Goal: Task Accomplishment & Management: Use online tool/utility

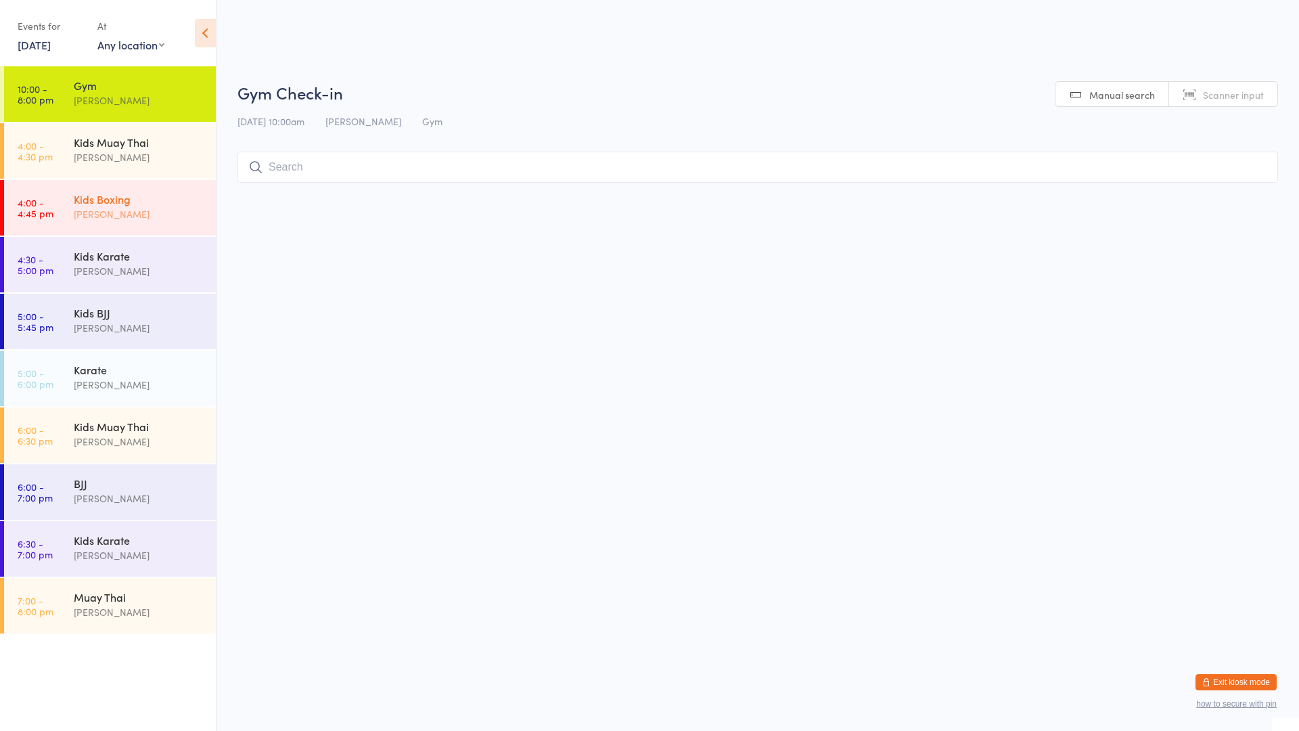
click at [90, 200] on div "Kids Boxing" at bounding box center [139, 198] width 131 height 15
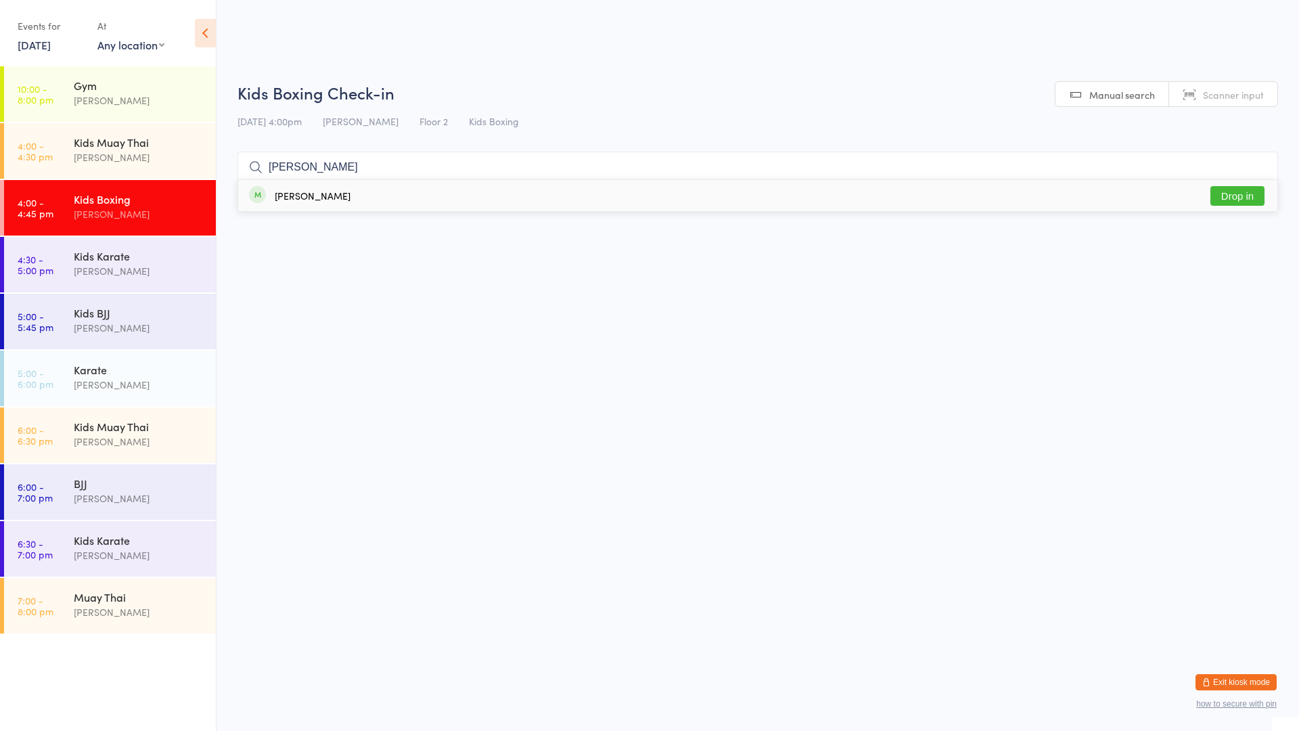
type input "[PERSON_NAME]"
click at [289, 191] on div "[PERSON_NAME]" at bounding box center [313, 195] width 76 height 11
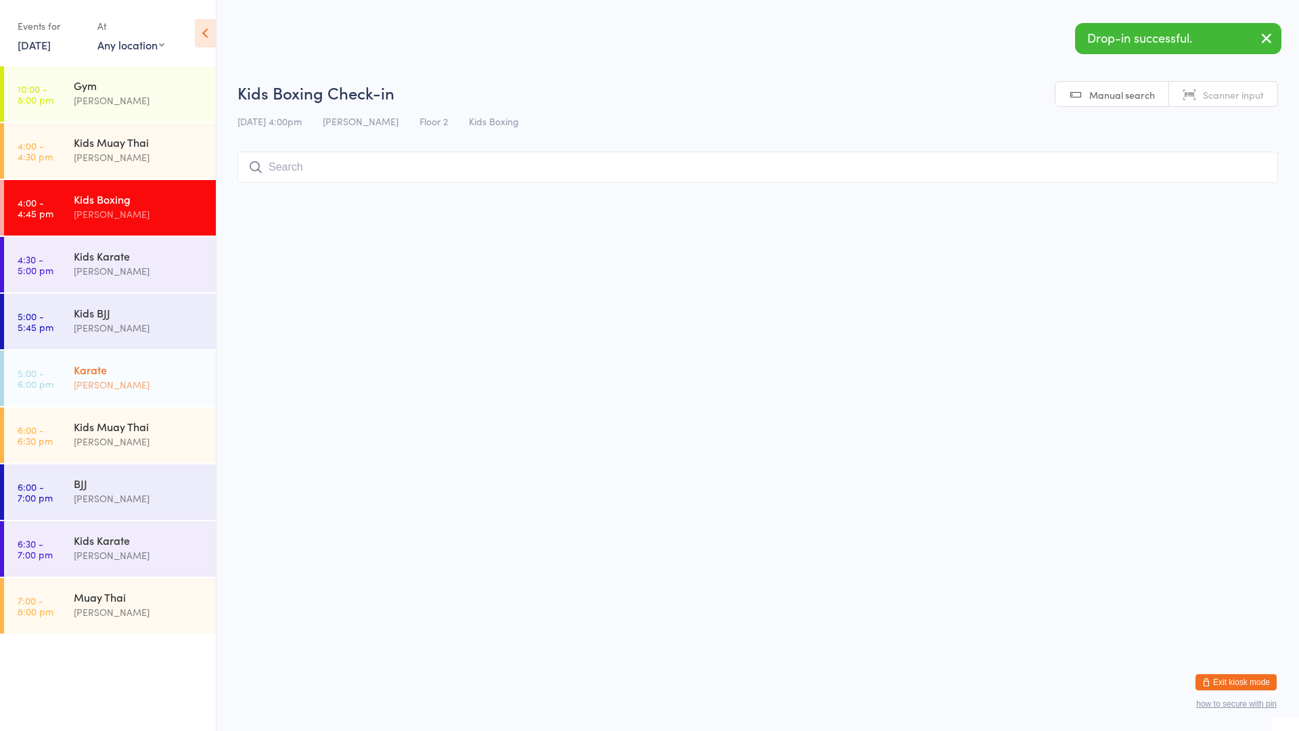
click at [116, 376] on div "Karate" at bounding box center [139, 369] width 131 height 15
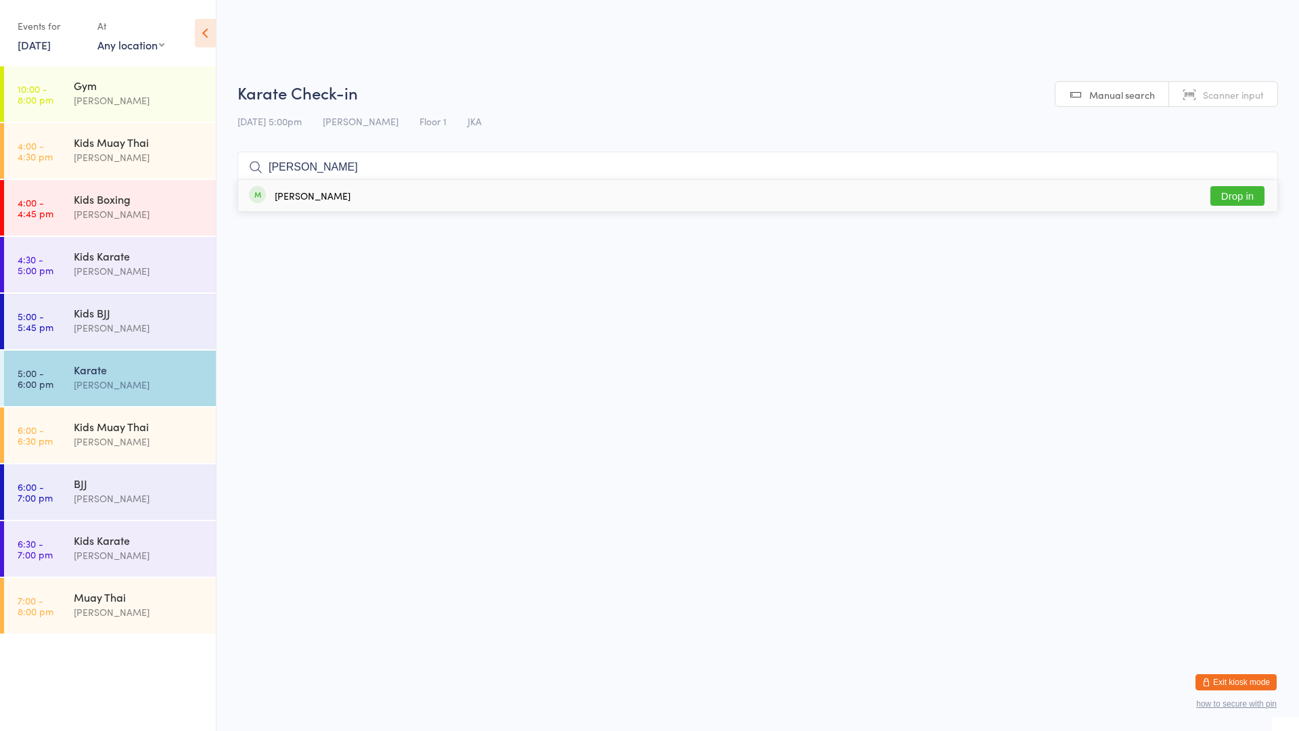
type input "[PERSON_NAME]"
click at [298, 185] on div "[PERSON_NAME] Drop in" at bounding box center [757, 195] width 1039 height 31
click at [164, 203] on div "Kids Boxing" at bounding box center [139, 198] width 131 height 15
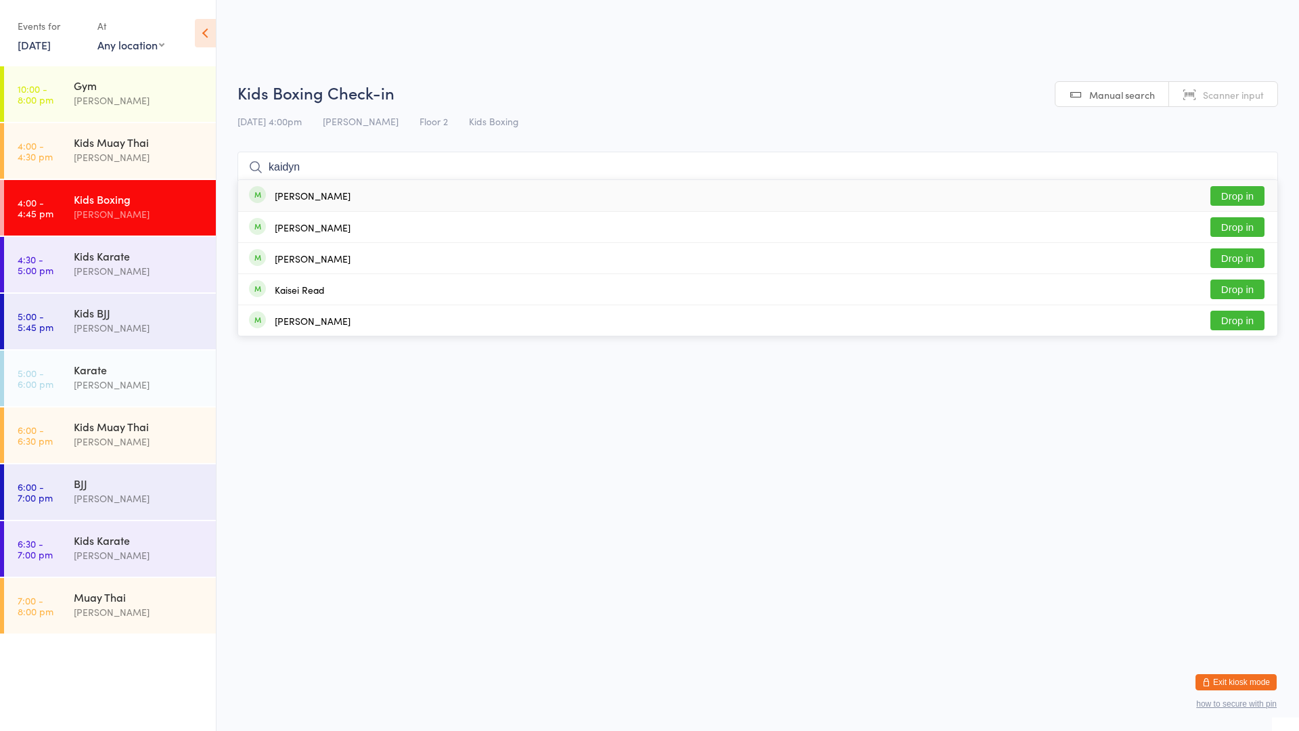
type input "kaidyn"
drag, startPoint x: 346, startPoint y: 194, endPoint x: 365, endPoint y: 191, distance: 19.9
click at [364, 191] on div "[PERSON_NAME] Drop in" at bounding box center [757, 195] width 1039 height 31
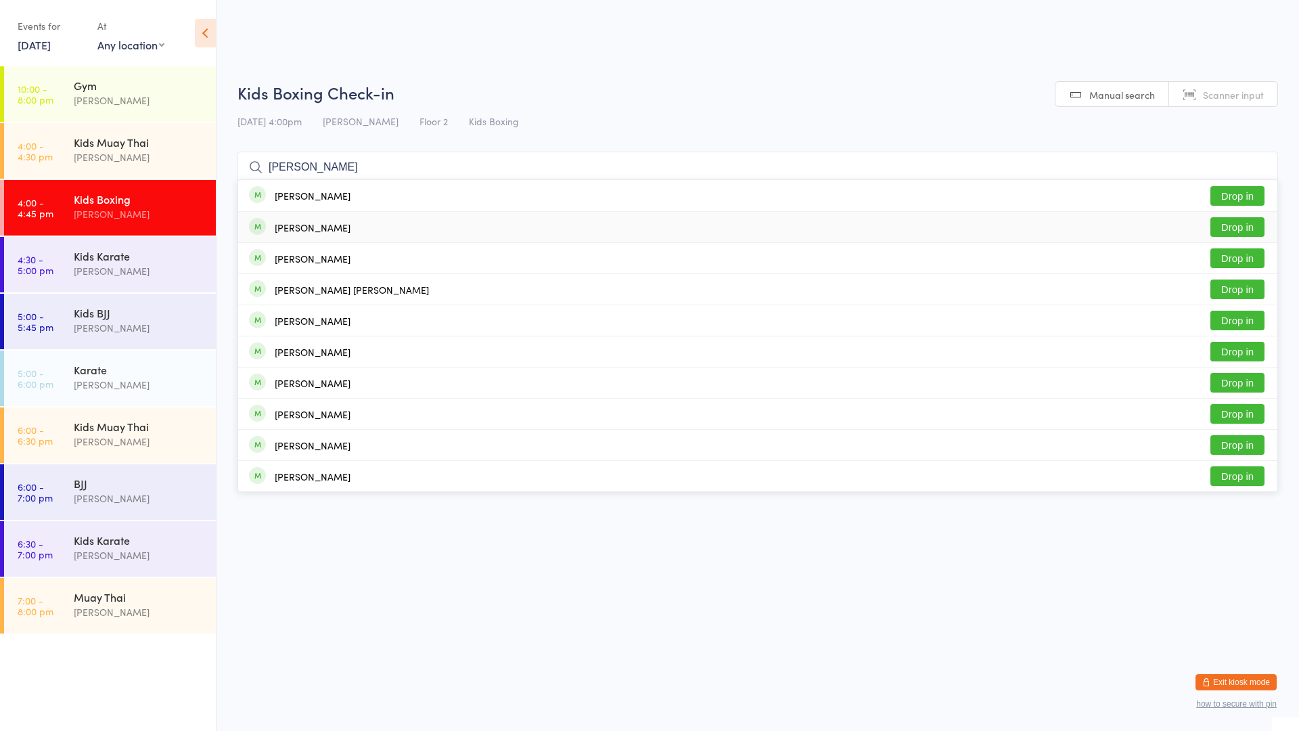
type input "[PERSON_NAME]"
click at [281, 227] on div "[PERSON_NAME]" at bounding box center [313, 227] width 76 height 11
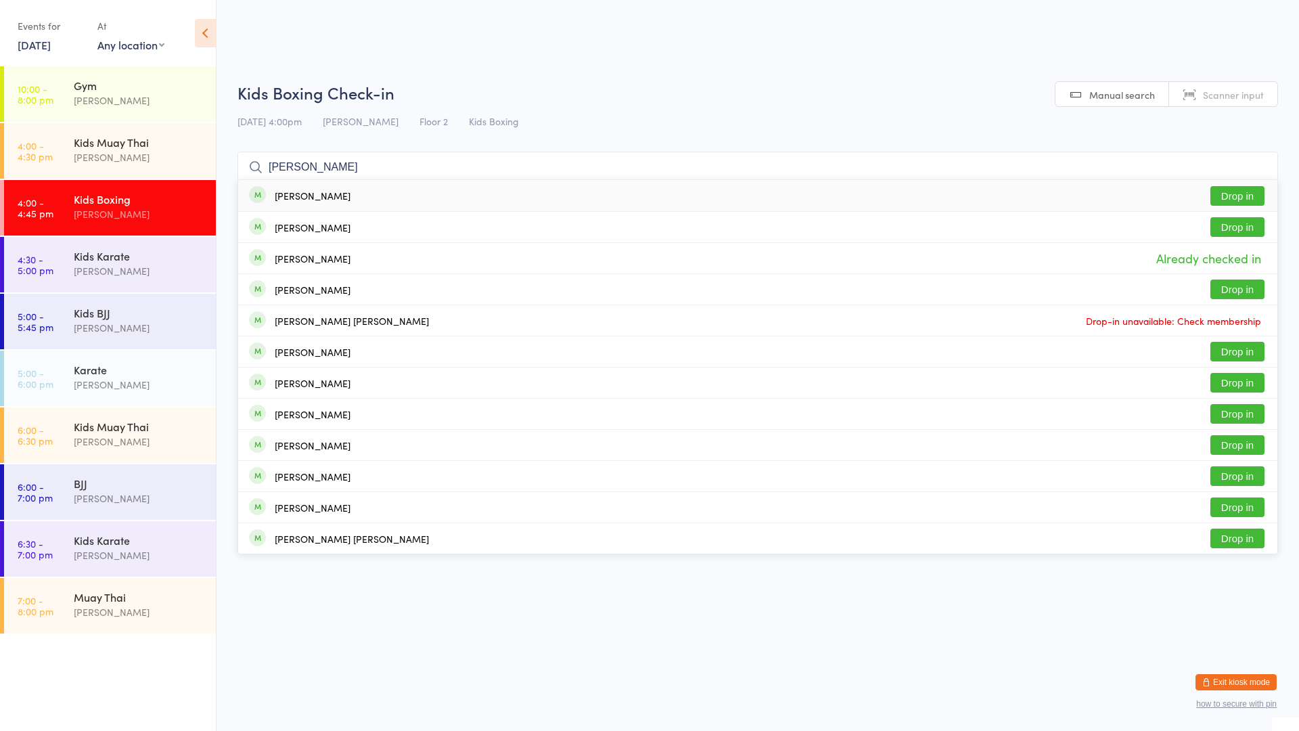
drag, startPoint x: 1249, startPoint y: 219, endPoint x: 1250, endPoint y: 206, distance: 13.6
drag, startPoint x: 1250, startPoint y: 206, endPoint x: 553, endPoint y: 85, distance: 708.0
click at [553, 85] on h2 "Kids Boxing Check-in" at bounding box center [757, 92] width 1041 height 22
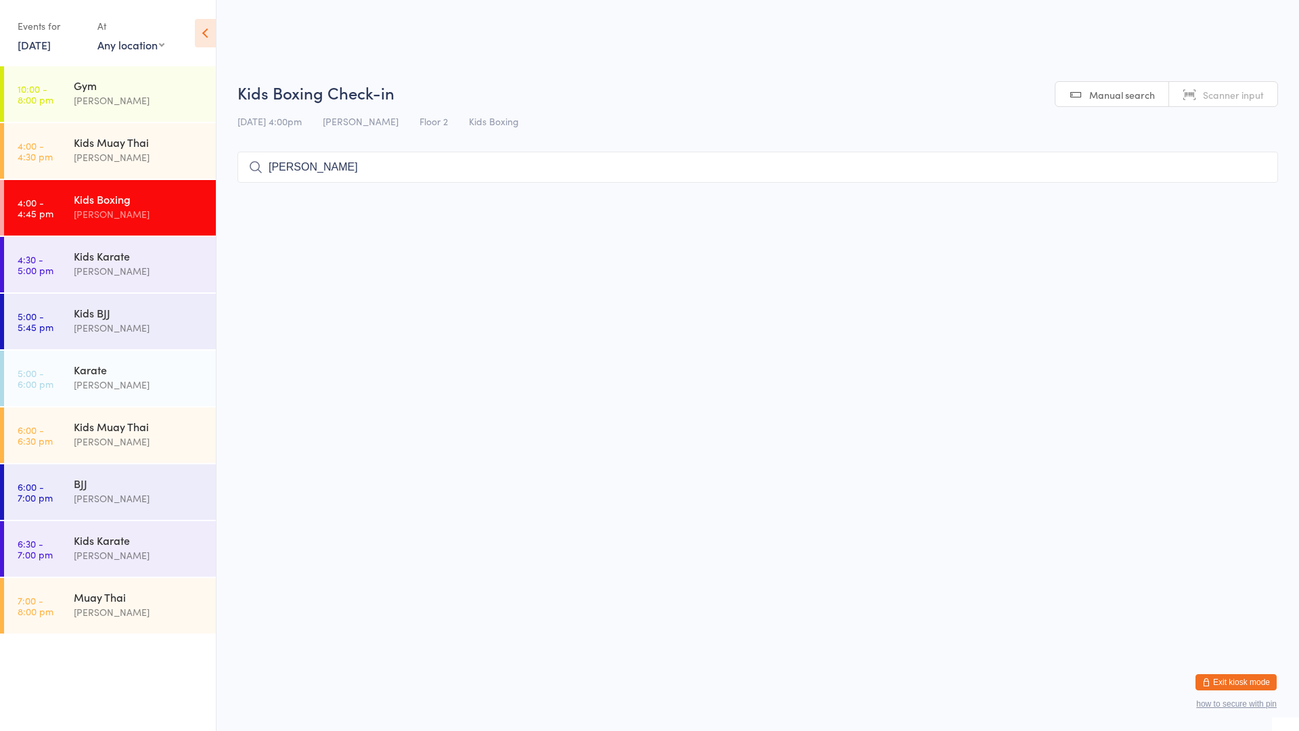
click at [554, 178] on input "[PERSON_NAME]" at bounding box center [757, 167] width 1041 height 31
type input "[PERSON_NAME]"
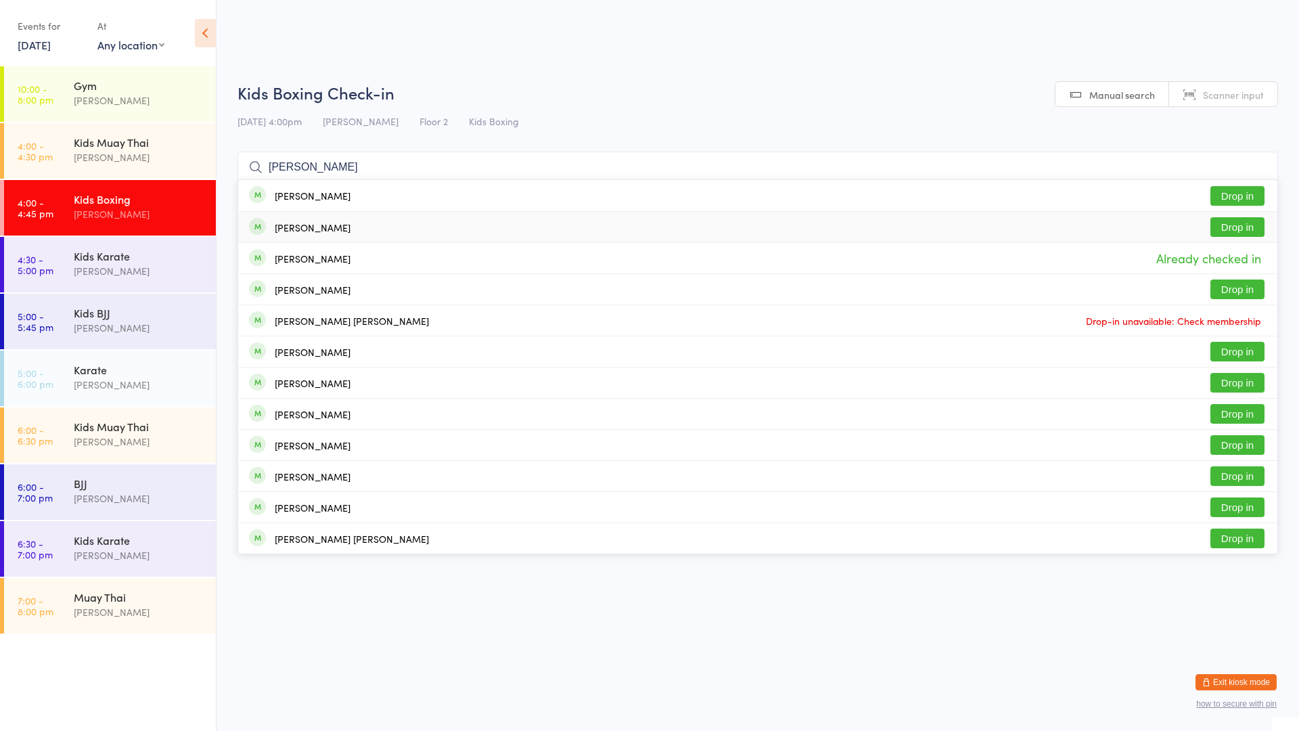
click at [1233, 220] on button "Drop in" at bounding box center [1237, 227] width 54 height 20
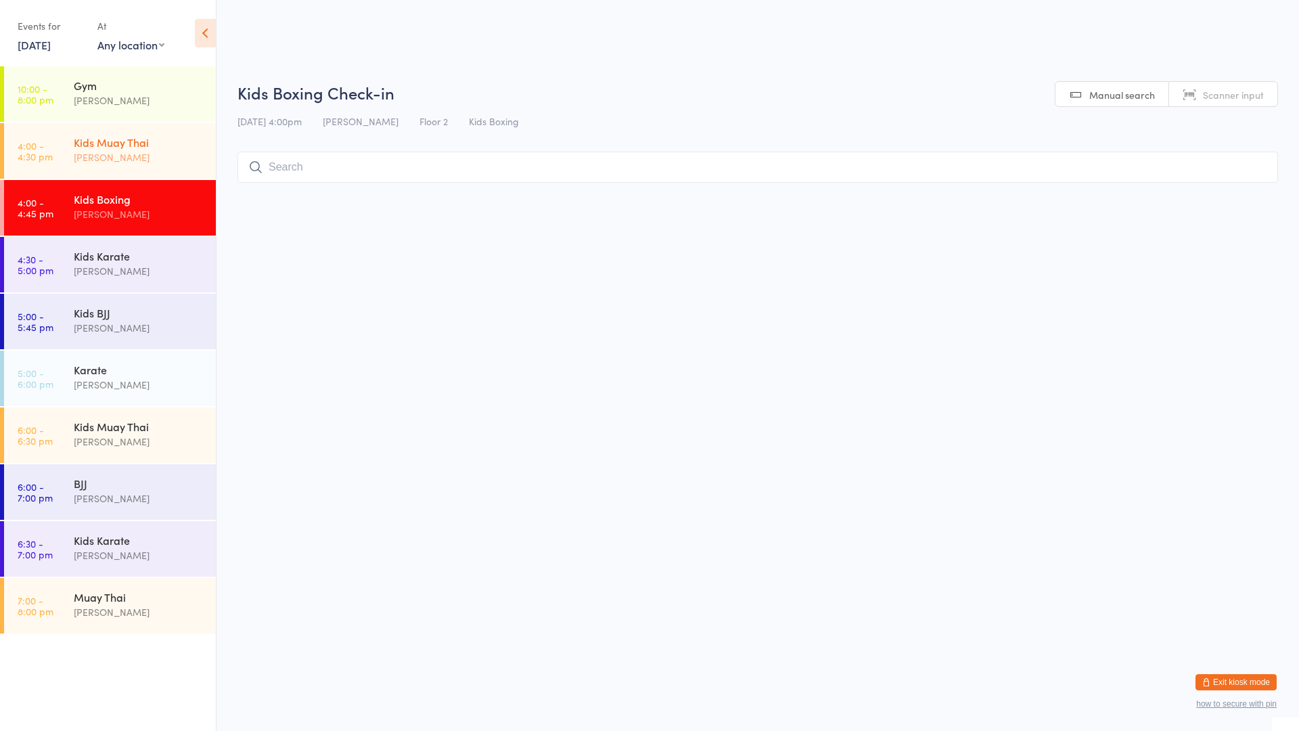
click at [125, 133] on div "Kids Muay [DEMOGRAPHIC_DATA] [PERSON_NAME]" at bounding box center [145, 149] width 142 height 53
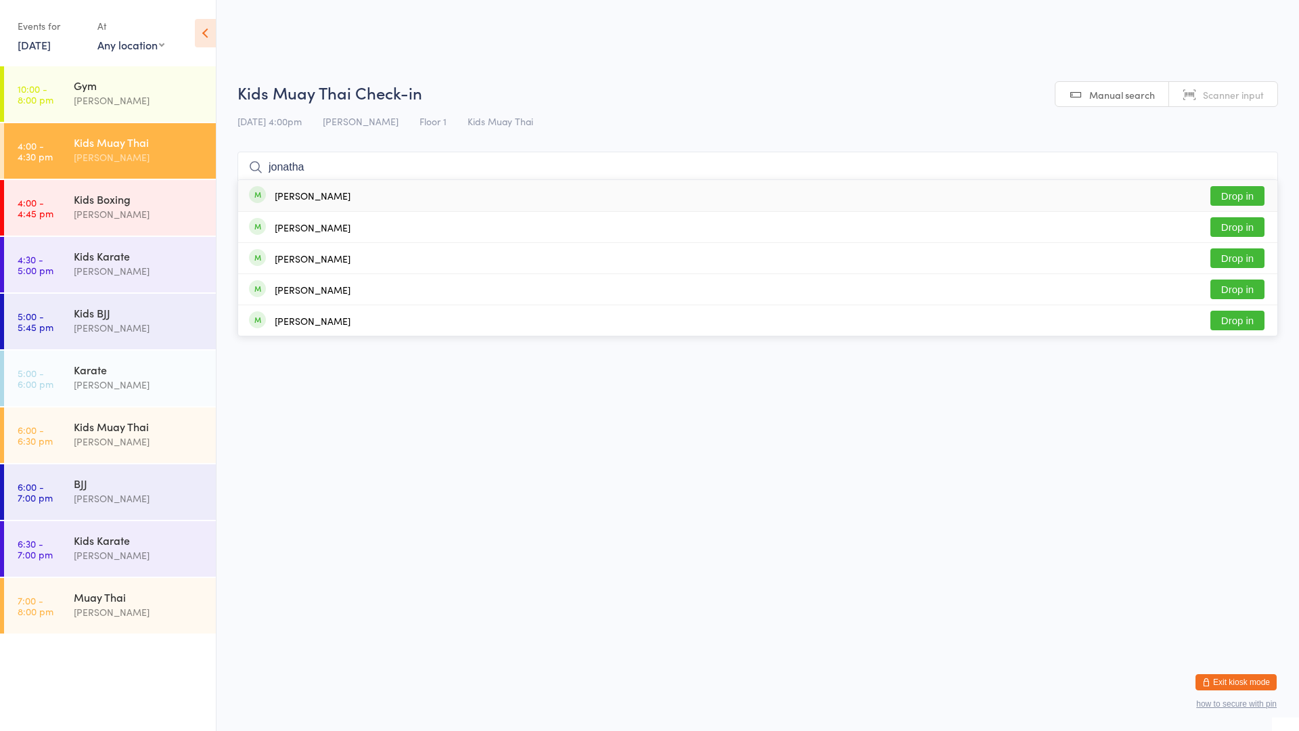
type input "jonatha"
click at [350, 195] on div "[PERSON_NAME] Drop in" at bounding box center [757, 195] width 1039 height 31
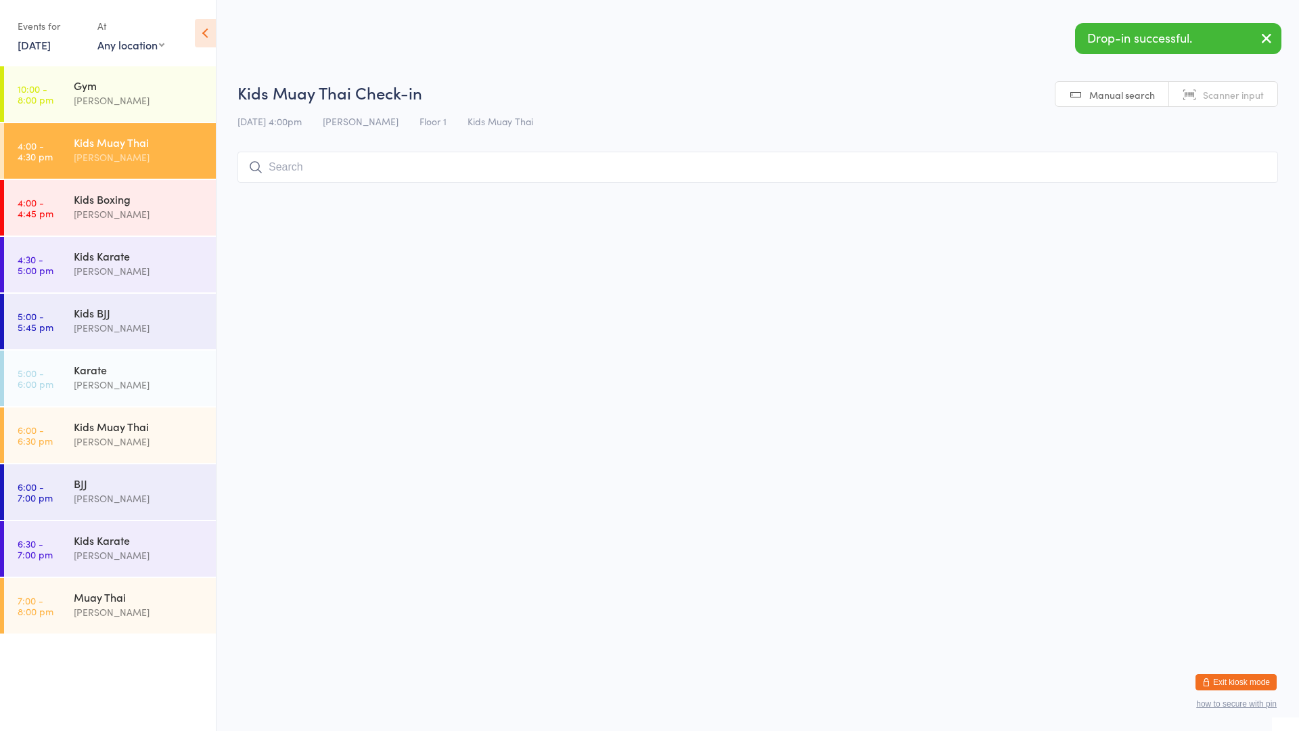
click at [1261, 31] on html "You have now entered Kiosk Mode. Members will be able to check themselves in us…" at bounding box center [649, 365] width 1299 height 731
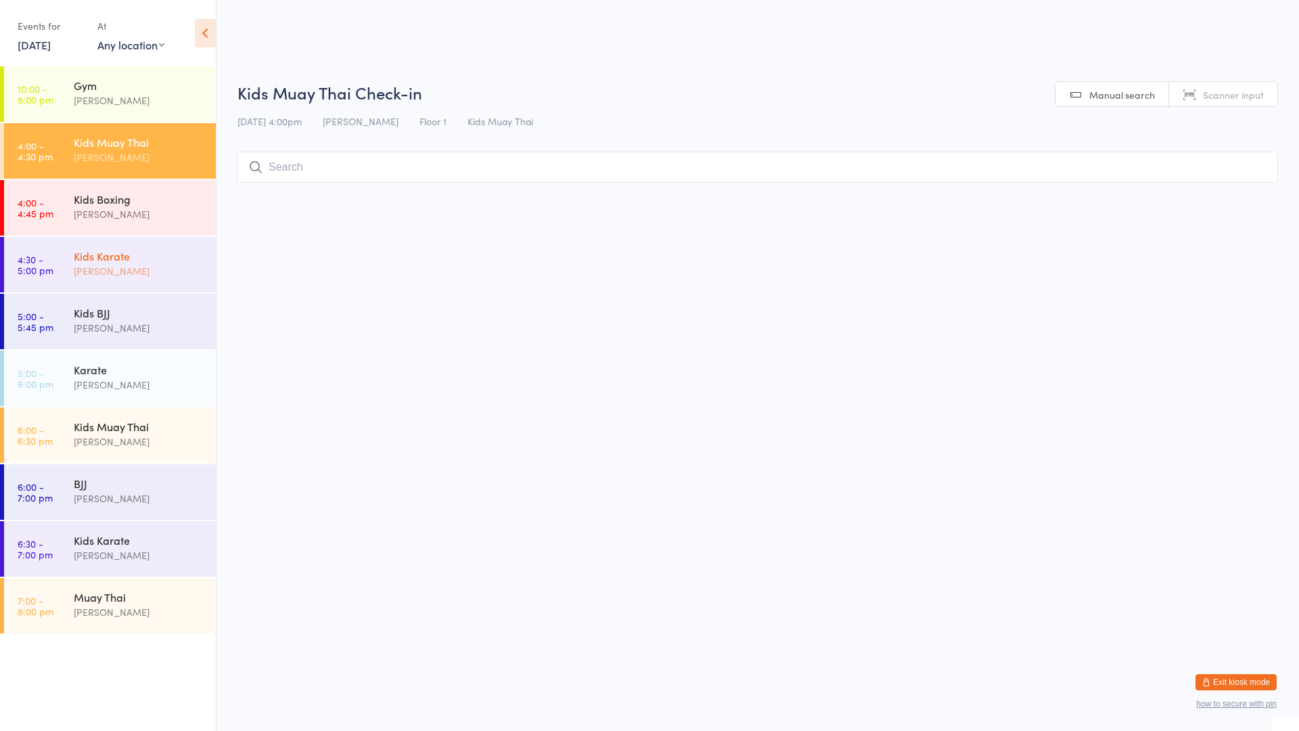
click at [156, 256] on div "Kids Karate" at bounding box center [139, 255] width 131 height 15
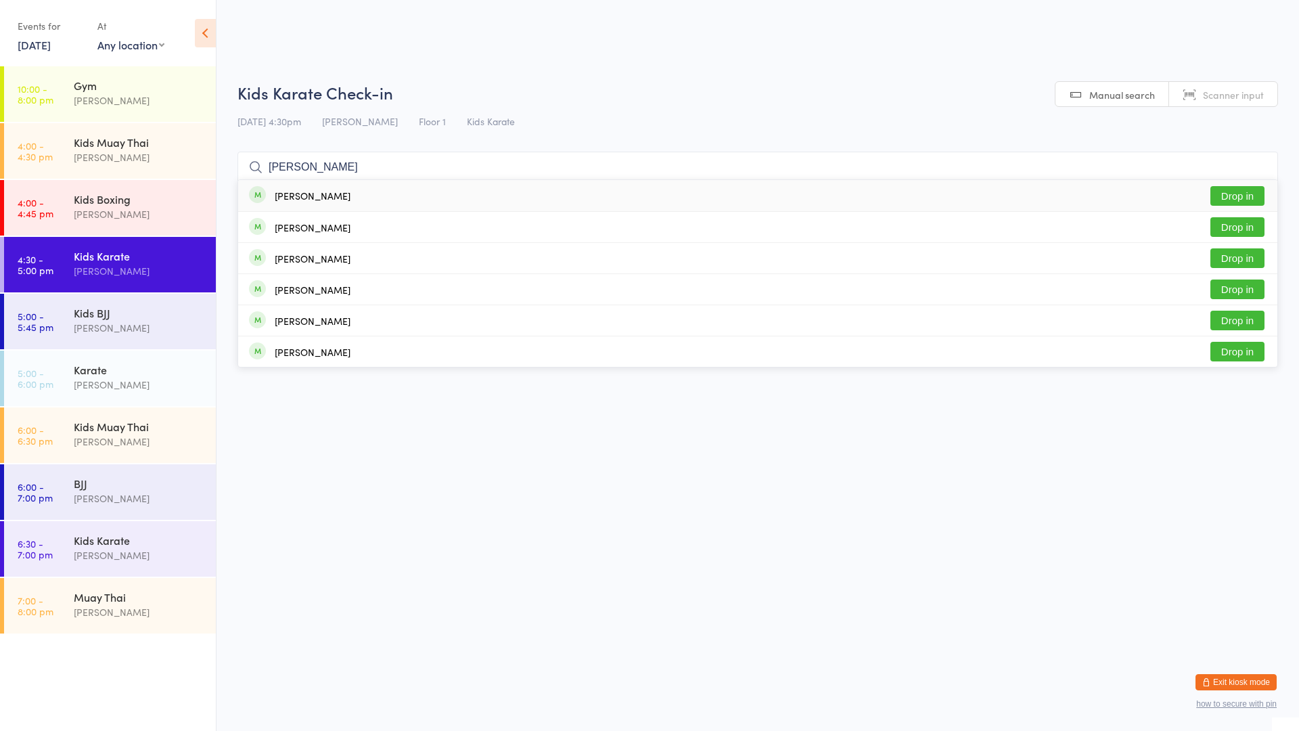
type input "[PERSON_NAME]"
click at [321, 196] on div "[PERSON_NAME]" at bounding box center [313, 195] width 76 height 11
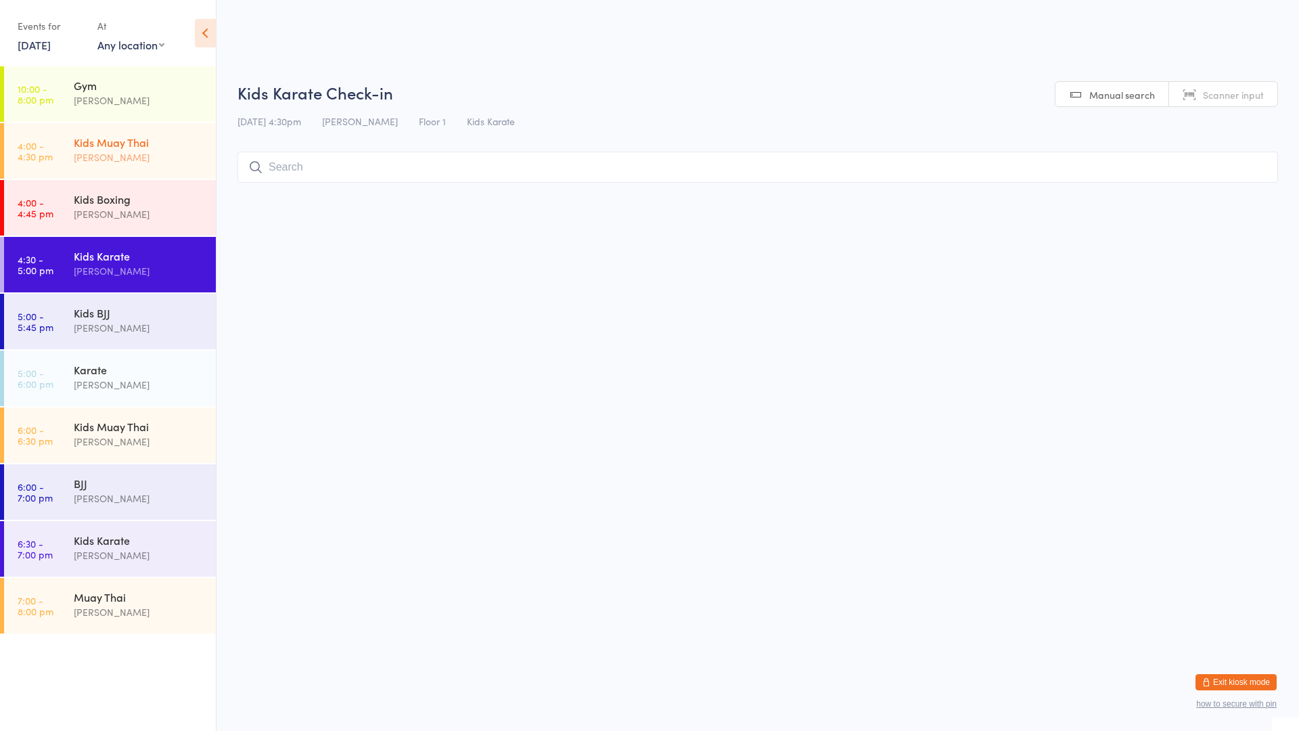
click at [102, 152] on div "[PERSON_NAME]" at bounding box center [139, 158] width 131 height 16
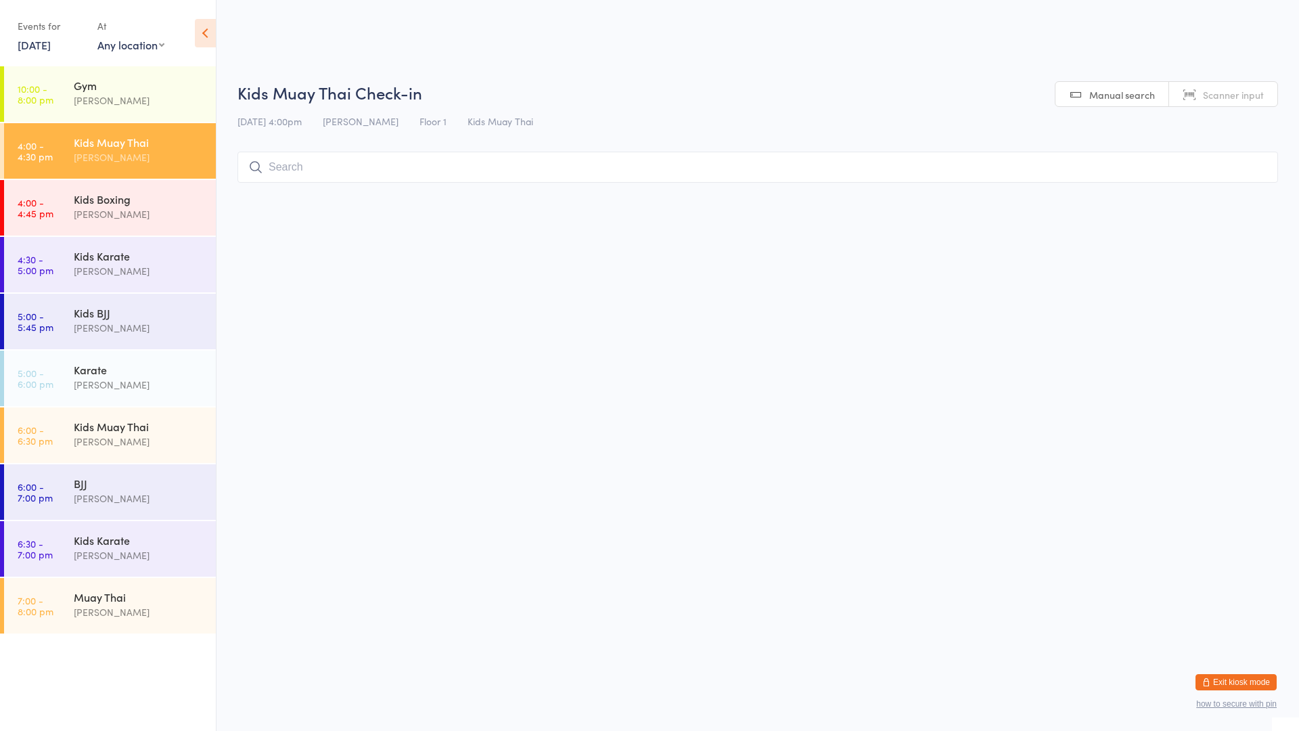
click at [380, 171] on input "search" at bounding box center [757, 167] width 1041 height 31
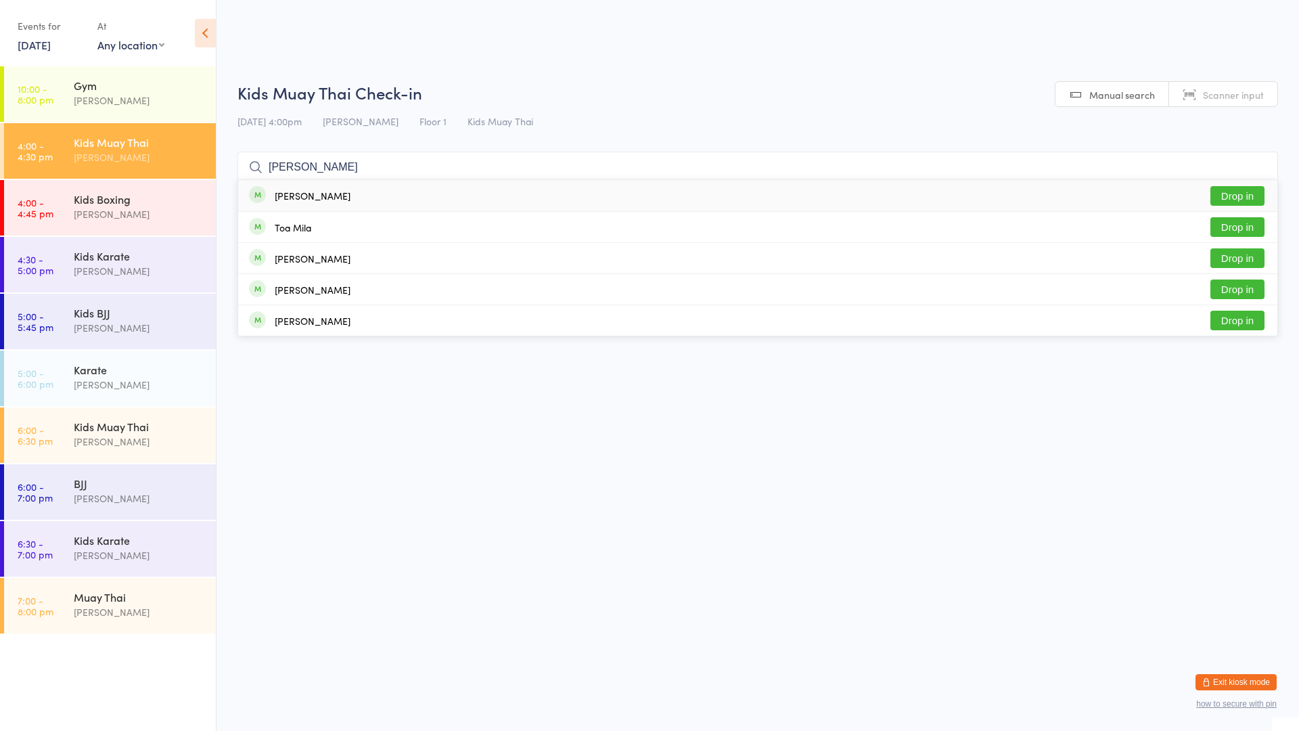
type input "[PERSON_NAME]"
click at [390, 194] on div "[PERSON_NAME] Drop in" at bounding box center [757, 195] width 1039 height 31
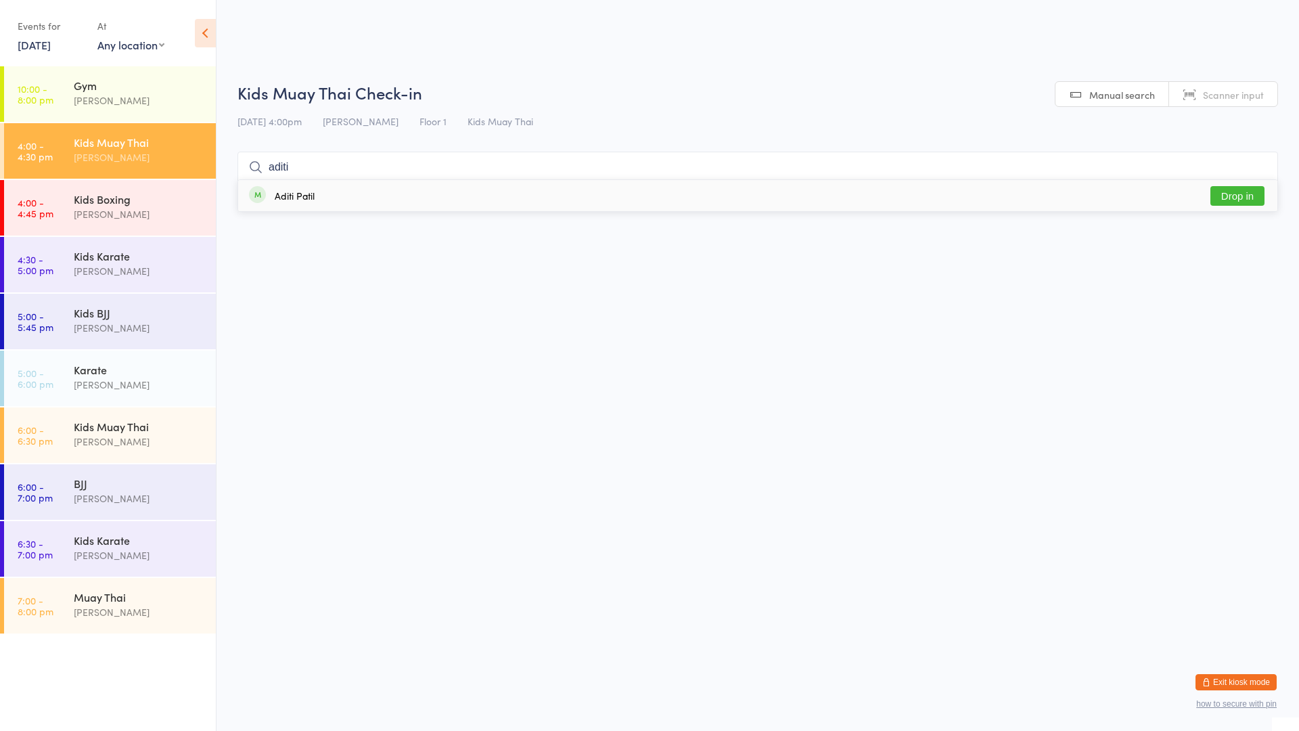
type input "aditi"
click at [710, 202] on div "Aditi Patil Drop in" at bounding box center [757, 195] width 1039 height 31
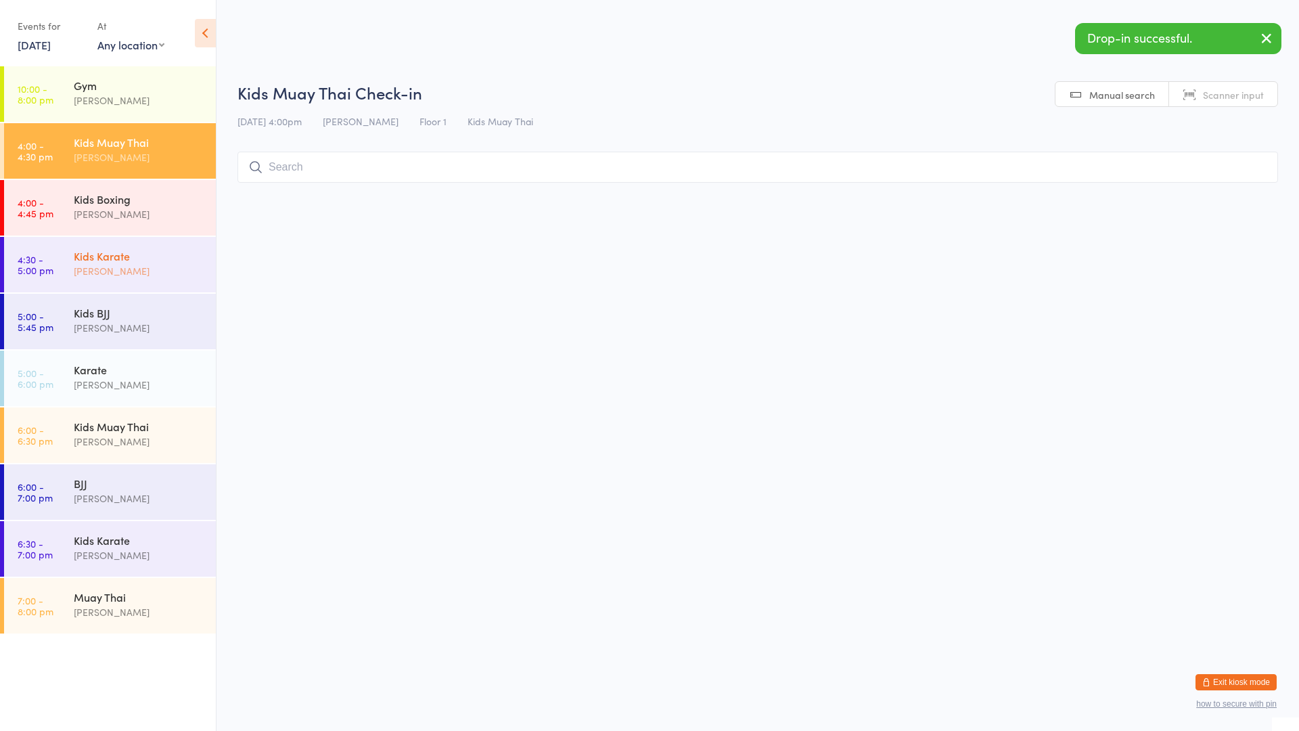
click at [142, 248] on div "Kids Karate" at bounding box center [139, 255] width 131 height 15
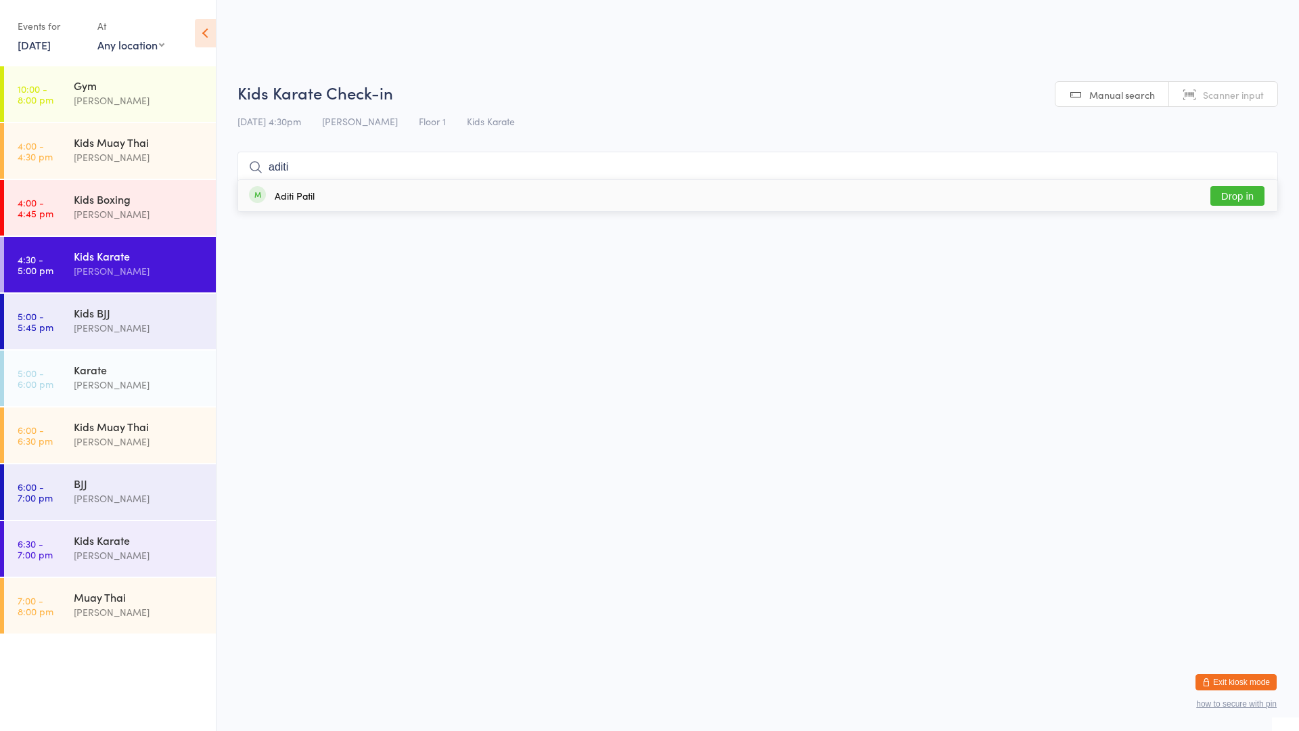
type input "aditi"
click at [296, 198] on div "Aditi Patil" at bounding box center [295, 195] width 40 height 11
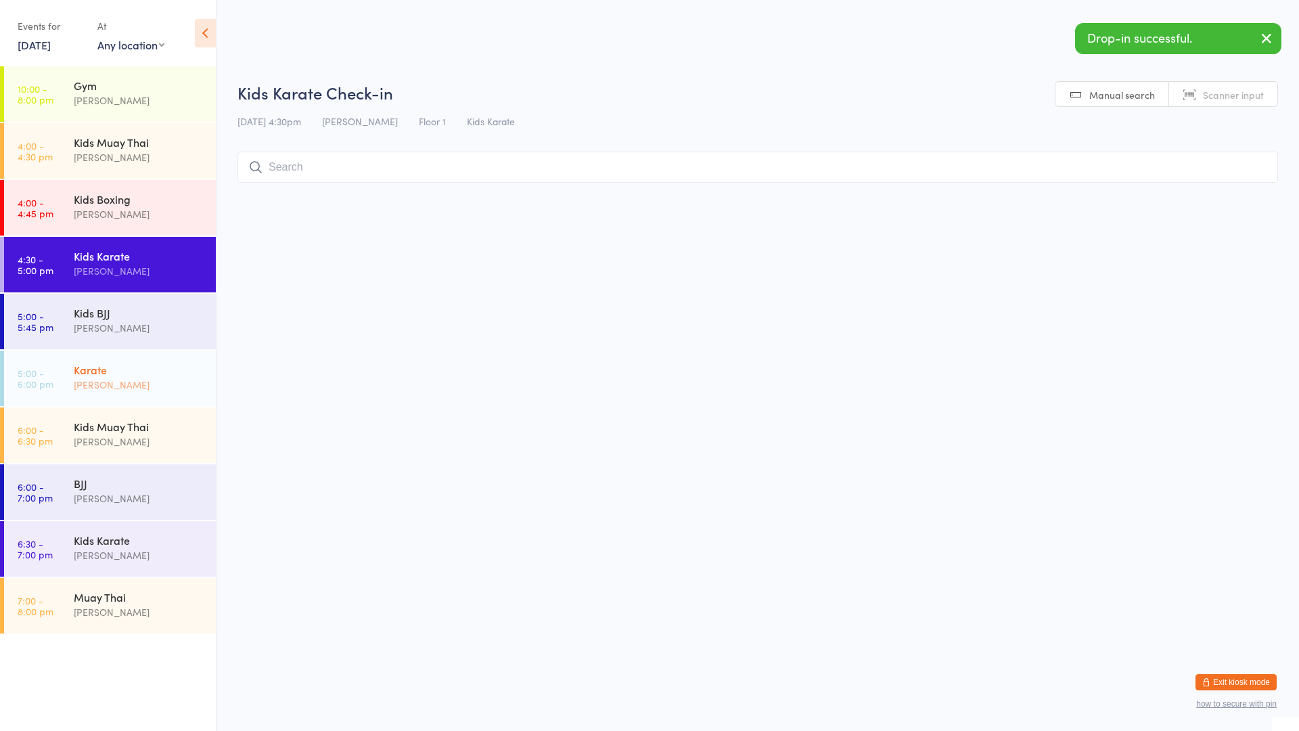
click at [181, 378] on div "[PERSON_NAME]" at bounding box center [139, 385] width 131 height 16
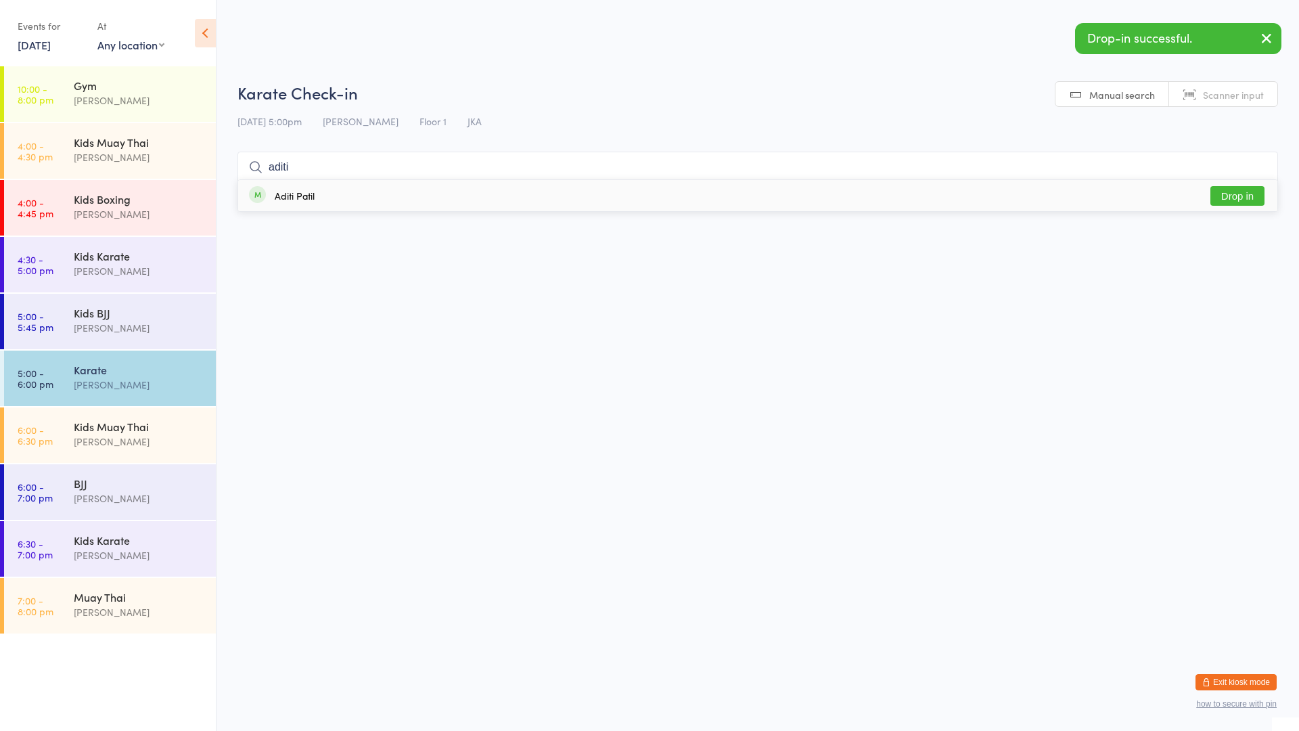
type input "aditi"
click at [281, 199] on div "Aditi Patil" at bounding box center [295, 195] width 40 height 11
click at [150, 423] on div "Kids Muay Thai" at bounding box center [139, 426] width 131 height 15
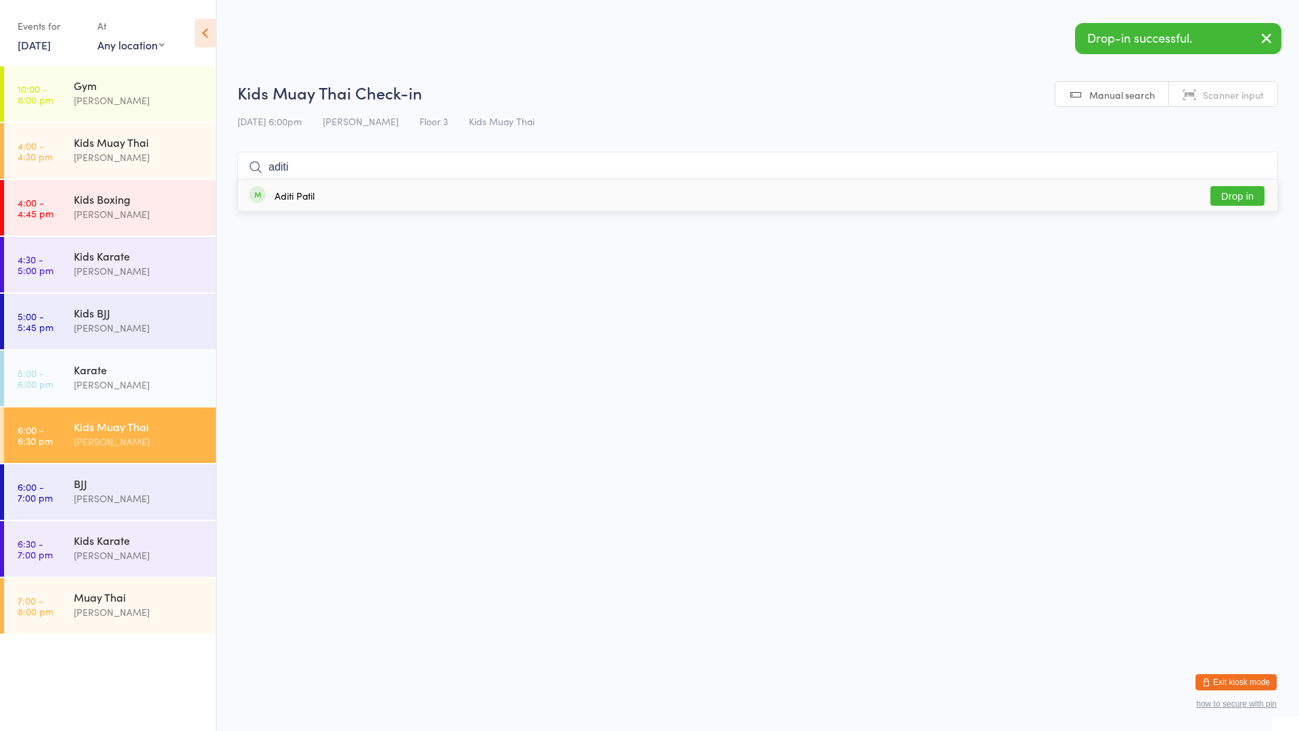
type input "aditi"
click at [345, 203] on div "Aditi Patil Drop in" at bounding box center [757, 195] width 1039 height 31
click at [181, 543] on div "Kids Karate" at bounding box center [139, 539] width 131 height 15
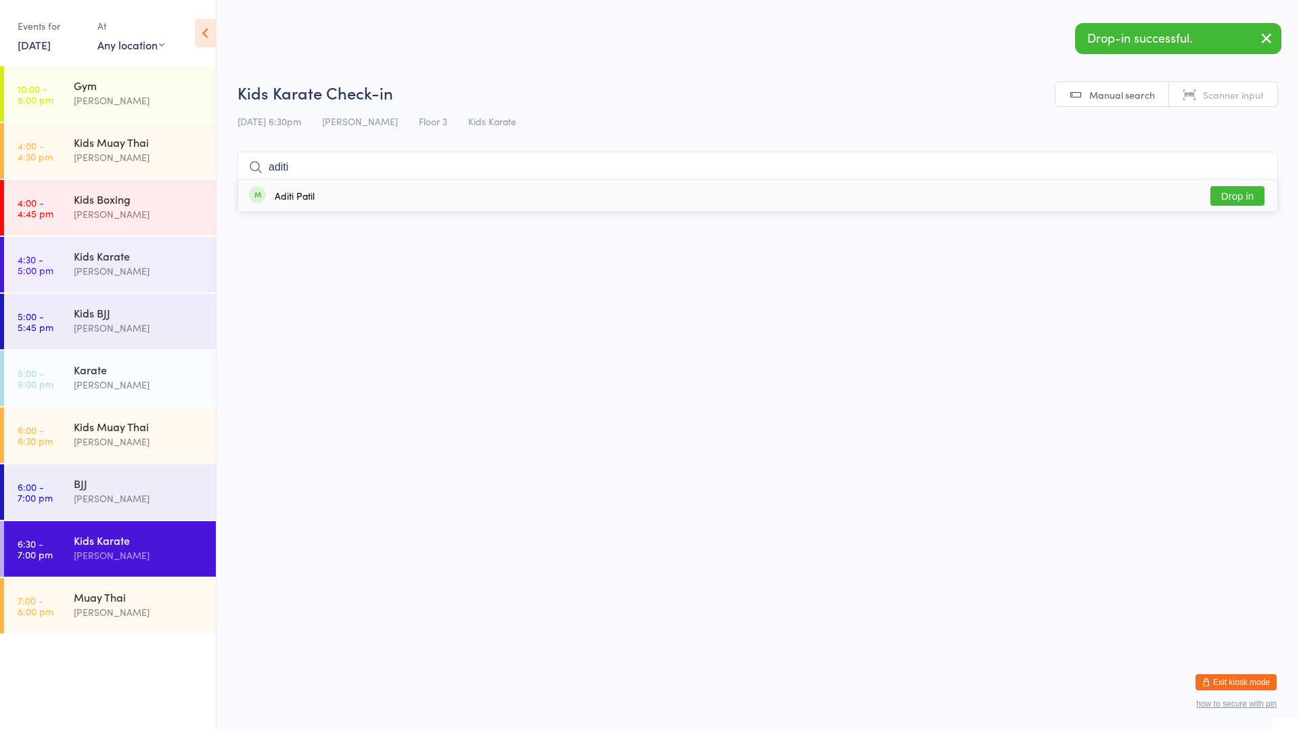
type input "aditi"
click at [373, 191] on div "Aditi Patil Drop in" at bounding box center [757, 195] width 1039 height 31
click at [154, 82] on div "Gym" at bounding box center [139, 85] width 131 height 15
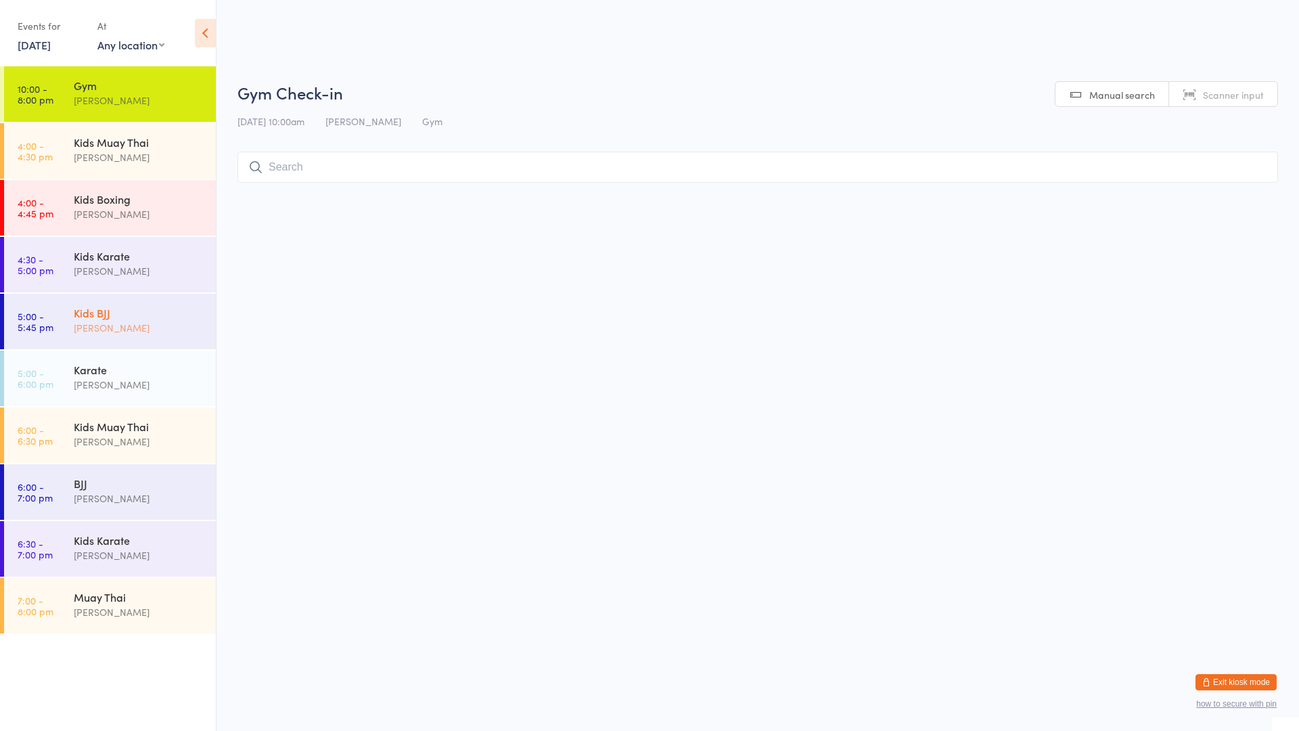
click at [129, 315] on div "Kids BJJ" at bounding box center [139, 312] width 131 height 15
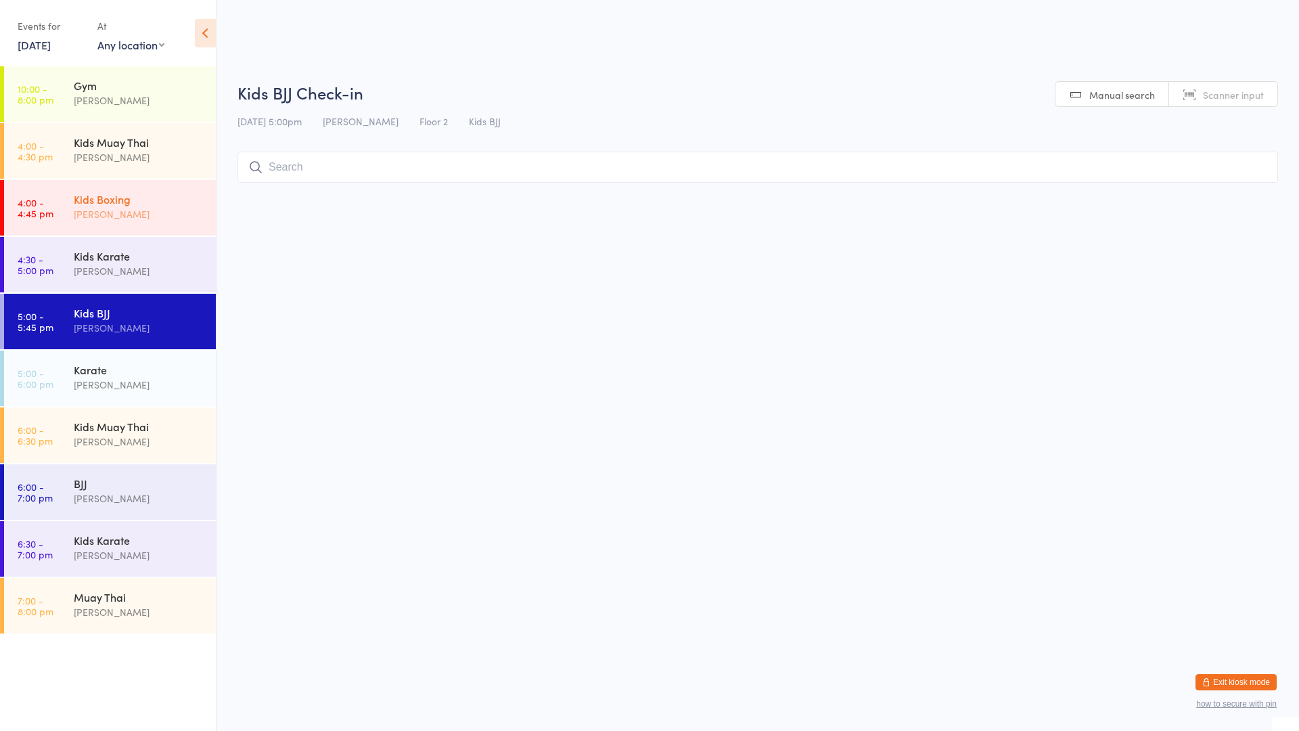
click at [139, 217] on div "[PERSON_NAME]" at bounding box center [139, 214] width 131 height 16
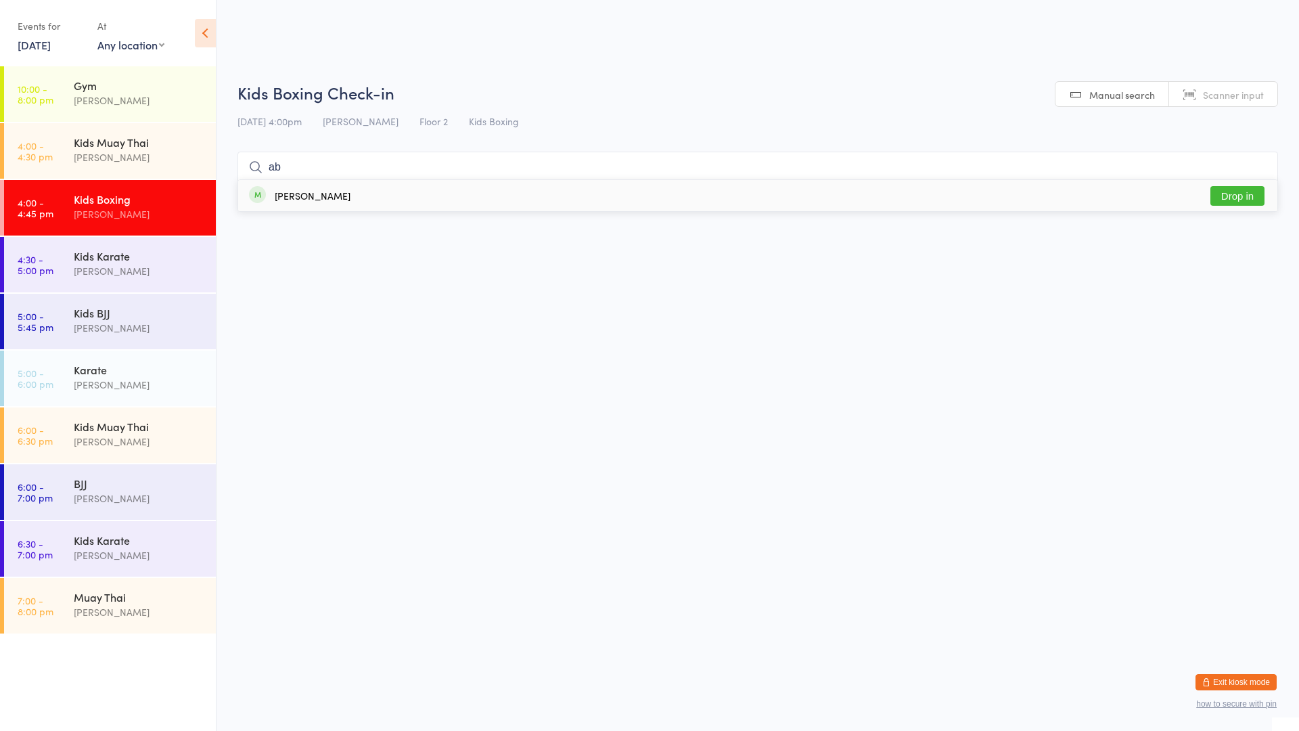
type input "a"
type input "mclepd"
click at [387, 253] on div "[PERSON_NAME] Drop in" at bounding box center [757, 258] width 1039 height 30
type input "mcl"
drag, startPoint x: 392, startPoint y: 218, endPoint x: 358, endPoint y: 230, distance: 36.0
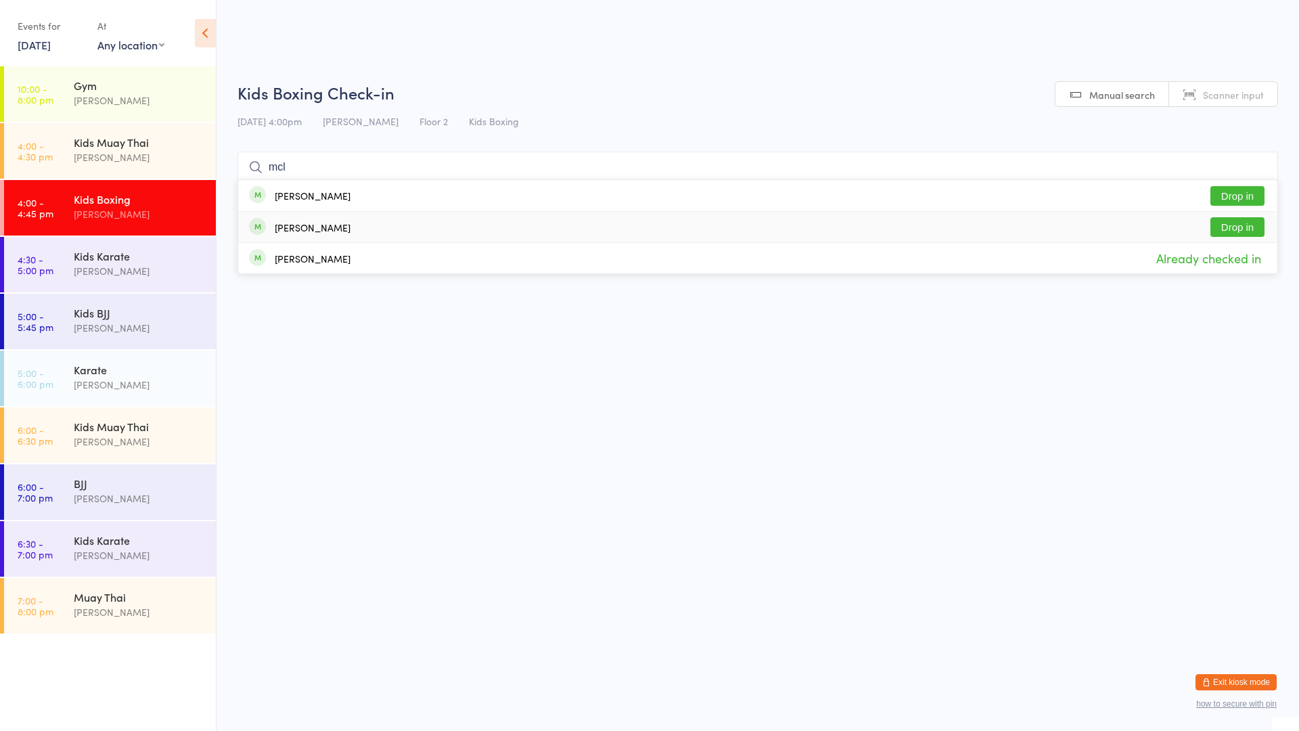
click at [389, 220] on div "[PERSON_NAME] Drop in" at bounding box center [757, 227] width 1039 height 30
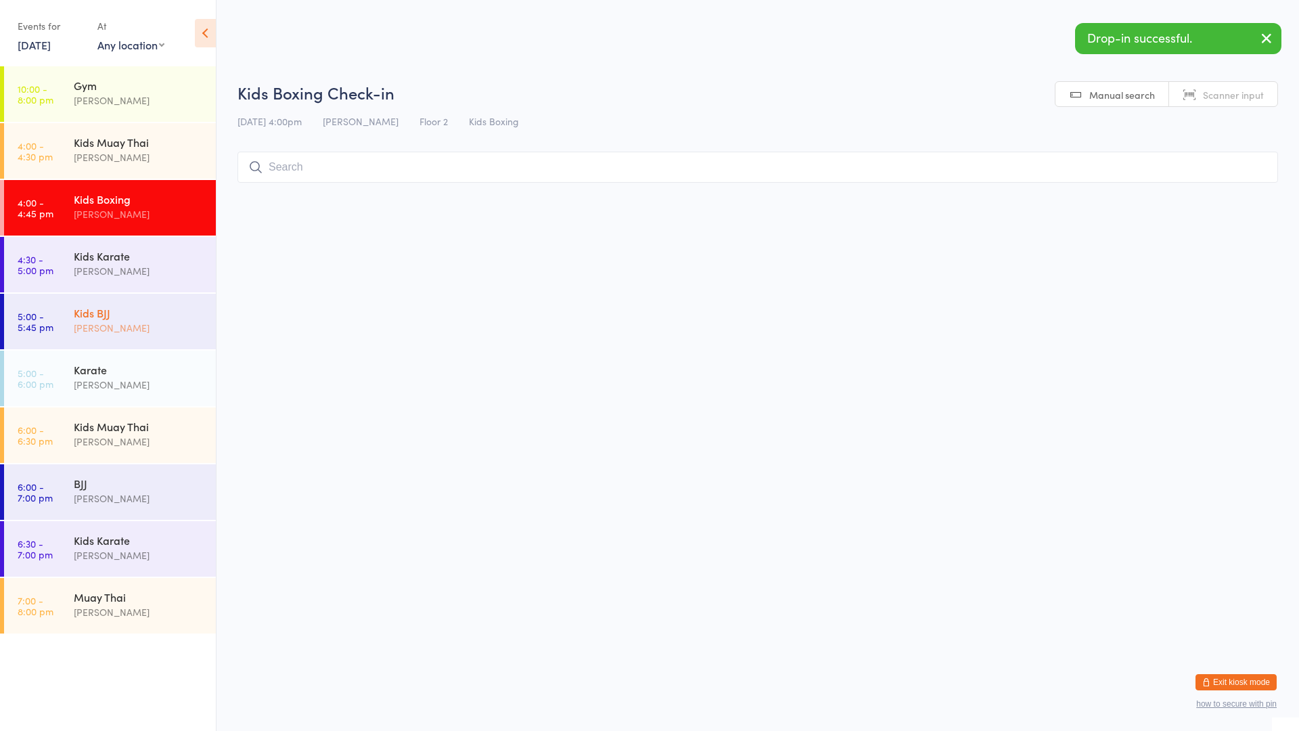
click at [79, 307] on div "Kids BJJ" at bounding box center [139, 312] width 131 height 15
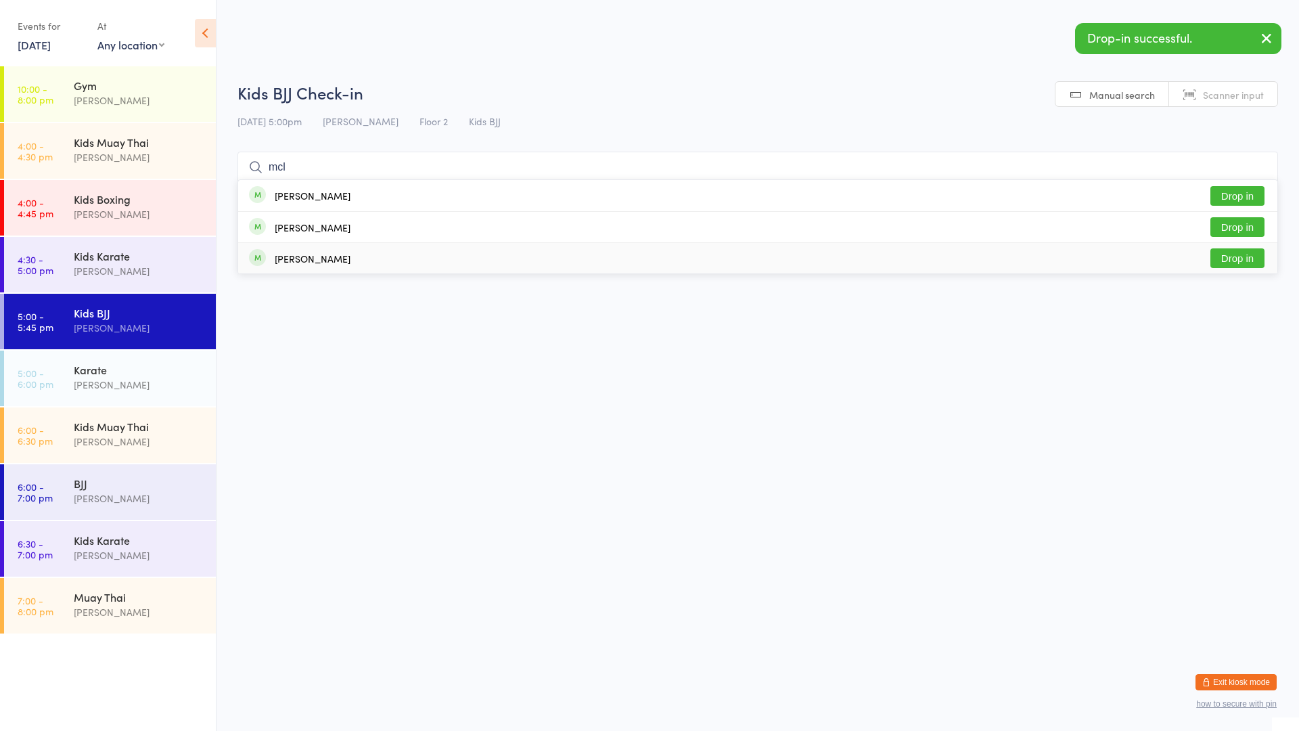
type input "mcl"
click at [393, 252] on div "[PERSON_NAME] Drop in" at bounding box center [757, 258] width 1039 height 30
type input "mcl"
drag, startPoint x: 441, startPoint y: 226, endPoint x: 274, endPoint y: 217, distance: 167.4
click at [441, 227] on div "[PERSON_NAME] Drop in" at bounding box center [757, 227] width 1039 height 30
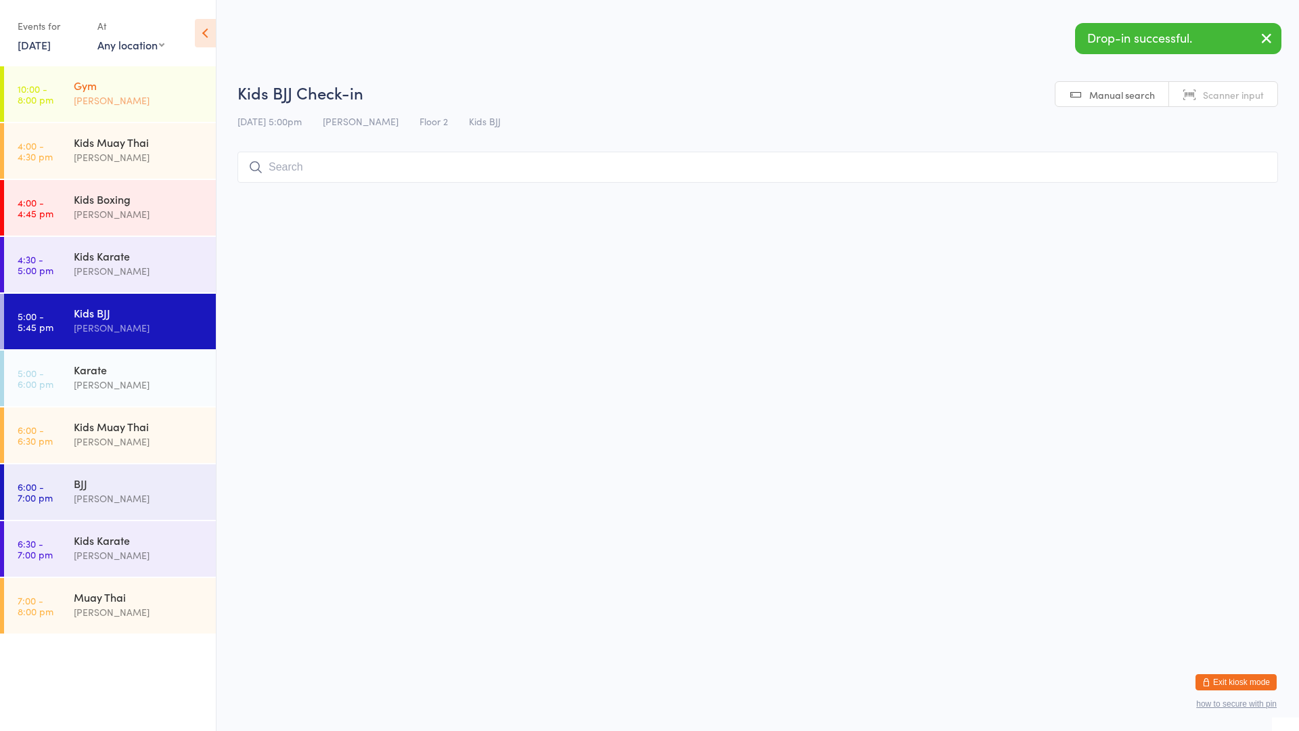
click at [180, 68] on div "Gym [PERSON_NAME]" at bounding box center [145, 92] width 142 height 53
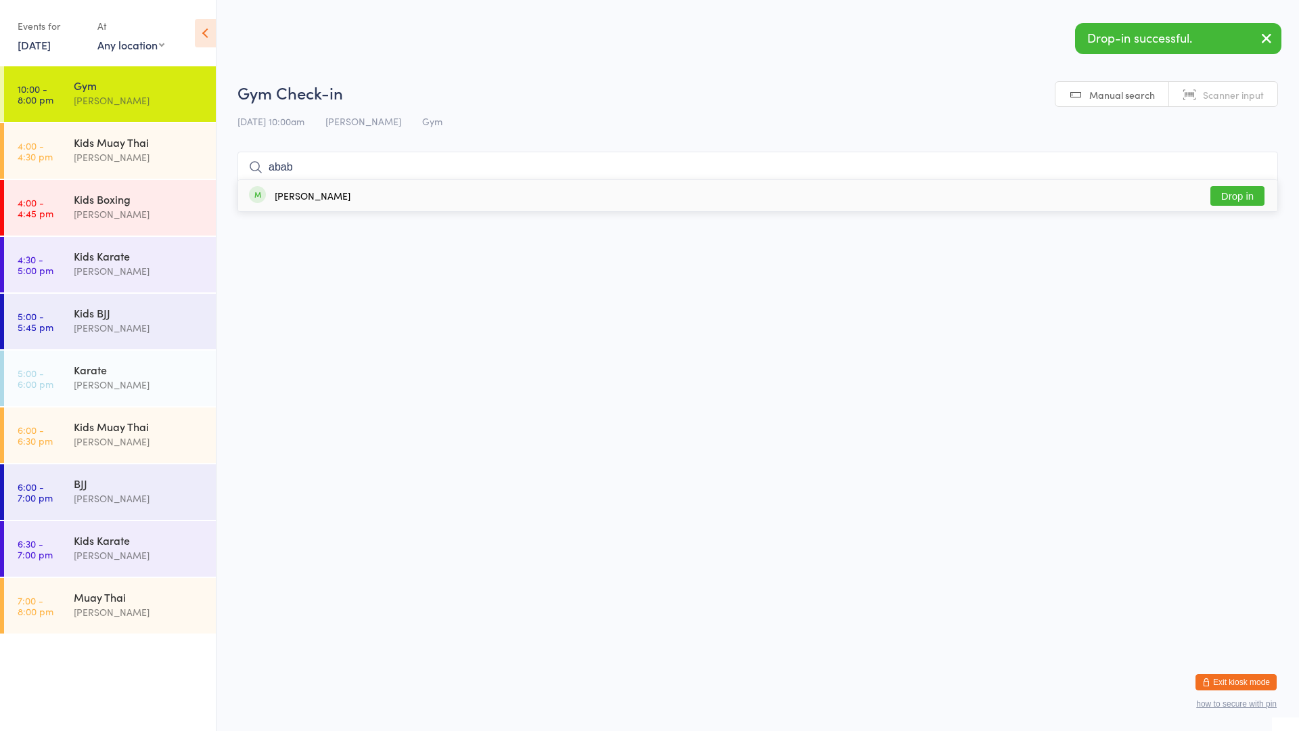
type input "abab"
drag, startPoint x: 404, startPoint y: 191, endPoint x: 339, endPoint y: 208, distance: 67.3
click at [398, 191] on div "[PERSON_NAME] Drop in" at bounding box center [757, 195] width 1039 height 31
click at [130, 486] on div "BJJ" at bounding box center [139, 483] width 131 height 15
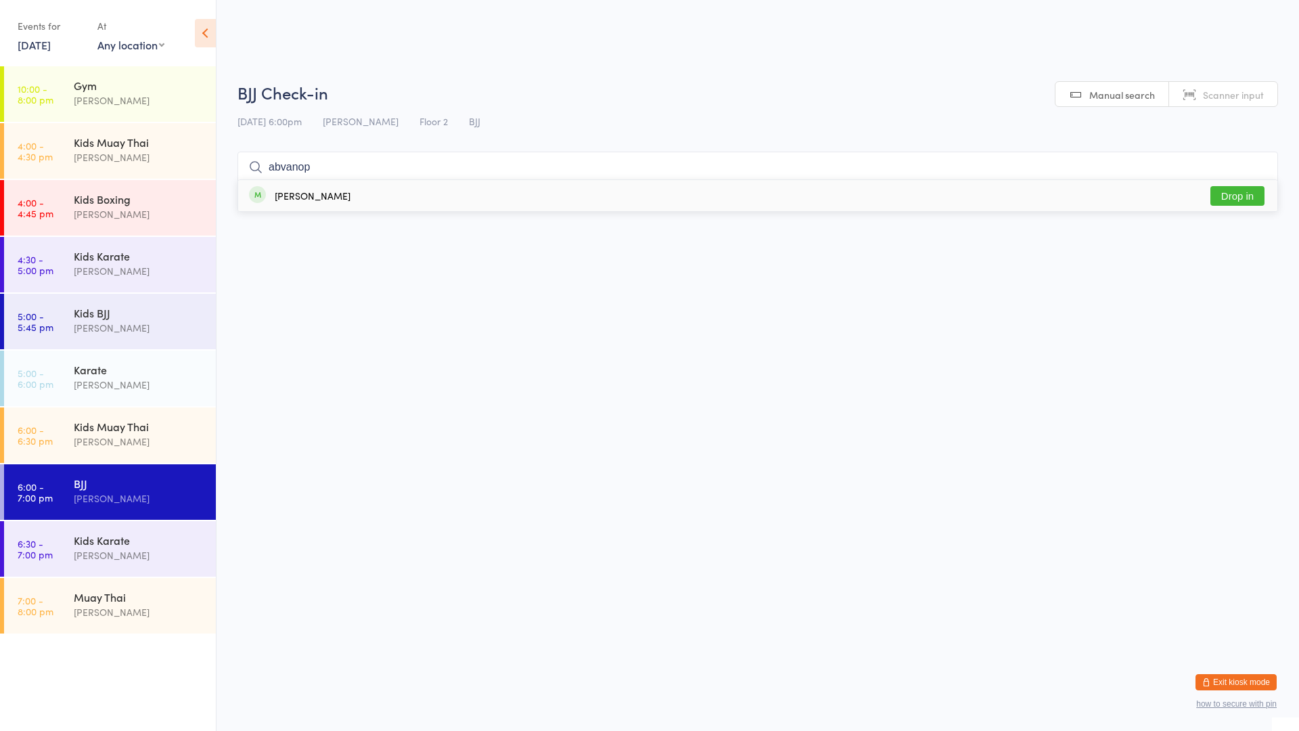
type input "abvanop"
click at [375, 191] on div "[PERSON_NAME] Drop in" at bounding box center [757, 195] width 1039 height 31
drag, startPoint x: 156, startPoint y: 161, endPoint x: 179, endPoint y: 163, distance: 22.4
click at [156, 161] on div "[PERSON_NAME]" at bounding box center [139, 158] width 131 height 16
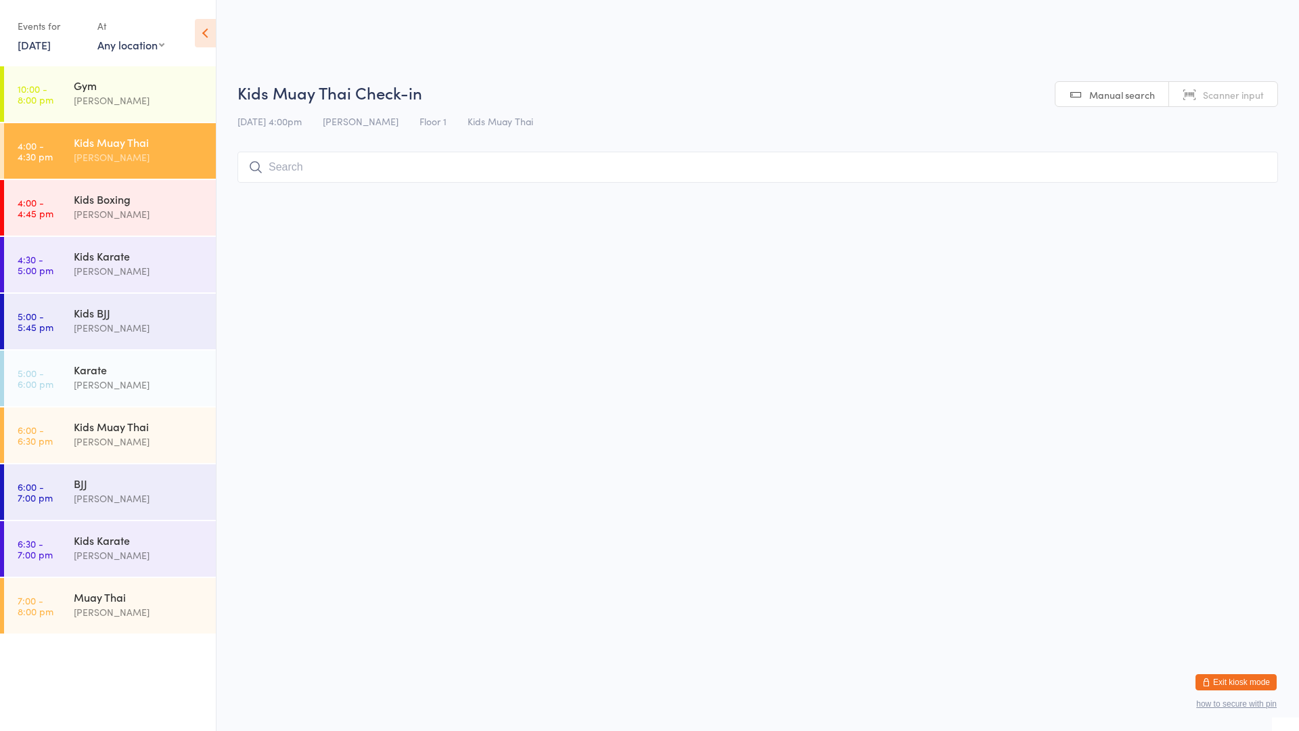
click at [281, 174] on input "search" at bounding box center [757, 167] width 1041 height 31
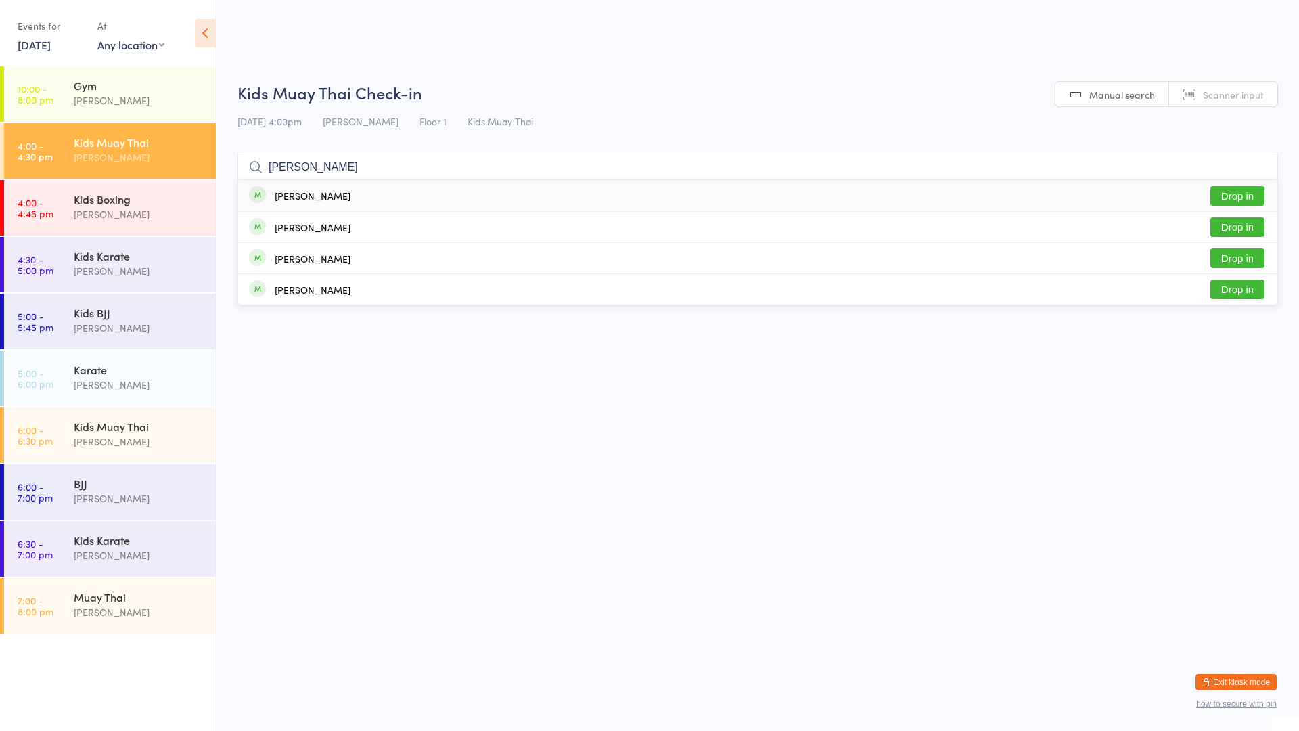
type input "[PERSON_NAME]"
click at [328, 194] on div "[PERSON_NAME]" at bounding box center [313, 195] width 76 height 11
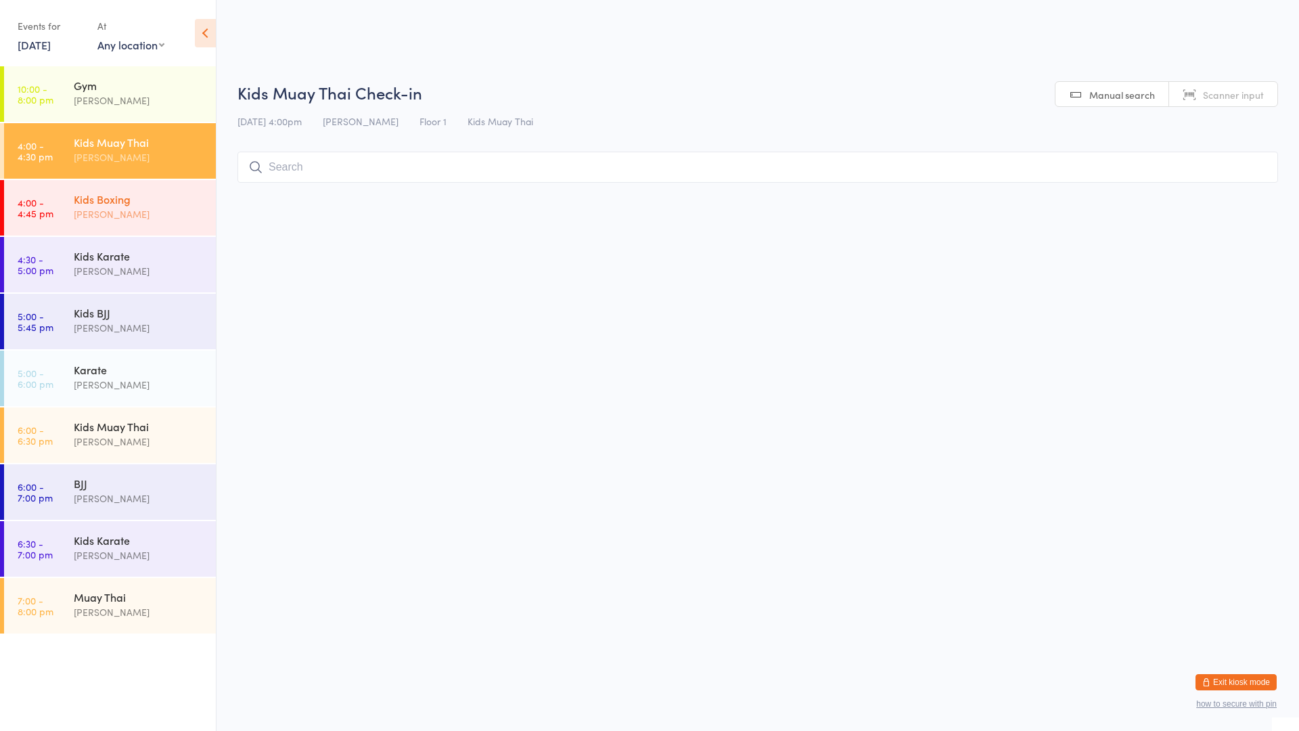
click at [195, 194] on div "Kids Boxing" at bounding box center [139, 198] width 131 height 15
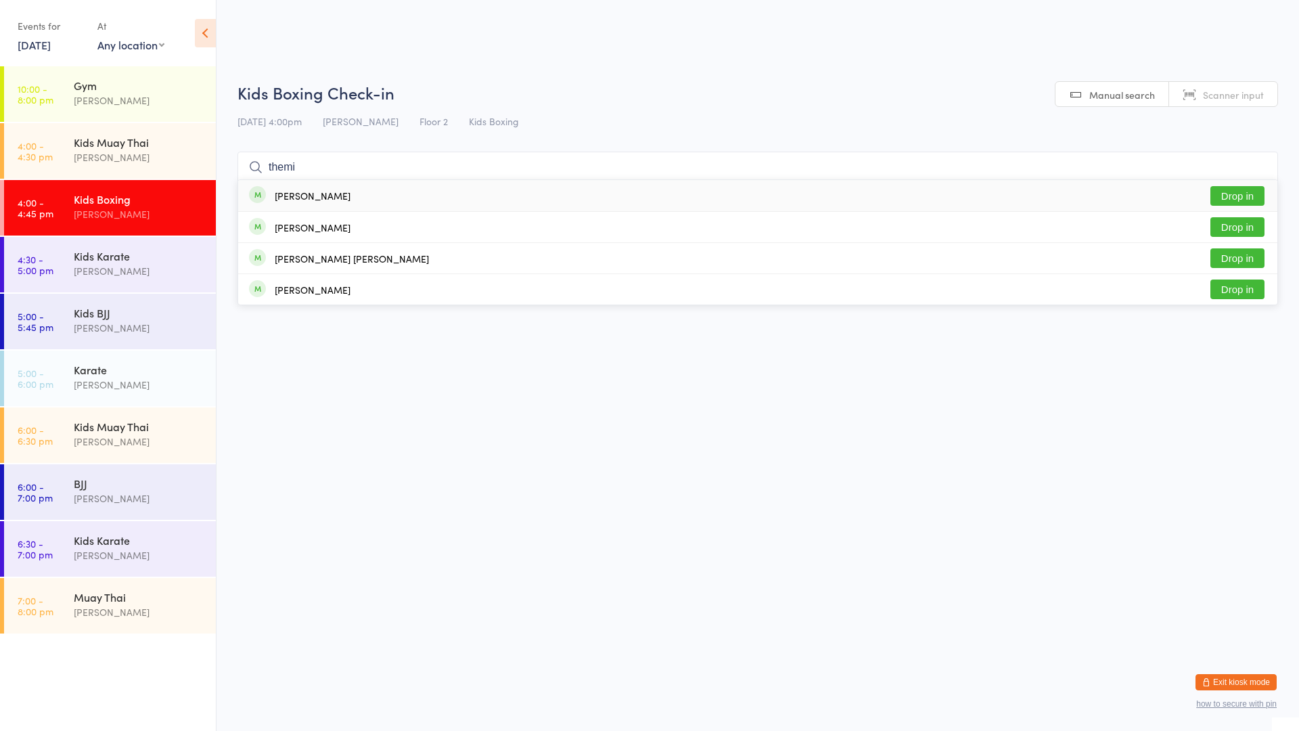
type input "themi"
click at [1234, 188] on button "Drop in" at bounding box center [1237, 196] width 54 height 20
type input "beldo"
click at [1240, 191] on button "Drop in" at bounding box center [1237, 196] width 54 height 20
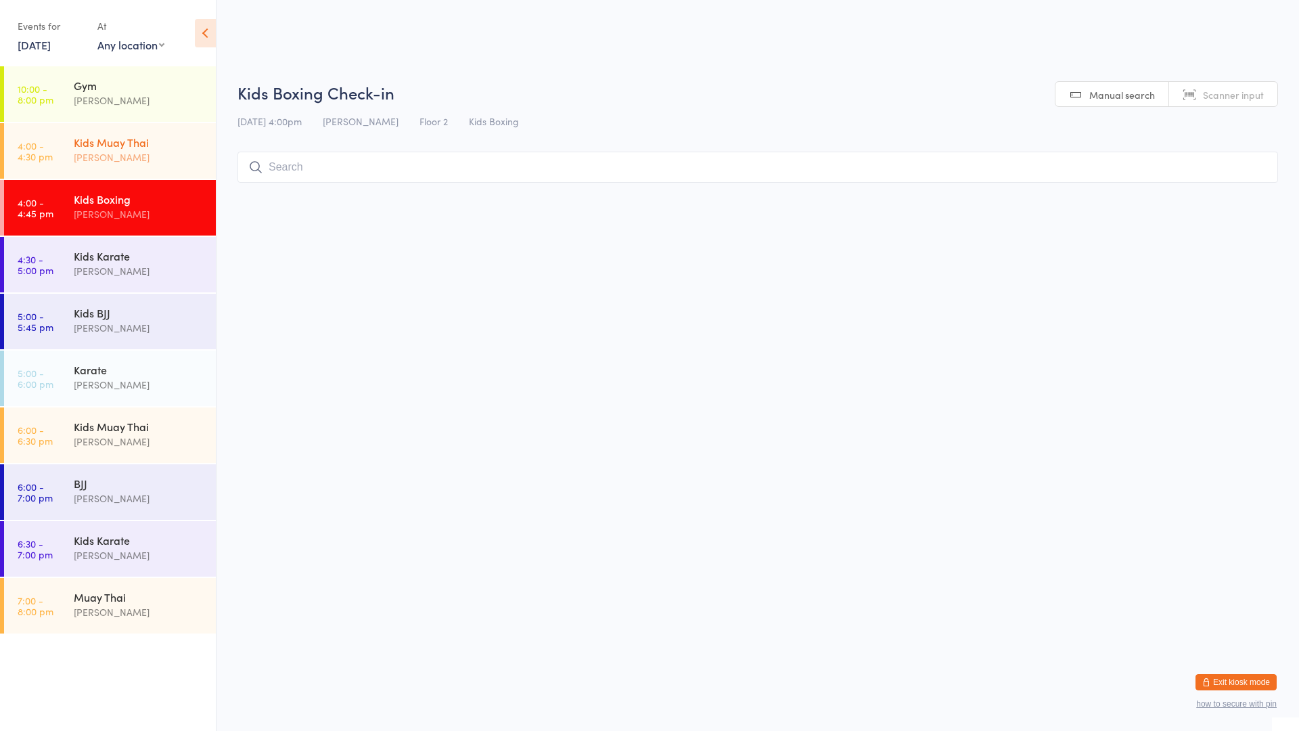
click at [100, 150] on div "[PERSON_NAME]" at bounding box center [139, 158] width 131 height 16
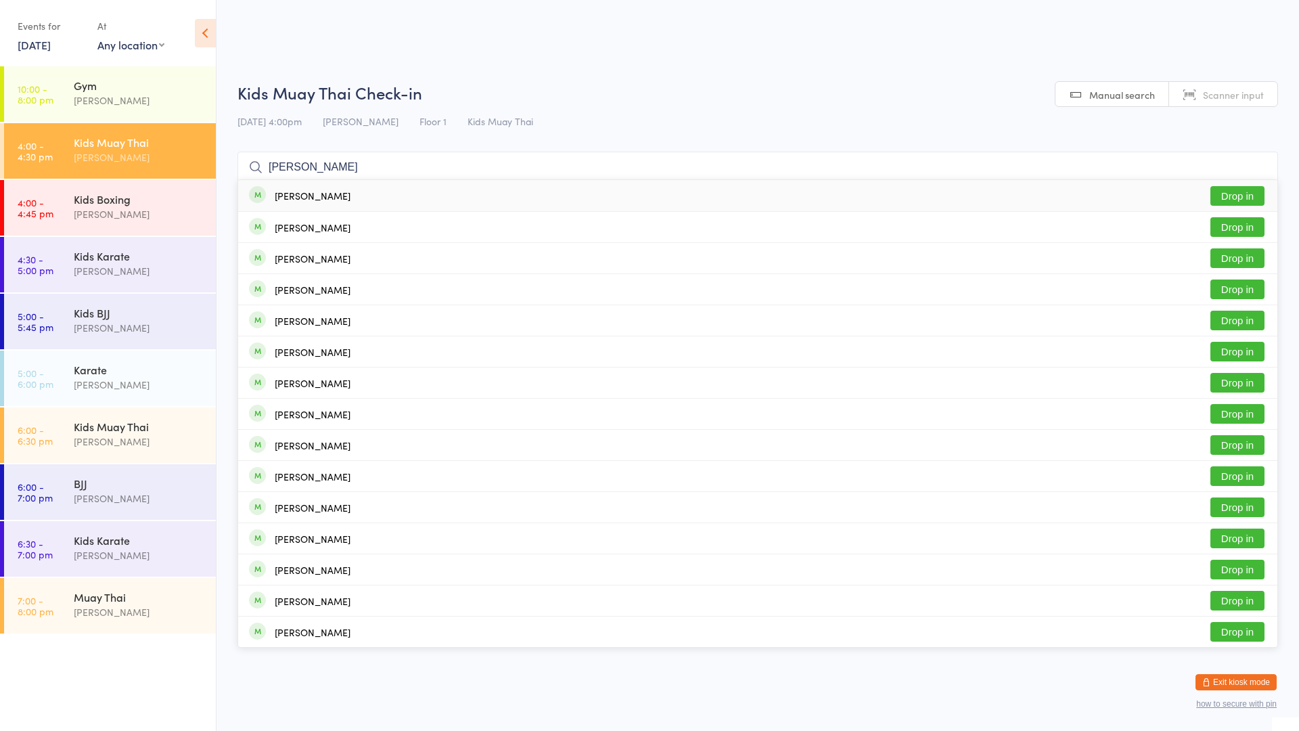
type input "[PERSON_NAME]"
click at [1238, 196] on button "Drop in" at bounding box center [1237, 196] width 54 height 20
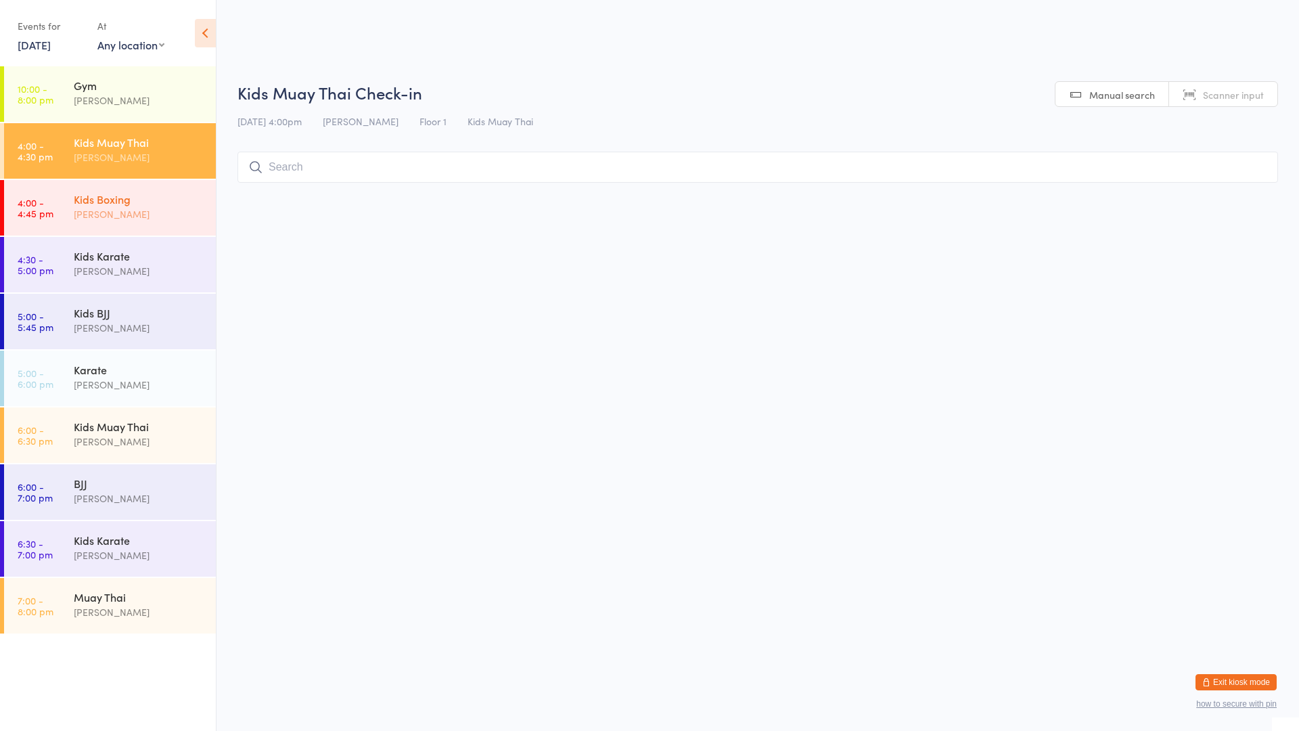
click at [116, 199] on div "Kids Boxing" at bounding box center [139, 198] width 131 height 15
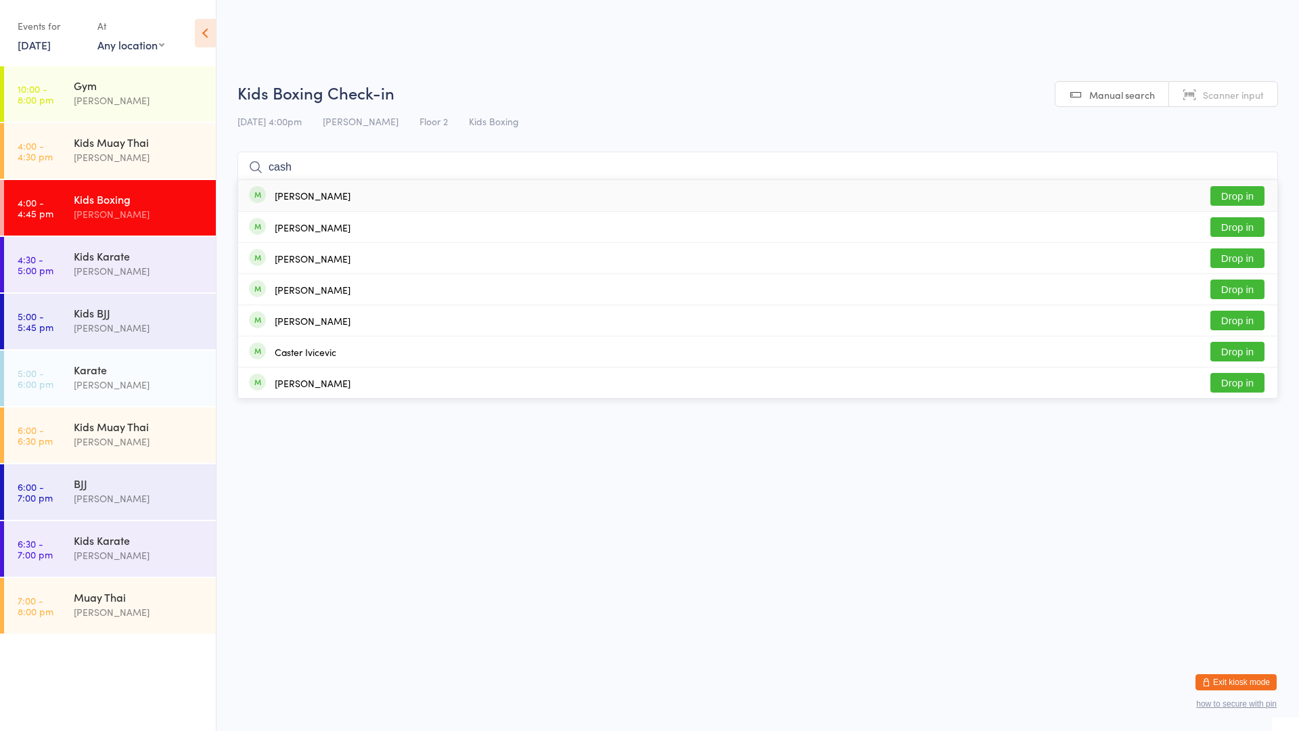
type input "cash"
click at [1259, 192] on button "Drop in" at bounding box center [1237, 196] width 54 height 20
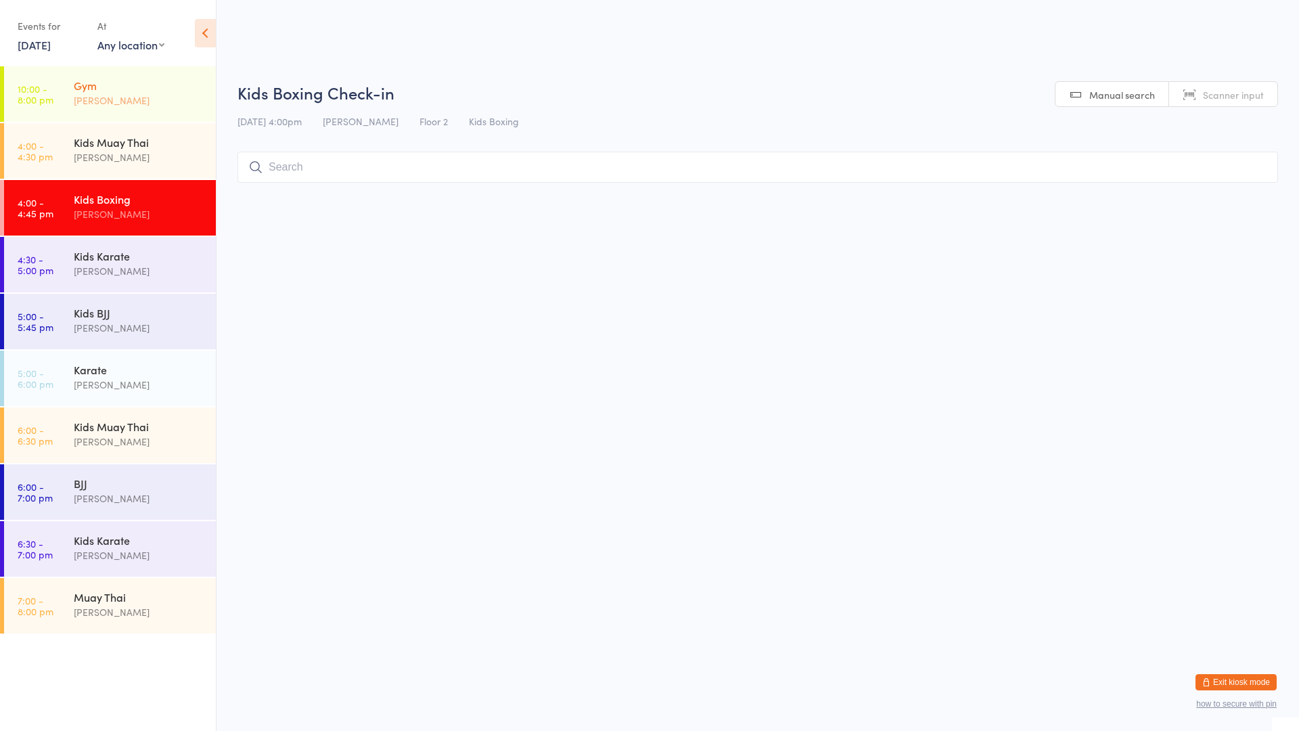
click at [144, 83] on div "Gym" at bounding box center [139, 85] width 131 height 15
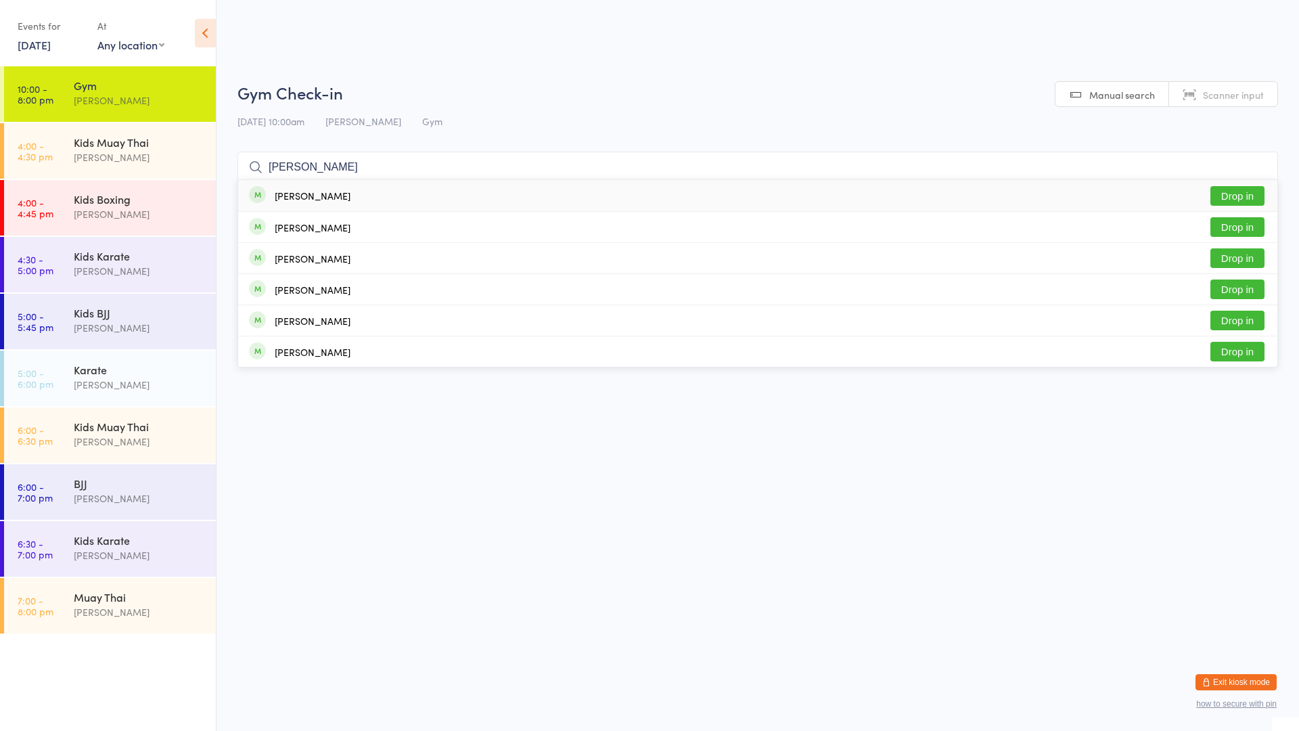
type input "[PERSON_NAME]"
click at [1227, 198] on button "Drop in" at bounding box center [1237, 196] width 54 height 20
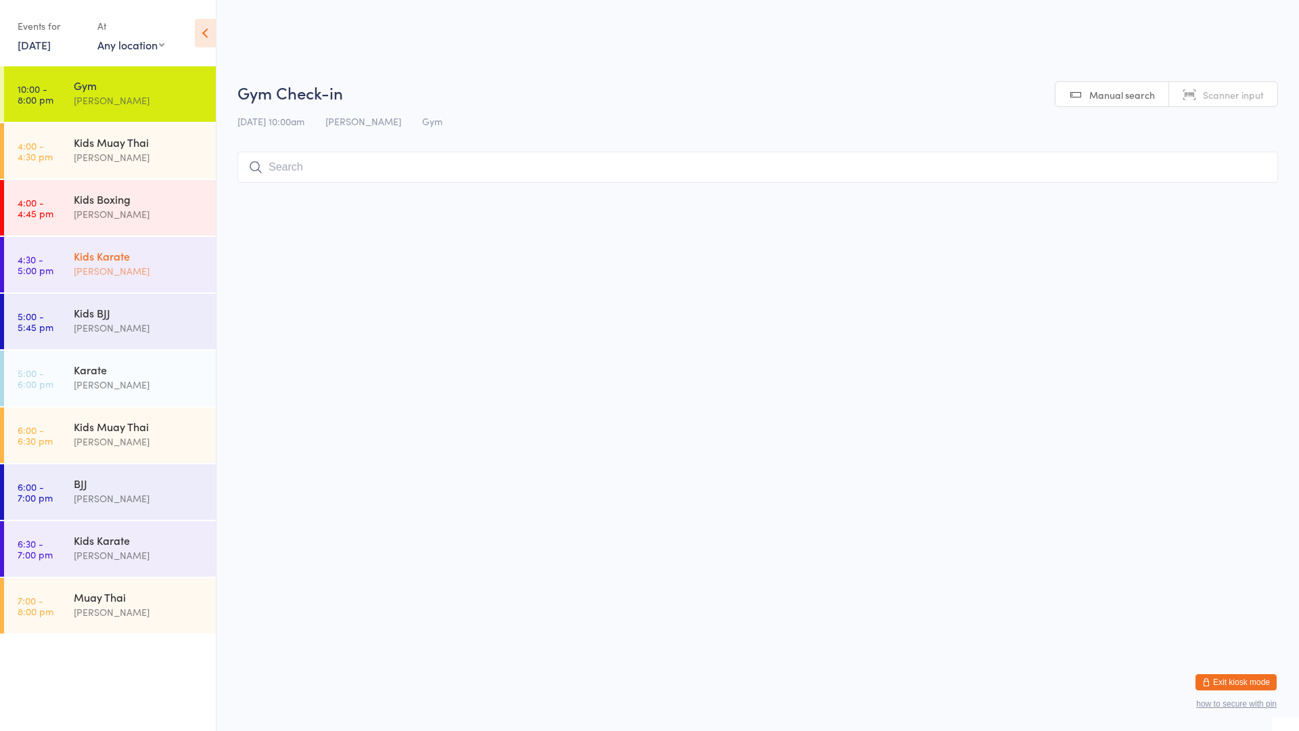
click at [152, 252] on div "Kids Karate" at bounding box center [139, 255] width 131 height 15
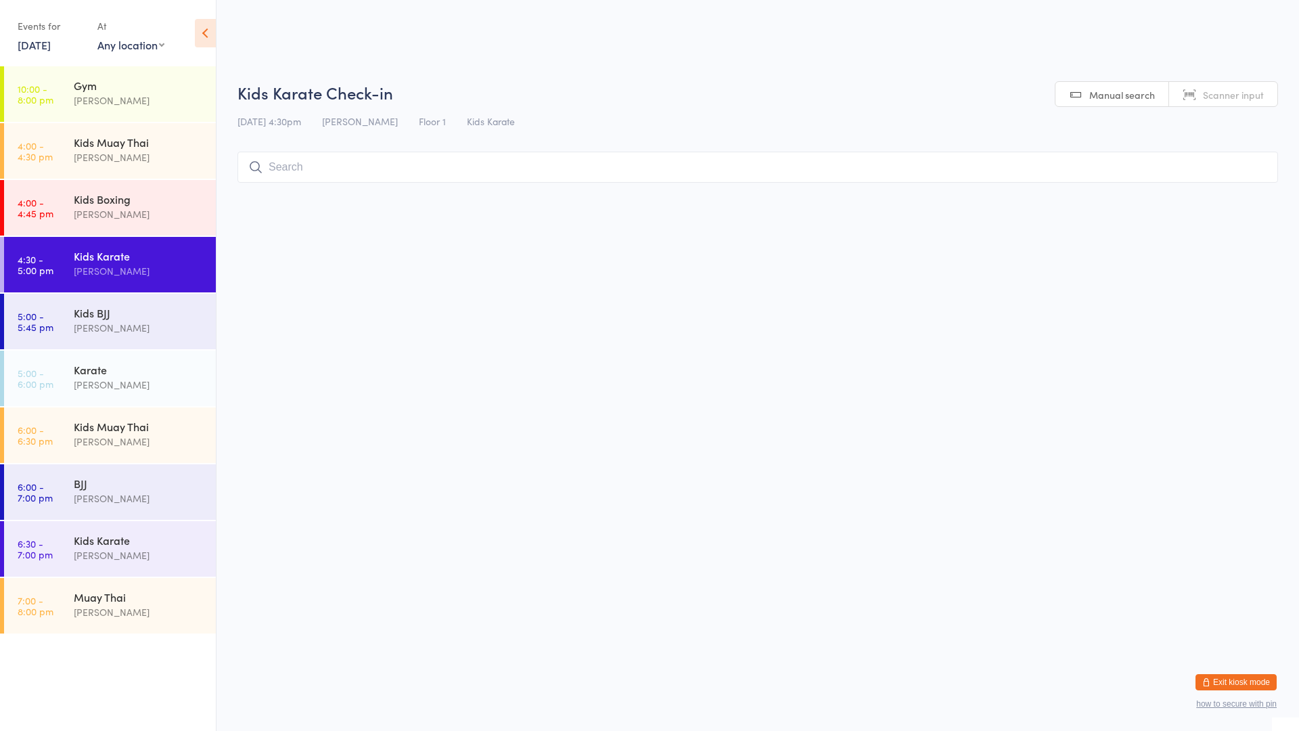
click at [310, 169] on input "search" at bounding box center [757, 167] width 1041 height 31
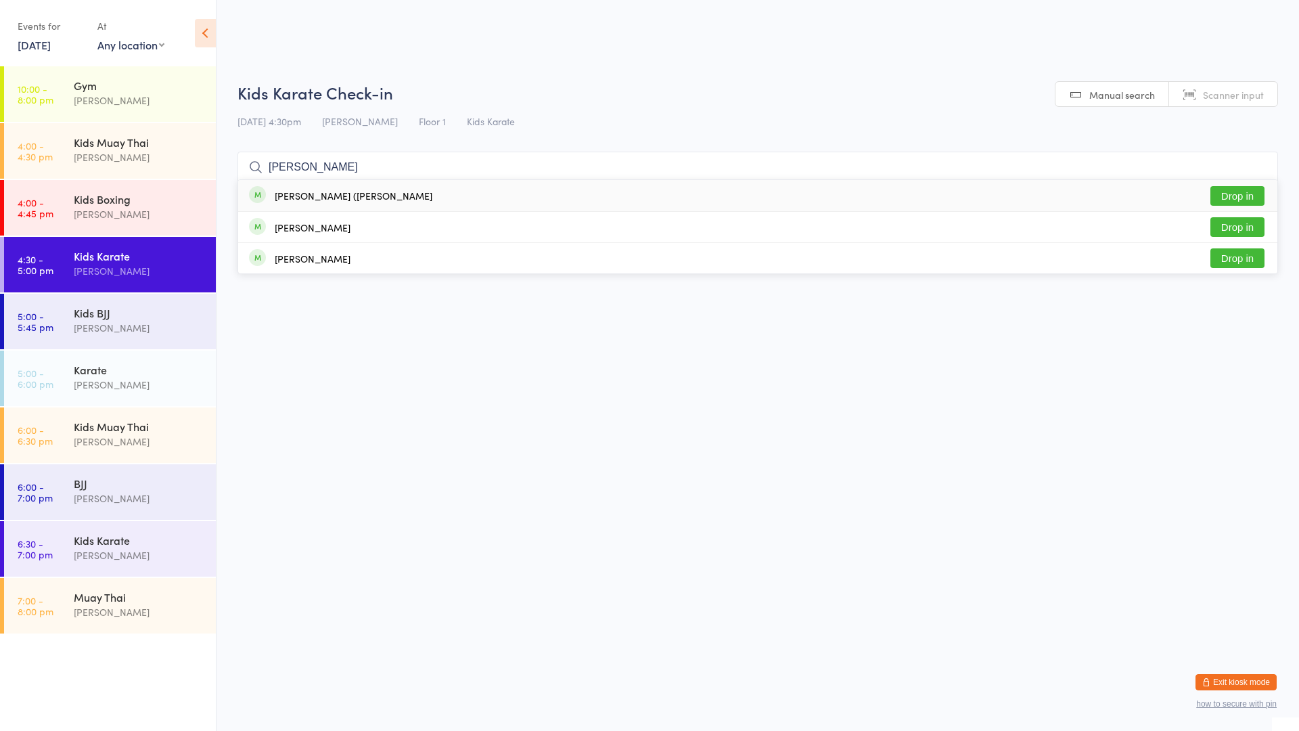
type input "[PERSON_NAME]"
click at [304, 191] on div "[PERSON_NAME] ([PERSON_NAME]" at bounding box center [354, 195] width 158 height 11
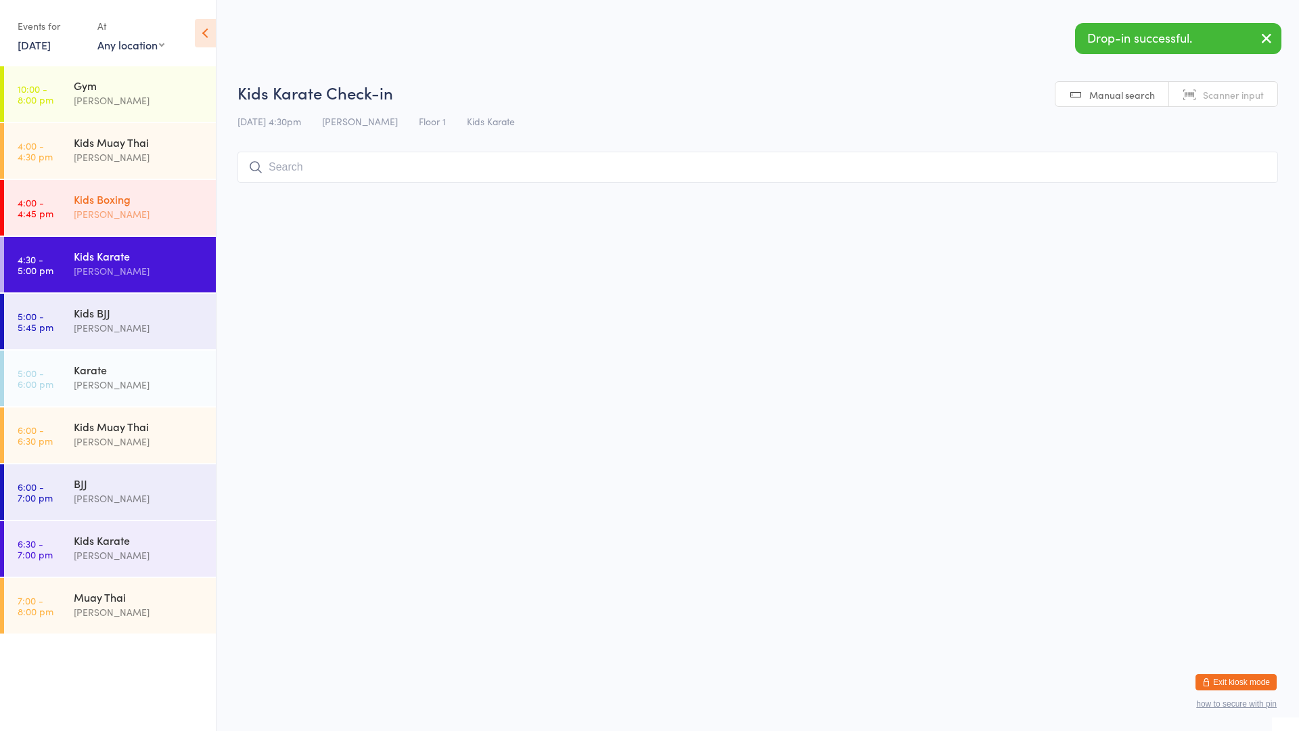
click at [169, 209] on div "[PERSON_NAME]" at bounding box center [139, 214] width 131 height 16
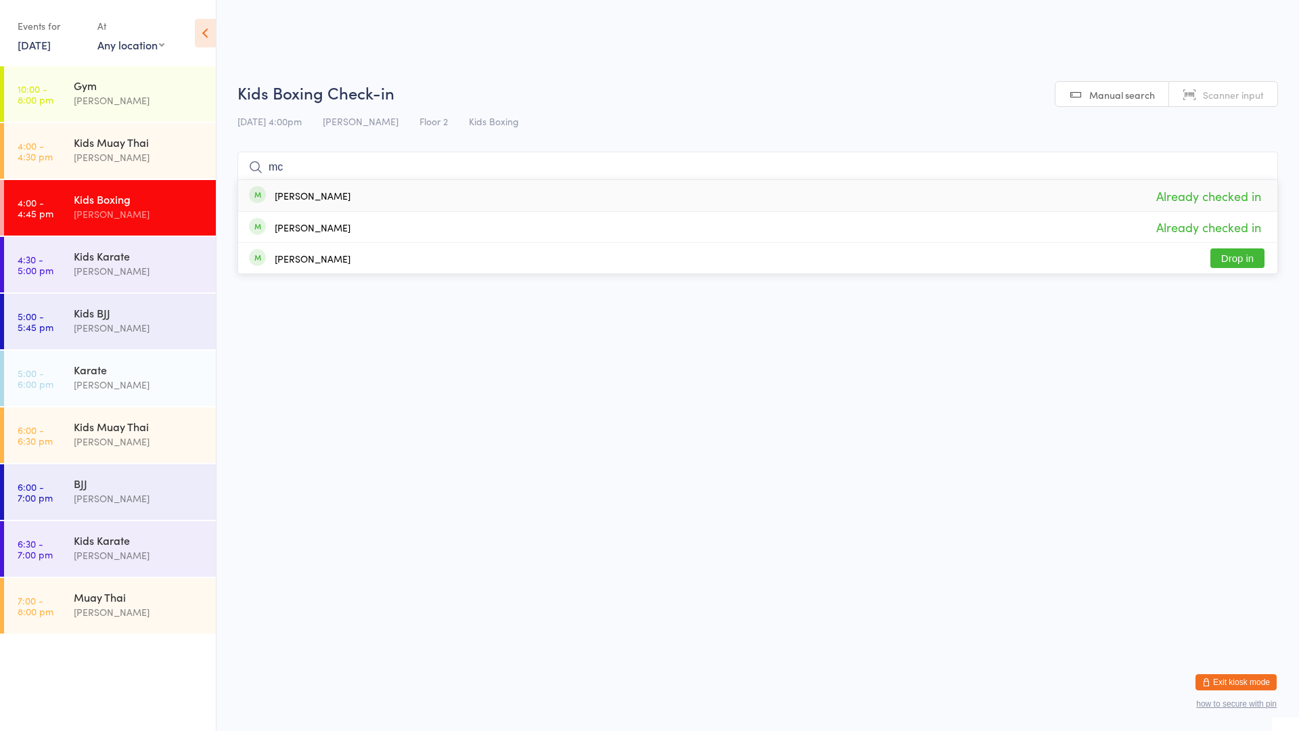
type input "m"
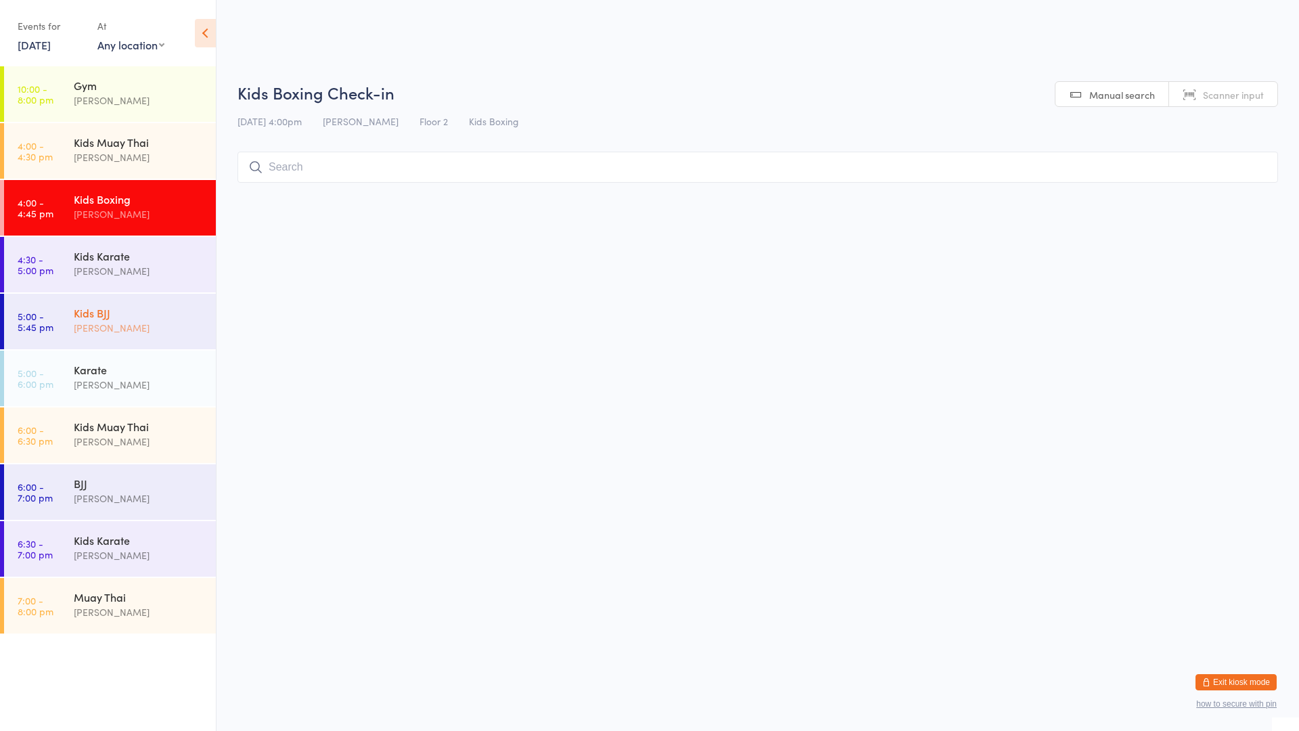
click at [146, 315] on div "Kids BJJ" at bounding box center [139, 312] width 131 height 15
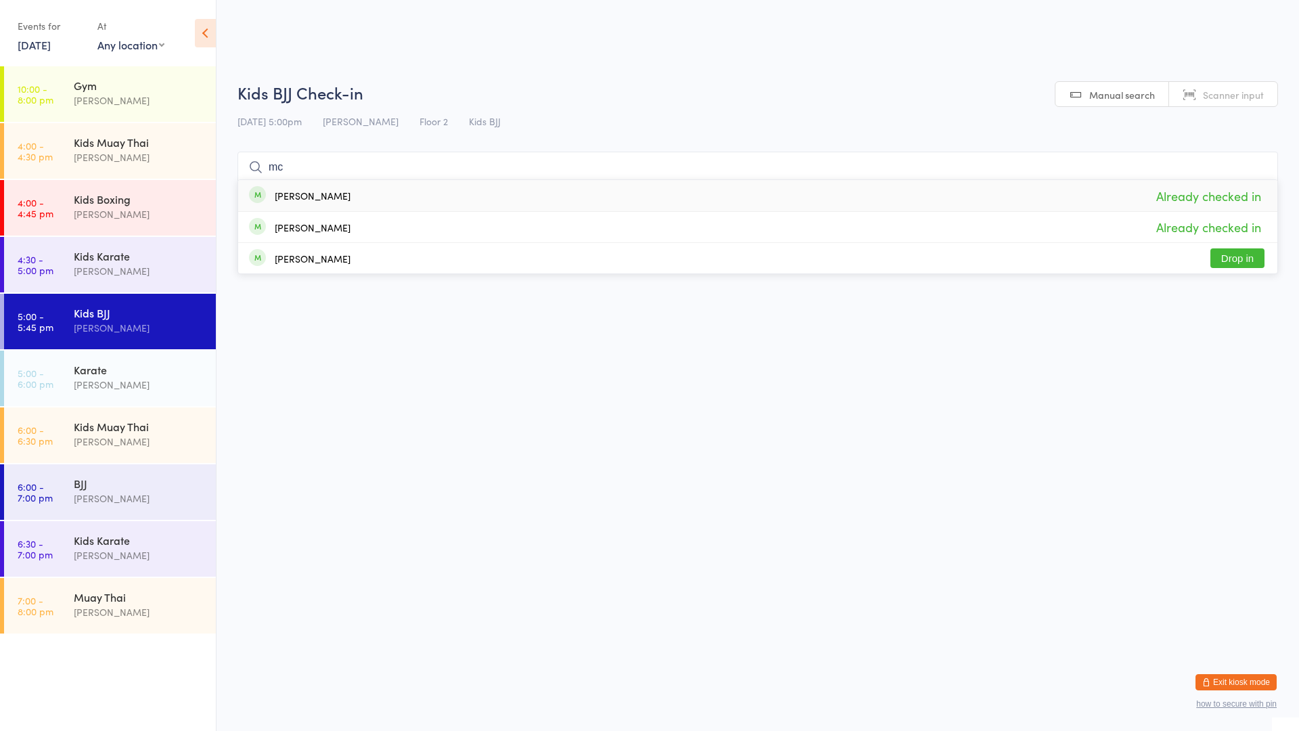
type input "m"
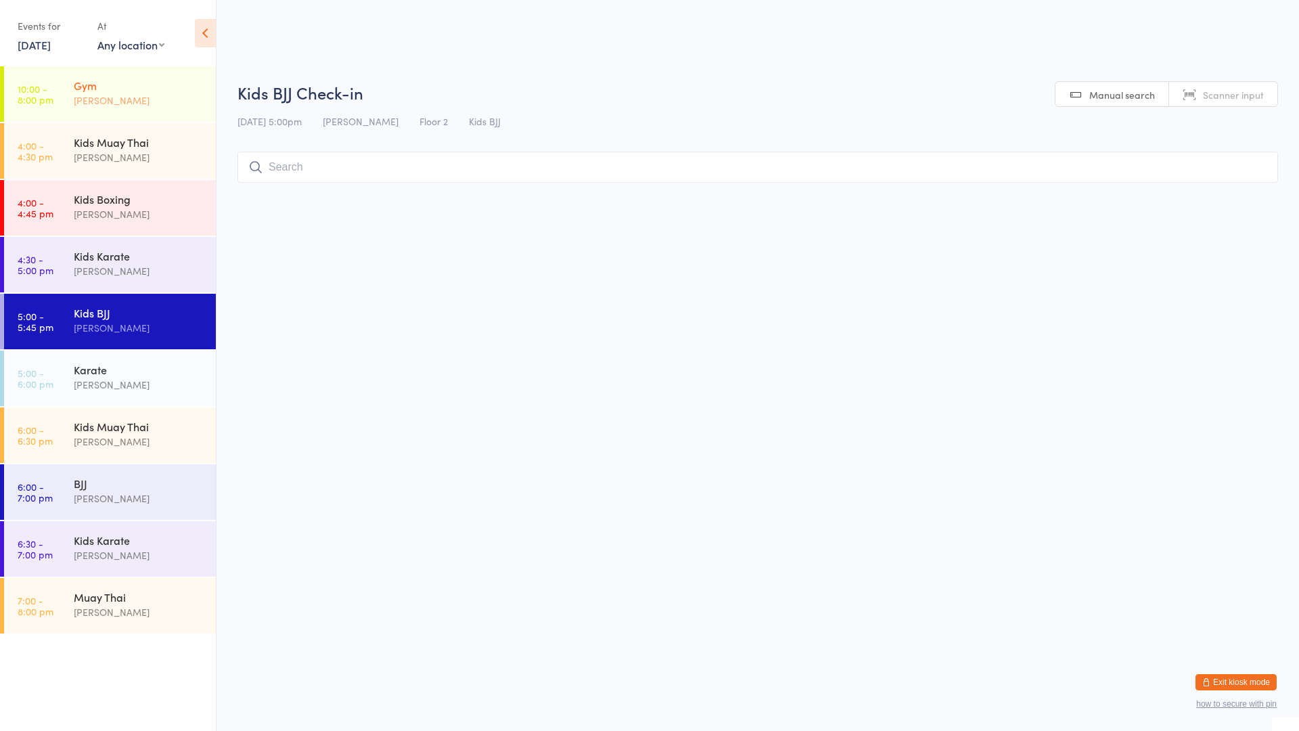
click at [162, 91] on div "Gym" at bounding box center [139, 85] width 131 height 15
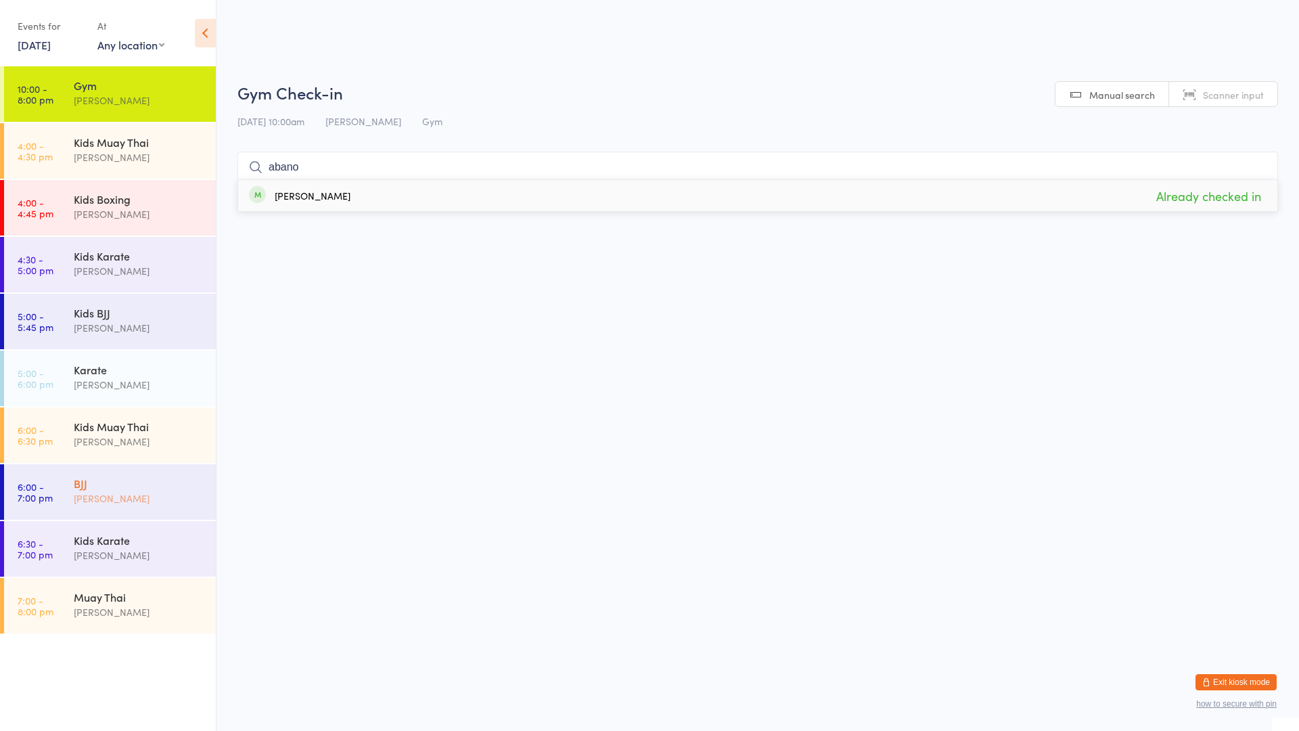
type input "abano"
click at [122, 494] on div "[PERSON_NAME]" at bounding box center [139, 499] width 131 height 16
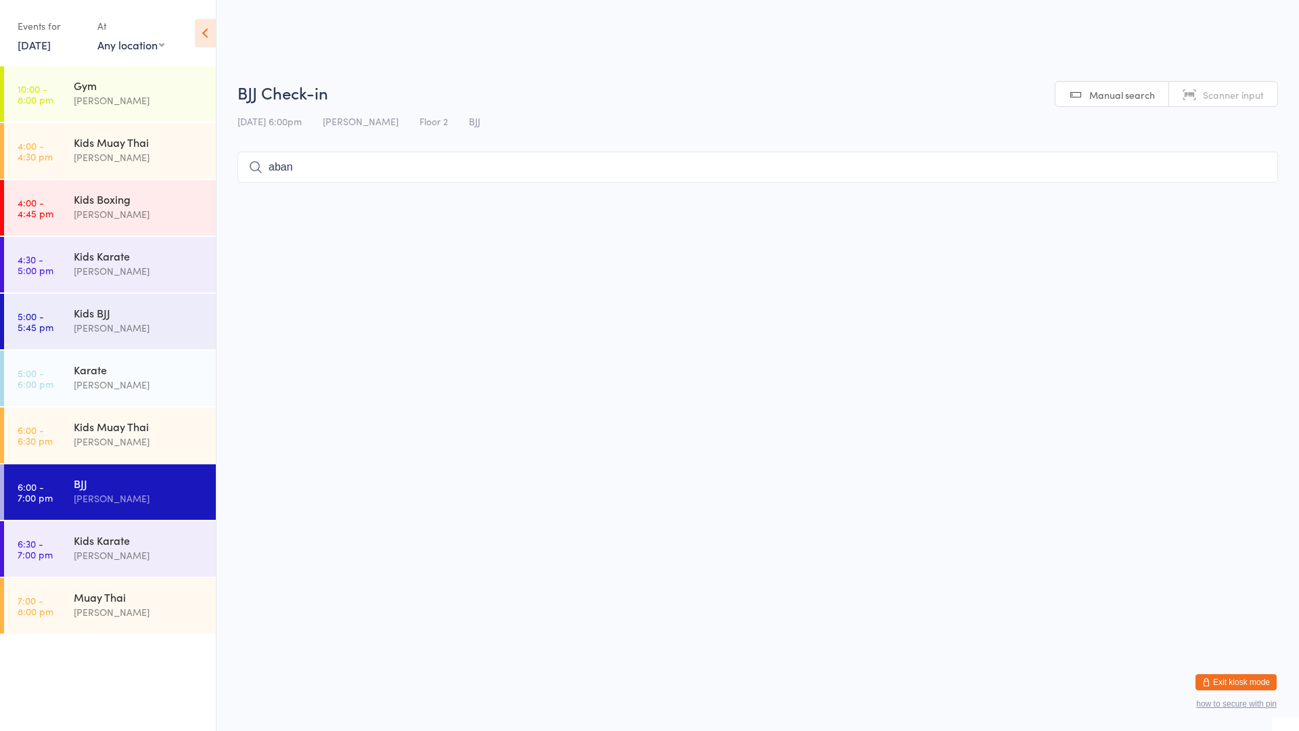
type input "abano"
click at [1261, 167] on input "abano" at bounding box center [757, 167] width 1041 height 31
click at [104, 255] on div "Kids Karate" at bounding box center [139, 255] width 131 height 15
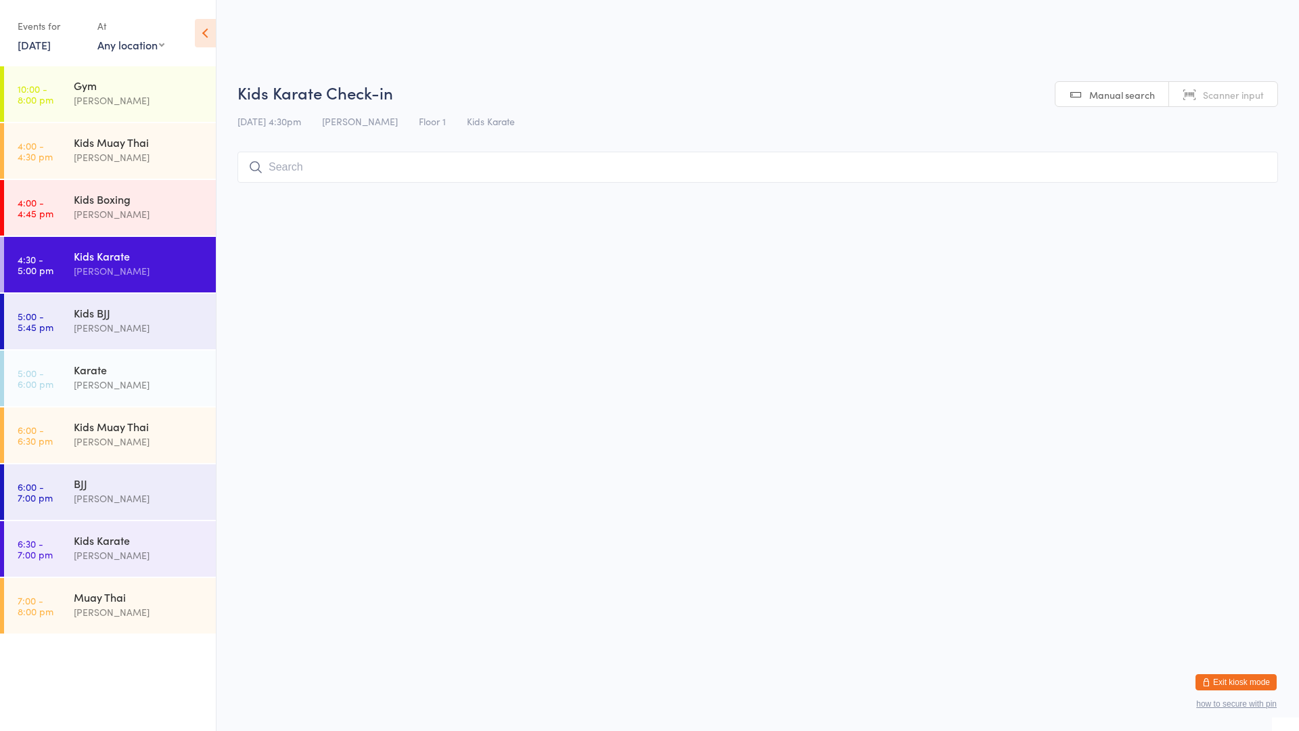
click at [286, 179] on input "search" at bounding box center [757, 167] width 1041 height 31
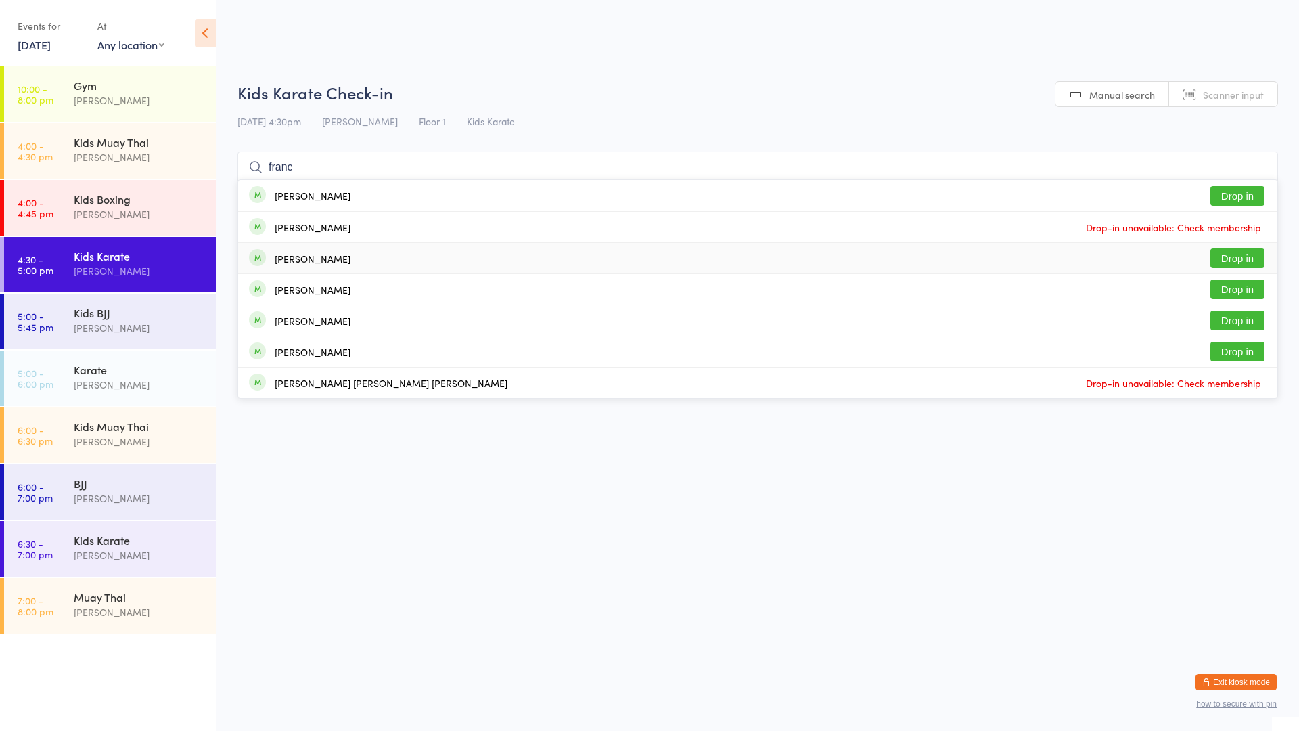
type input "franc"
click at [327, 262] on div "[PERSON_NAME]" at bounding box center [313, 258] width 76 height 11
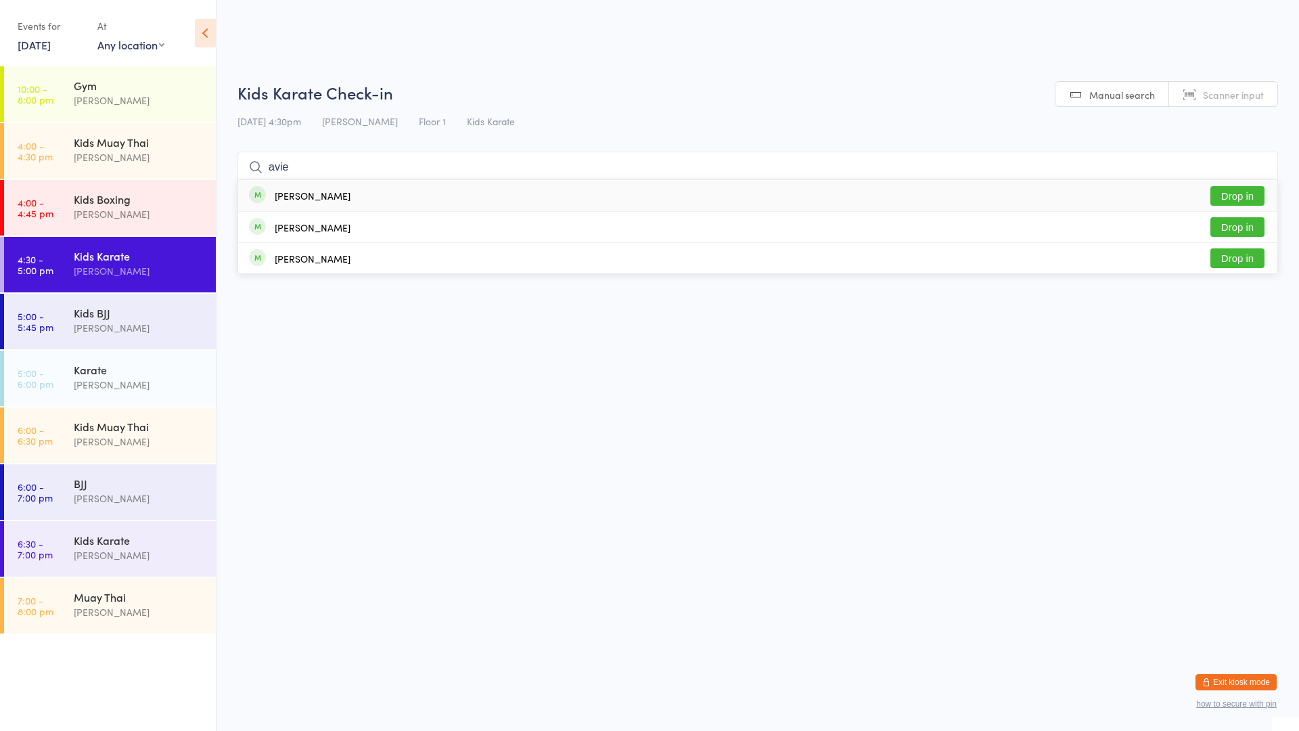
type input "avie"
click at [1232, 196] on button "Drop in" at bounding box center [1237, 196] width 54 height 20
type input "ayla"
click at [1251, 199] on button "Drop in" at bounding box center [1237, 196] width 54 height 20
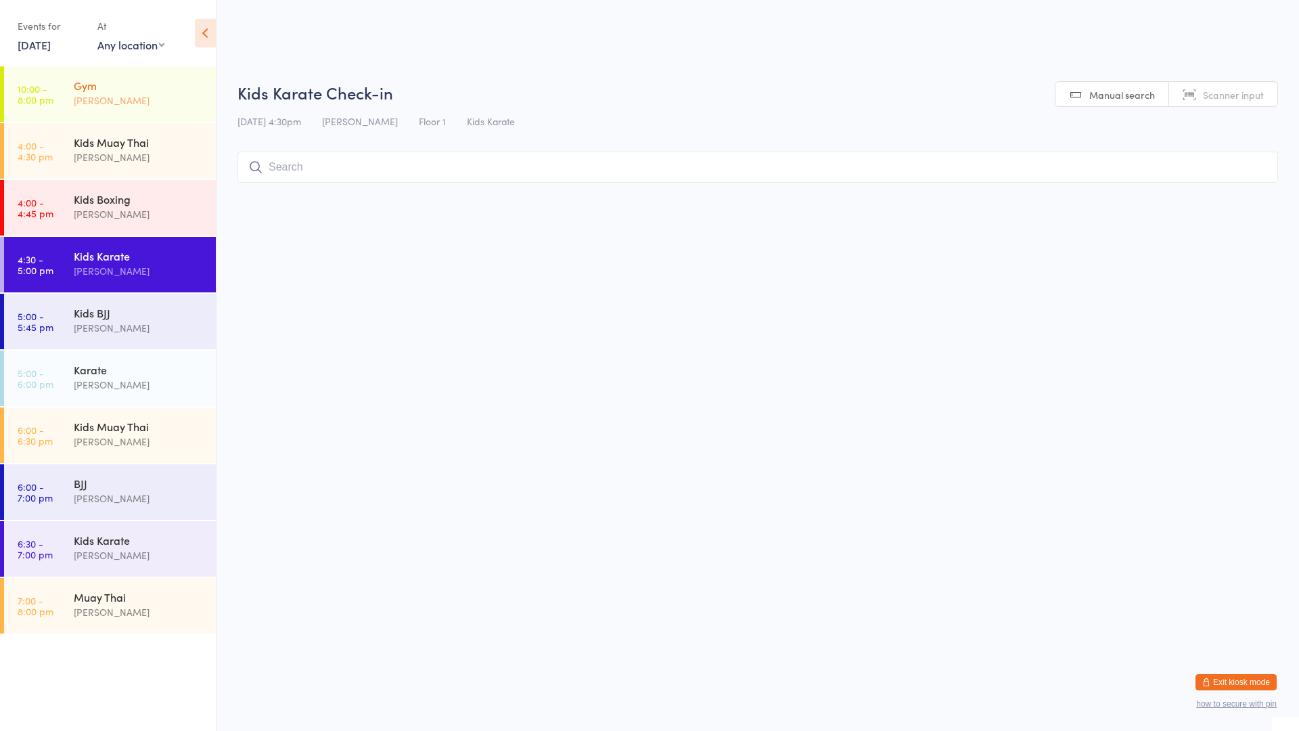
click at [134, 81] on div "Gym" at bounding box center [139, 85] width 131 height 15
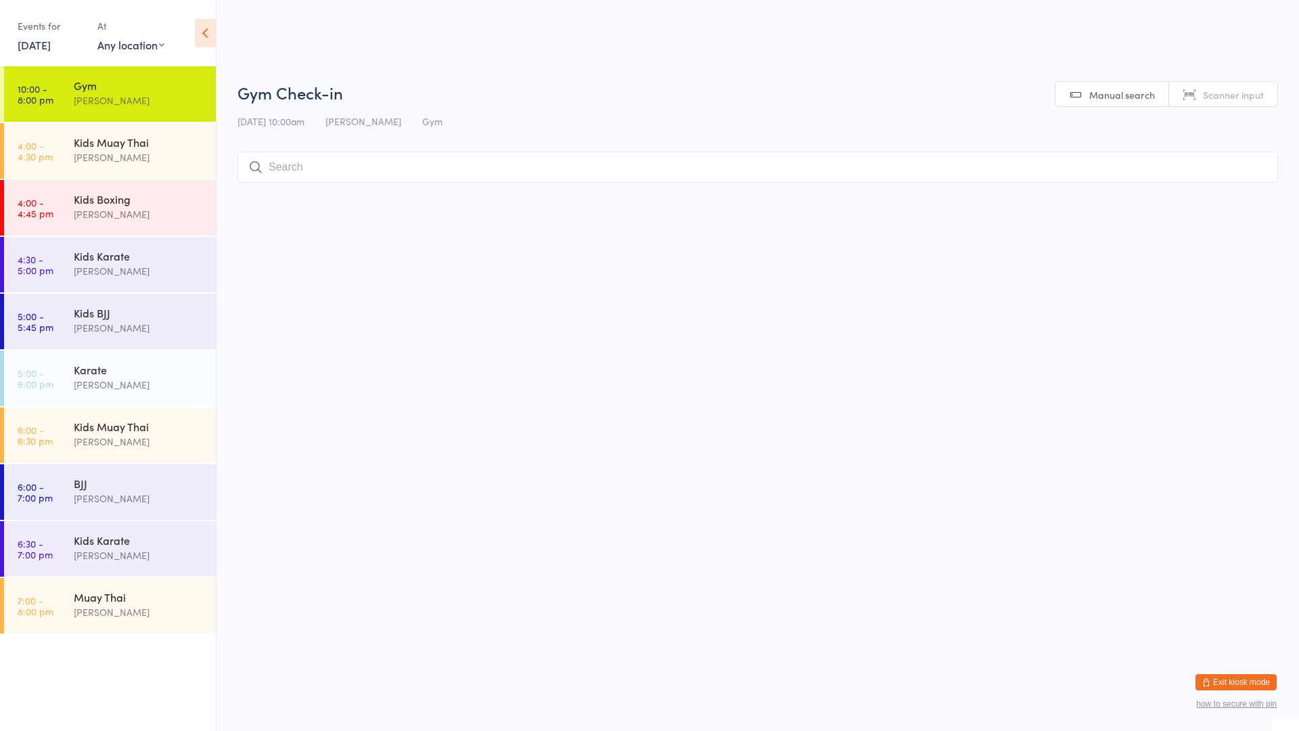
click at [334, 164] on input "search" at bounding box center [757, 167] width 1041 height 31
type input "6"
click at [1231, 198] on button "Drop in" at bounding box center [1237, 196] width 54 height 20
click at [98, 375] on div "Karate" at bounding box center [139, 369] width 131 height 15
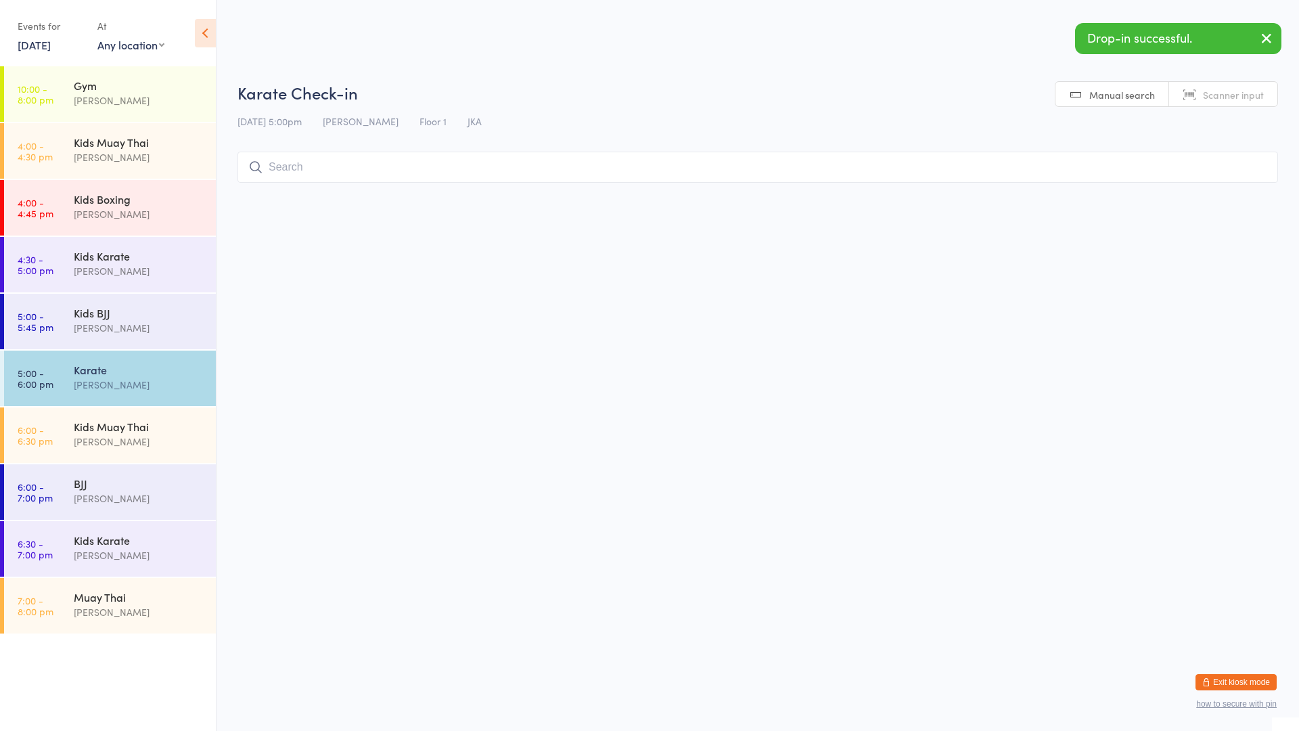
click at [359, 164] on input "search" at bounding box center [757, 167] width 1041 height 31
type input "6"
click at [1229, 196] on button "Drop in" at bounding box center [1237, 196] width 54 height 20
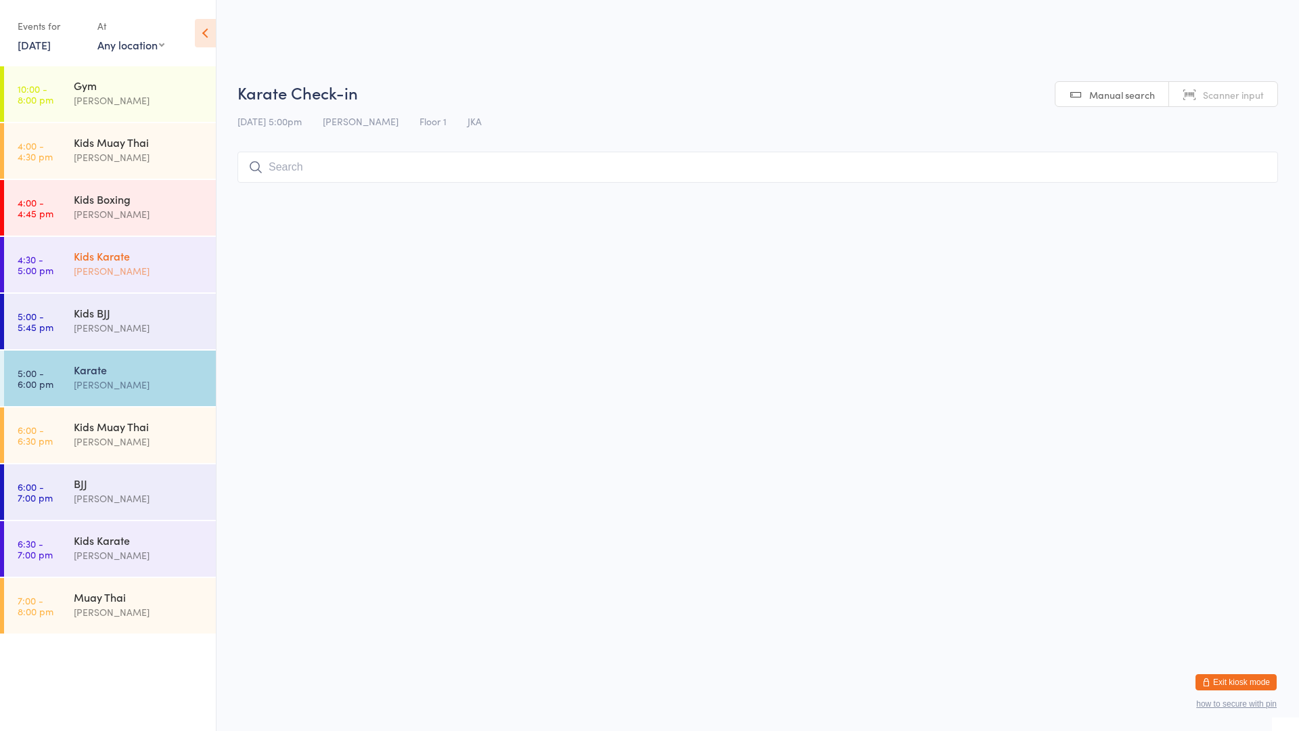
click at [71, 263] on link "4:30 - 5:00 pm Kids Karate [PERSON_NAME]" at bounding box center [110, 264] width 212 height 55
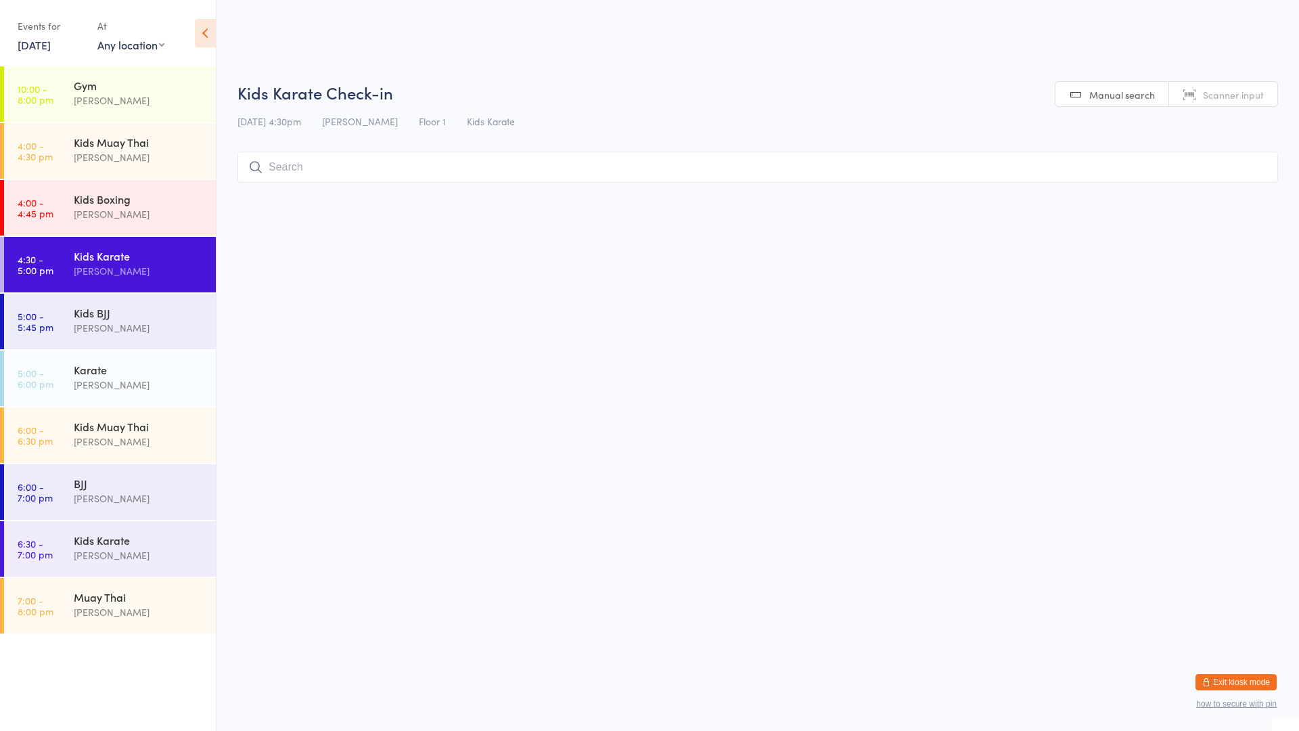
click at [309, 168] on input "search" at bounding box center [757, 167] width 1041 height 31
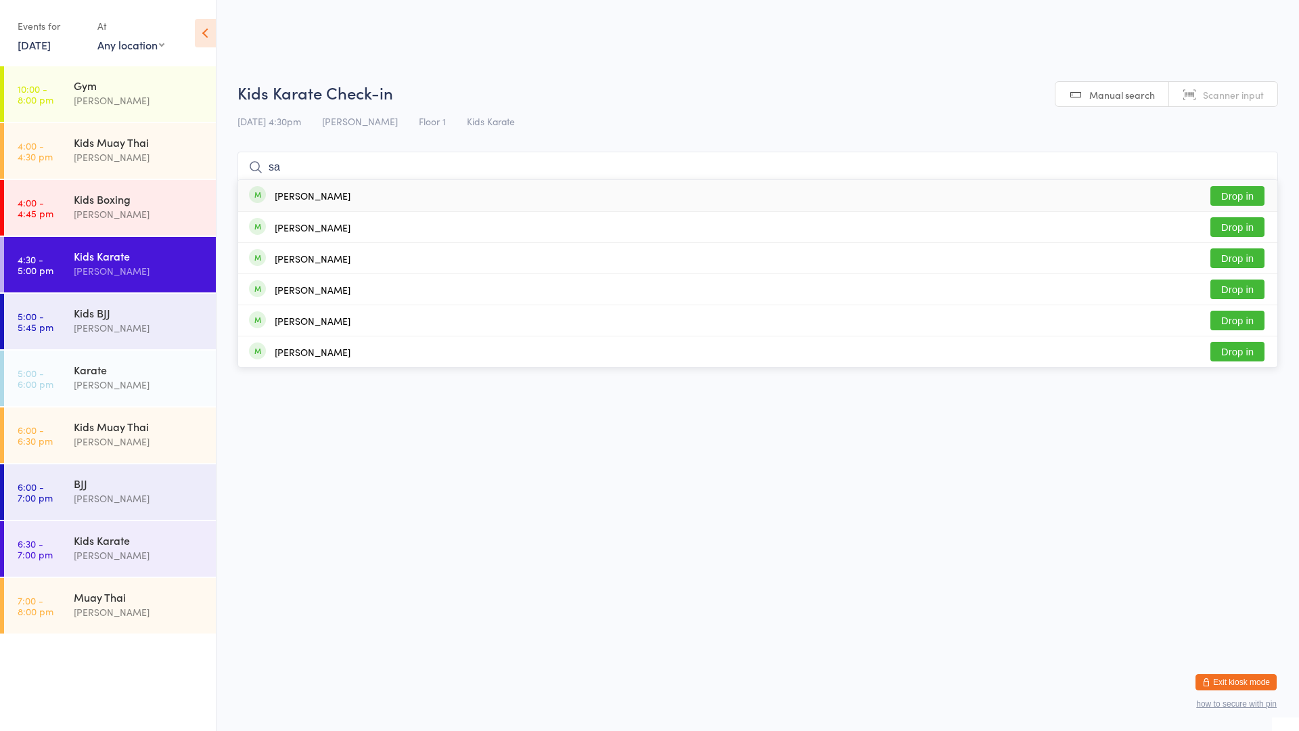
type input "s"
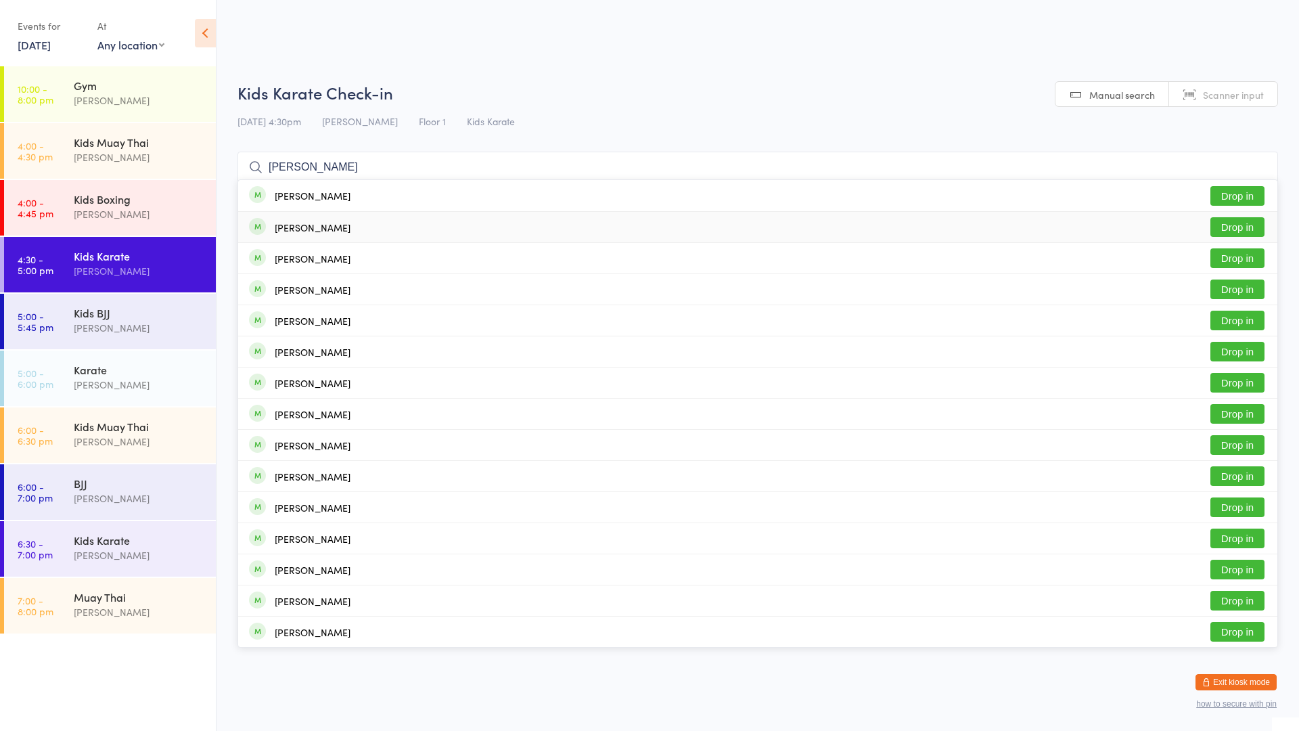
type input "[PERSON_NAME]"
click at [1238, 227] on button "Drop in" at bounding box center [1237, 227] width 54 height 20
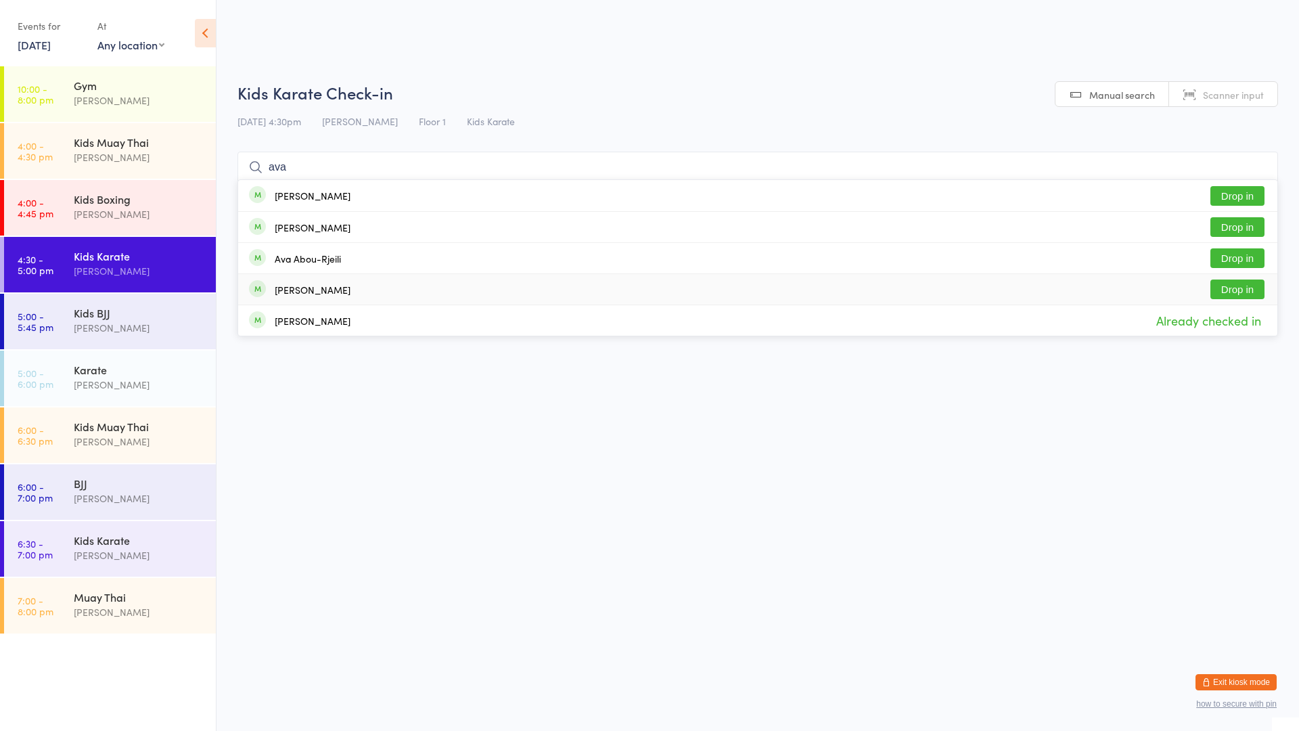
type input "ava"
click at [1230, 292] on button "Drop in" at bounding box center [1237, 289] width 54 height 20
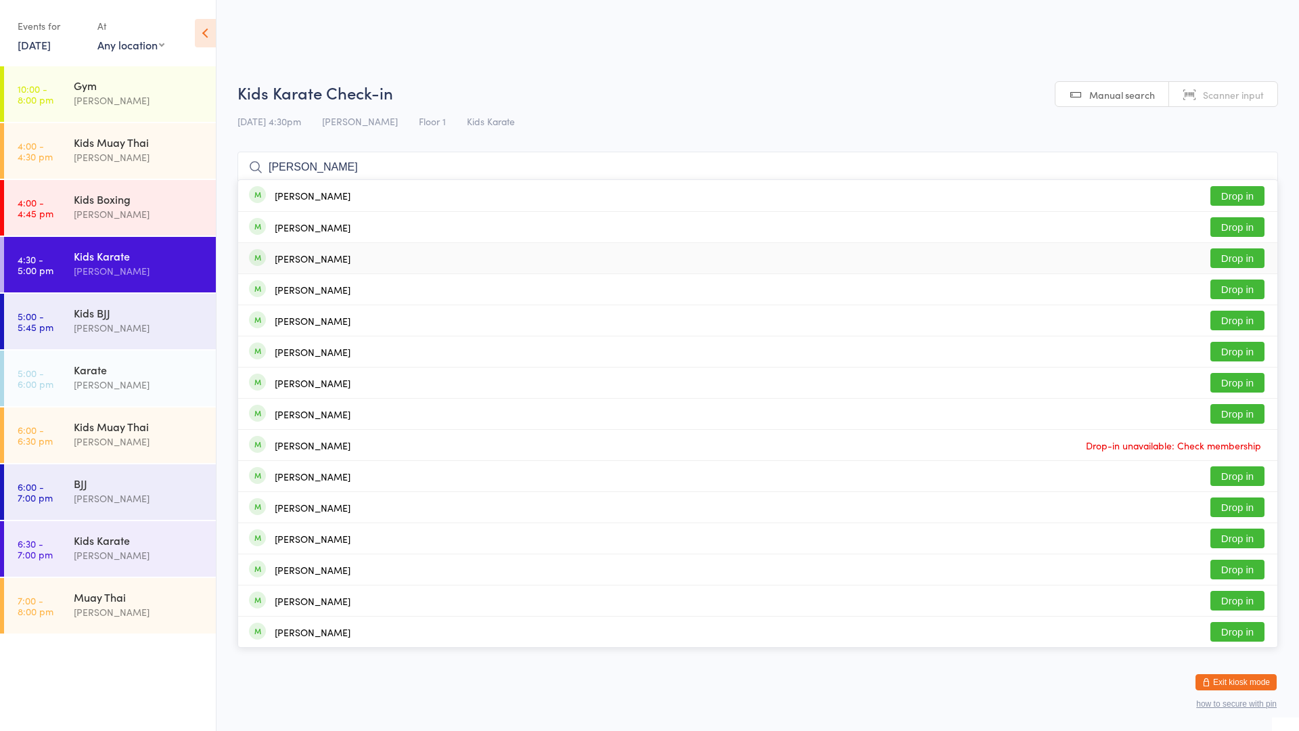
type input "[PERSON_NAME]"
click at [1229, 257] on button "Drop in" at bounding box center [1237, 258] width 54 height 20
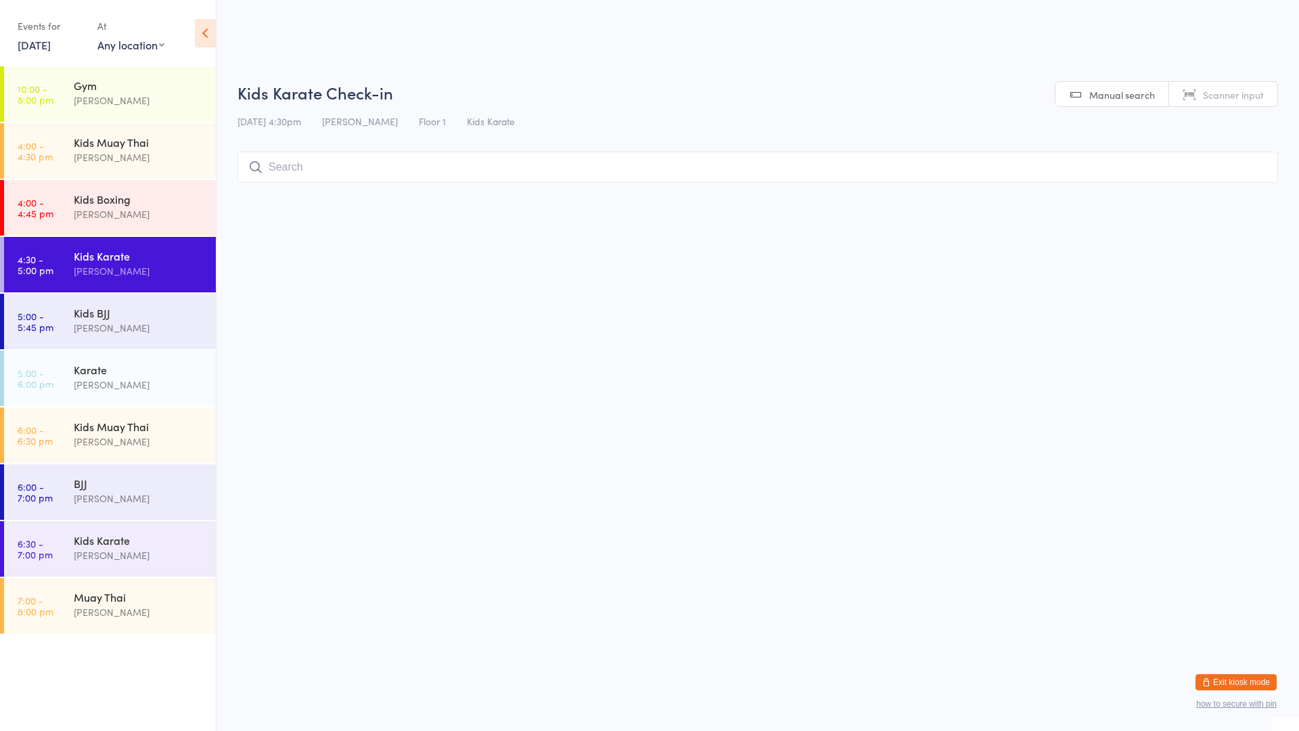
click at [671, 173] on input "search" at bounding box center [757, 167] width 1041 height 31
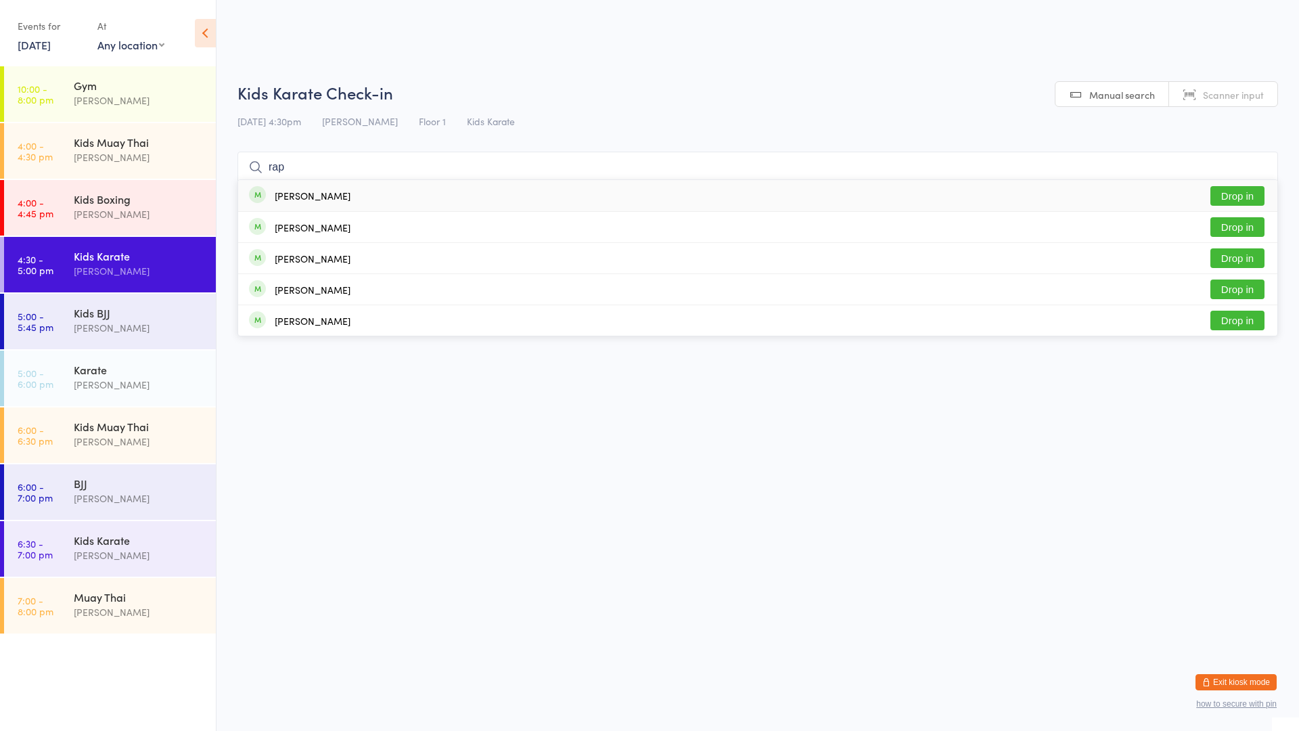
type input "rap"
click at [1242, 194] on button "Drop in" at bounding box center [1237, 196] width 54 height 20
type input "gabr"
click at [1223, 189] on button "Drop in" at bounding box center [1237, 196] width 54 height 20
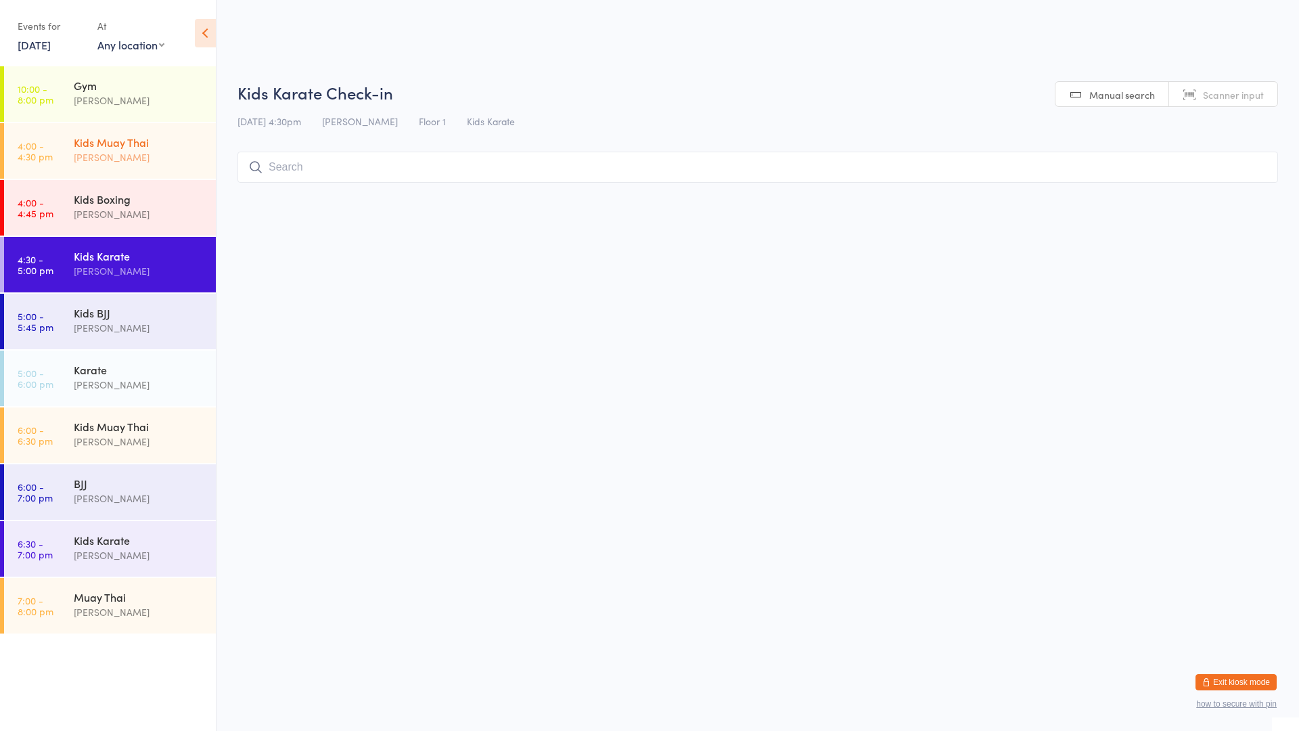
click at [75, 133] on div "Kids Muay [DEMOGRAPHIC_DATA] [PERSON_NAME]" at bounding box center [145, 149] width 142 height 53
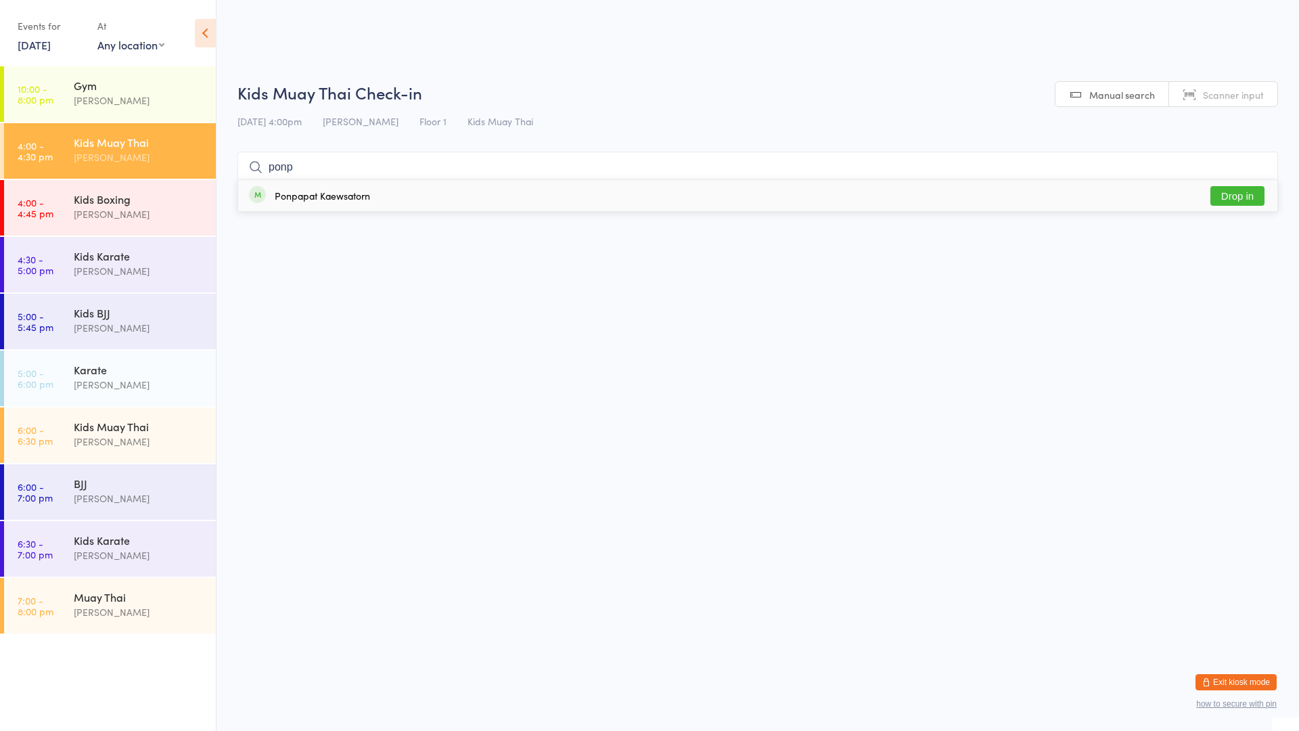
type input "ponp"
click at [1233, 192] on button "Drop in" at bounding box center [1237, 196] width 54 height 20
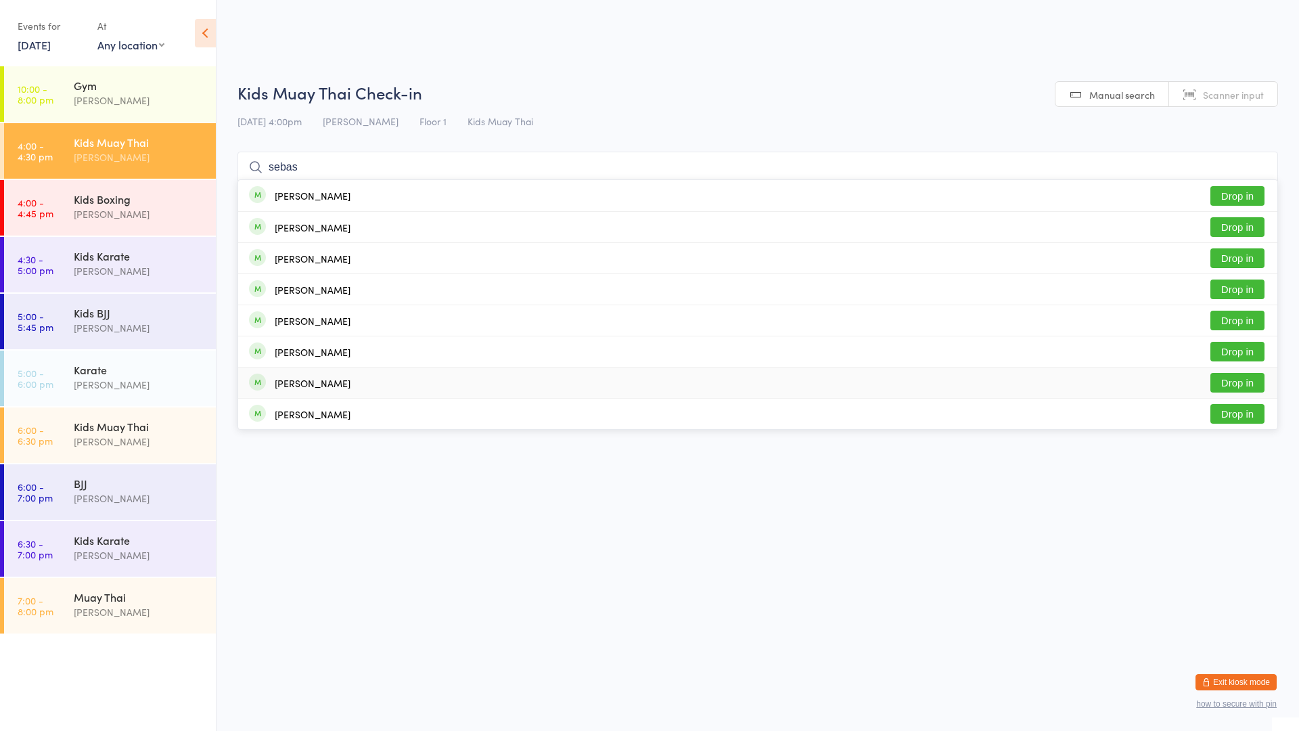
type input "sebas"
click at [1233, 380] on button "Drop in" at bounding box center [1237, 383] width 54 height 20
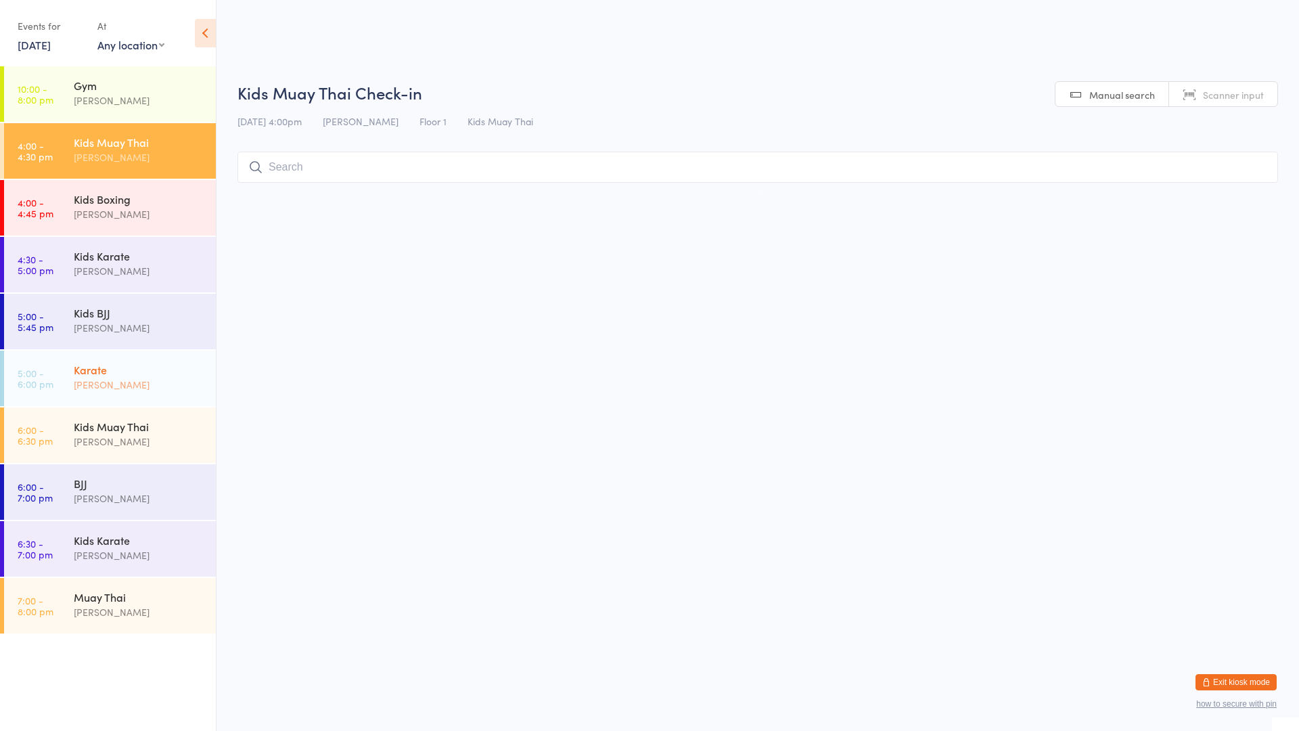
click at [110, 373] on div "Karate" at bounding box center [139, 369] width 131 height 15
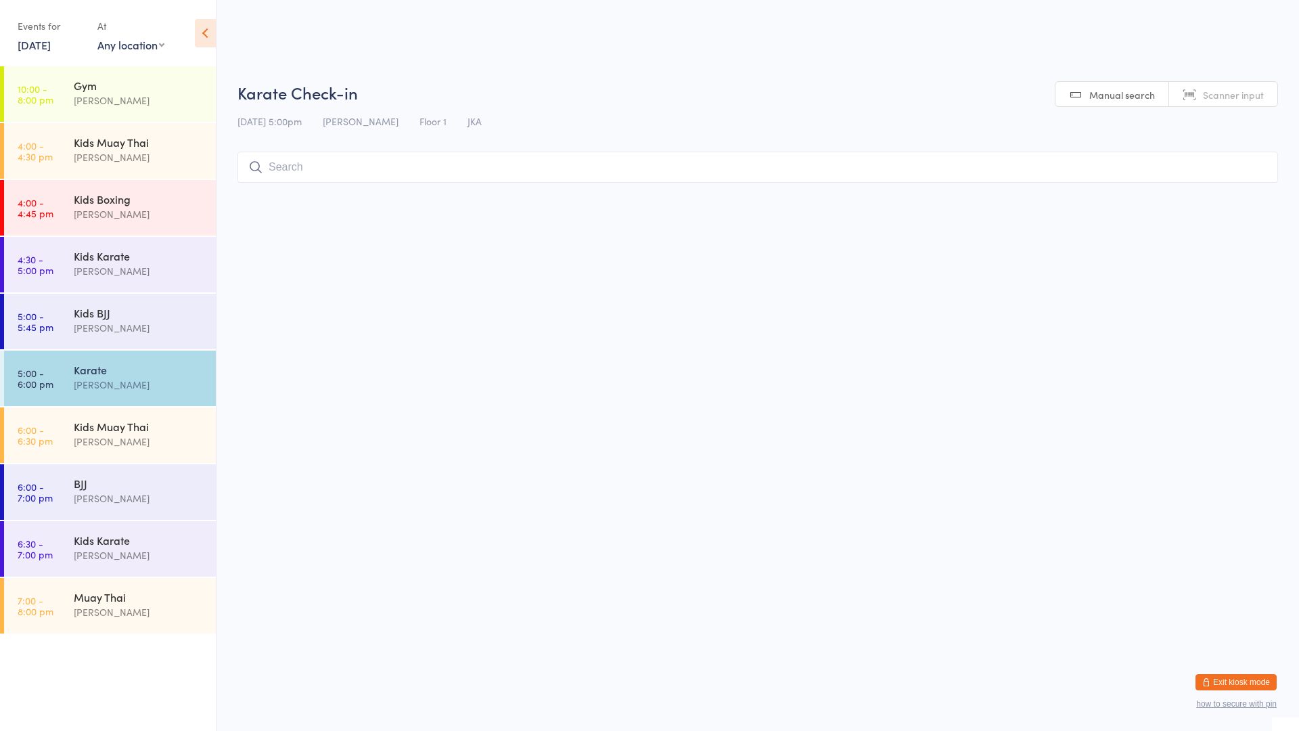
click at [275, 166] on input "search" at bounding box center [757, 167] width 1041 height 31
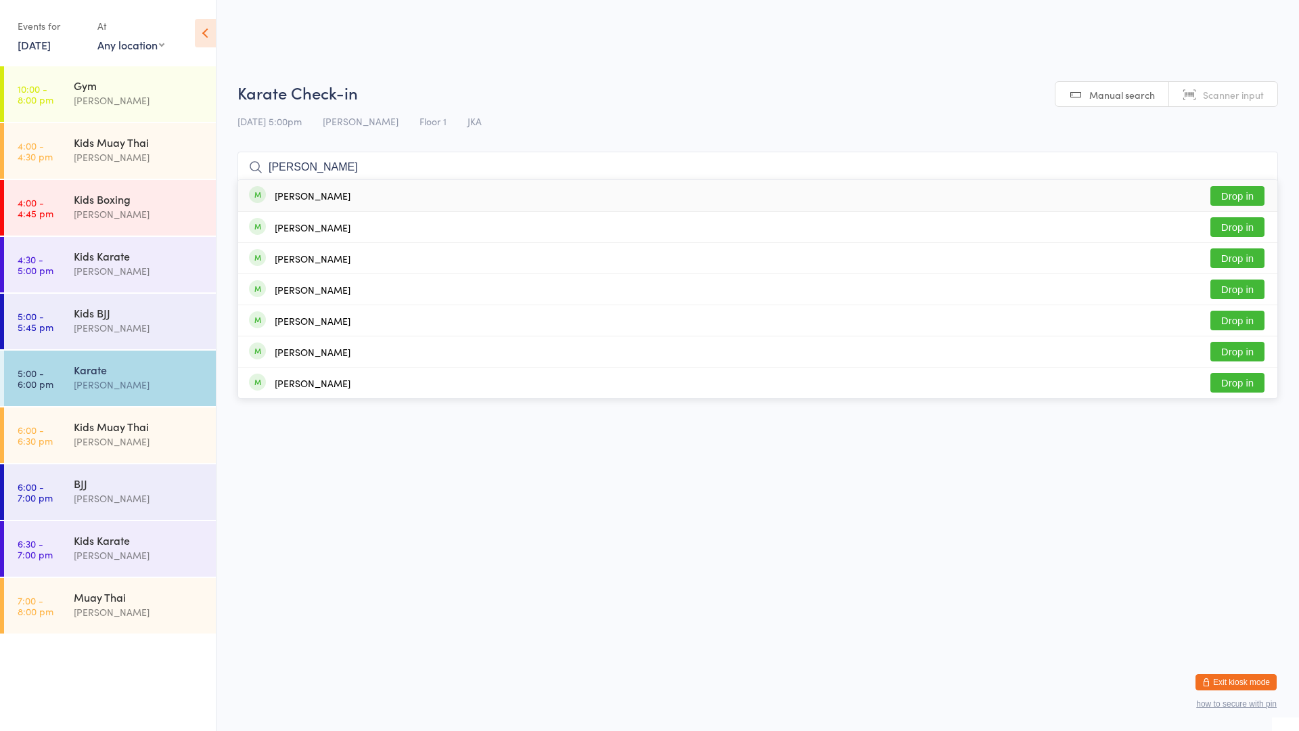
type input "[PERSON_NAME]"
click at [1235, 196] on button "Drop in" at bounding box center [1237, 196] width 54 height 20
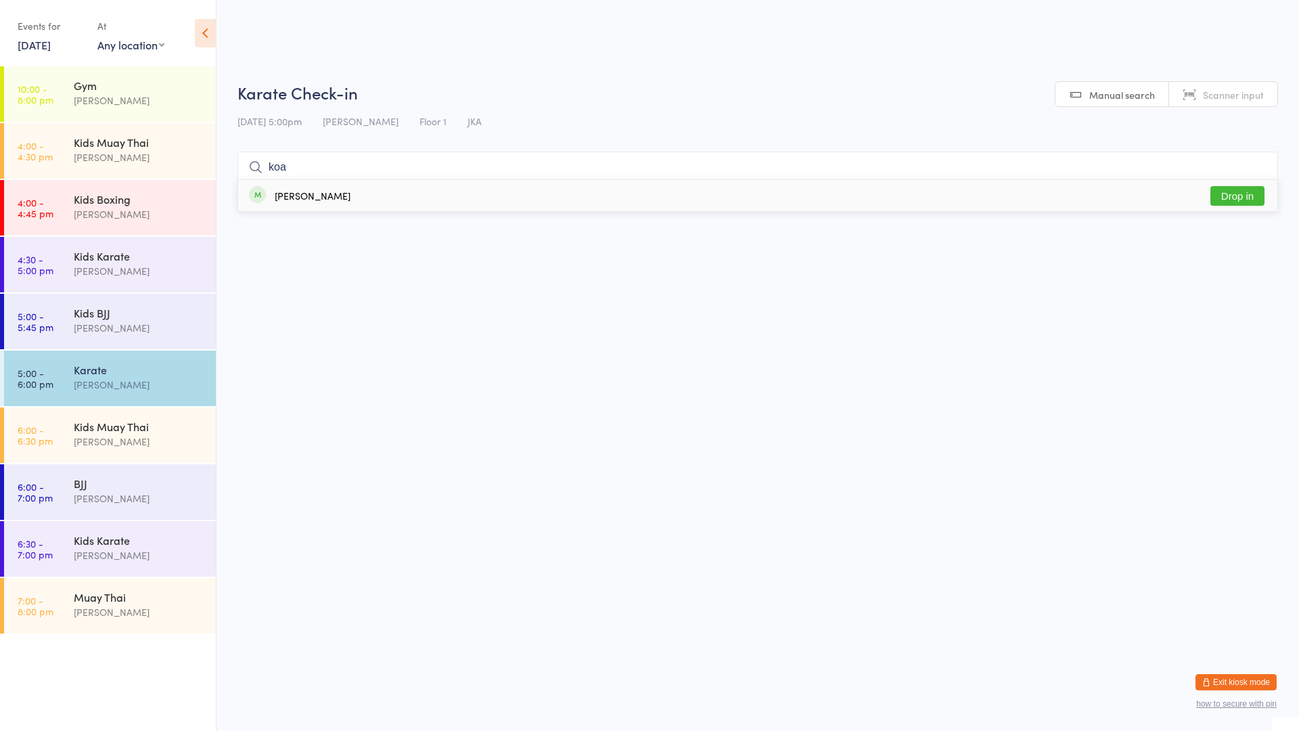
click at [564, 212] on html "You have now entered Kiosk Mode. Members will be able to check themselves in us…" at bounding box center [649, 365] width 1299 height 731
click at [604, 174] on input "koa" at bounding box center [757, 167] width 1041 height 31
type input "k"
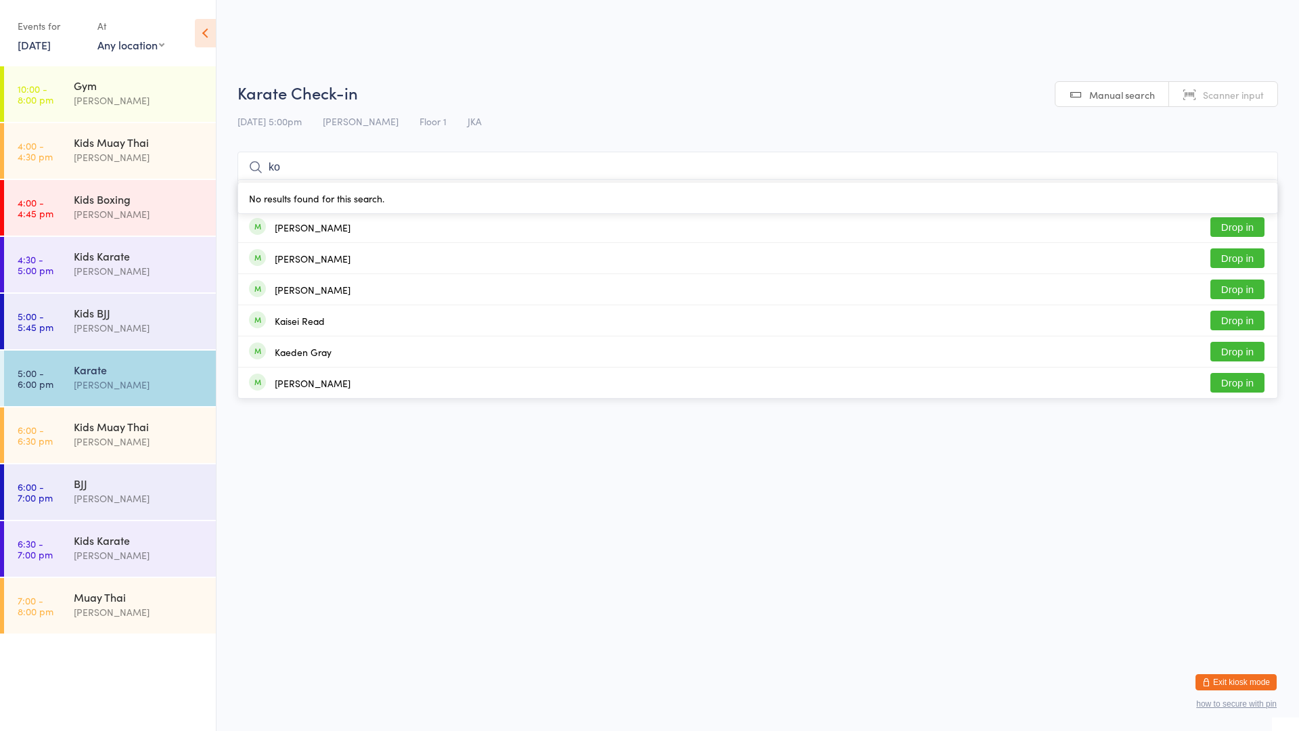
type input "koa"
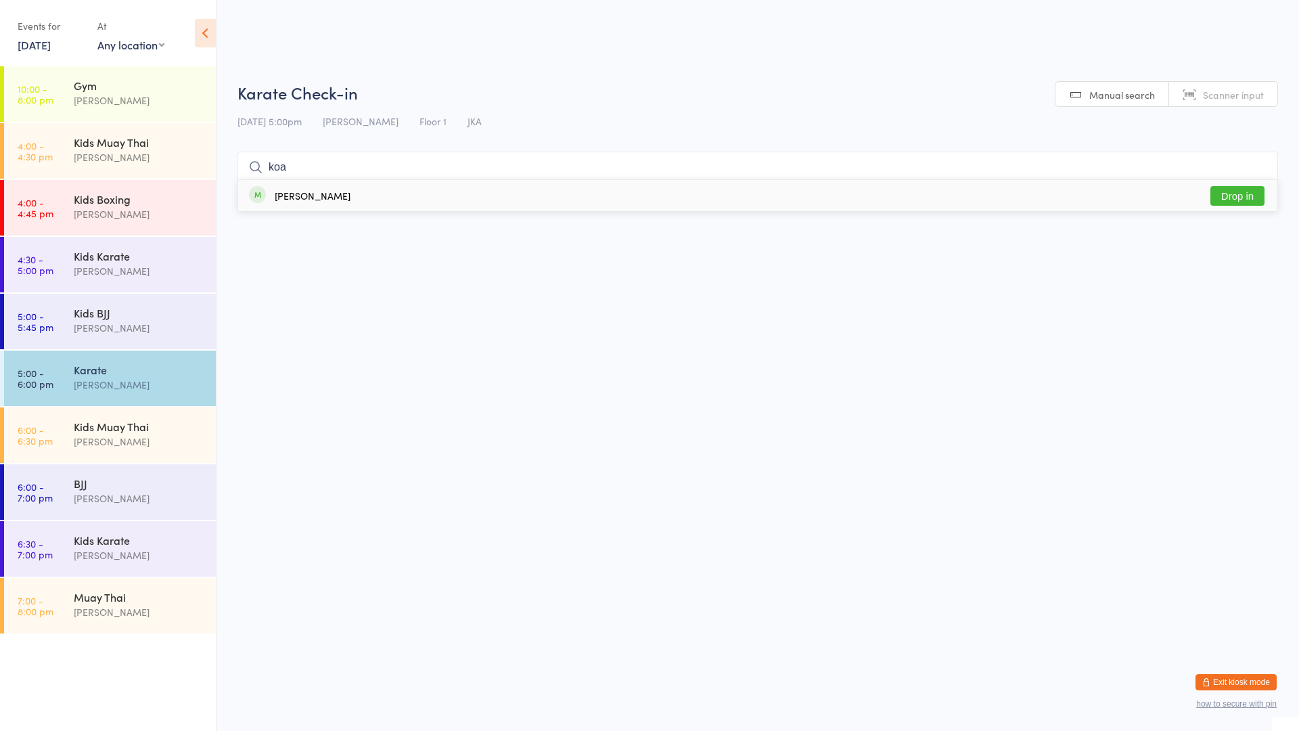
click at [1227, 201] on button "Drop in" at bounding box center [1237, 196] width 54 height 20
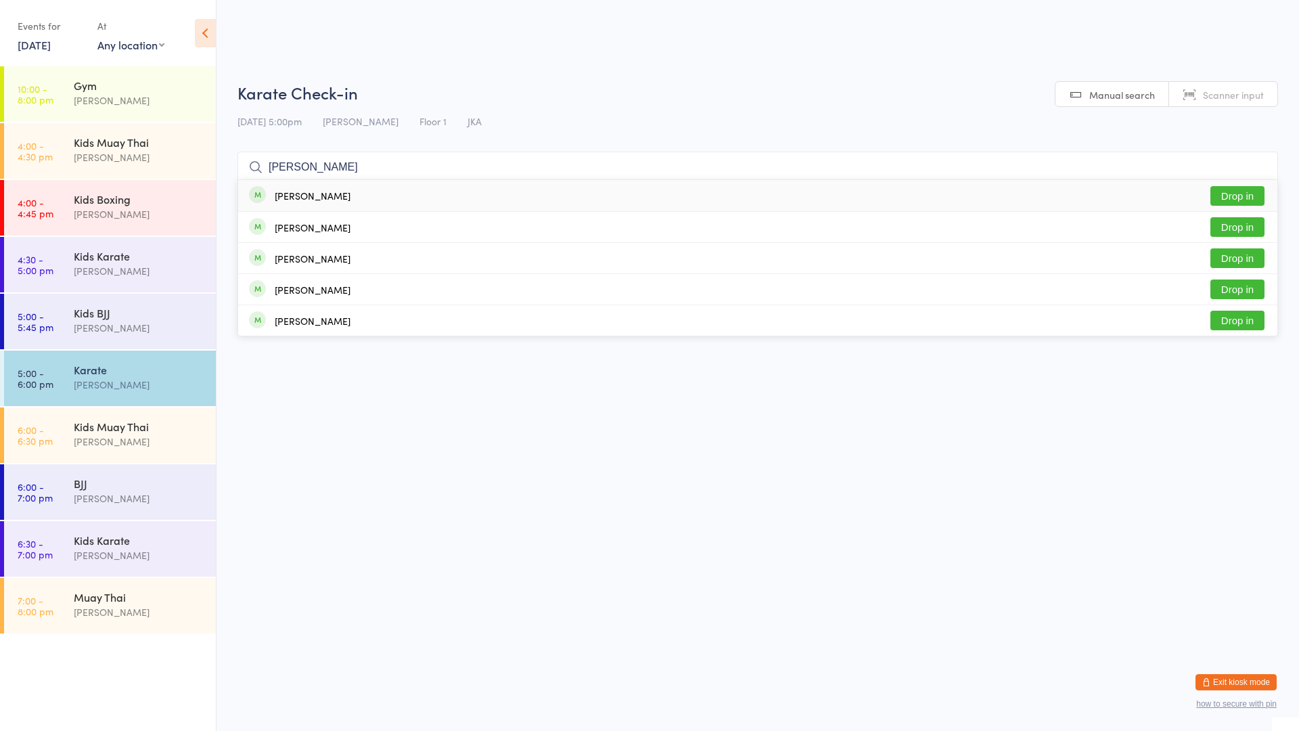
type input "[PERSON_NAME]"
click at [305, 195] on div "[PERSON_NAME]" at bounding box center [313, 195] width 76 height 11
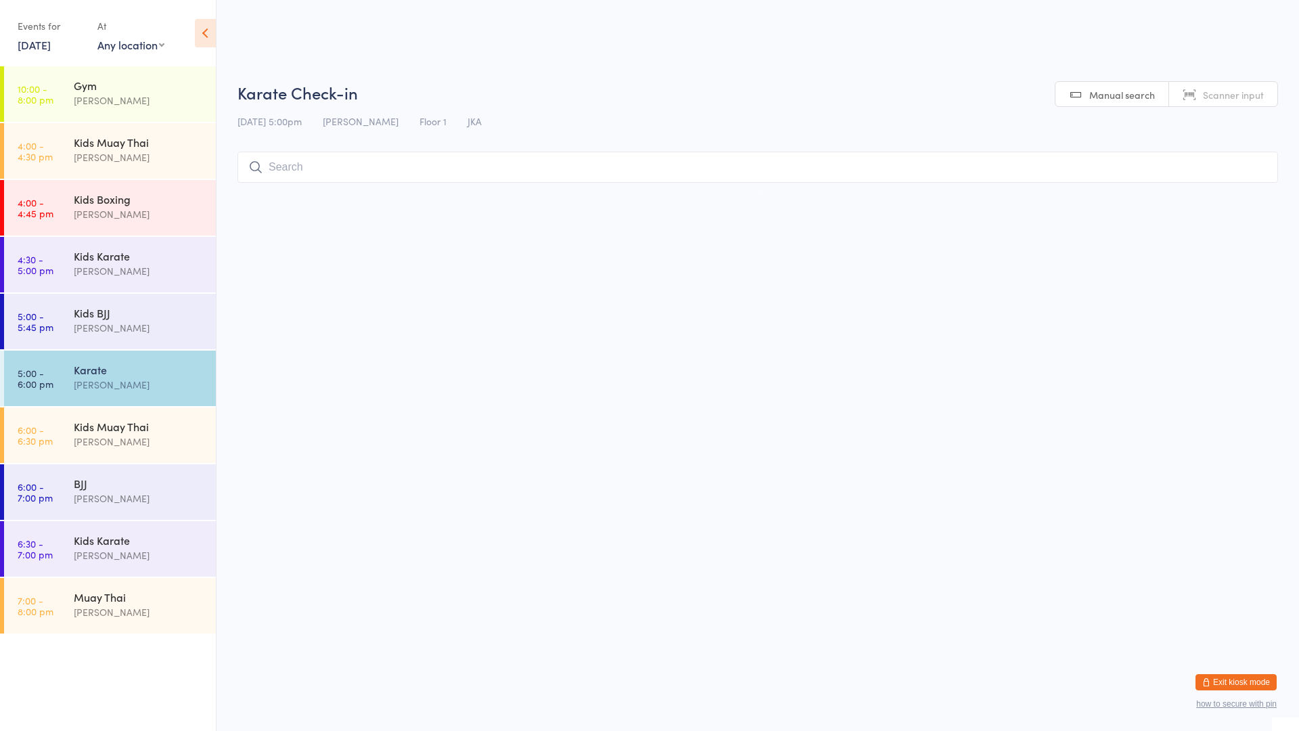
click at [143, 367] on div "Karate" at bounding box center [139, 369] width 131 height 15
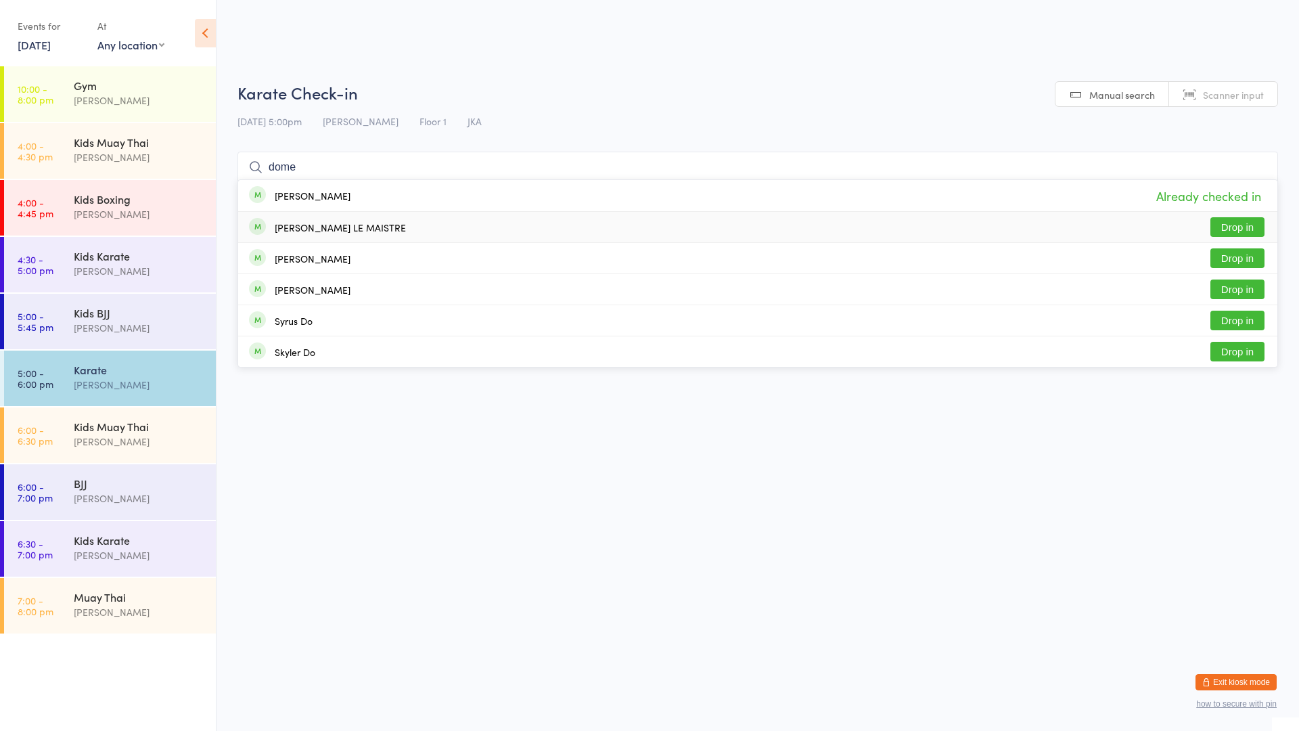
type input "dome"
click at [1235, 228] on button "Drop in" at bounding box center [1237, 227] width 54 height 20
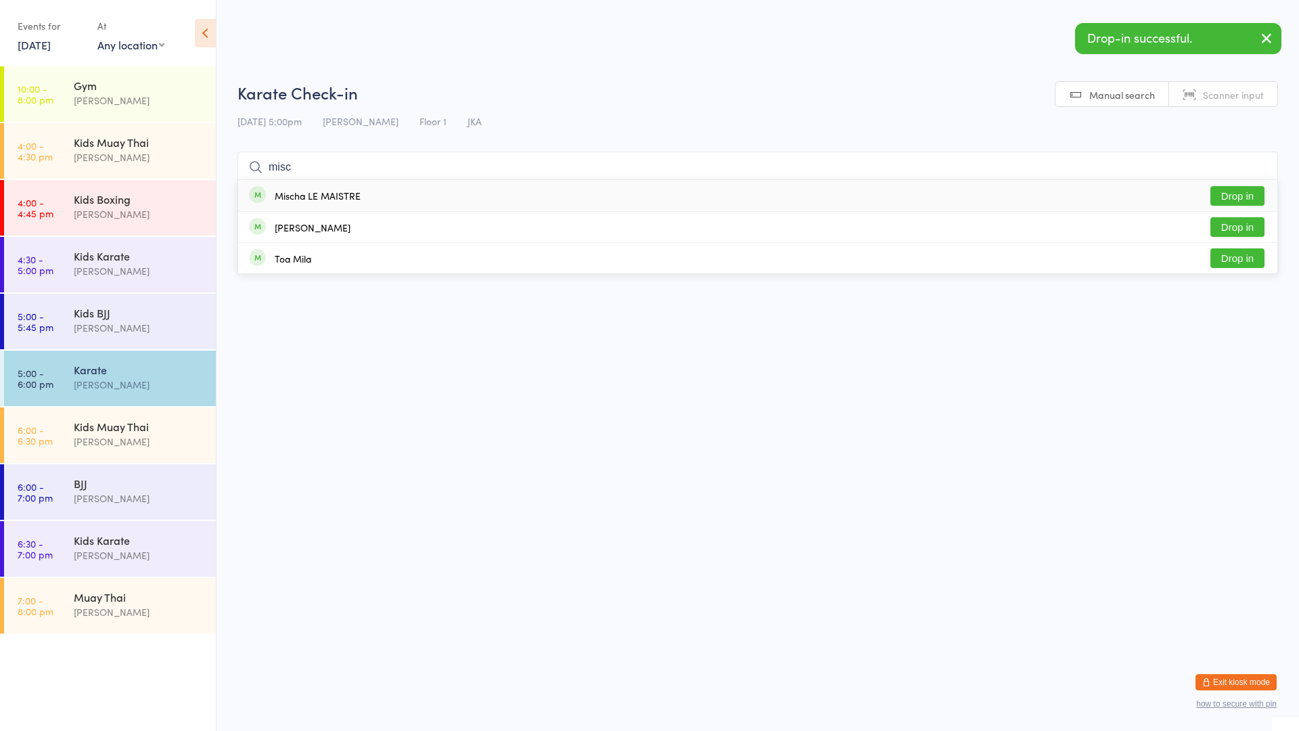
type input "misc"
click at [1248, 198] on button "Drop in" at bounding box center [1237, 196] width 54 height 20
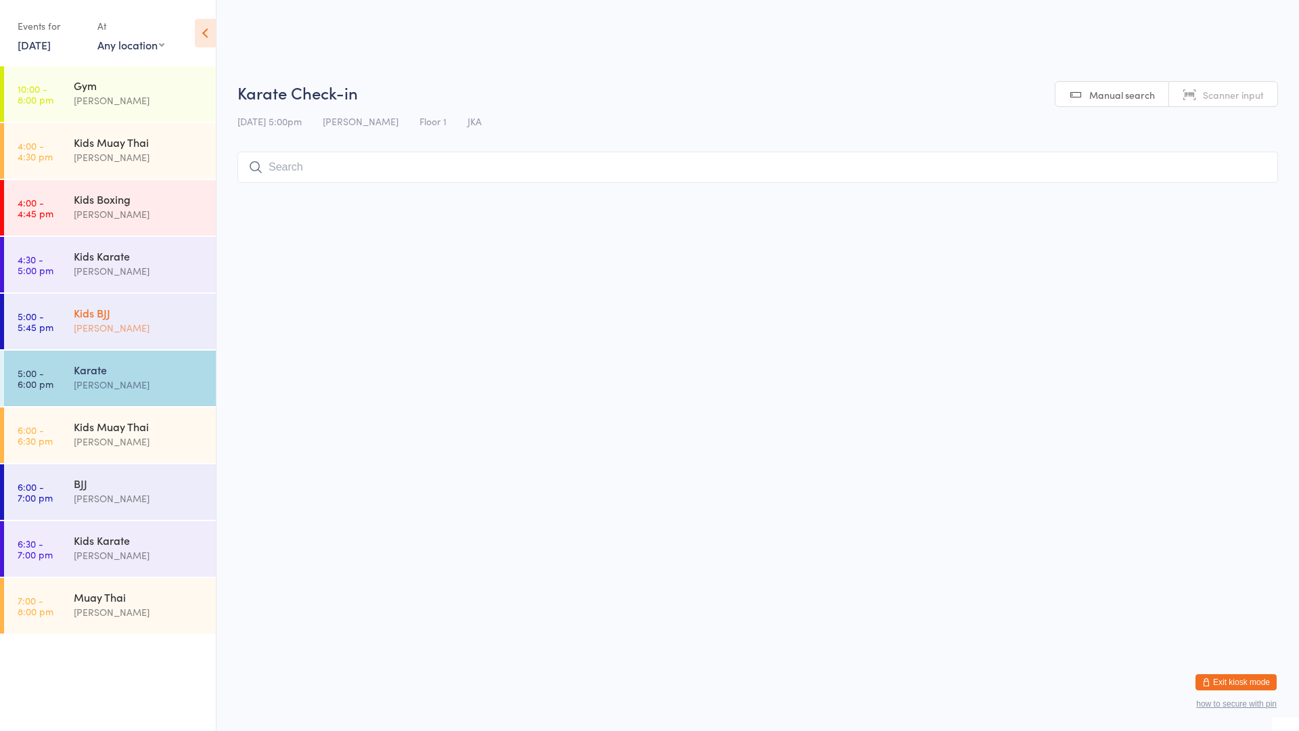
click at [152, 310] on div "Kids BJJ" at bounding box center [139, 312] width 131 height 15
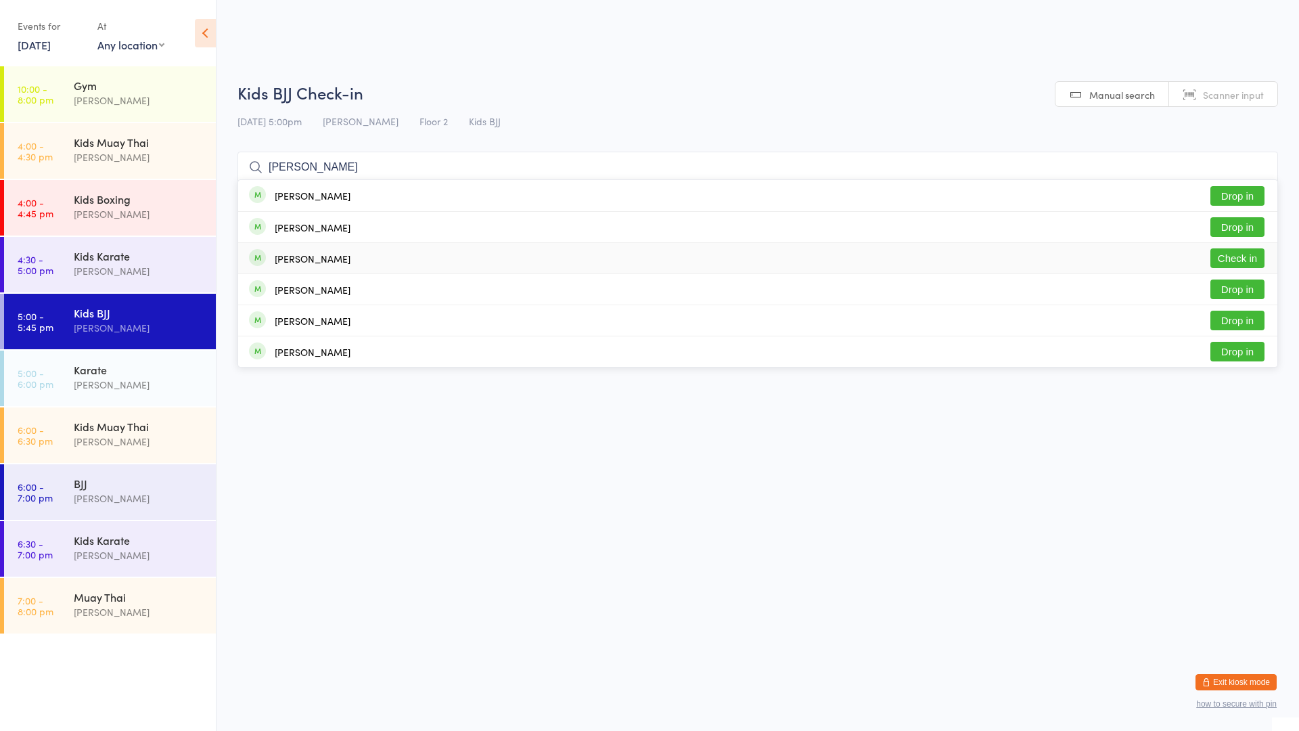
type input "[PERSON_NAME]"
click at [314, 259] on div "[PERSON_NAME]" at bounding box center [313, 258] width 76 height 11
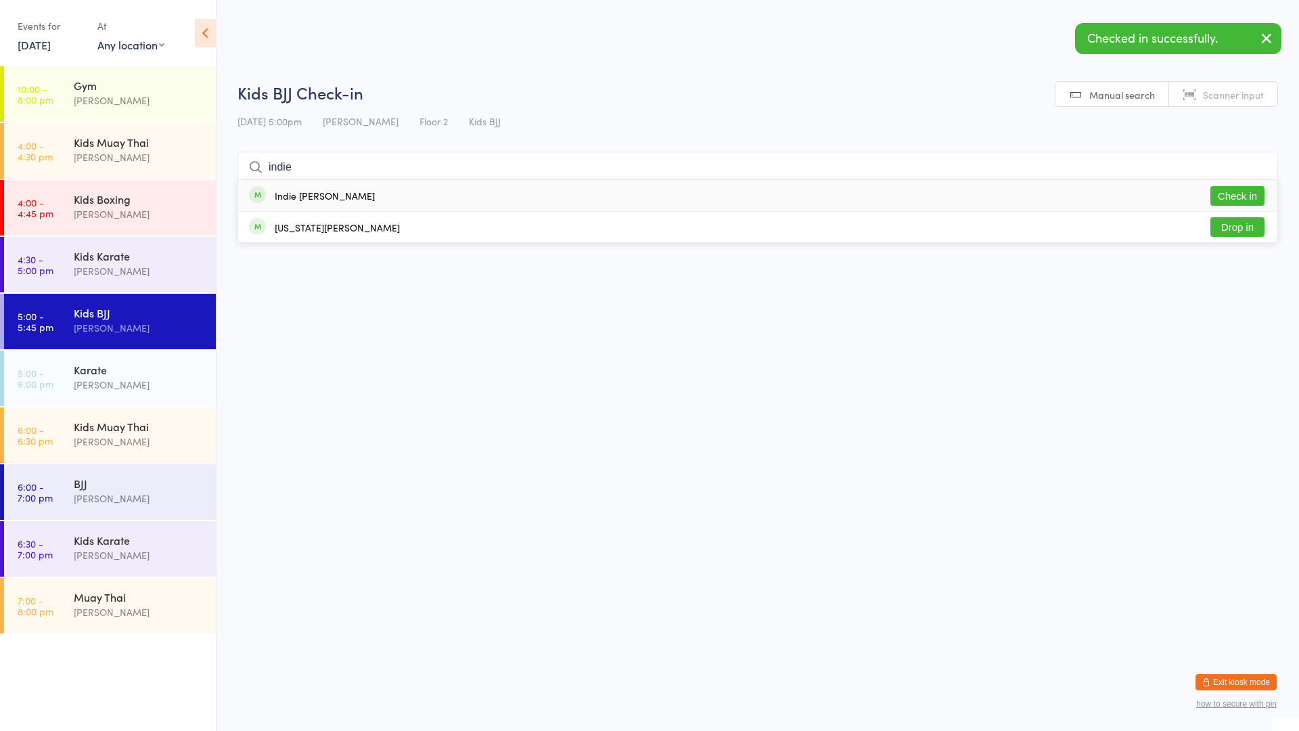
type input "indie"
click at [336, 196] on div "Indie [PERSON_NAME] Check in" at bounding box center [757, 195] width 1039 height 31
click at [99, 83] on div "Gym" at bounding box center [139, 85] width 131 height 15
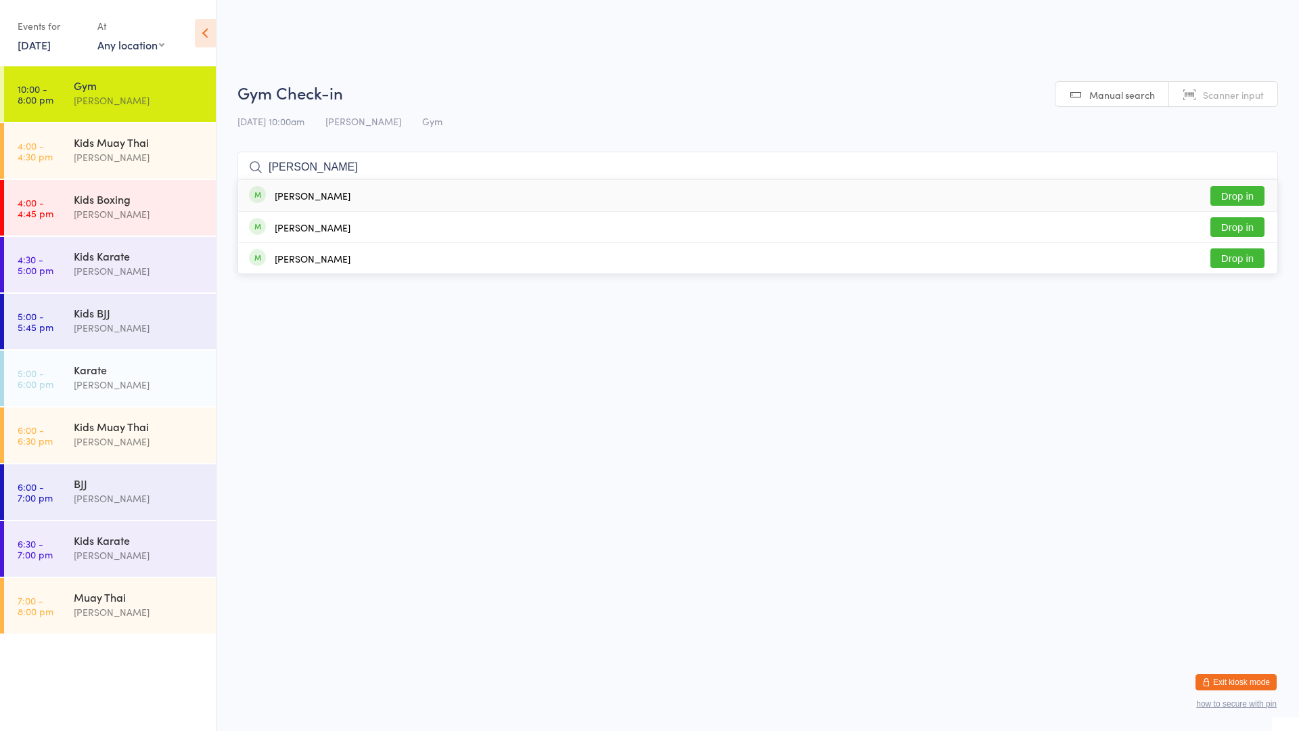
type input "[PERSON_NAME]"
click at [319, 186] on div "[PERSON_NAME] Drop in" at bounding box center [757, 195] width 1039 height 31
type input "[PERSON_NAME]"
click at [365, 197] on div "[PERSON_NAME] Drop in" at bounding box center [757, 195] width 1039 height 31
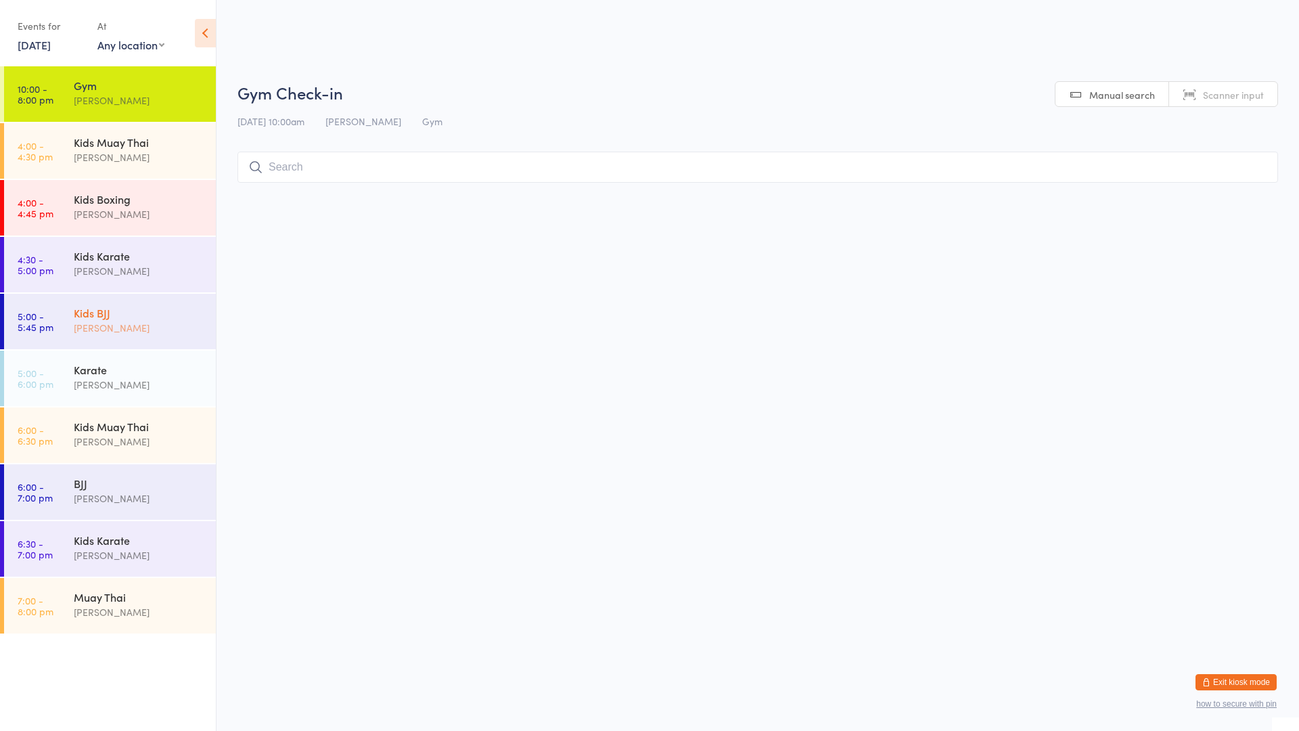
click at [145, 309] on div "Kids BJJ" at bounding box center [139, 312] width 131 height 15
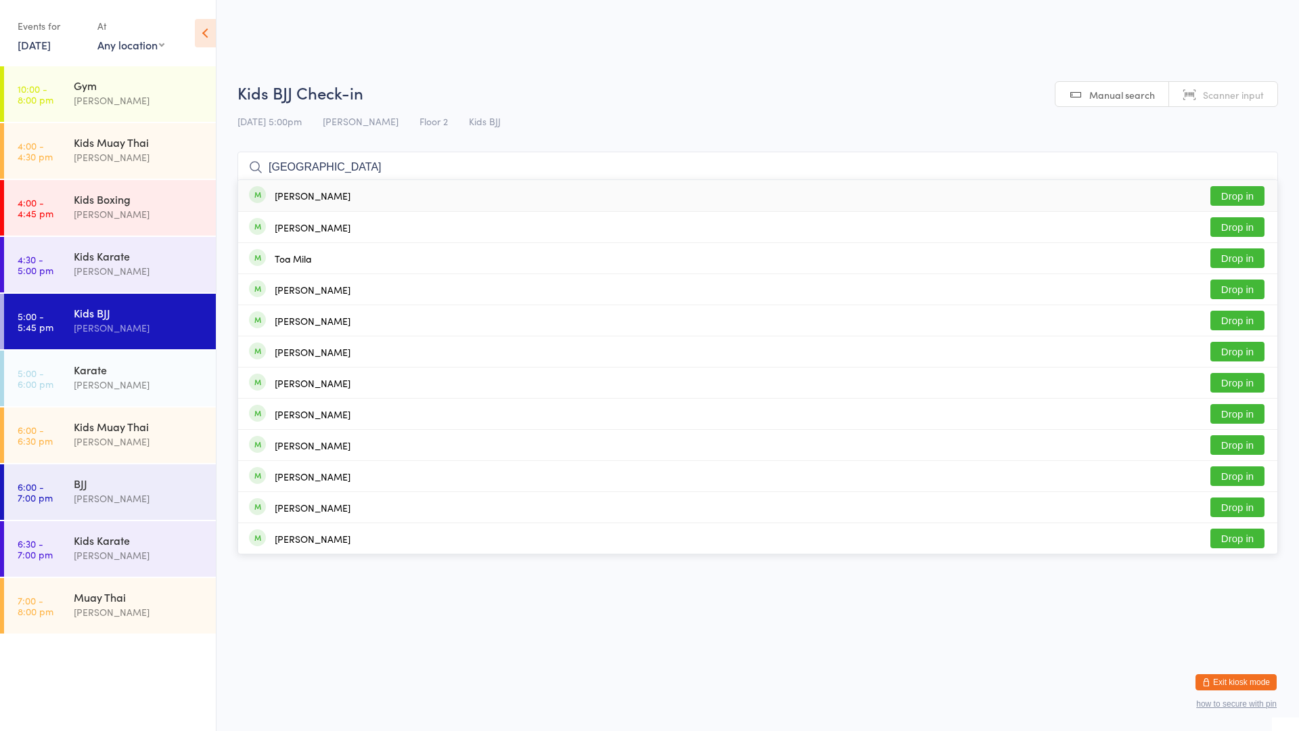
type input "[GEOGRAPHIC_DATA]"
click at [1224, 194] on button "Drop in" at bounding box center [1237, 196] width 54 height 20
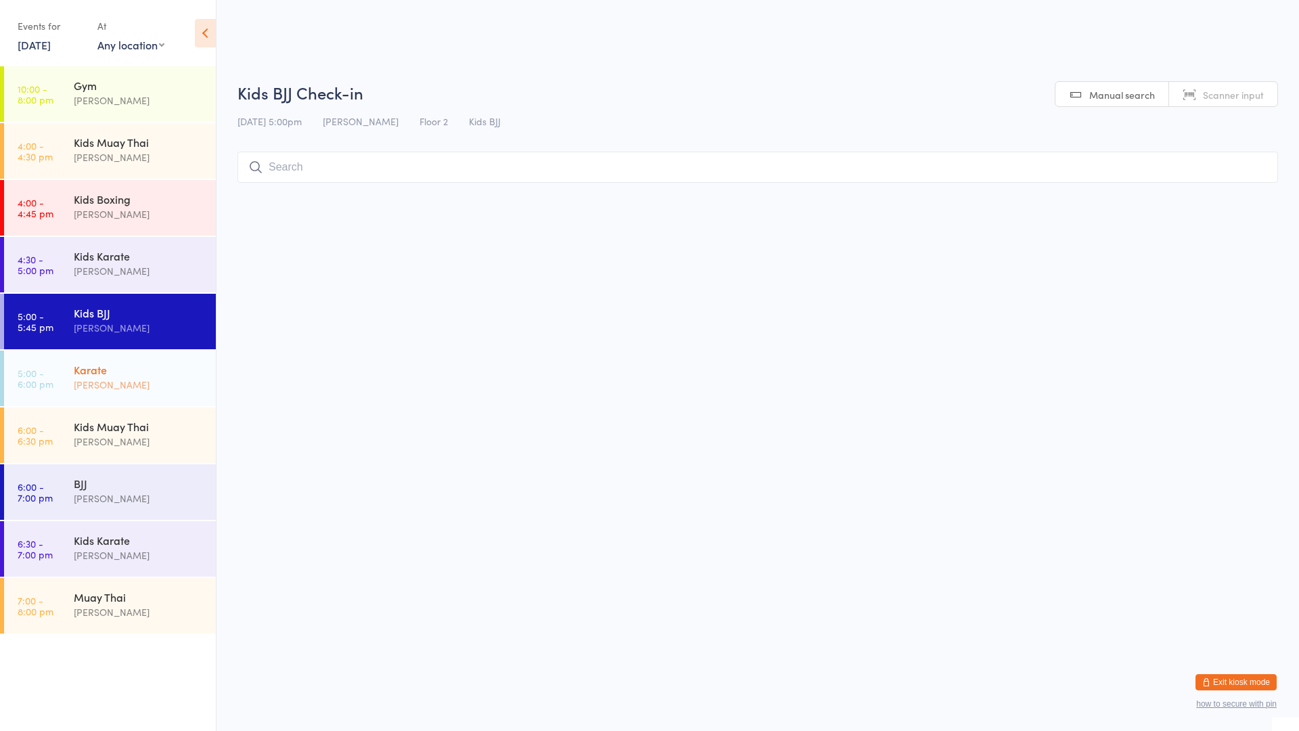
click at [176, 370] on div "Karate" at bounding box center [139, 369] width 131 height 15
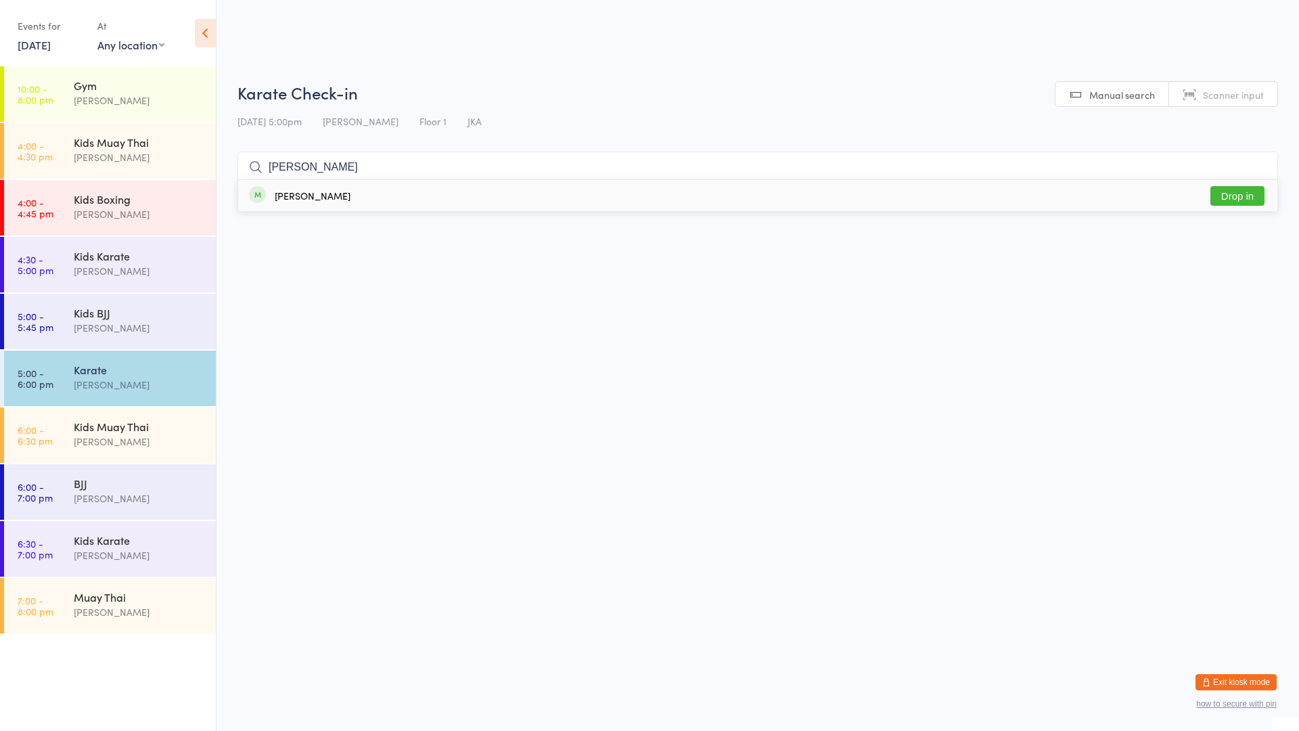
type input "[PERSON_NAME]"
click at [1231, 198] on button "Drop in" at bounding box center [1237, 196] width 54 height 20
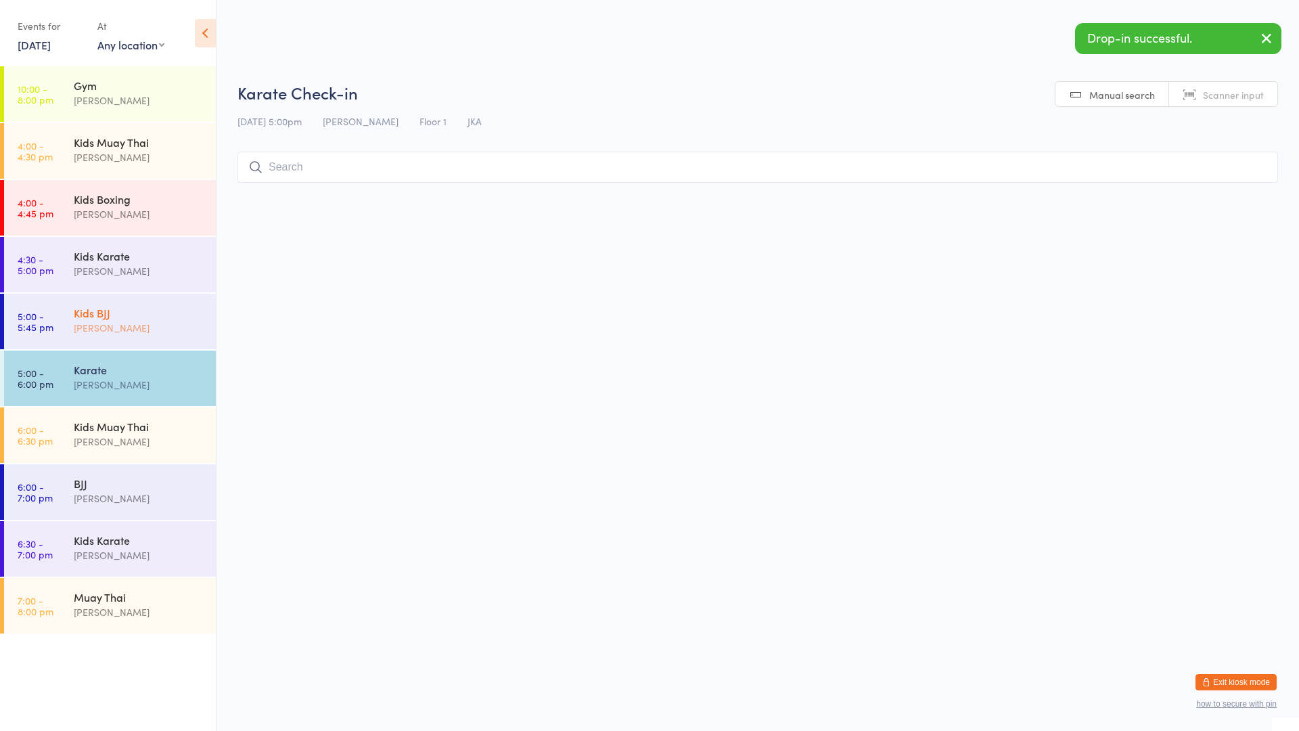
click at [185, 312] on div "Kids BJJ" at bounding box center [139, 312] width 131 height 15
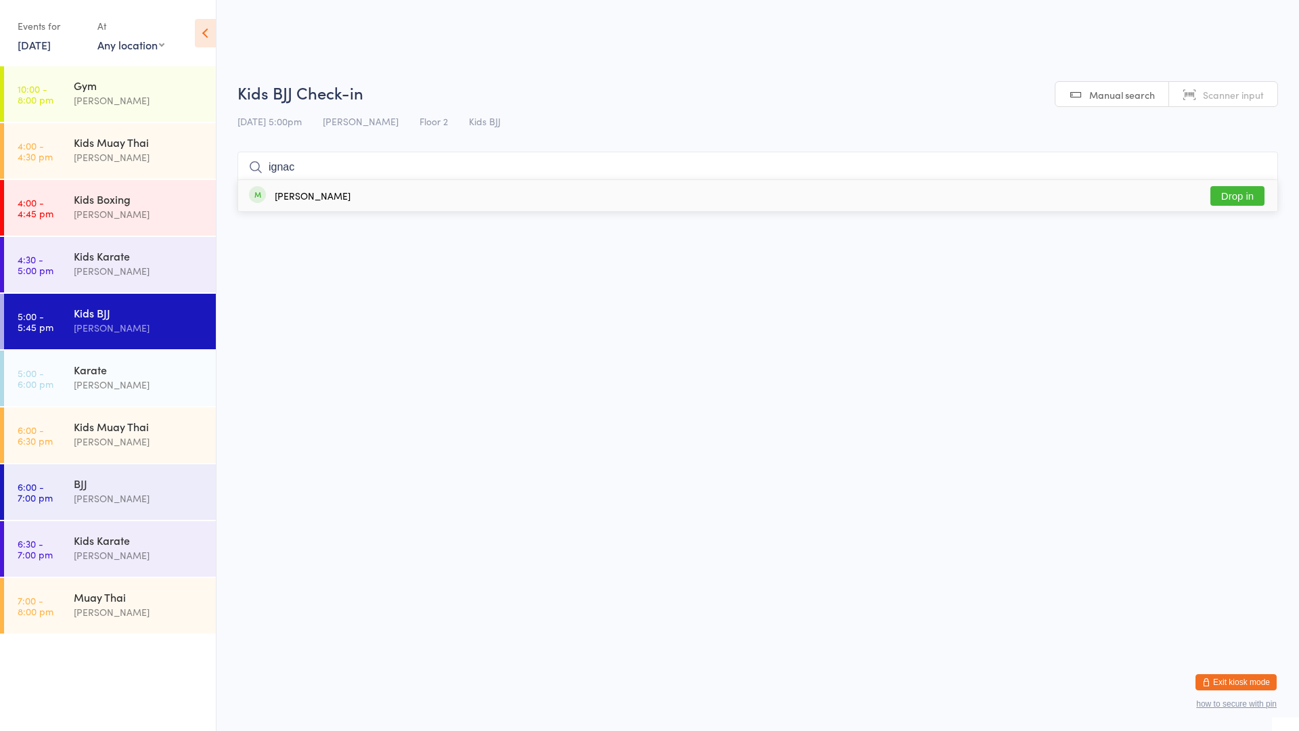
type input "ignac"
click at [1238, 194] on button "Drop in" at bounding box center [1237, 196] width 54 height 20
click at [148, 369] on div "Karate" at bounding box center [139, 369] width 131 height 15
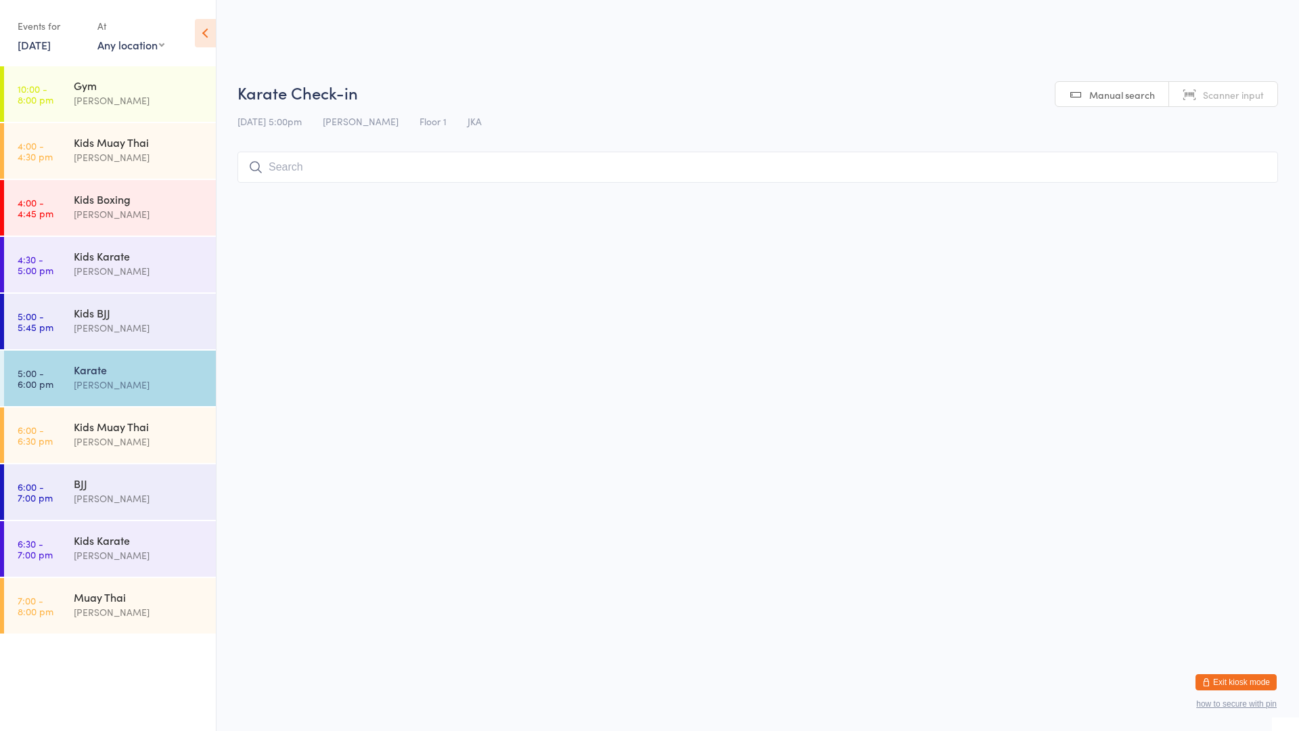
click at [437, 175] on input "search" at bounding box center [757, 167] width 1041 height 31
type input "tse"
click at [1229, 200] on button "Drop in" at bounding box center [1237, 196] width 54 height 20
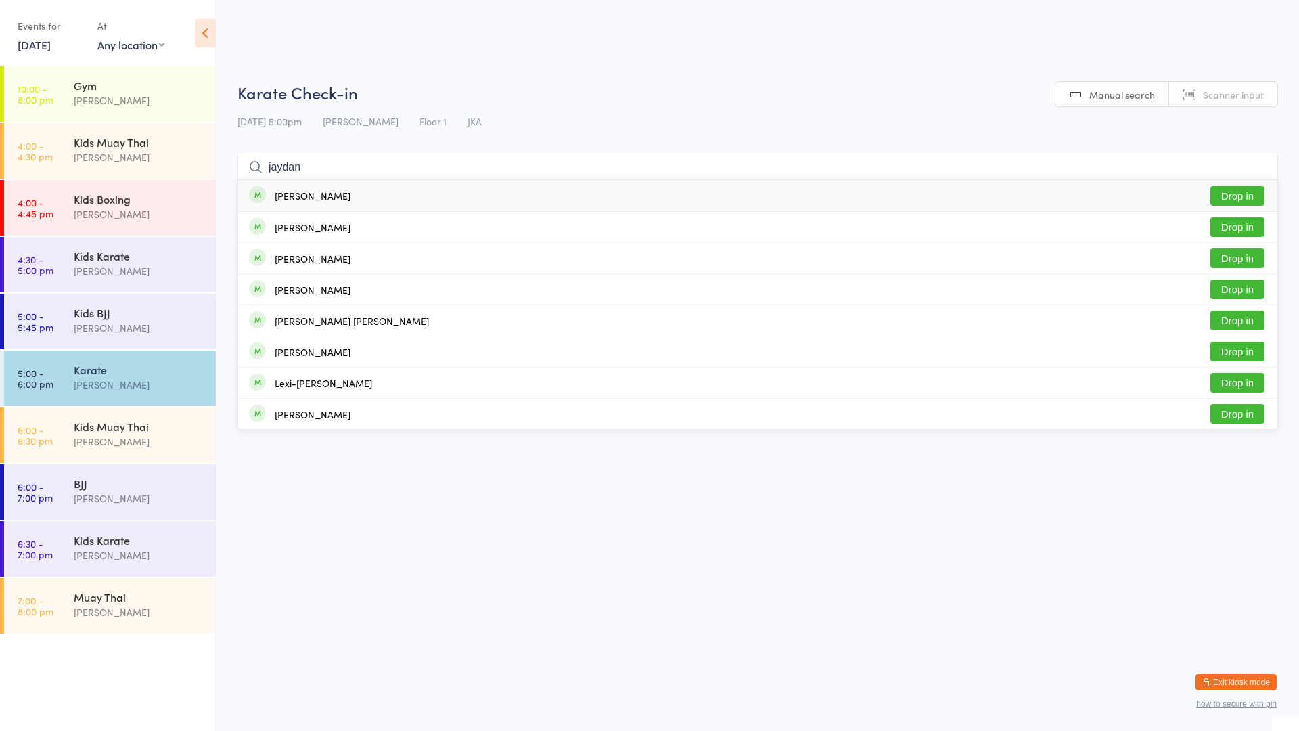
type input "jaydan"
click at [528, 185] on div "[PERSON_NAME] Drop in" at bounding box center [757, 195] width 1039 height 31
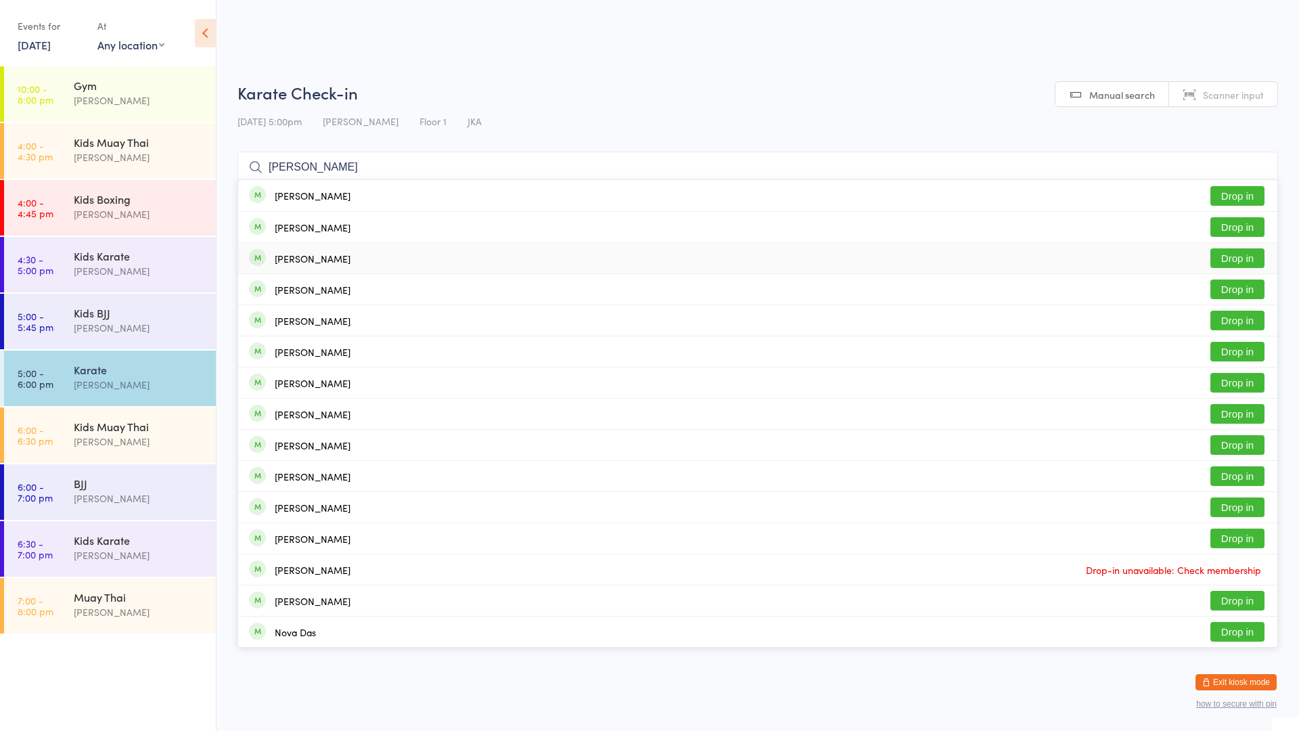
type input "[PERSON_NAME]"
click at [369, 254] on div "[PERSON_NAME] Drop in" at bounding box center [757, 258] width 1039 height 30
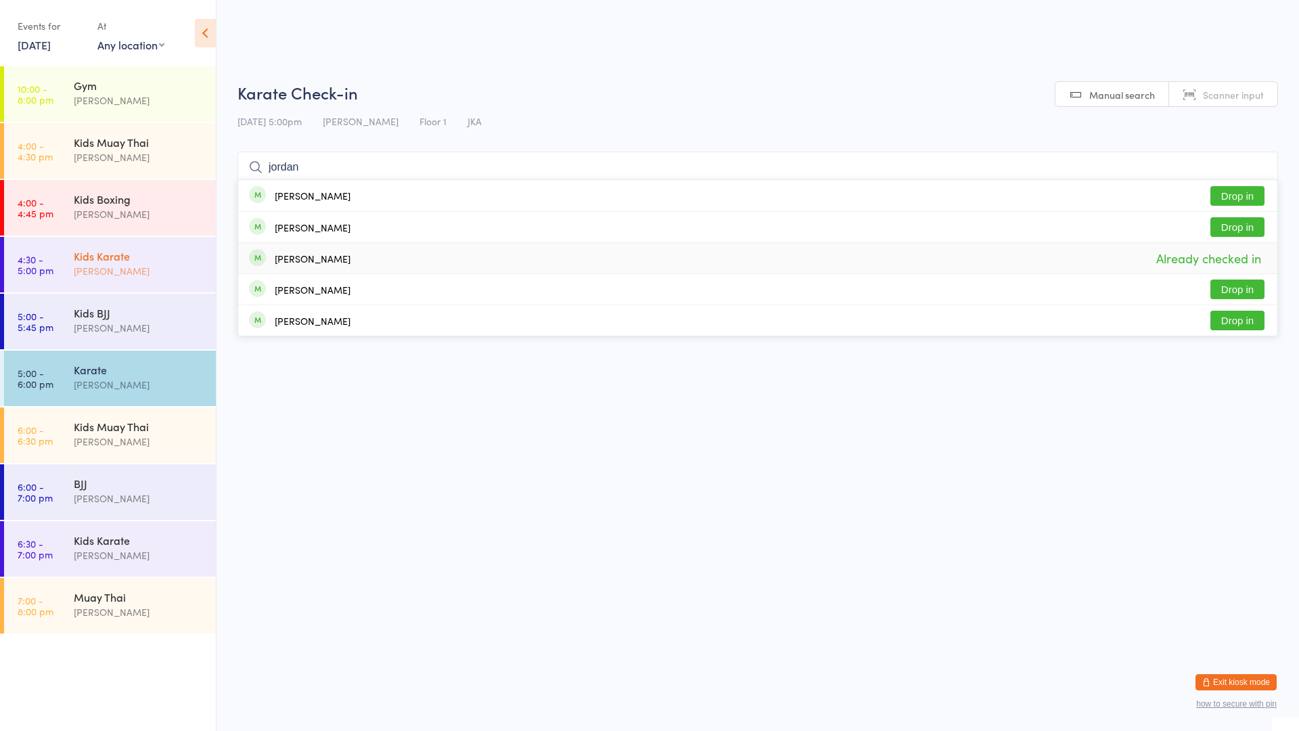
type input "jordan"
click at [101, 324] on div "[PERSON_NAME]" at bounding box center [139, 328] width 131 height 16
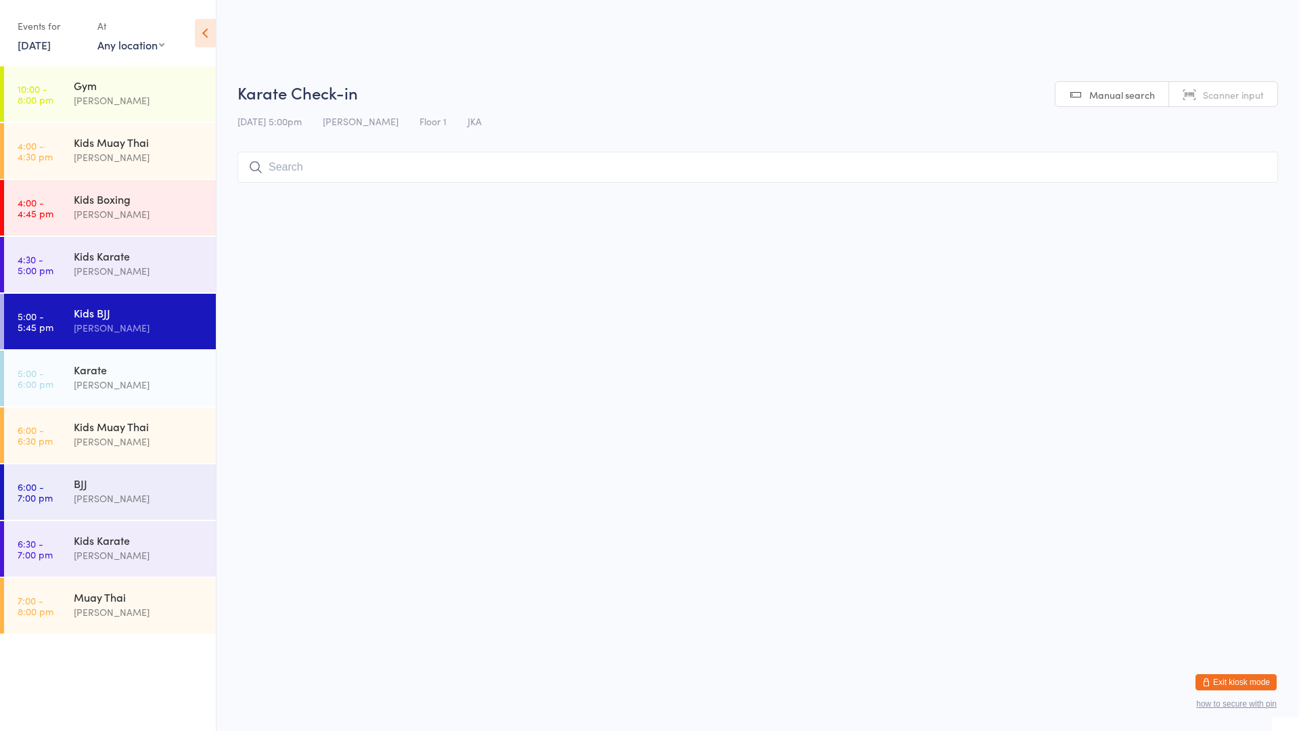
click at [101, 323] on div "[PERSON_NAME]" at bounding box center [139, 328] width 131 height 16
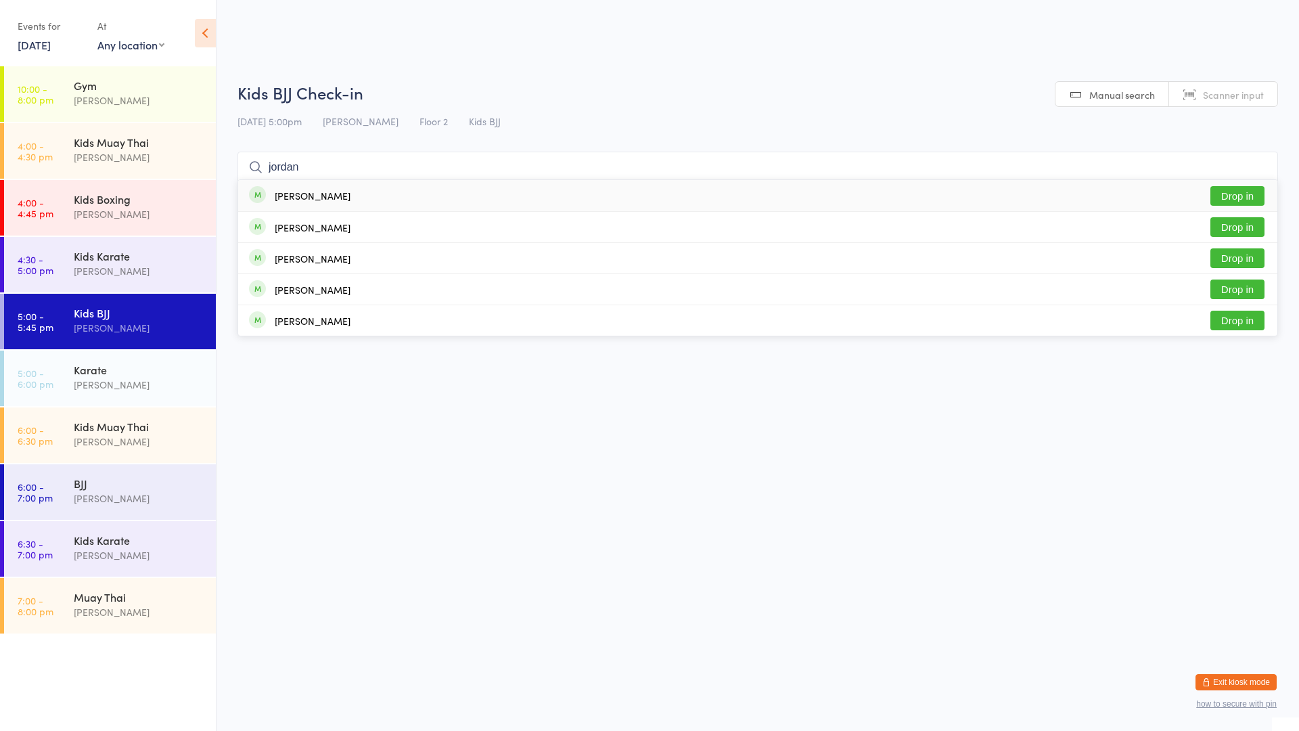
type input "jordan"
click at [1210, 199] on button "Drop in" at bounding box center [1237, 196] width 54 height 20
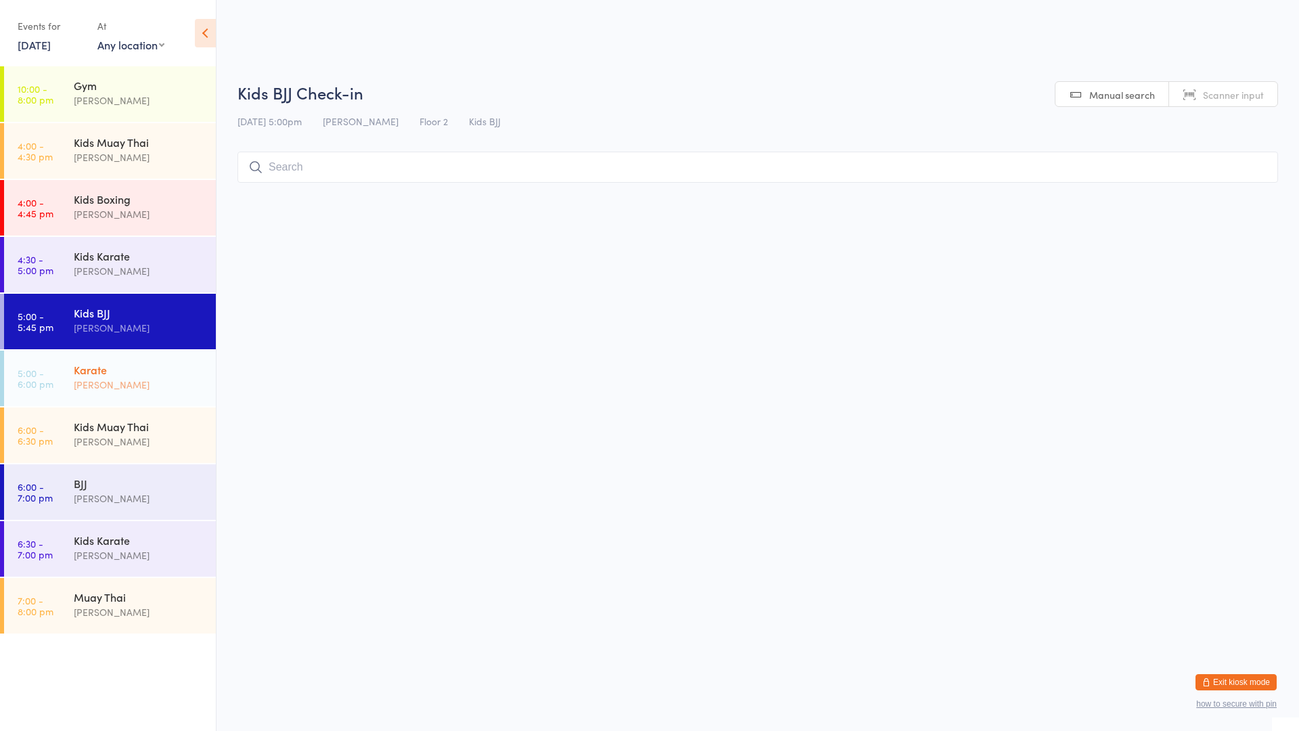
click at [118, 378] on div "[PERSON_NAME]" at bounding box center [139, 385] width 131 height 16
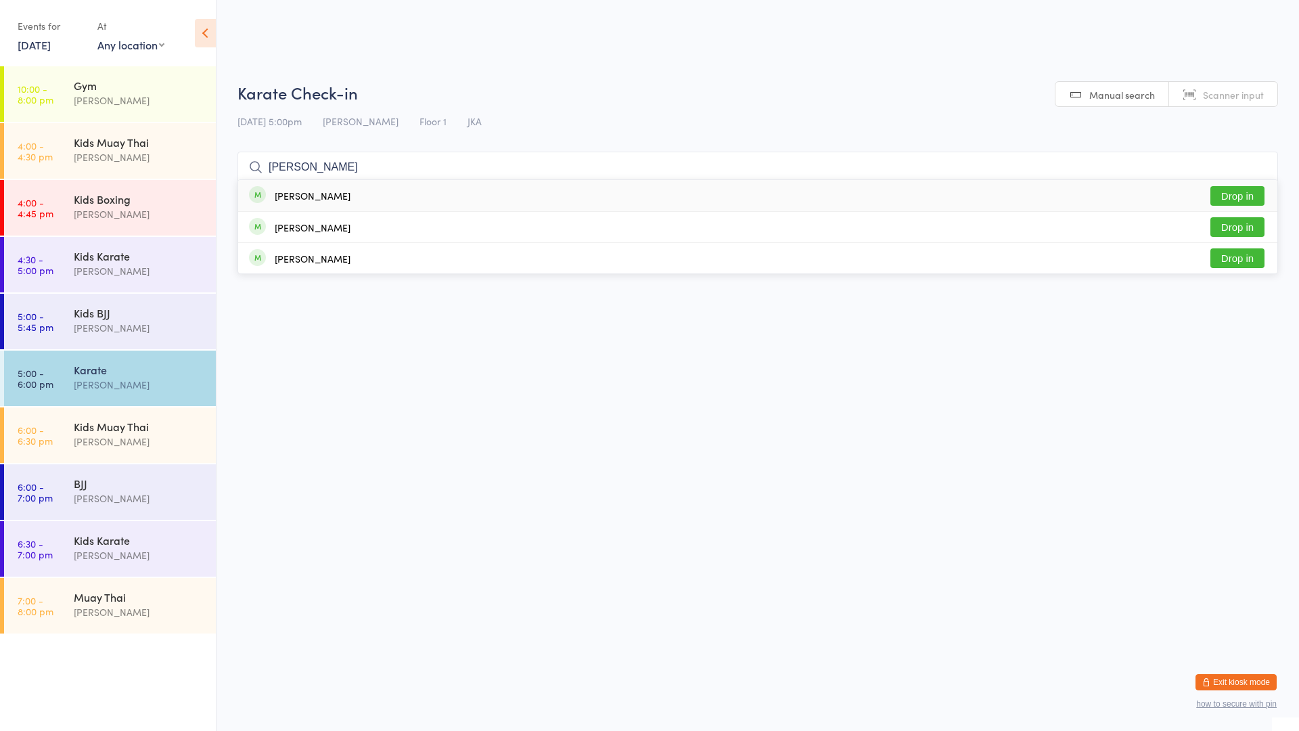
type input "[PERSON_NAME]"
click at [1238, 194] on button "Drop in" at bounding box center [1237, 196] width 54 height 20
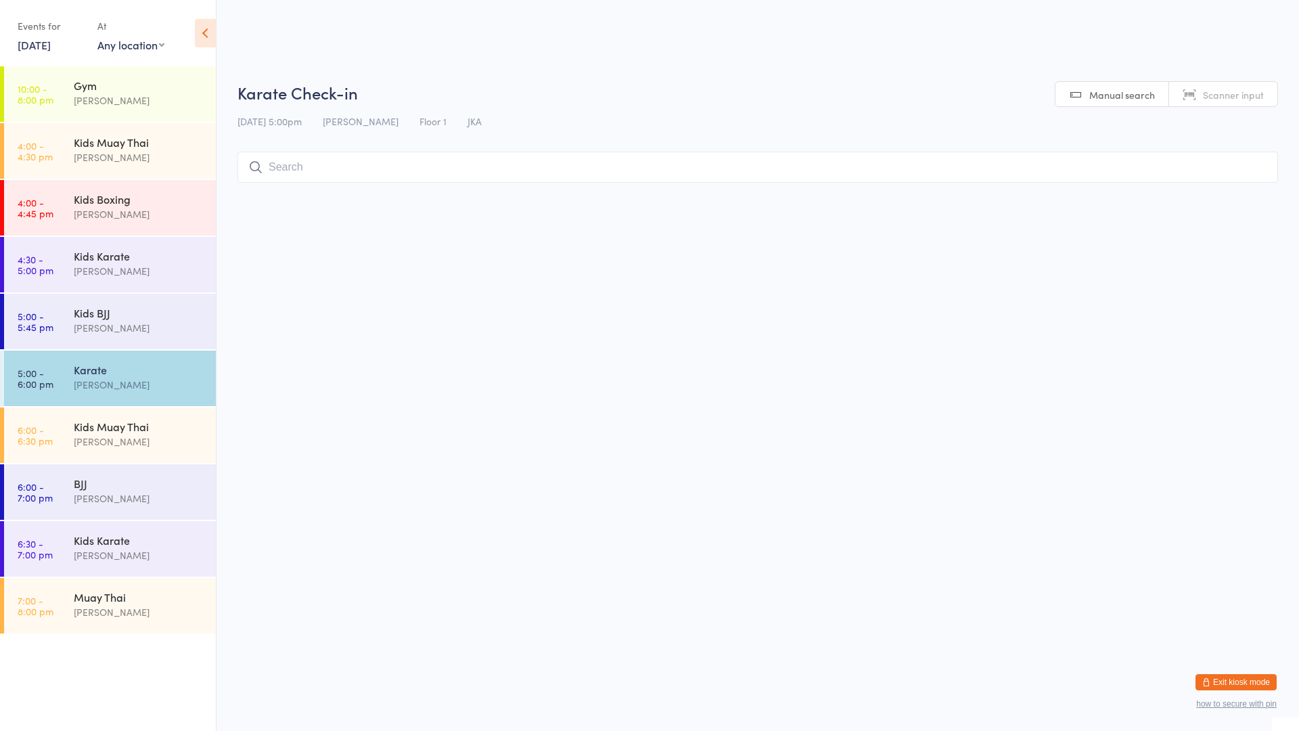
click at [80, 380] on div "[PERSON_NAME]" at bounding box center [139, 385] width 131 height 16
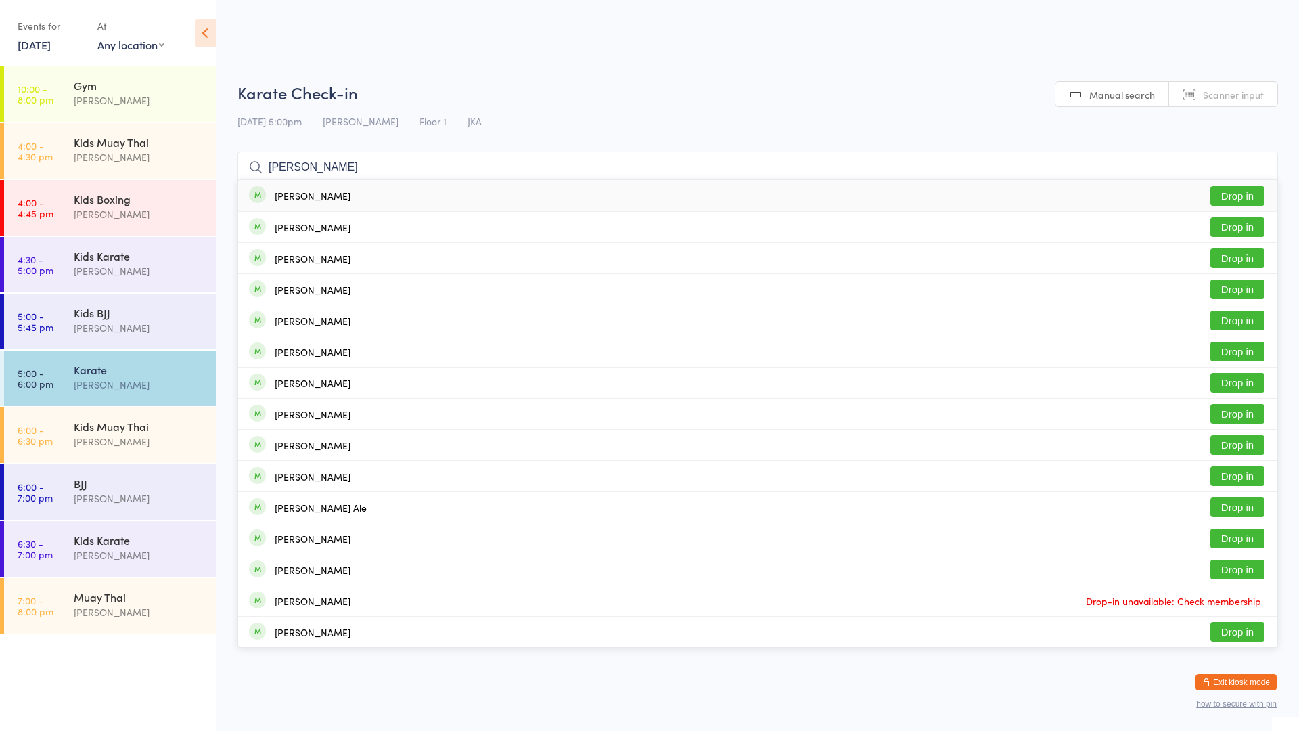
type input "[PERSON_NAME]"
click at [290, 202] on div "[PERSON_NAME]" at bounding box center [299, 195] width 101 height 15
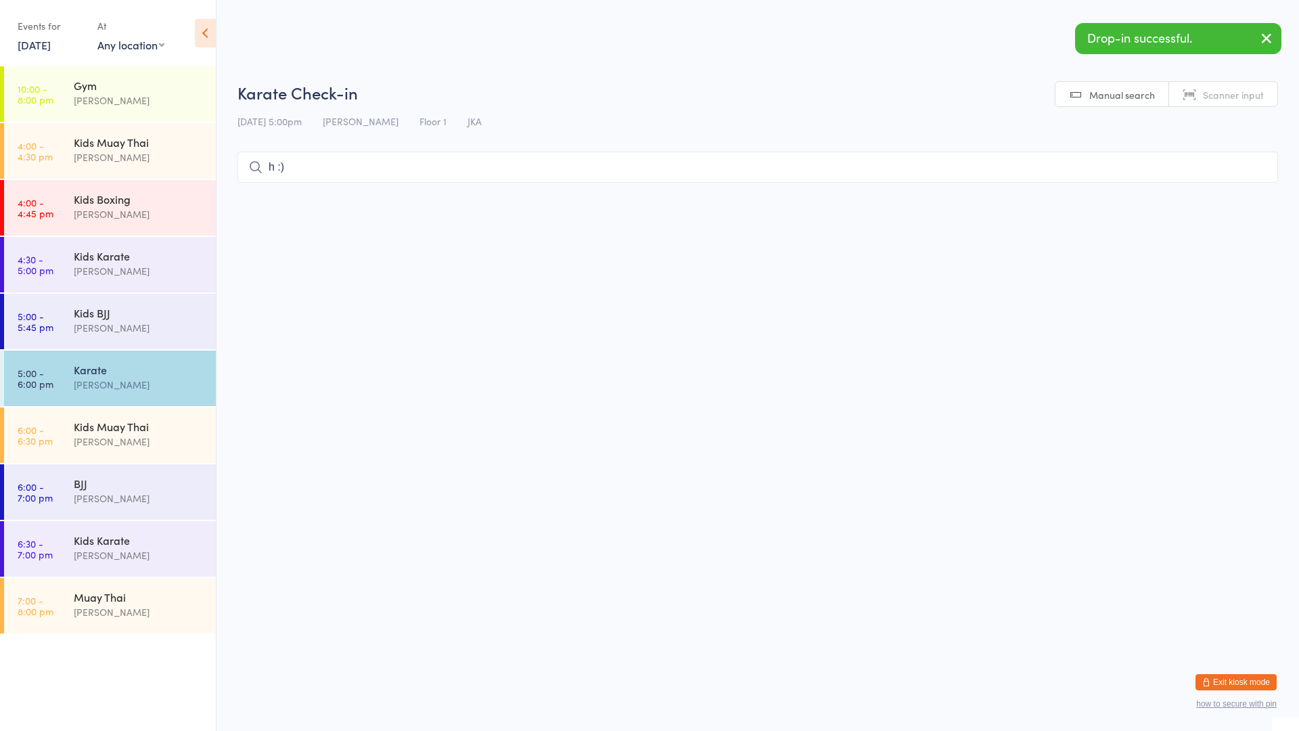
type input "h :)"
click at [169, 304] on div "Kids BJJ [PERSON_NAME]" at bounding box center [145, 320] width 142 height 53
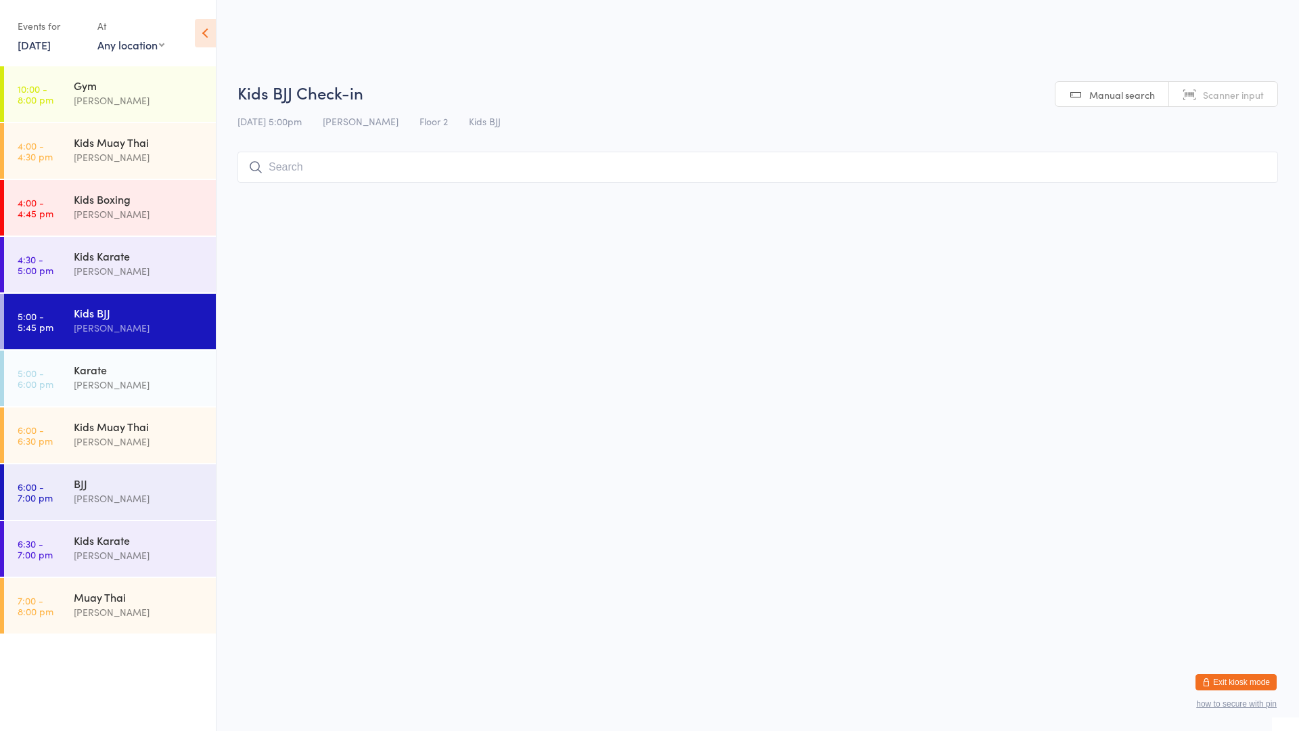
click at [173, 307] on div "Kids BJJ" at bounding box center [139, 312] width 131 height 15
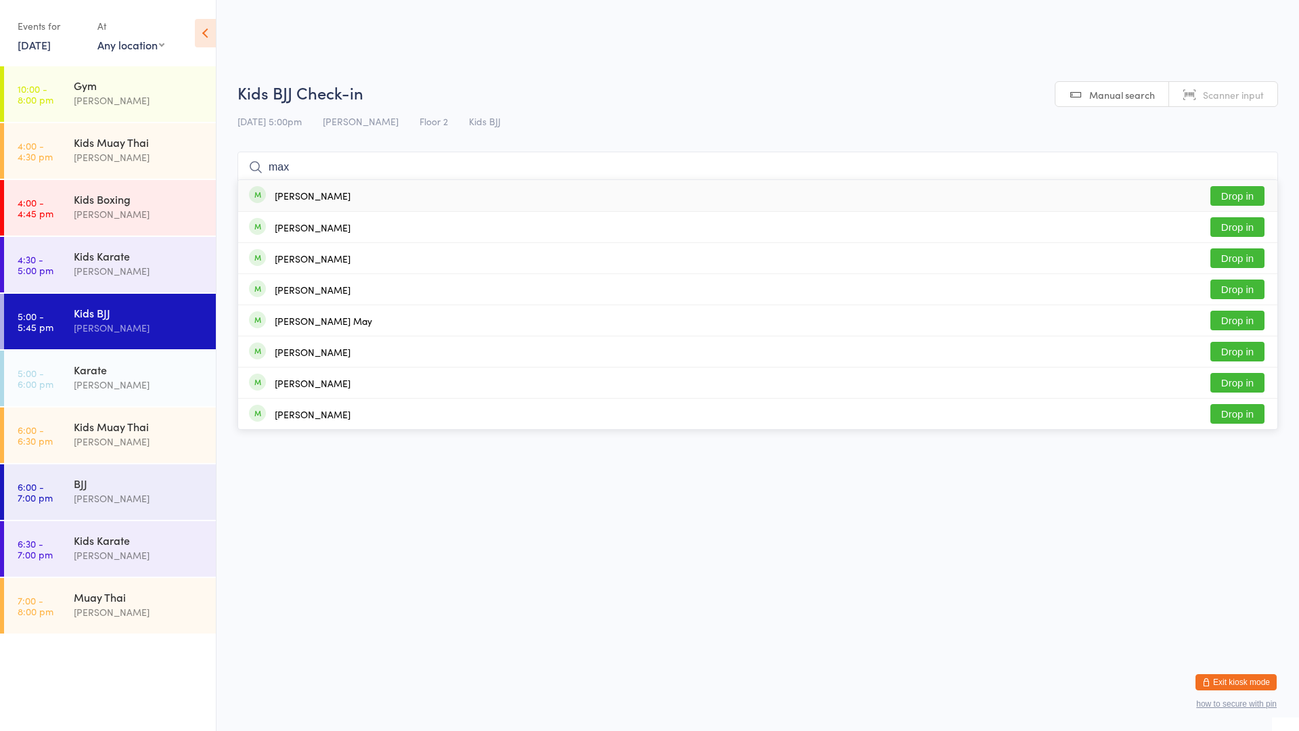
type input "max"
click at [274, 204] on div "[PERSON_NAME] Drop in" at bounding box center [757, 195] width 1039 height 31
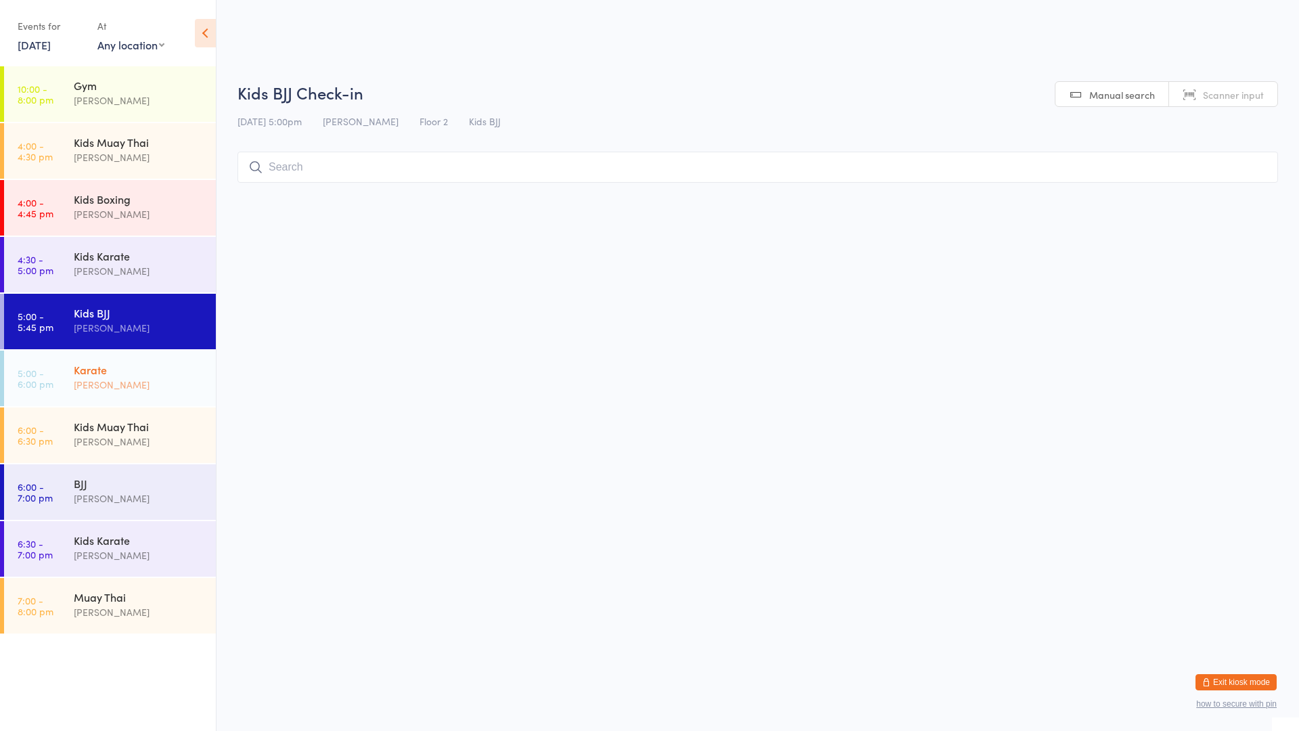
click at [177, 361] on div "Karate [PERSON_NAME]" at bounding box center [145, 376] width 142 height 53
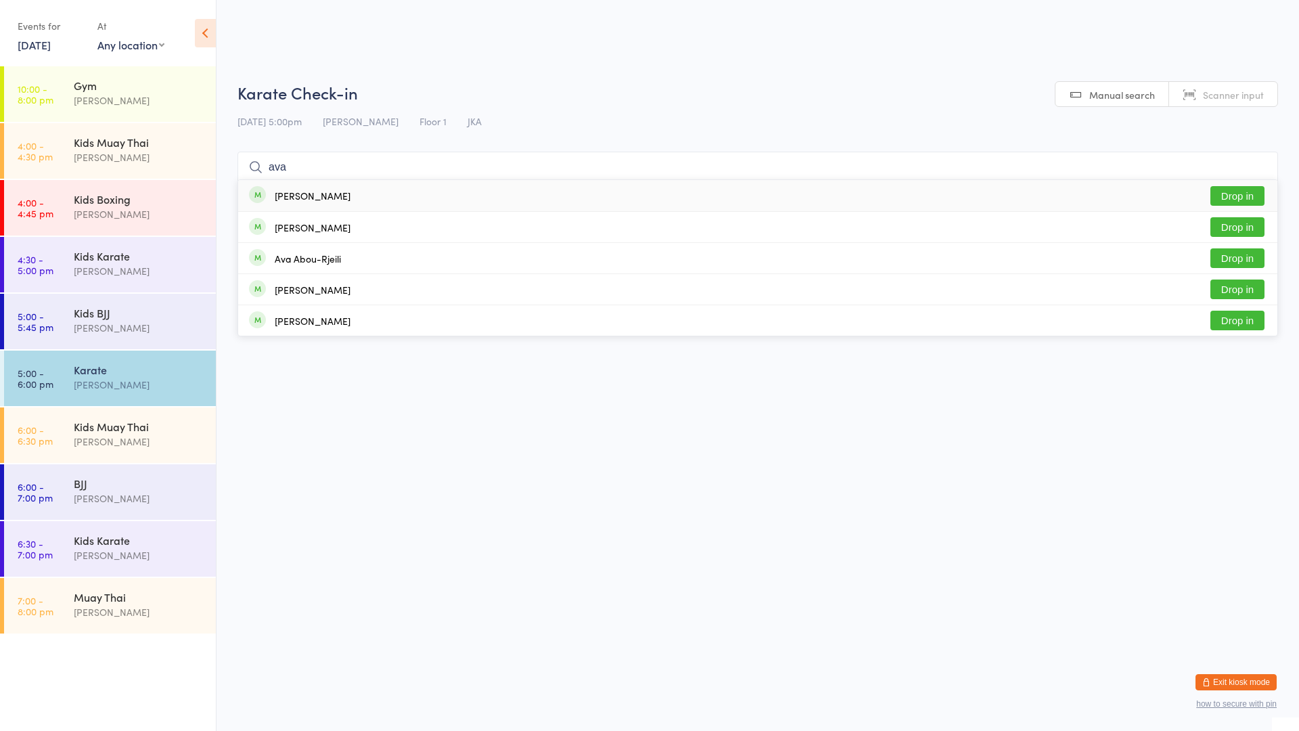
type input "ava"
click at [1259, 187] on button "Drop in" at bounding box center [1237, 196] width 54 height 20
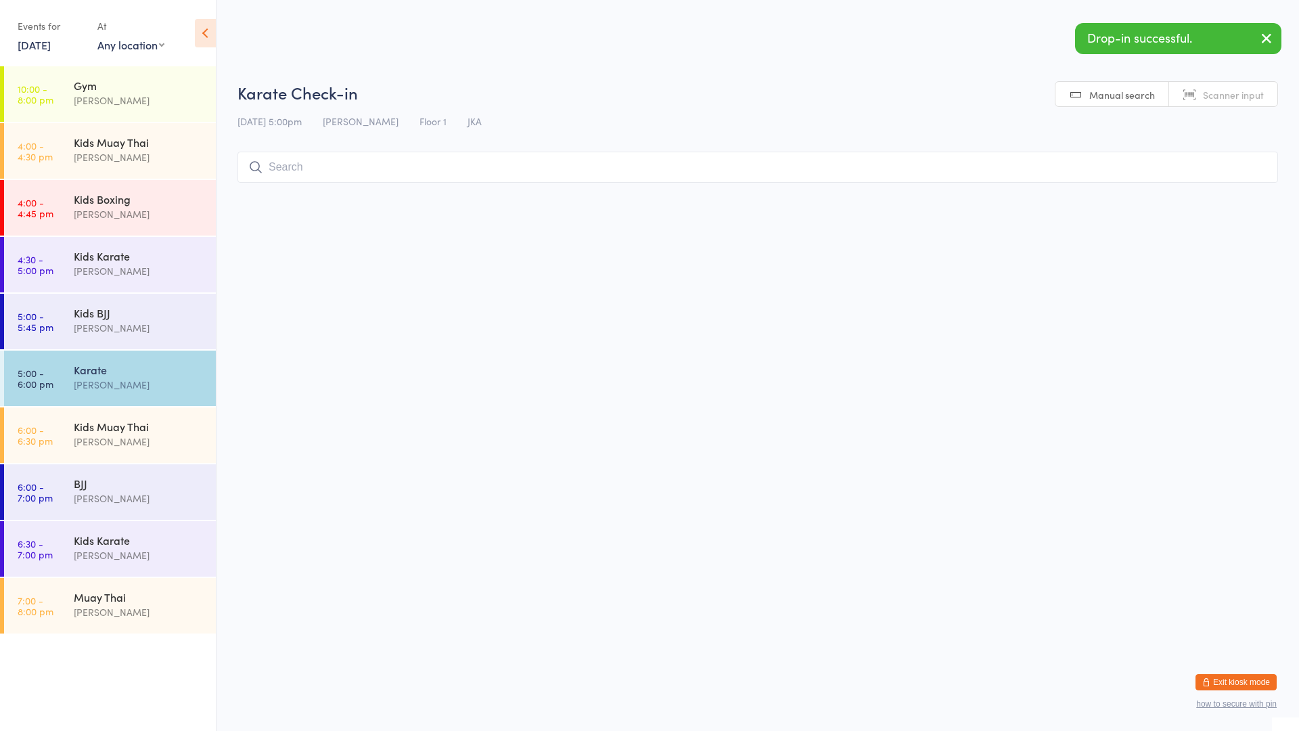
drag, startPoint x: 320, startPoint y: 303, endPoint x: 199, endPoint y: 388, distance: 148.1
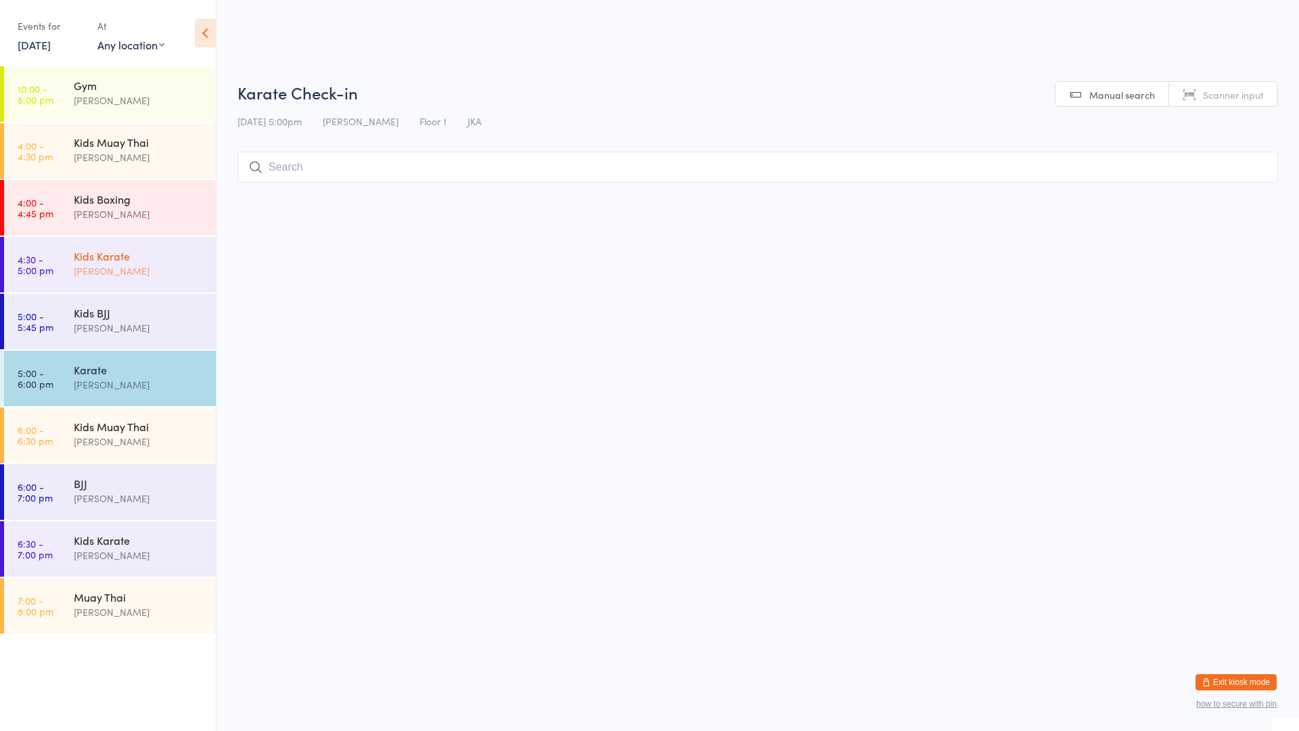
drag, startPoint x: 199, startPoint y: 388, endPoint x: 167, endPoint y: 290, distance: 103.1
click at [167, 290] on link "4:30 - 5:00 pm Kids Karate [PERSON_NAME]" at bounding box center [110, 264] width 212 height 55
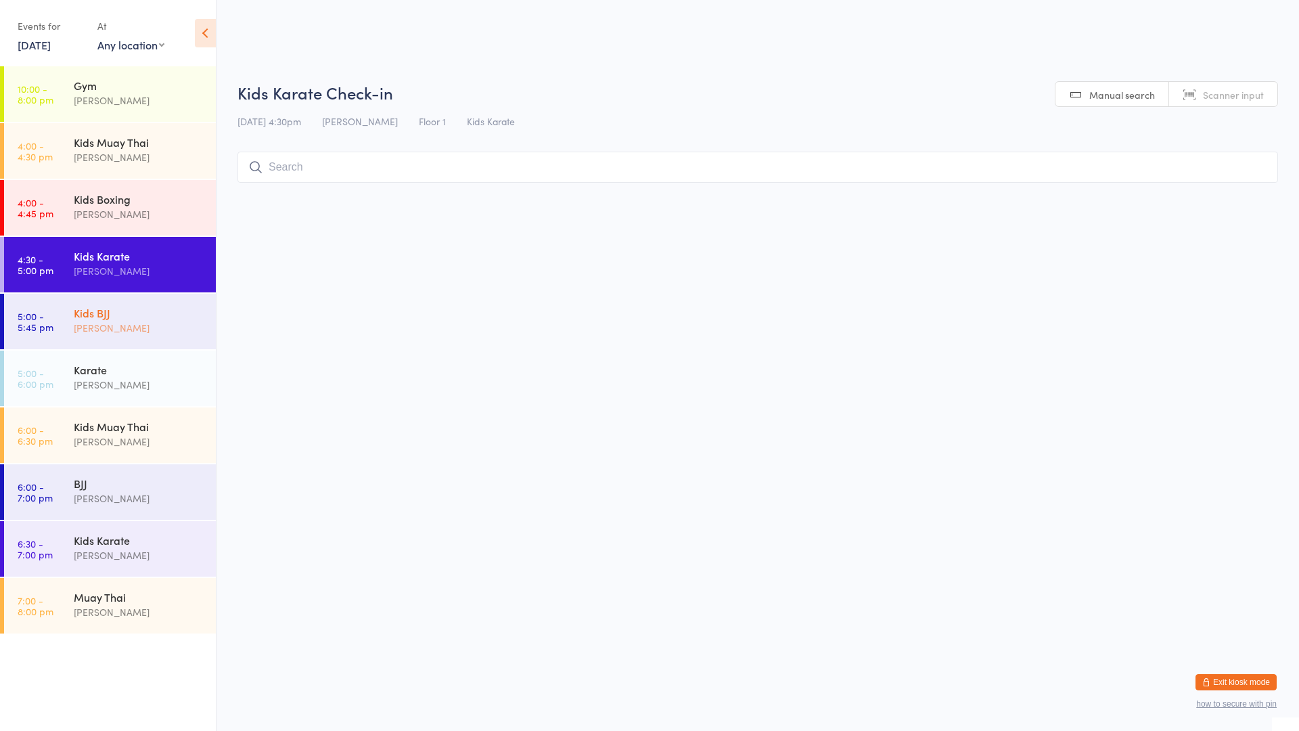
click at [156, 315] on div "Kids BJJ" at bounding box center [139, 312] width 131 height 15
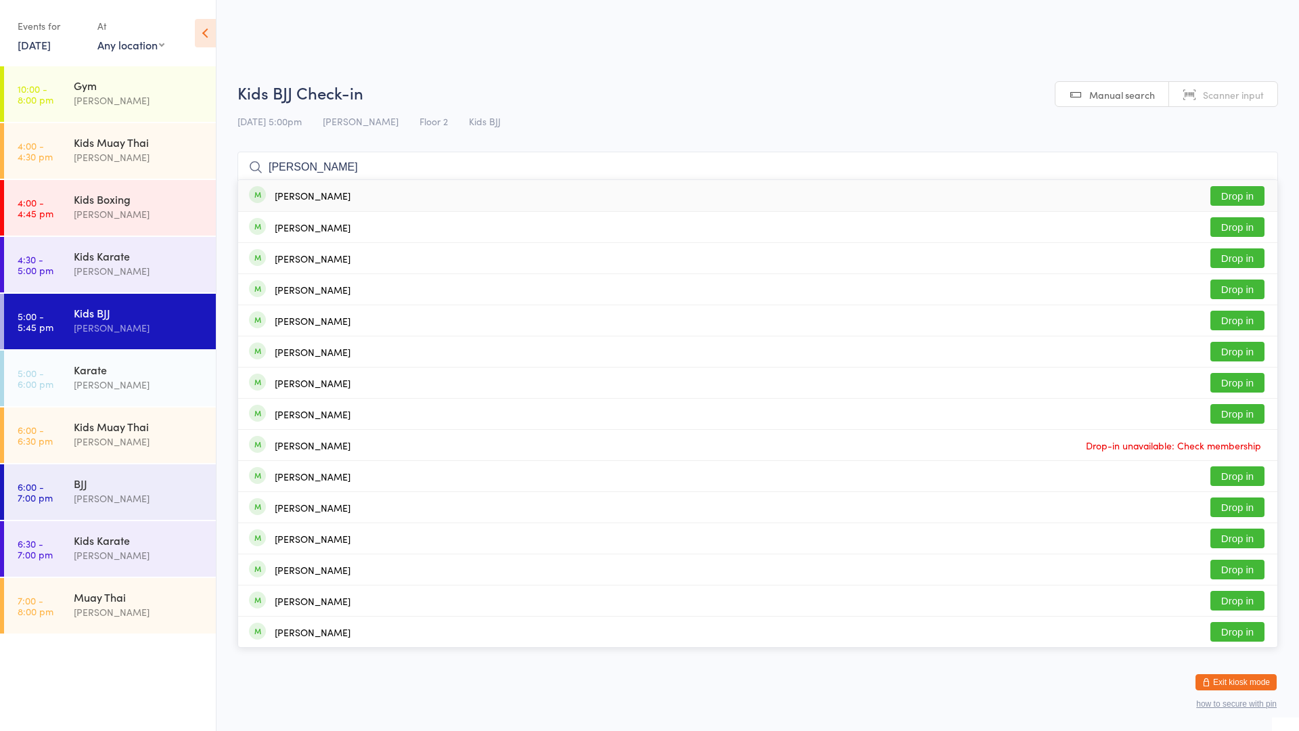
type input "[PERSON_NAME]"
click at [1227, 185] on div "[PERSON_NAME] Drop in" at bounding box center [757, 195] width 1039 height 31
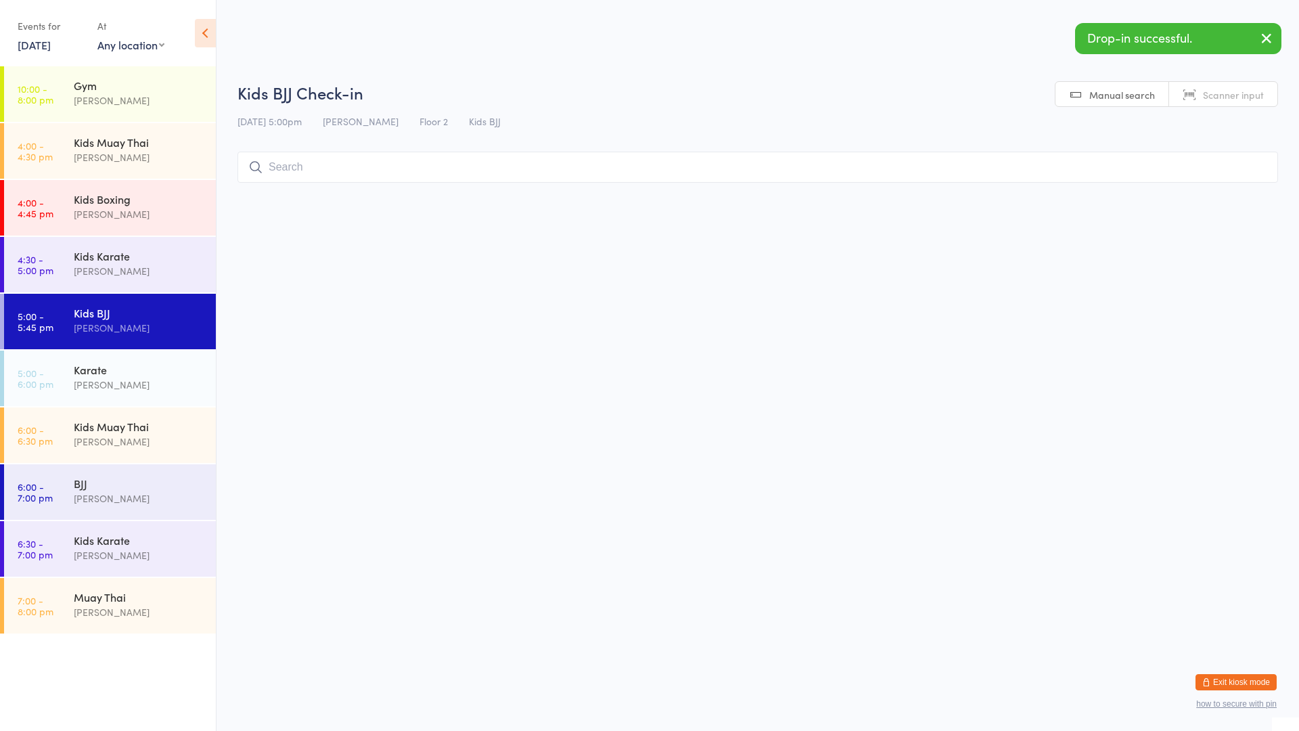
click at [1198, 26] on div "Drop-in successful." at bounding box center [1178, 38] width 206 height 31
drag, startPoint x: 425, startPoint y: 332, endPoint x: 440, endPoint y: 307, distance: 29.5
click at [435, 314] on html "You have now entered Kiosk Mode. Members will be able to check themselves in us…" at bounding box center [649, 365] width 1299 height 731
click at [476, 312] on html "You have now entered Kiosk Mode. Members will be able to check themselves in us…" at bounding box center [649, 365] width 1299 height 731
click at [292, 169] on input "search" at bounding box center [757, 167] width 1041 height 31
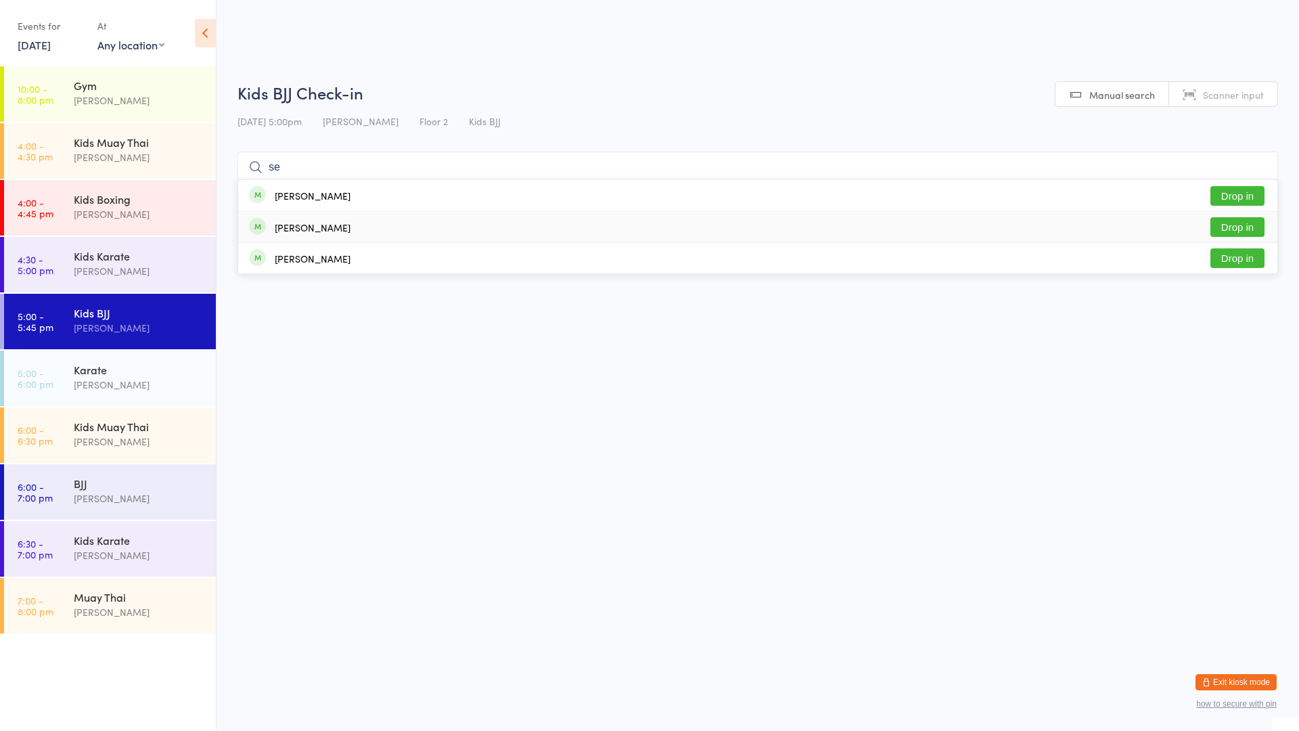
type input "se"
click at [1232, 233] on button "Drop in" at bounding box center [1237, 227] width 54 height 20
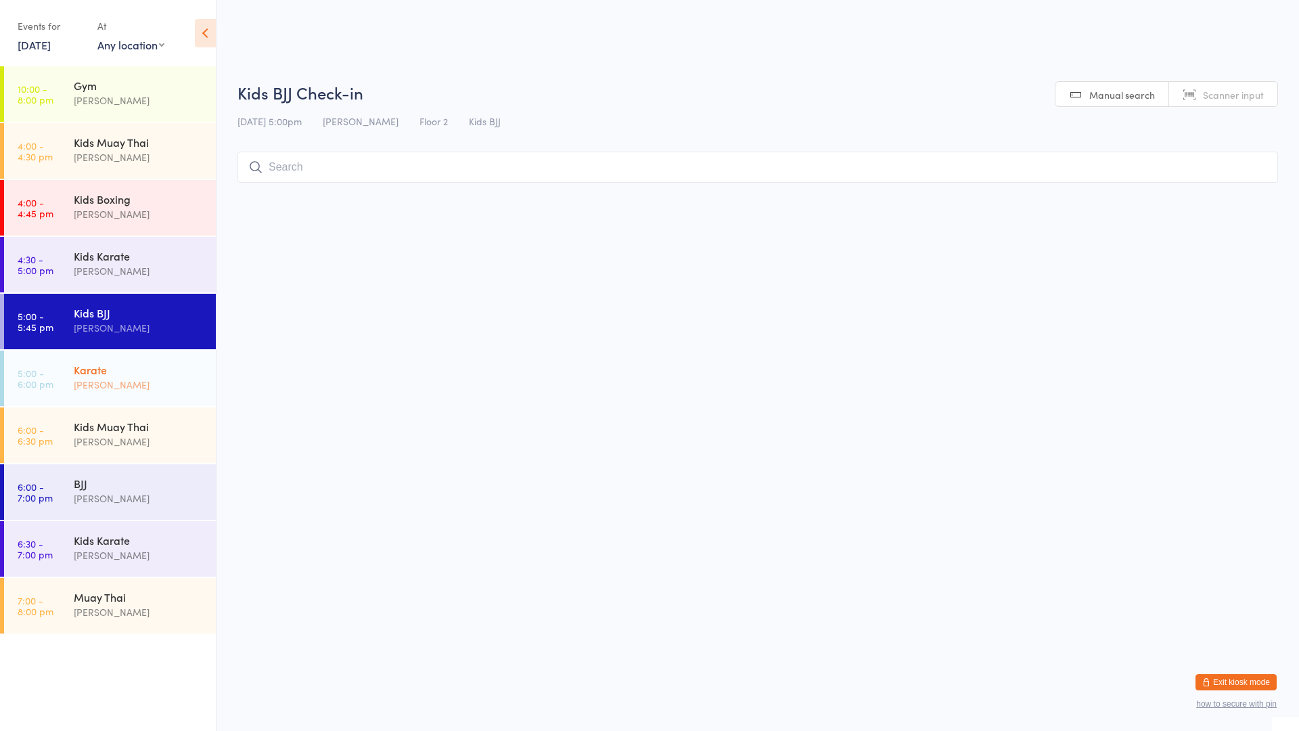
click at [27, 376] on time "5:00 - 6:00 pm" at bounding box center [36, 378] width 36 height 22
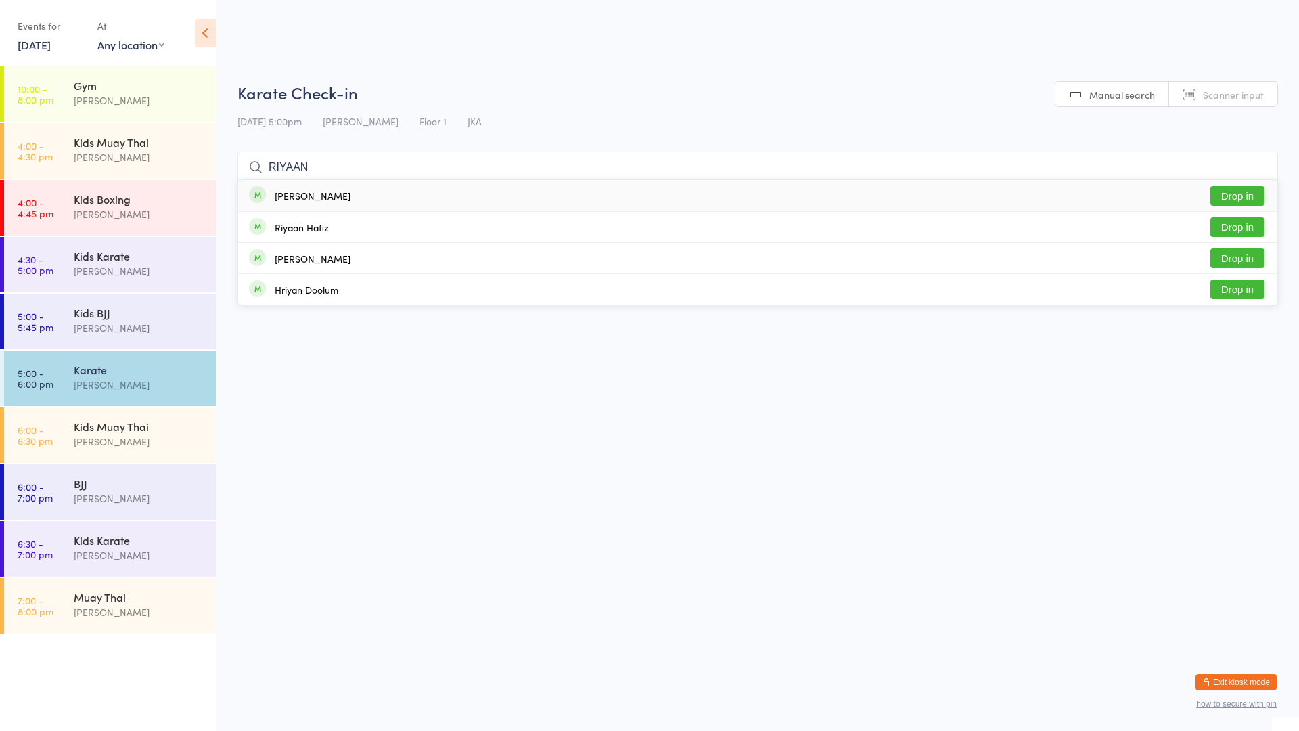
type input "RIYAAN"
click at [1228, 200] on button "Drop in" at bounding box center [1237, 196] width 54 height 20
type input "AUSTIN"
drag, startPoint x: 1167, startPoint y: 254, endPoint x: 1179, endPoint y: 258, distance: 12.6
click at [1173, 258] on div "[PERSON_NAME] Drop in" at bounding box center [757, 258] width 1039 height 30
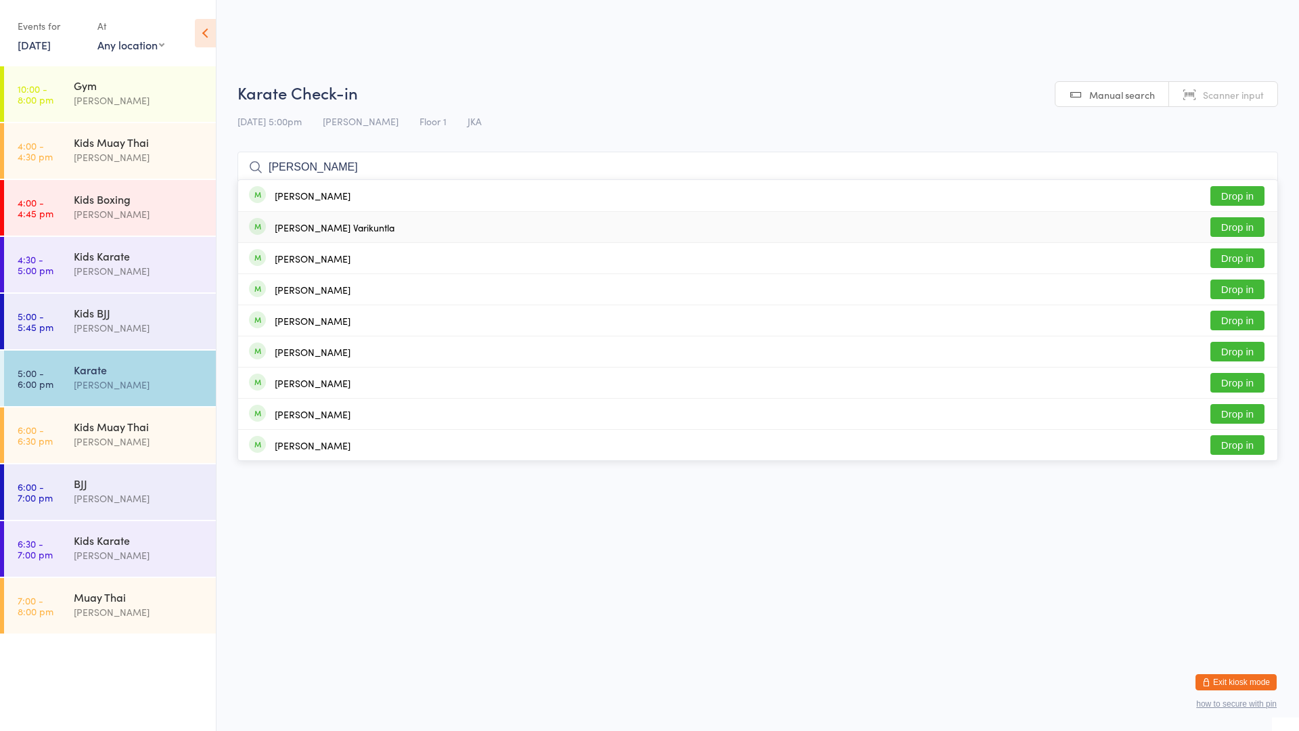
type input "[PERSON_NAME]"
click at [1235, 227] on button "Drop in" at bounding box center [1237, 227] width 54 height 20
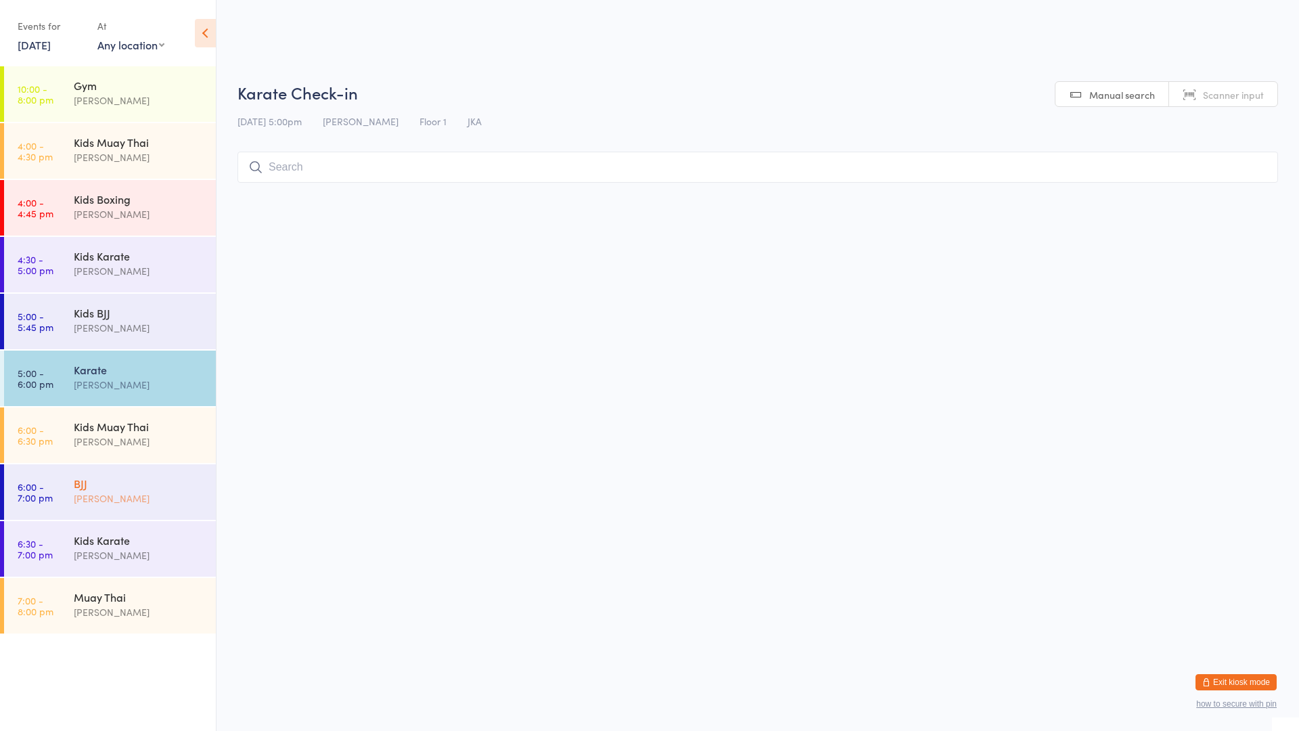
click at [146, 486] on div "BJJ" at bounding box center [139, 483] width 131 height 15
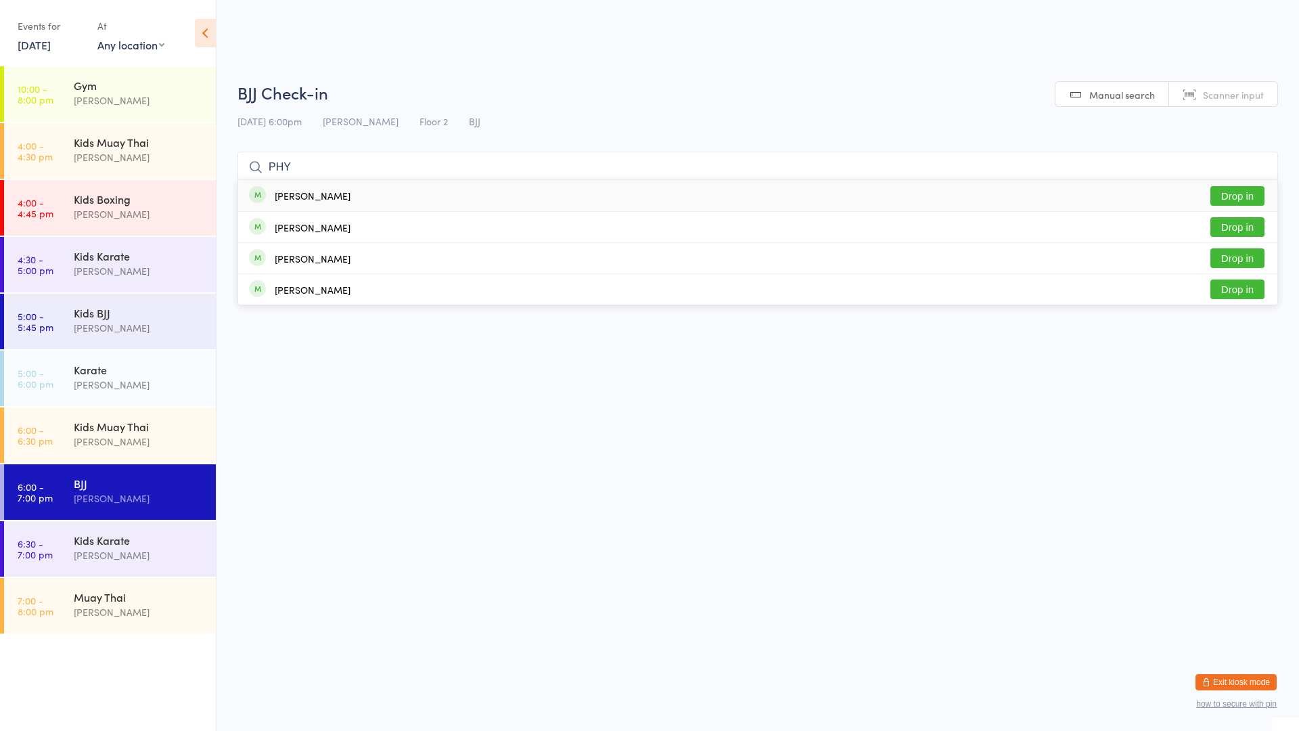
type input "PHY"
click at [349, 207] on div "[PERSON_NAME] Drop in" at bounding box center [757, 195] width 1039 height 31
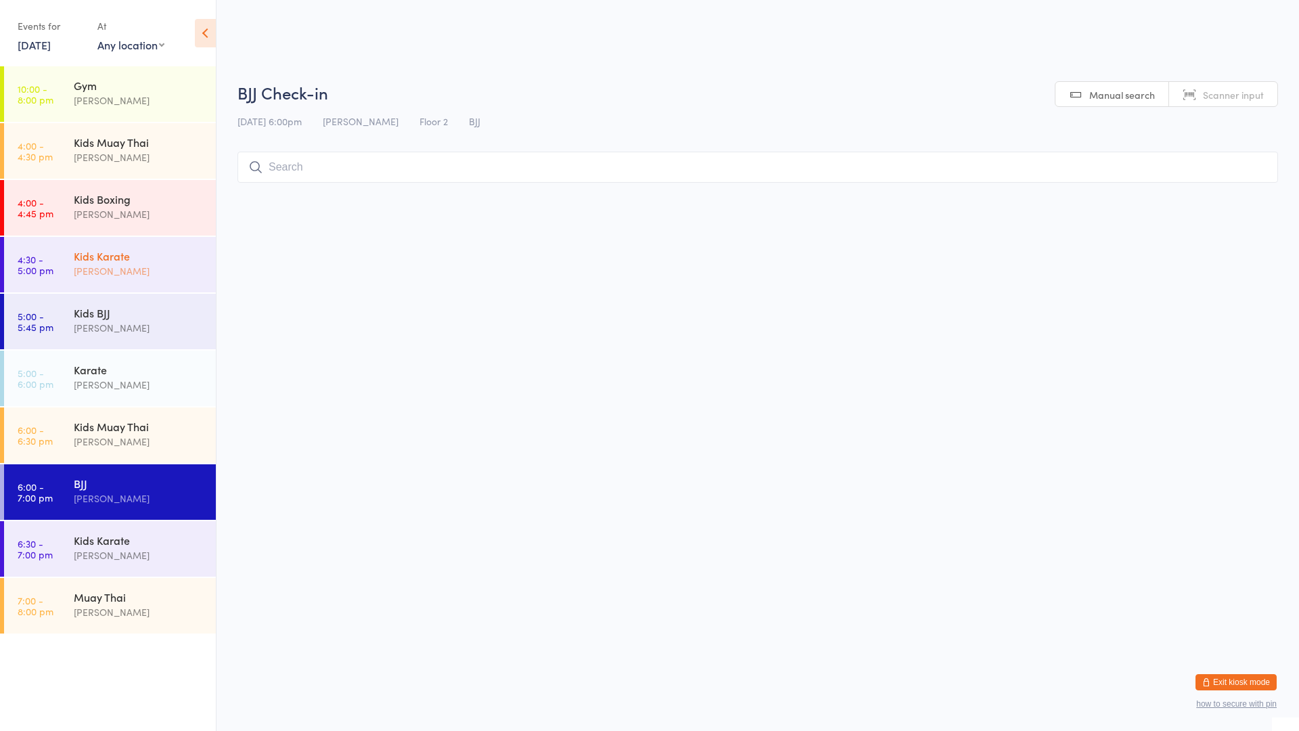
click at [99, 267] on div "[PERSON_NAME]" at bounding box center [139, 271] width 131 height 16
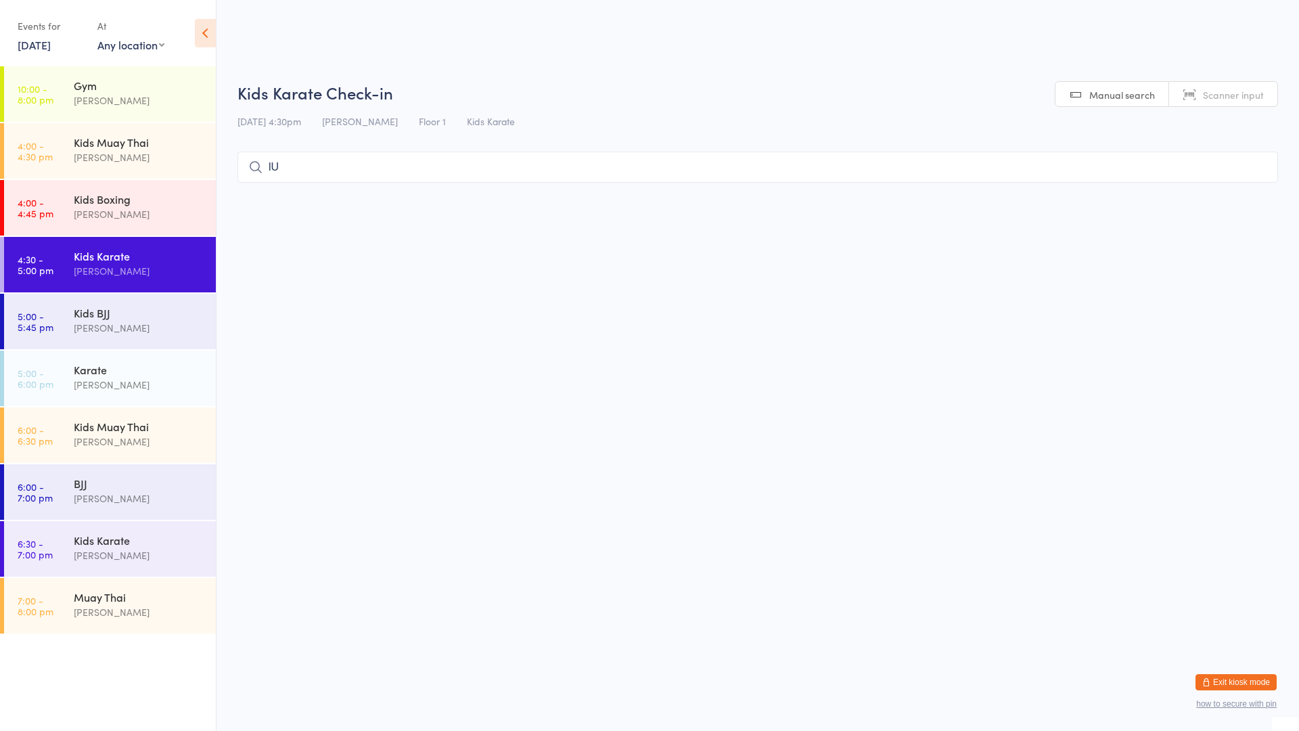
type input "l"
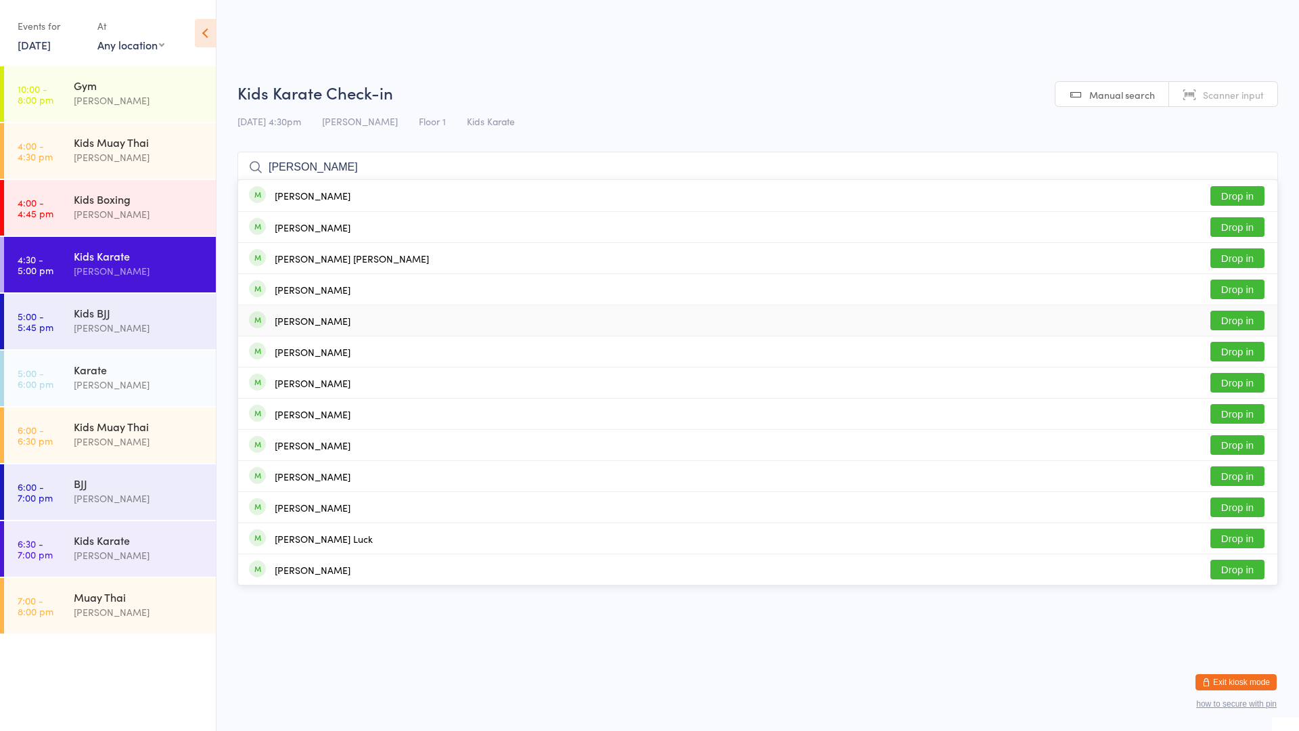
type input "[PERSON_NAME]"
click at [279, 321] on div "[PERSON_NAME]" at bounding box center [313, 320] width 76 height 11
type input "[PERSON_NAME]"
click at [65, 323] on link "5:00 - 5:45 pm Kids BJJ [PERSON_NAME]" at bounding box center [110, 321] width 212 height 55
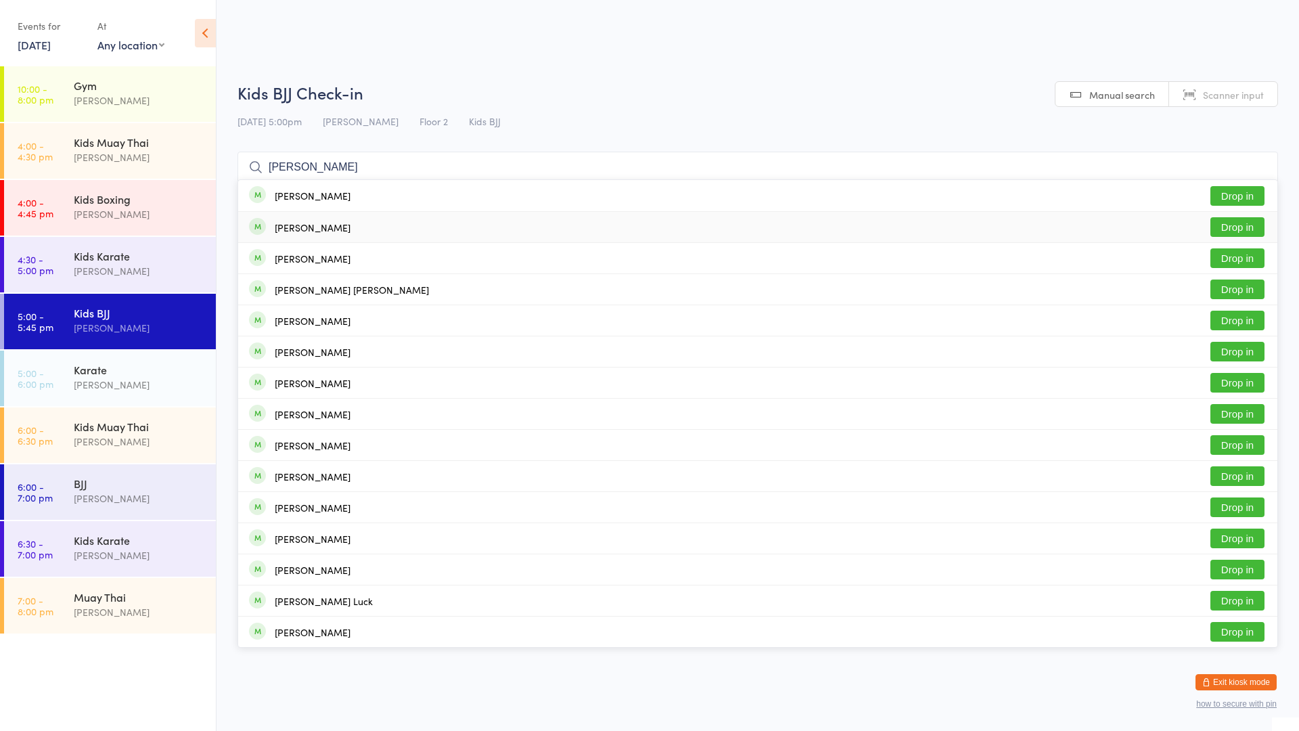
type input "[PERSON_NAME]"
click at [350, 222] on div "[PERSON_NAME]" at bounding box center [313, 227] width 76 height 11
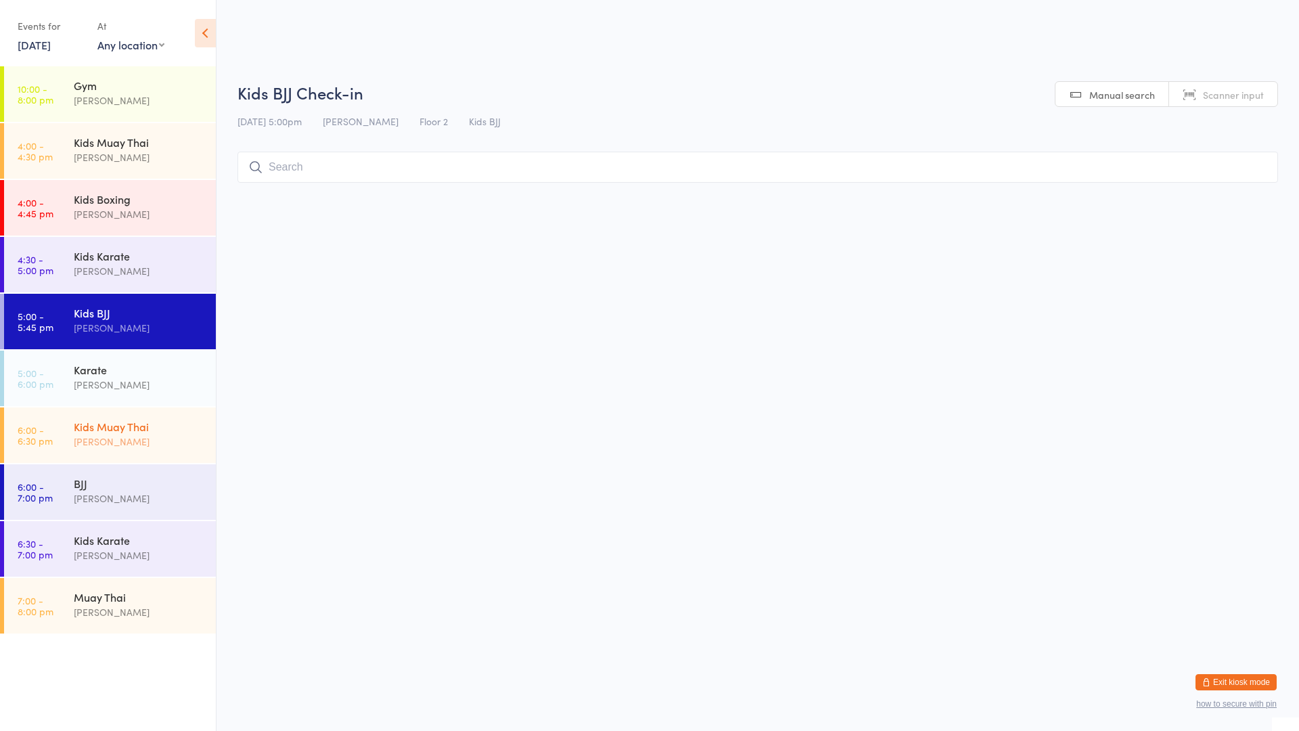
click at [141, 449] on div "Kids Muay [DEMOGRAPHIC_DATA] [PERSON_NAME]" at bounding box center [145, 433] width 142 height 53
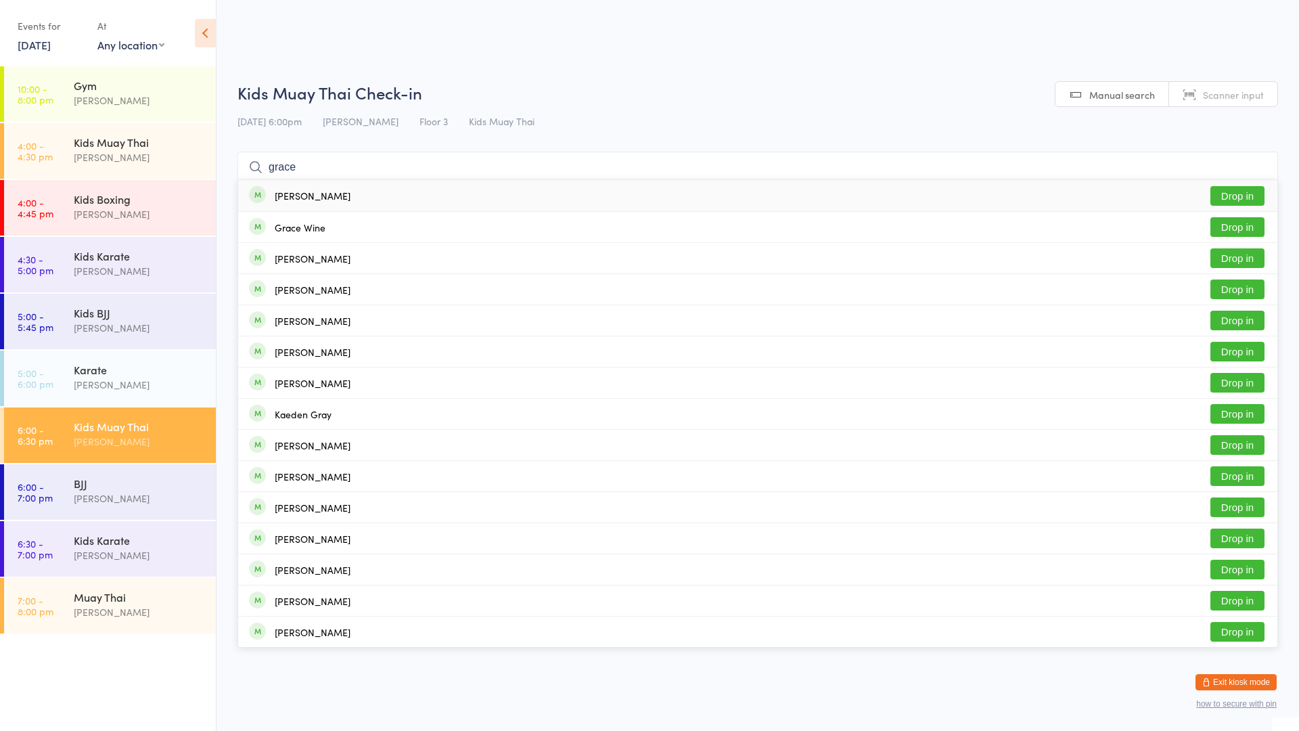
type input "grace"
click at [1248, 195] on button "Drop in" at bounding box center [1237, 196] width 54 height 20
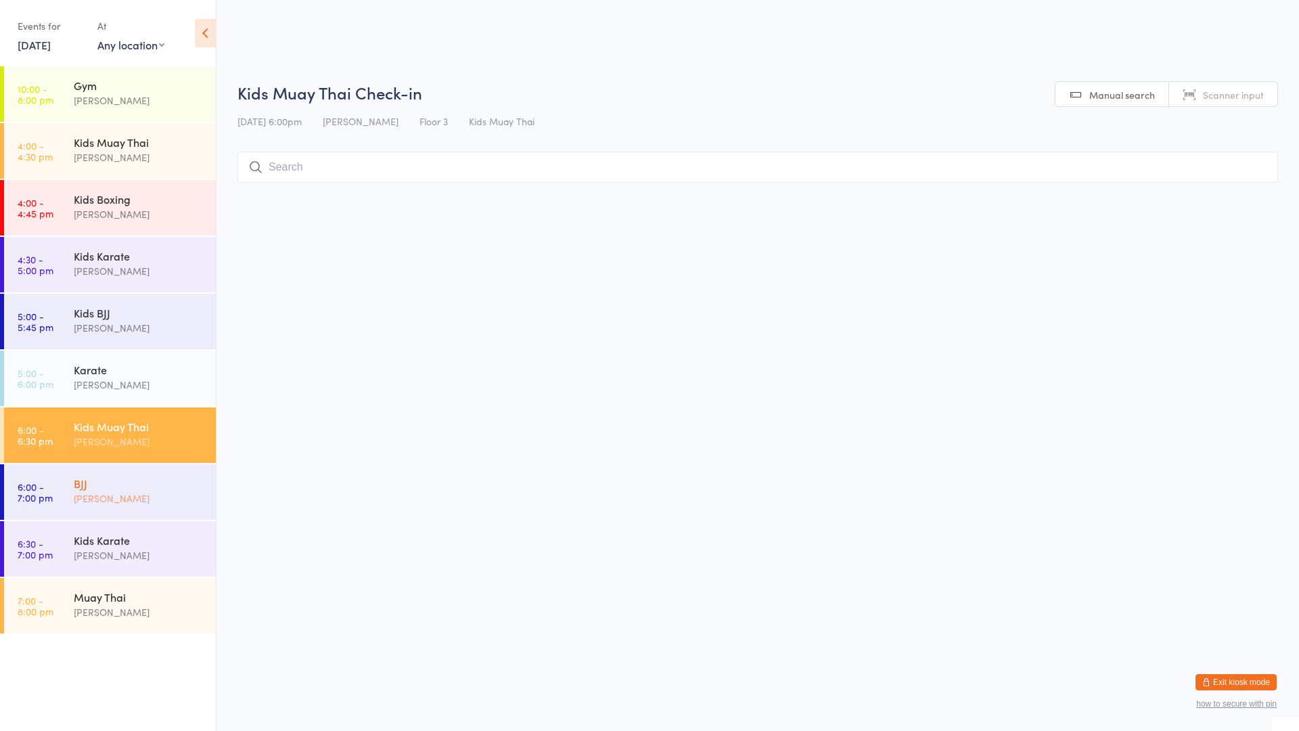
click at [178, 480] on div "BJJ" at bounding box center [139, 483] width 131 height 15
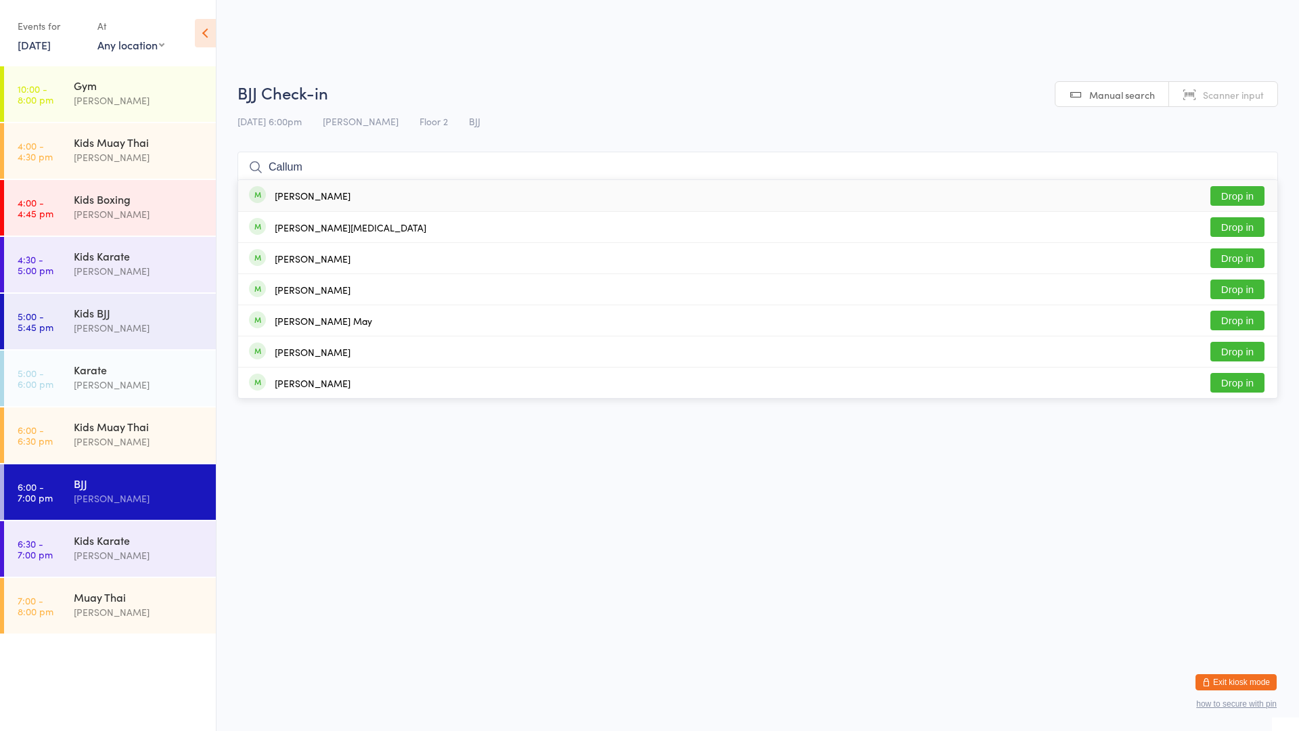
type input "Callum"
click at [541, 194] on div "[PERSON_NAME] Drop in" at bounding box center [757, 195] width 1039 height 31
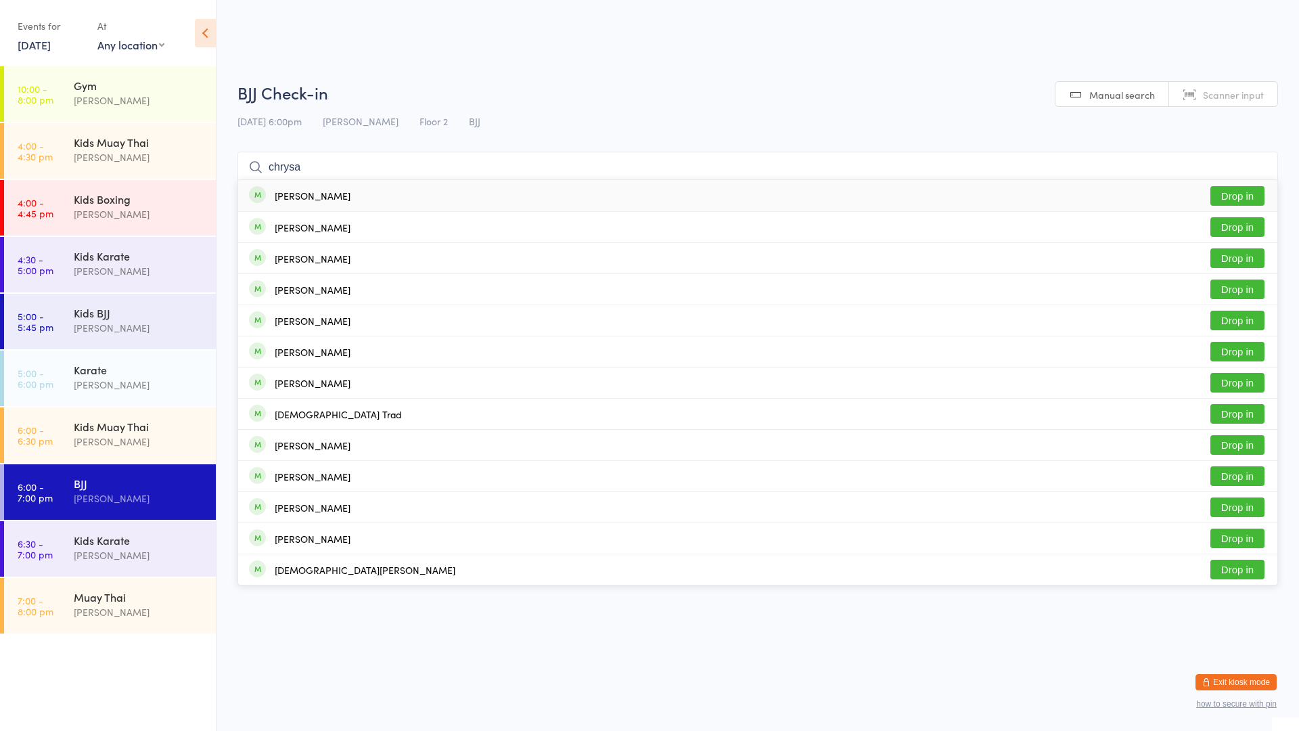
type input "chrysa"
click at [539, 191] on div "[PERSON_NAME] Drop in" at bounding box center [757, 195] width 1039 height 31
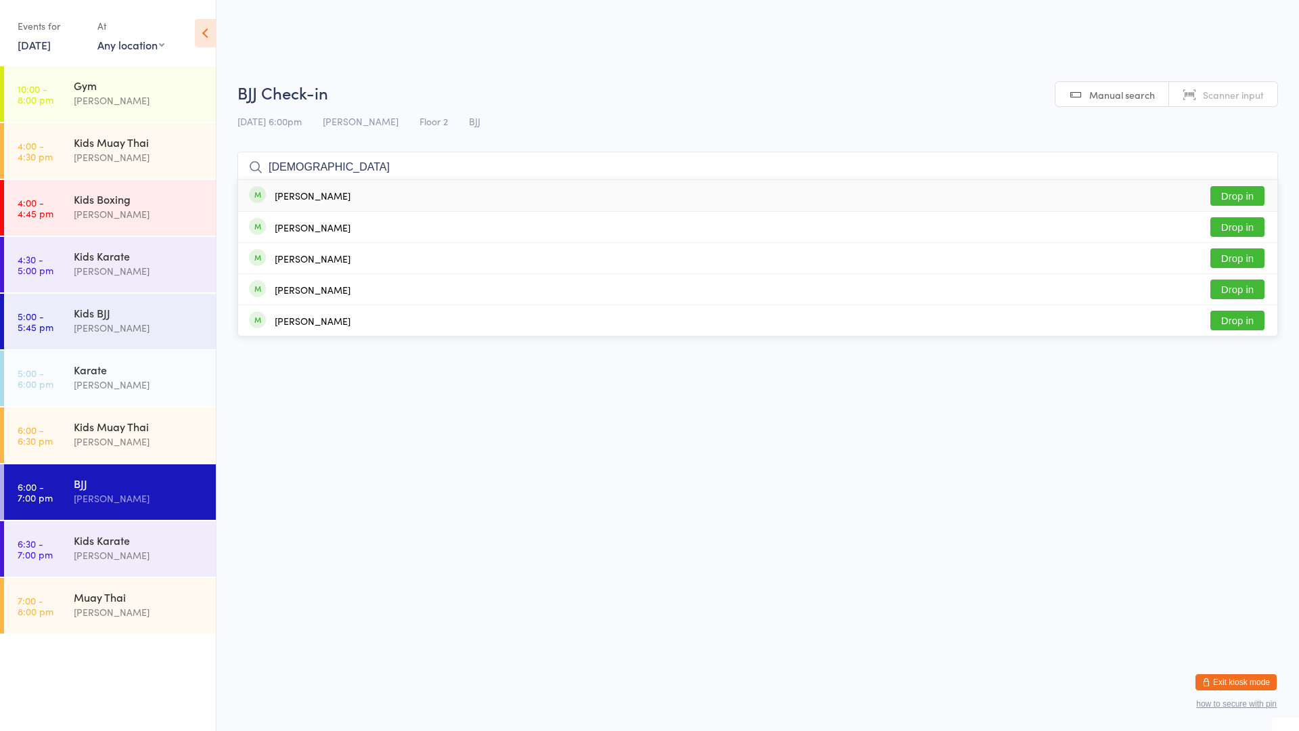
type input "[DEMOGRAPHIC_DATA]"
click at [1240, 196] on button "Drop in" at bounding box center [1237, 196] width 54 height 20
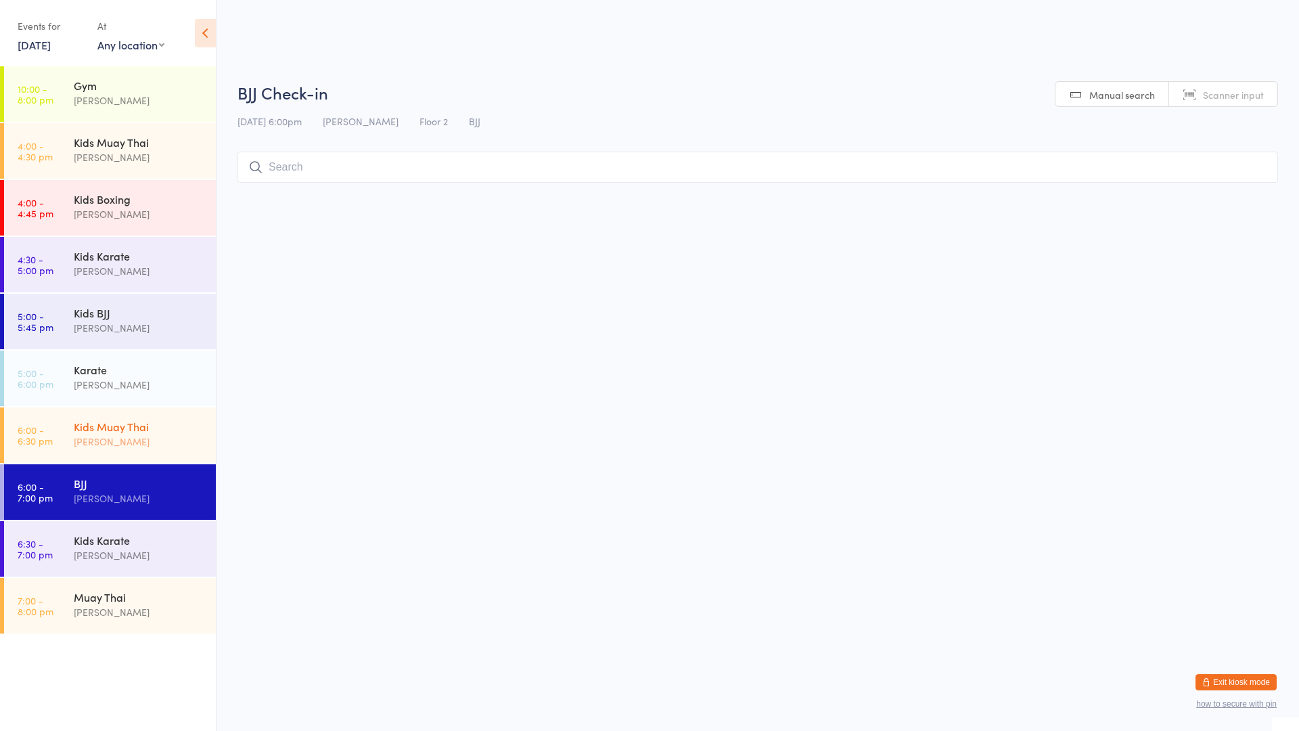
click at [114, 435] on div "[PERSON_NAME]" at bounding box center [139, 442] width 131 height 16
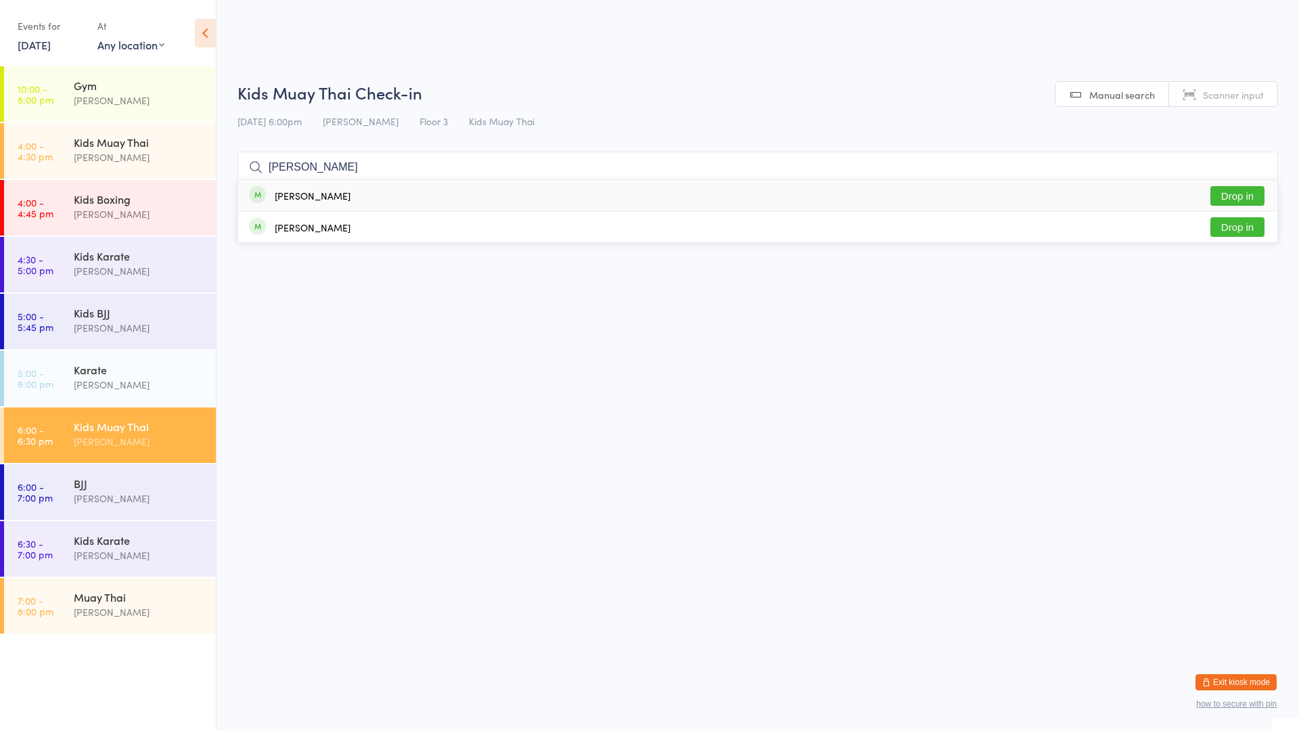
type input "[PERSON_NAME]"
click at [1233, 191] on button "Drop in" at bounding box center [1237, 196] width 54 height 20
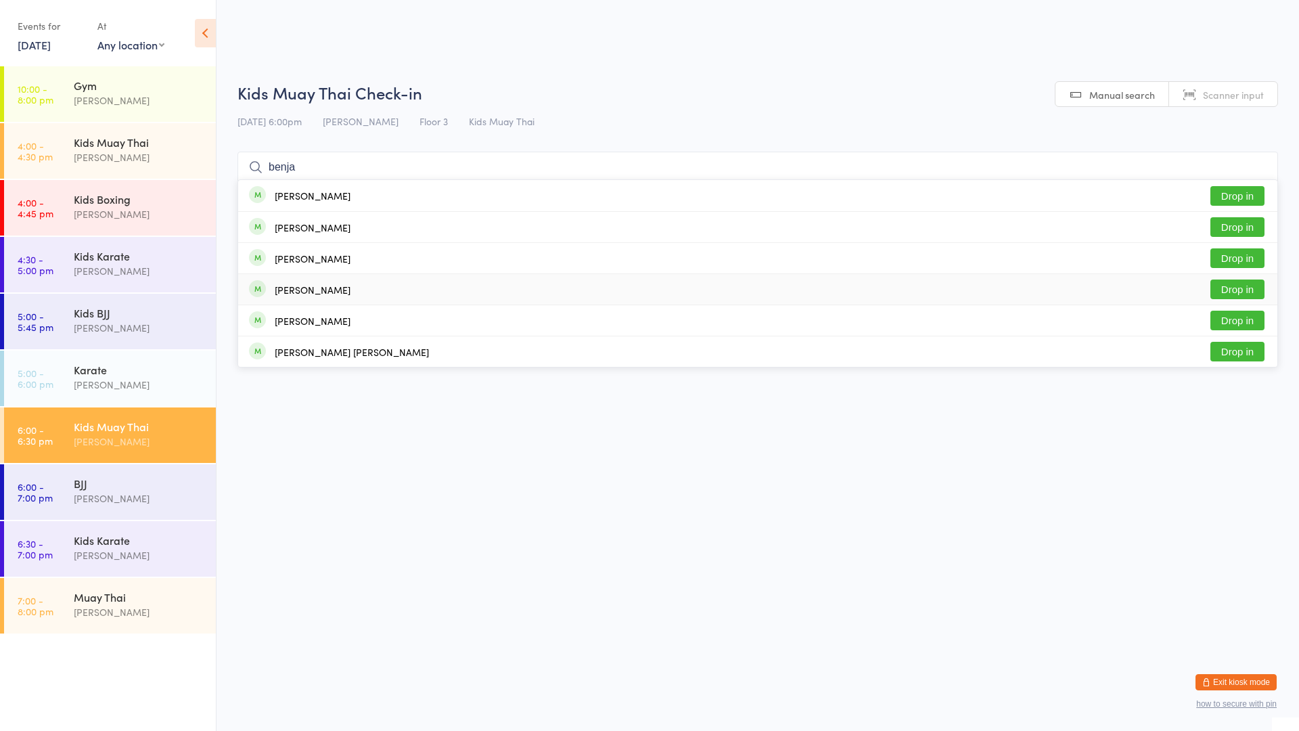
type input "benja"
click at [1227, 286] on button "Drop in" at bounding box center [1237, 289] width 54 height 20
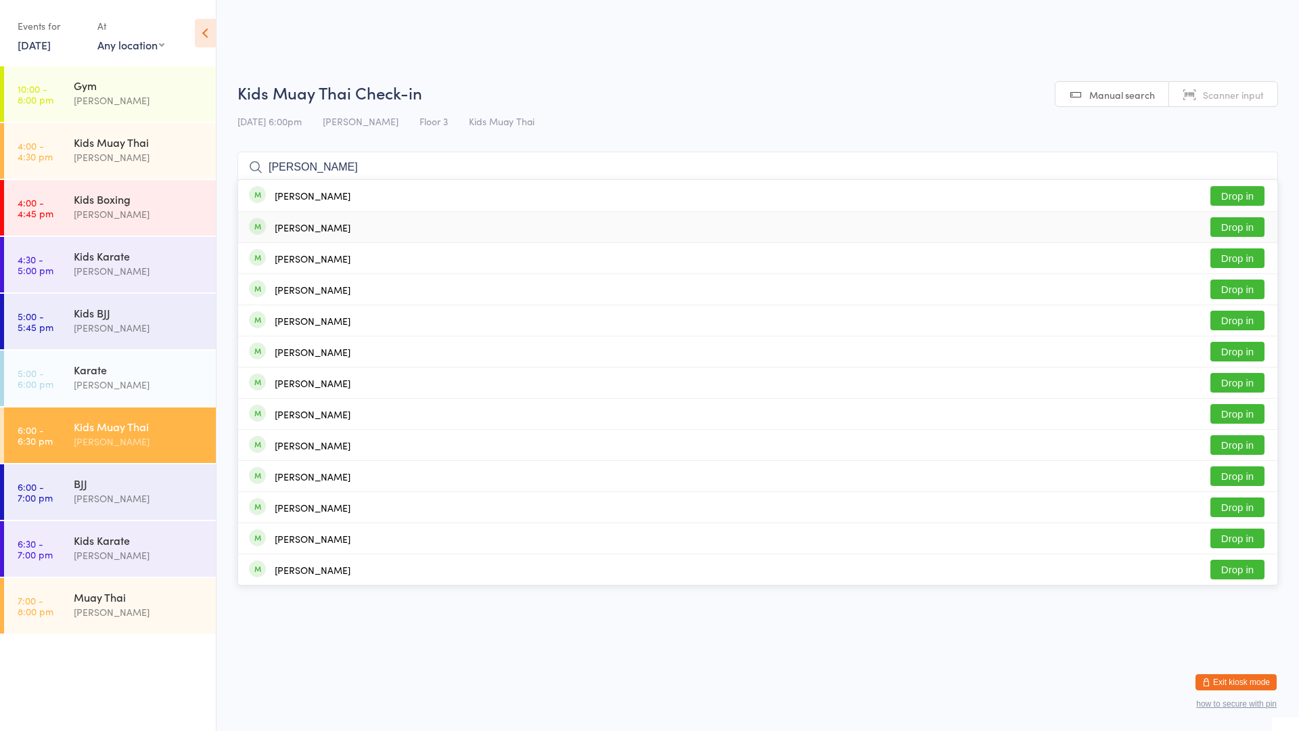
type input "[PERSON_NAME]"
click at [337, 224] on div "[PERSON_NAME] Drop in" at bounding box center [757, 227] width 1039 height 30
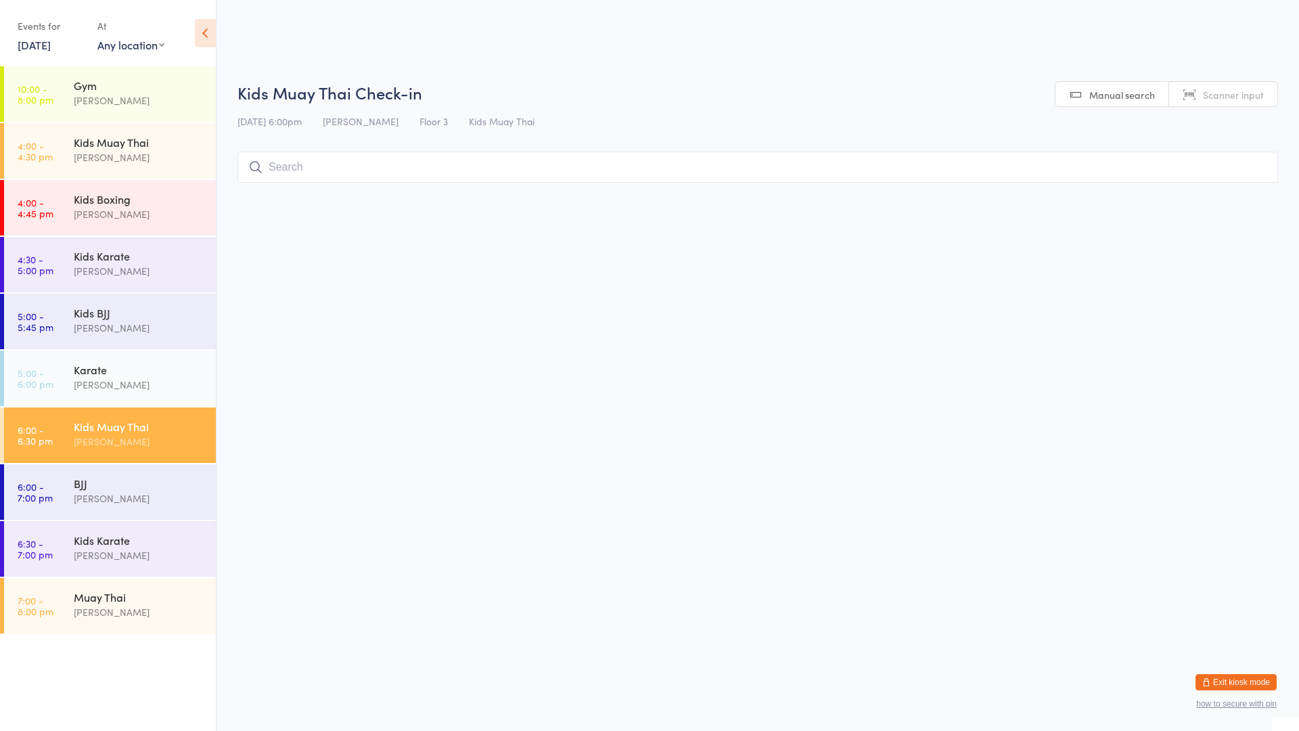
click at [490, 165] on input "search" at bounding box center [757, 167] width 1041 height 31
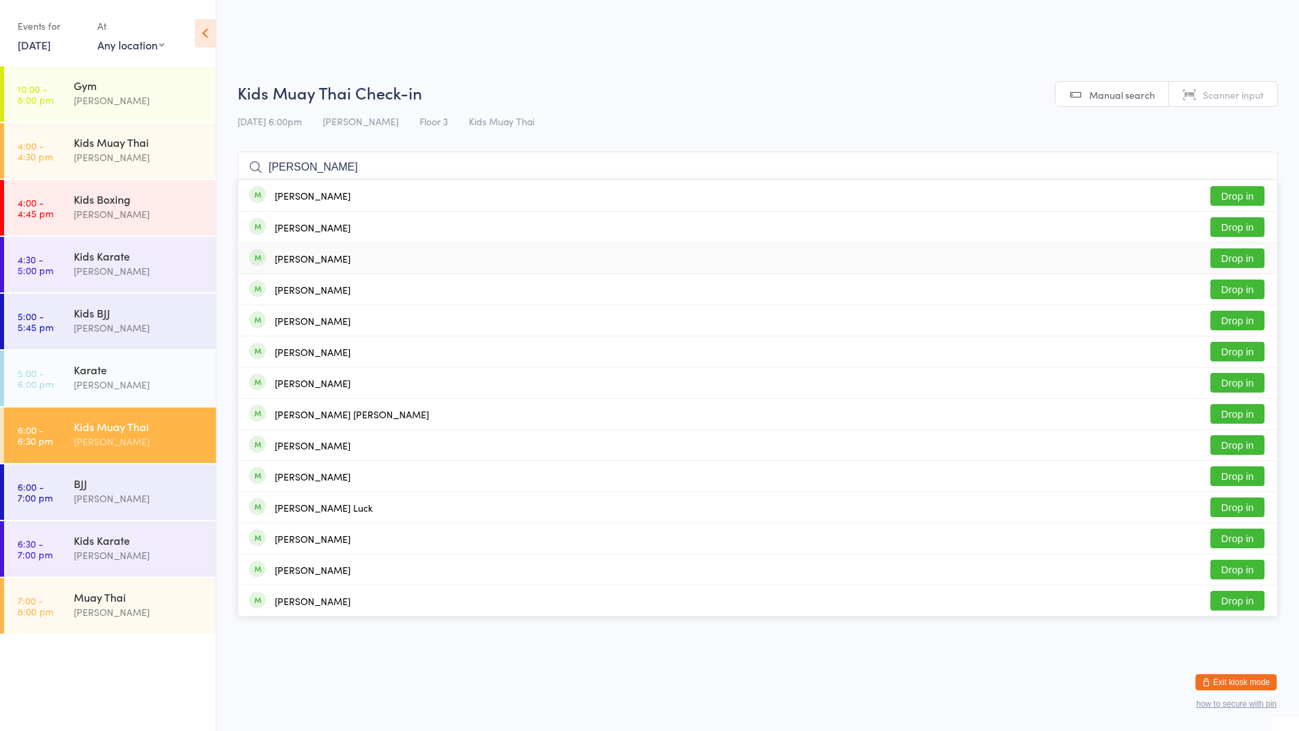
type input "[PERSON_NAME]"
click at [346, 262] on div "[PERSON_NAME] Drop in" at bounding box center [757, 258] width 1039 height 30
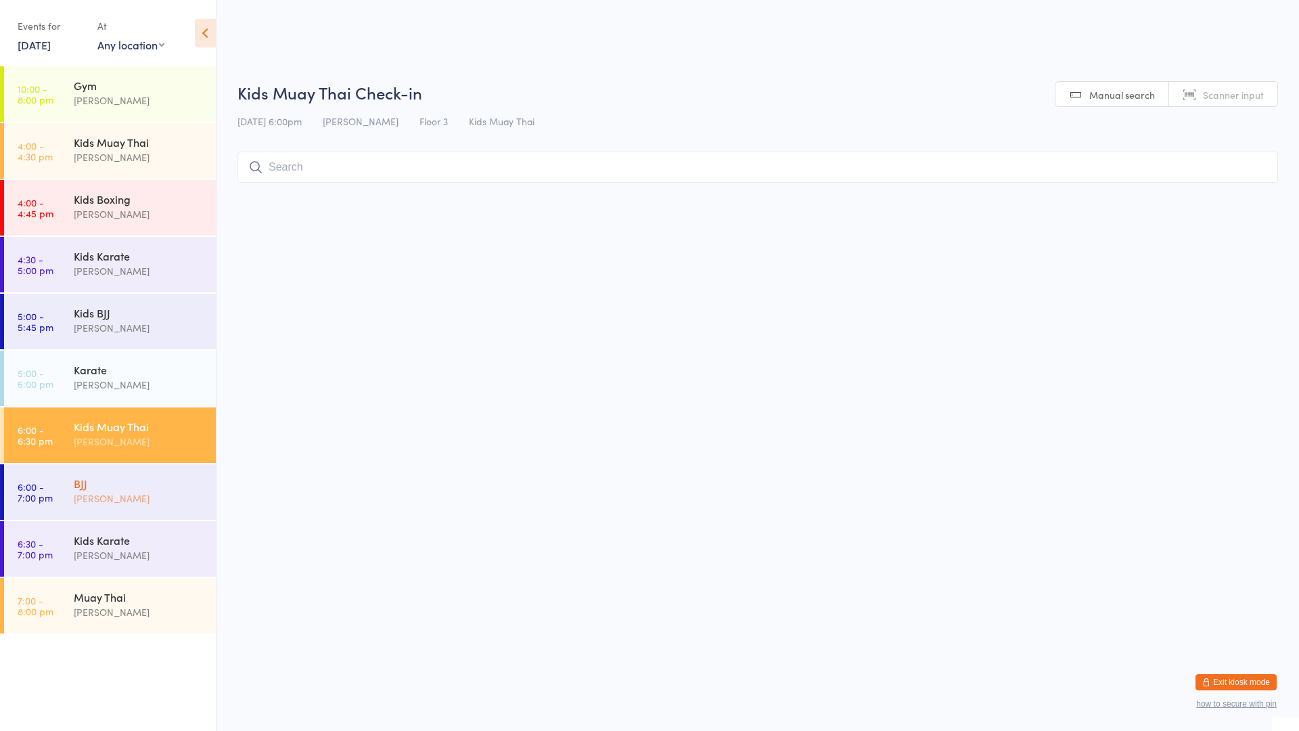
click at [106, 477] on div "BJJ" at bounding box center [139, 483] width 131 height 15
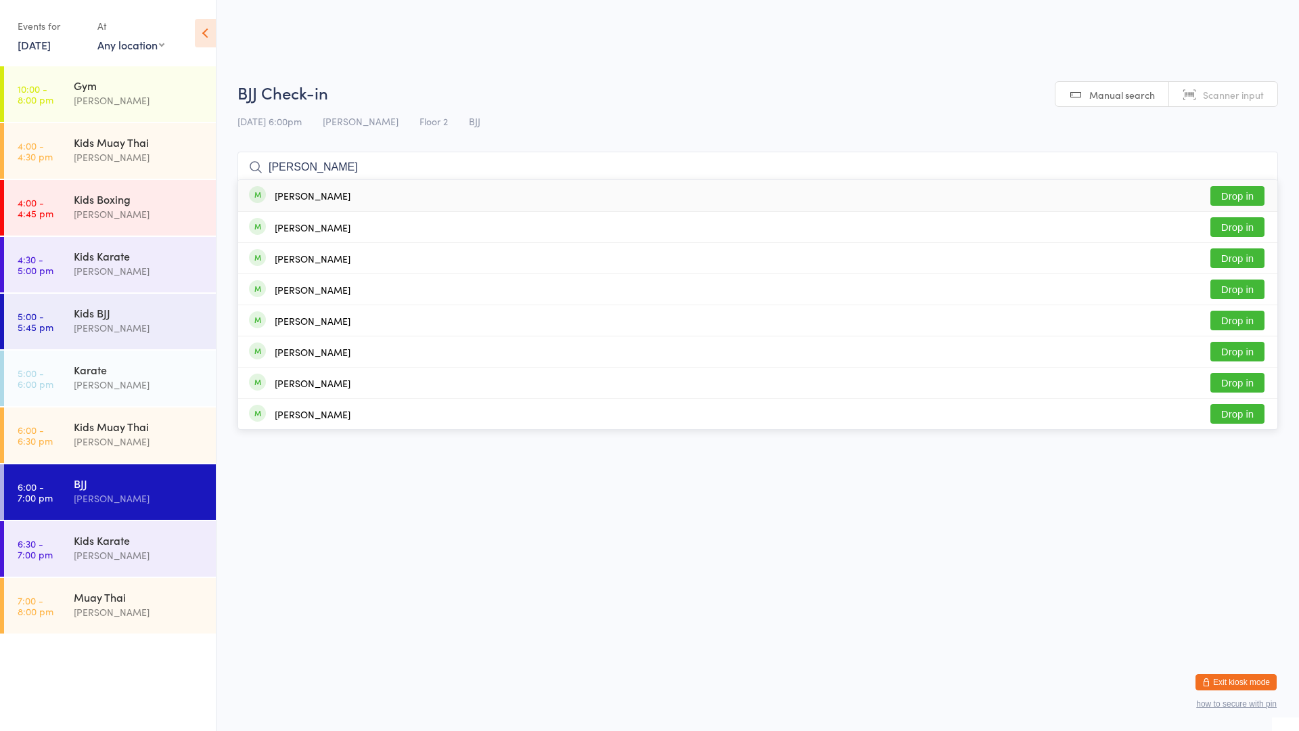
type input "[PERSON_NAME]"
click at [1237, 190] on button "Drop in" at bounding box center [1237, 196] width 54 height 20
type input "[PERSON_NAME]"
click at [341, 203] on div "[PERSON_NAME] Taunton Drop in" at bounding box center [757, 195] width 1039 height 31
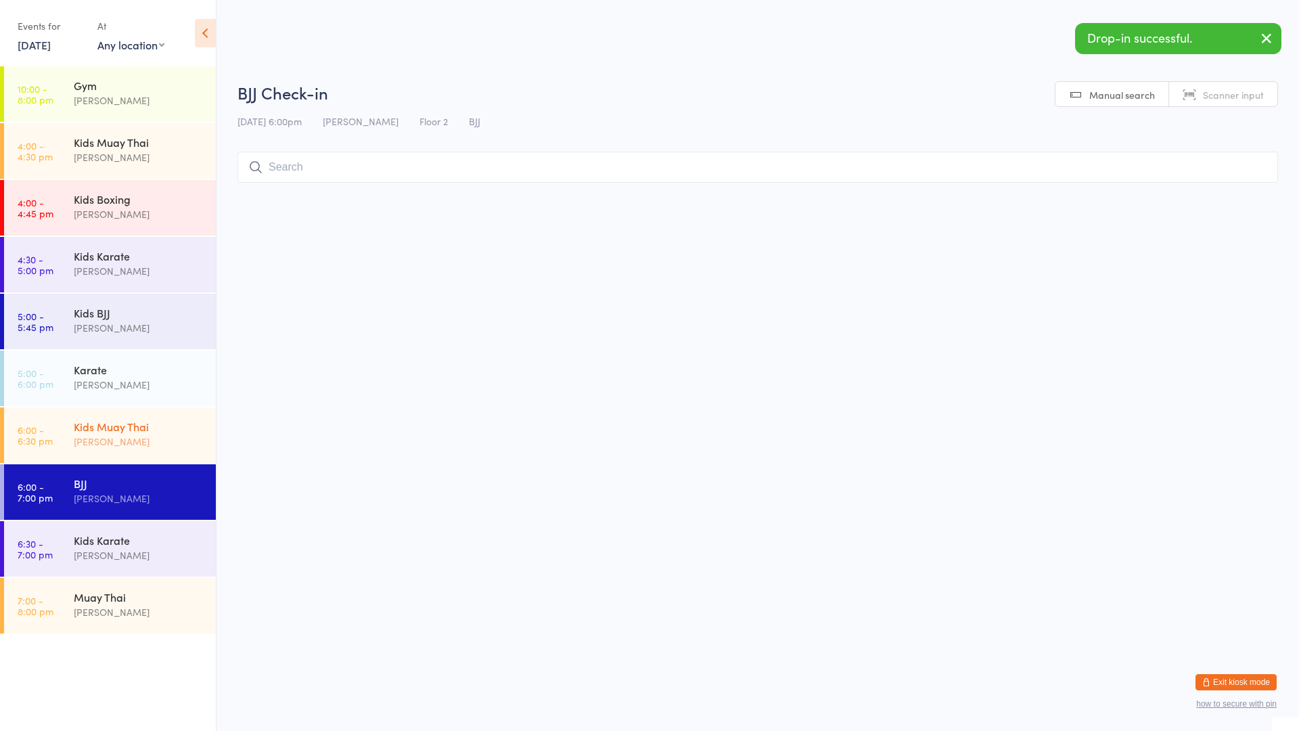
click at [150, 447] on div "[PERSON_NAME]" at bounding box center [139, 442] width 131 height 16
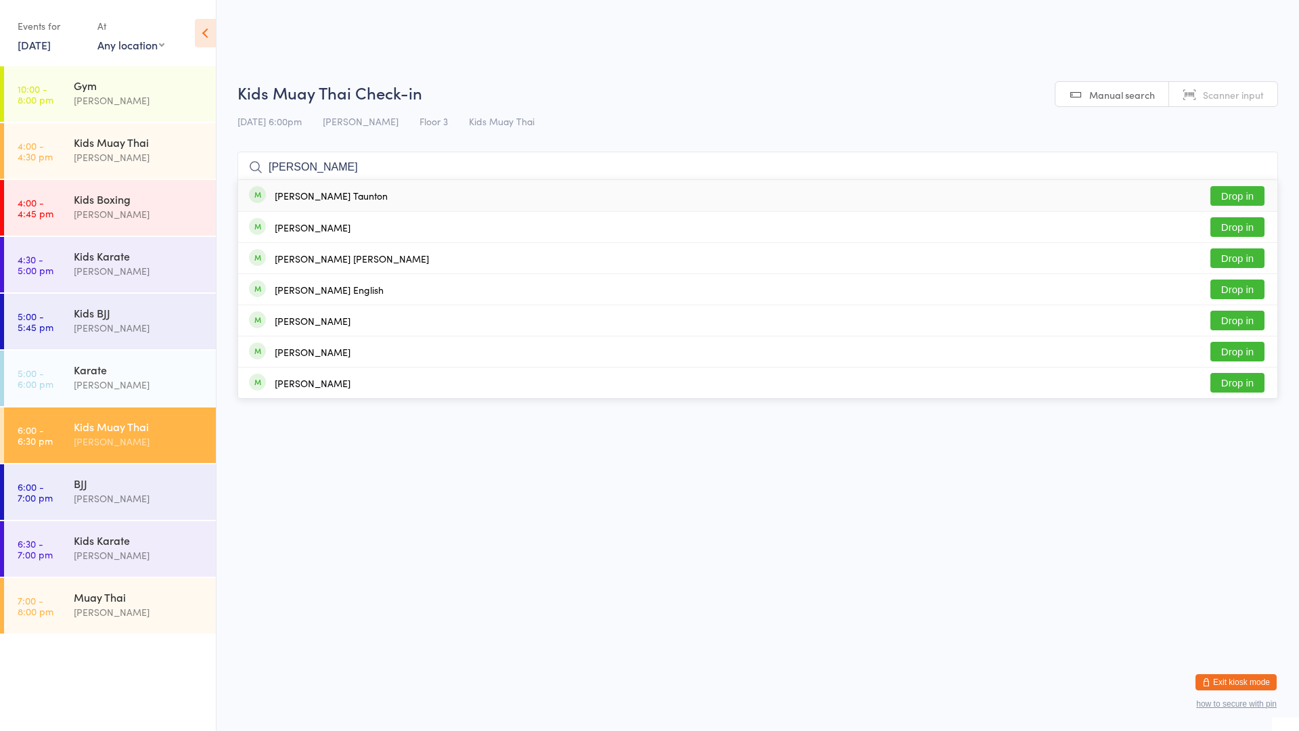
type input "[PERSON_NAME]"
click at [300, 194] on div "[PERSON_NAME] Taunton" at bounding box center [331, 195] width 113 height 11
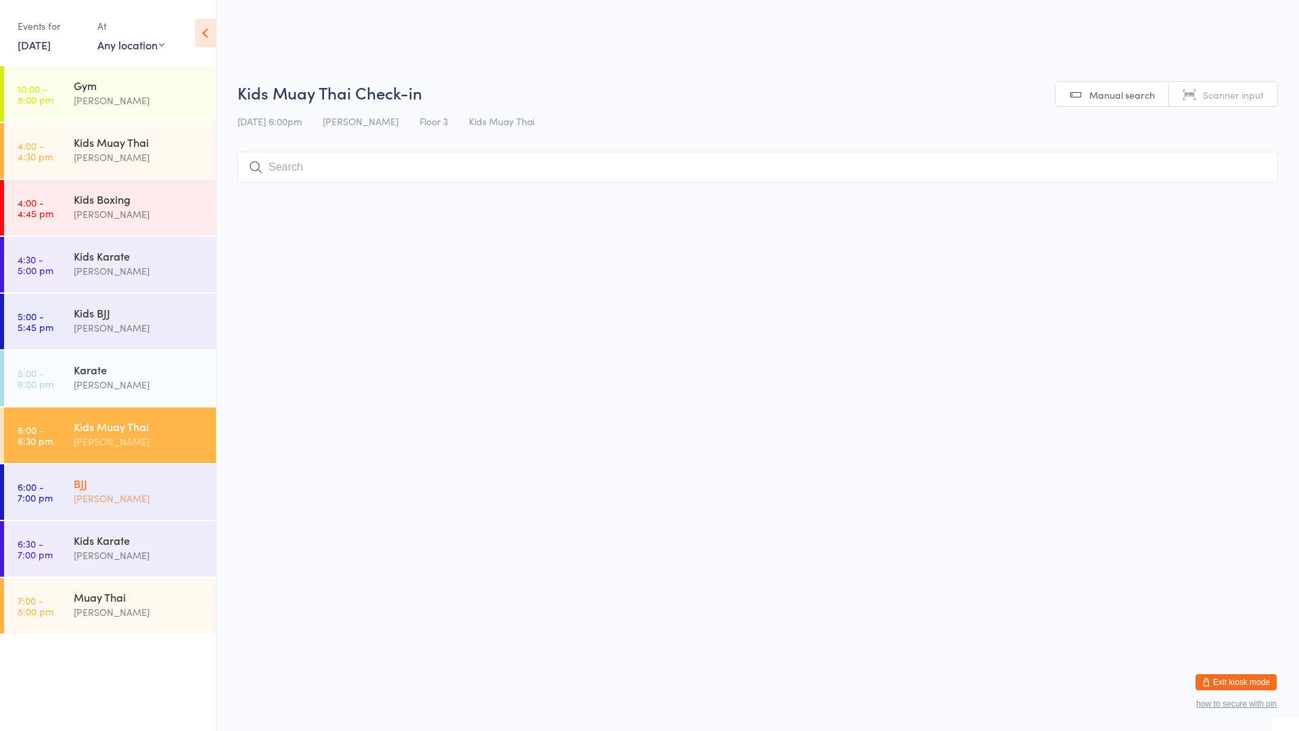
click at [112, 482] on div "BJJ" at bounding box center [139, 483] width 131 height 15
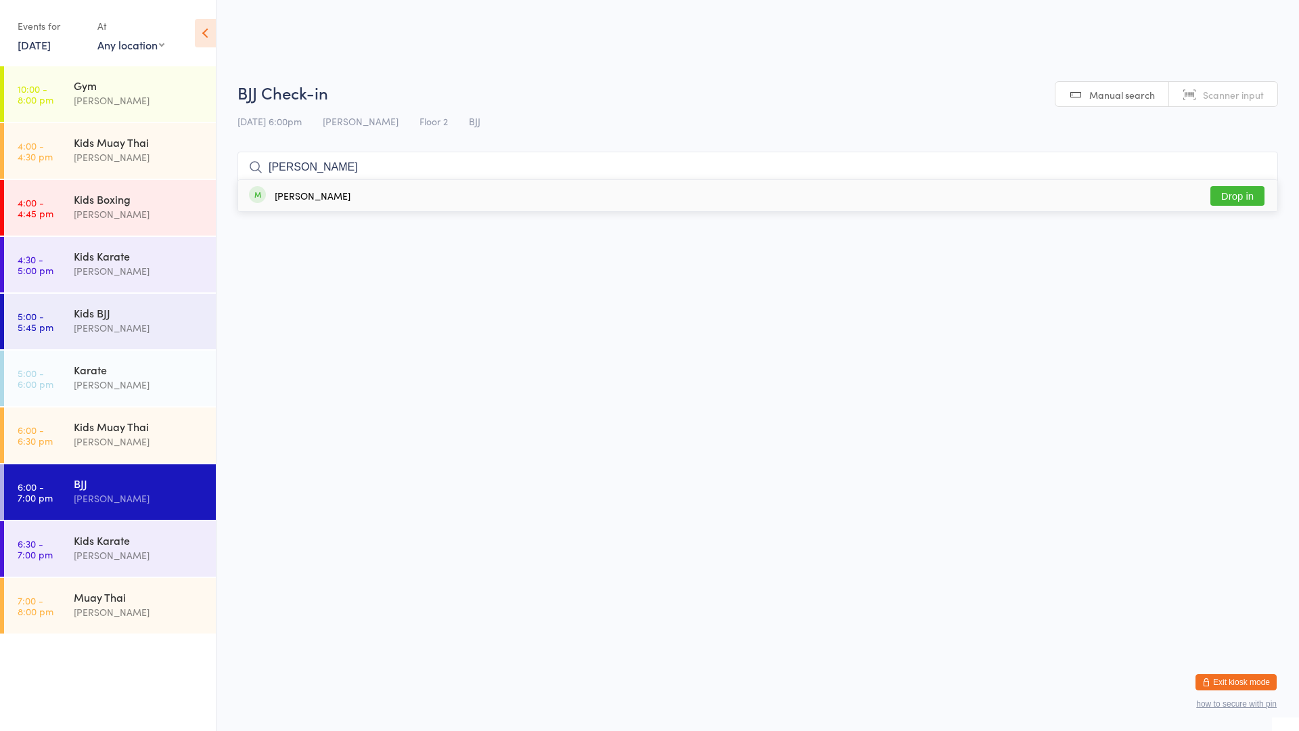
type input "[PERSON_NAME]"
click at [357, 197] on div "[PERSON_NAME] Drop in" at bounding box center [757, 195] width 1039 height 31
click at [149, 483] on div "BJJ" at bounding box center [139, 483] width 131 height 15
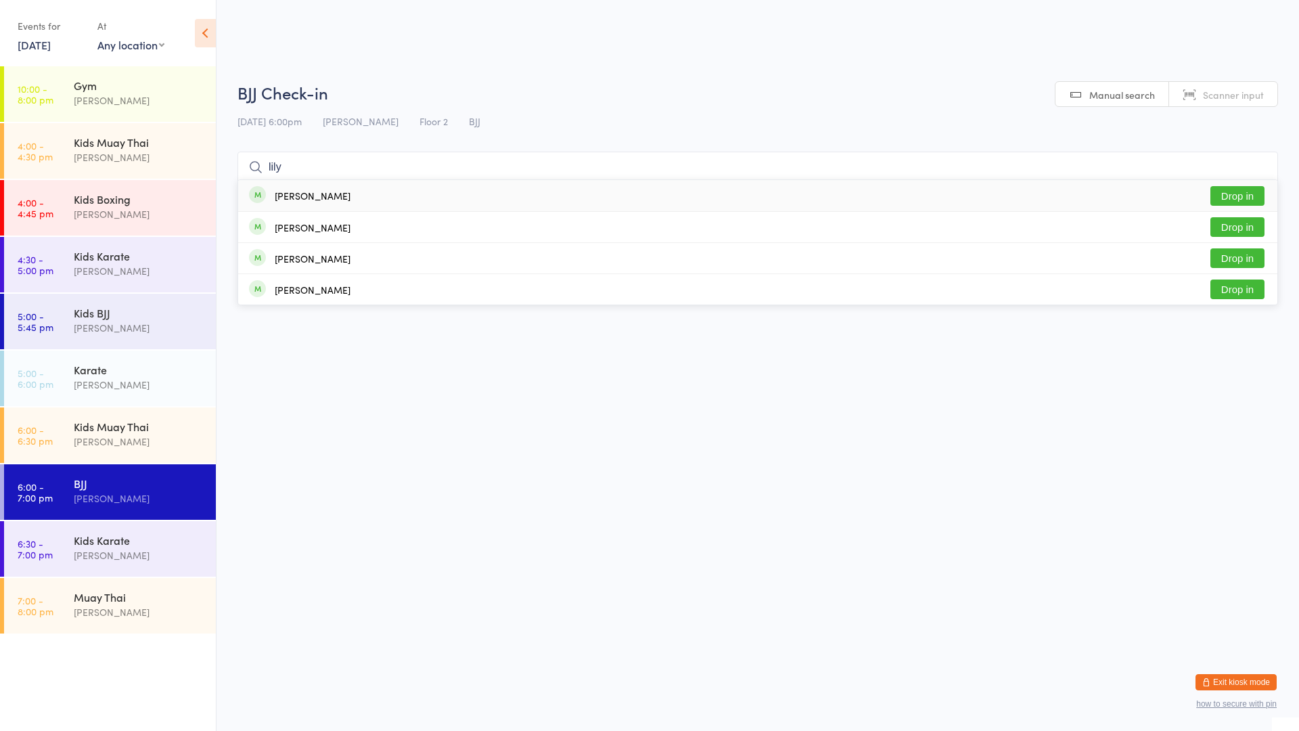
type input "lily"
drag, startPoint x: 1232, startPoint y: 201, endPoint x: 1177, endPoint y: 190, distance: 55.9
click at [1231, 201] on button "Drop in" at bounding box center [1237, 196] width 54 height 20
type input "bil"
click at [995, 202] on div "Bilal Arabi Drop in" at bounding box center [757, 195] width 1039 height 31
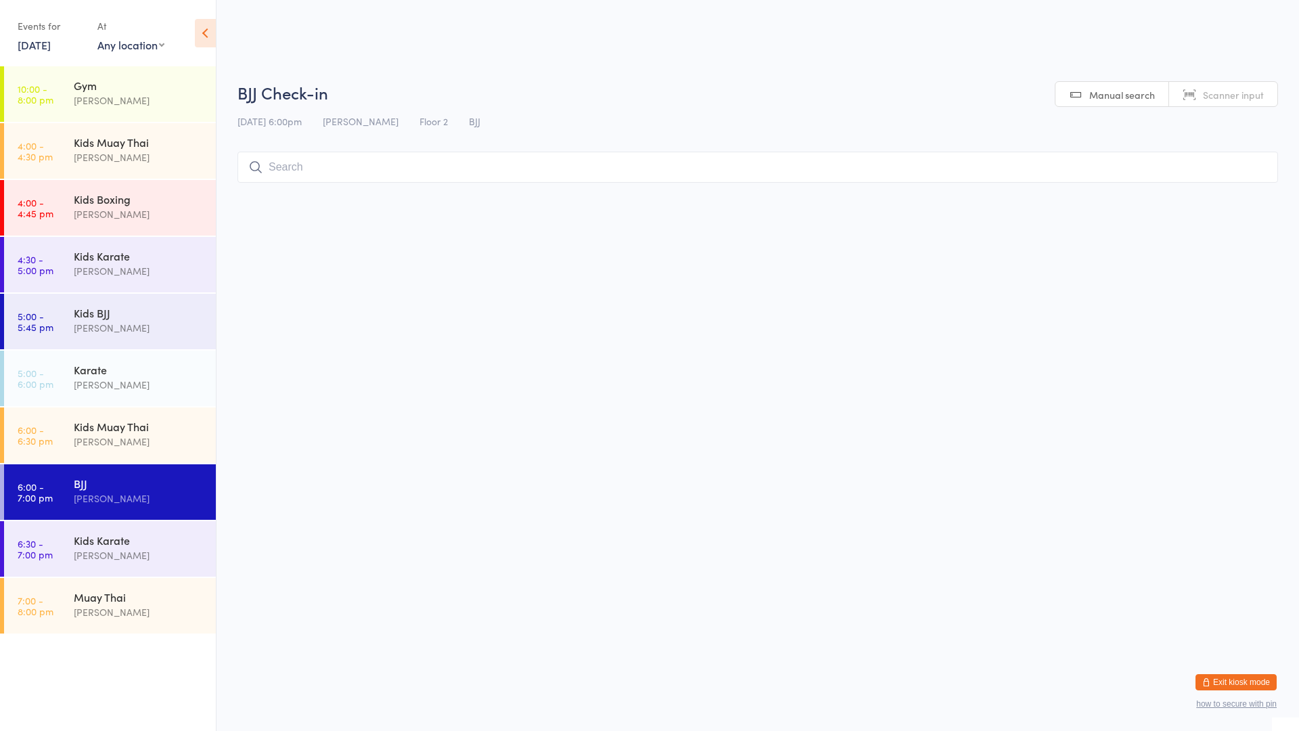
click at [622, 160] on input "search" at bounding box center [757, 167] width 1041 height 31
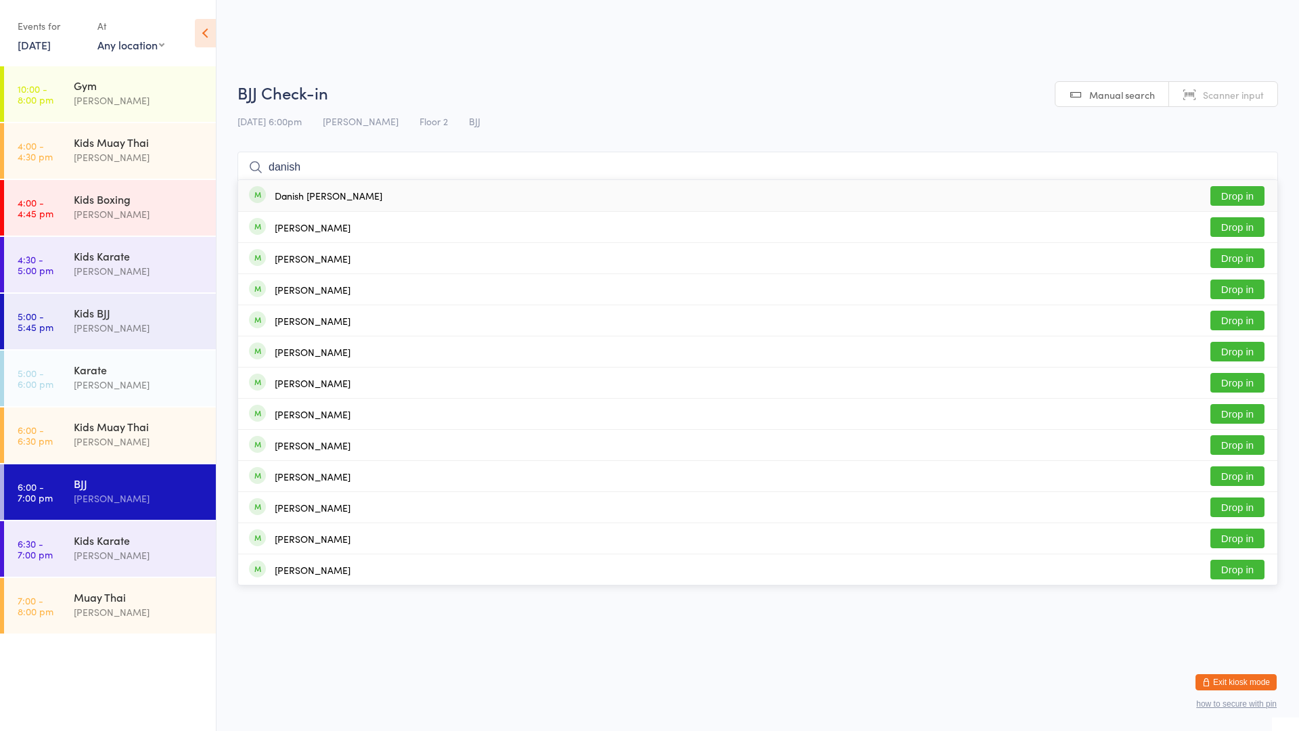
type input "danish"
click at [1229, 196] on button "Drop in" at bounding box center [1237, 196] width 54 height 20
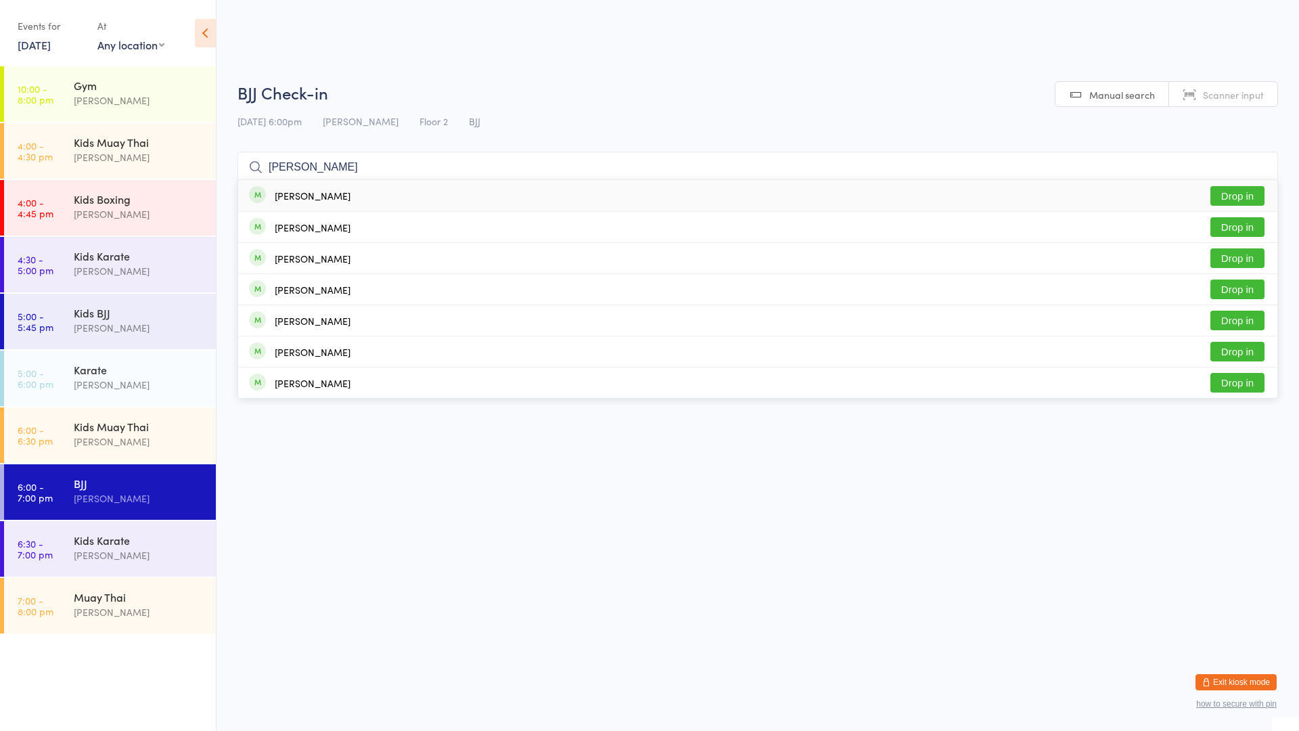
type input "[PERSON_NAME]"
click at [415, 193] on div "[PERSON_NAME] Drop in" at bounding box center [757, 195] width 1039 height 31
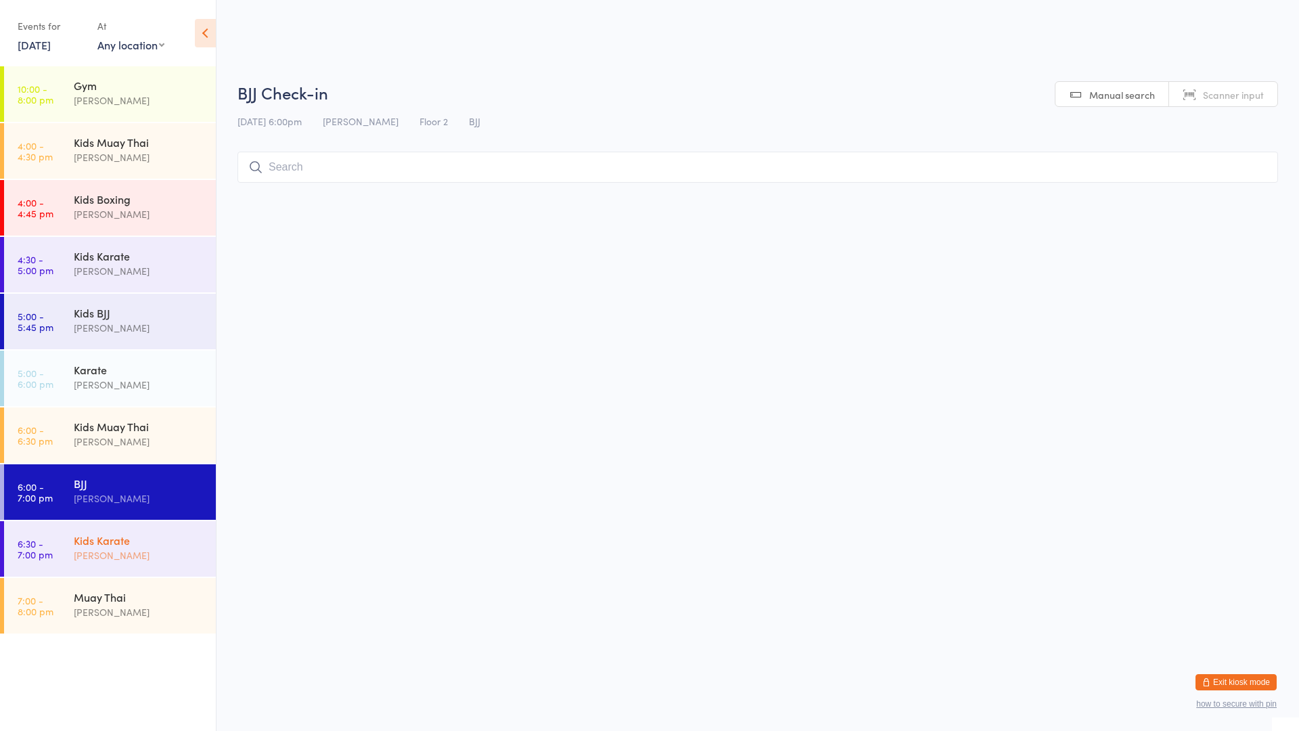
click at [102, 547] on div "Kids Karate" at bounding box center [139, 539] width 131 height 15
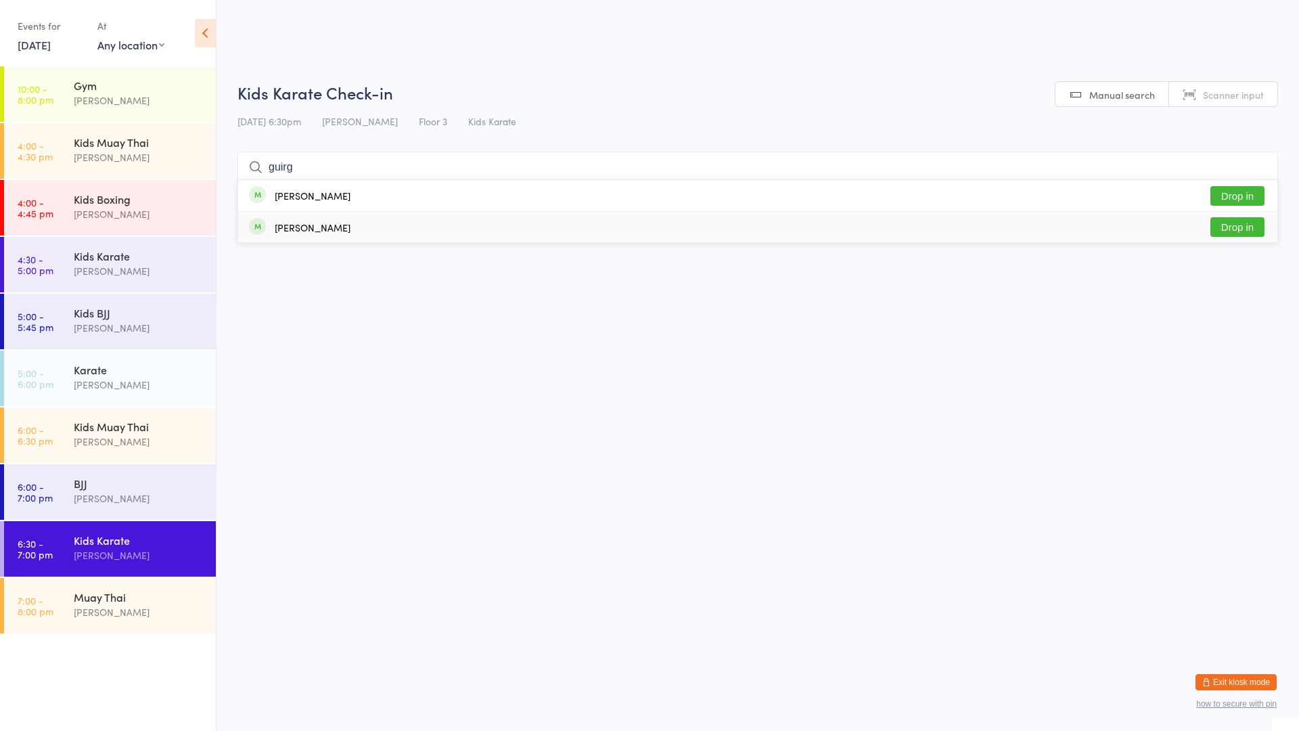
type input "guirg"
click at [1233, 224] on button "Drop in" at bounding box center [1237, 227] width 54 height 20
type input "ches"
click at [1230, 191] on button "Drop in" at bounding box center [1237, 196] width 54 height 20
click at [323, 171] on input "search" at bounding box center [757, 167] width 1041 height 31
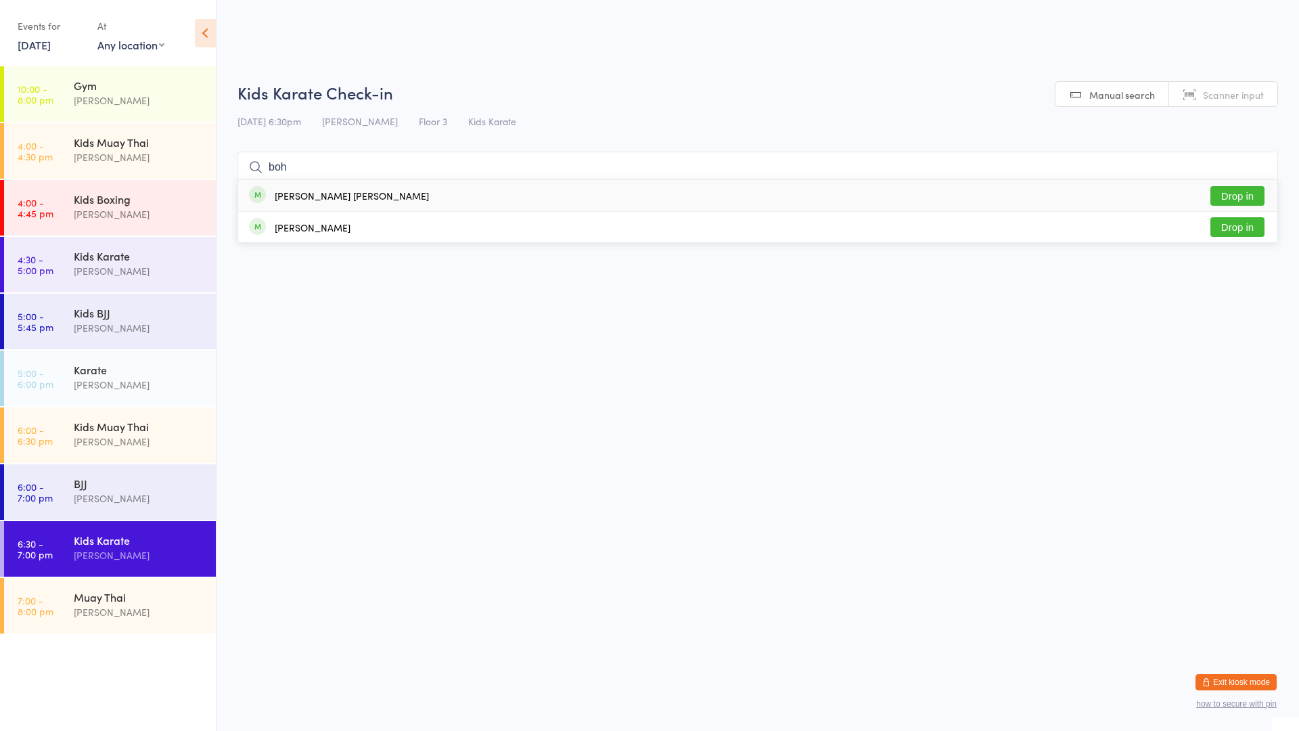
type input "boh"
click at [328, 198] on div "[PERSON_NAME] [PERSON_NAME]" at bounding box center [352, 195] width 154 height 11
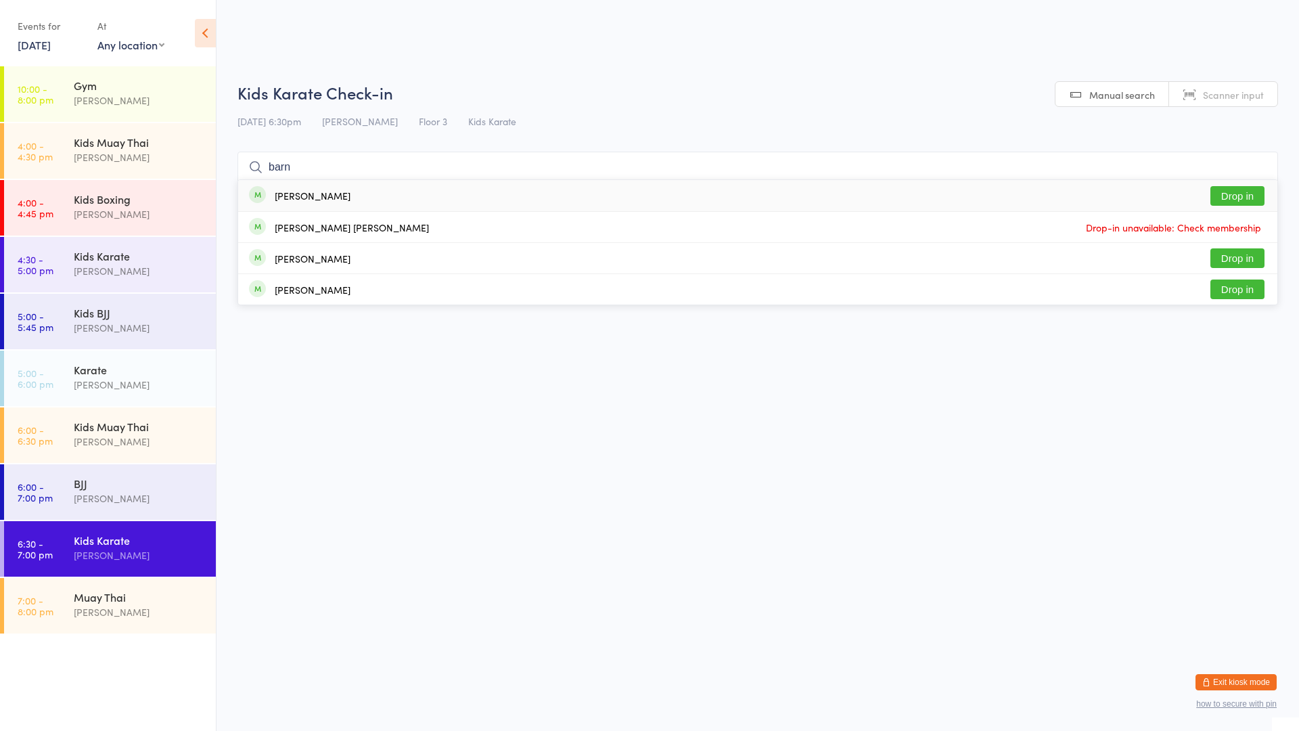
type input "barn"
click at [1231, 197] on button "Drop in" at bounding box center [1237, 196] width 54 height 20
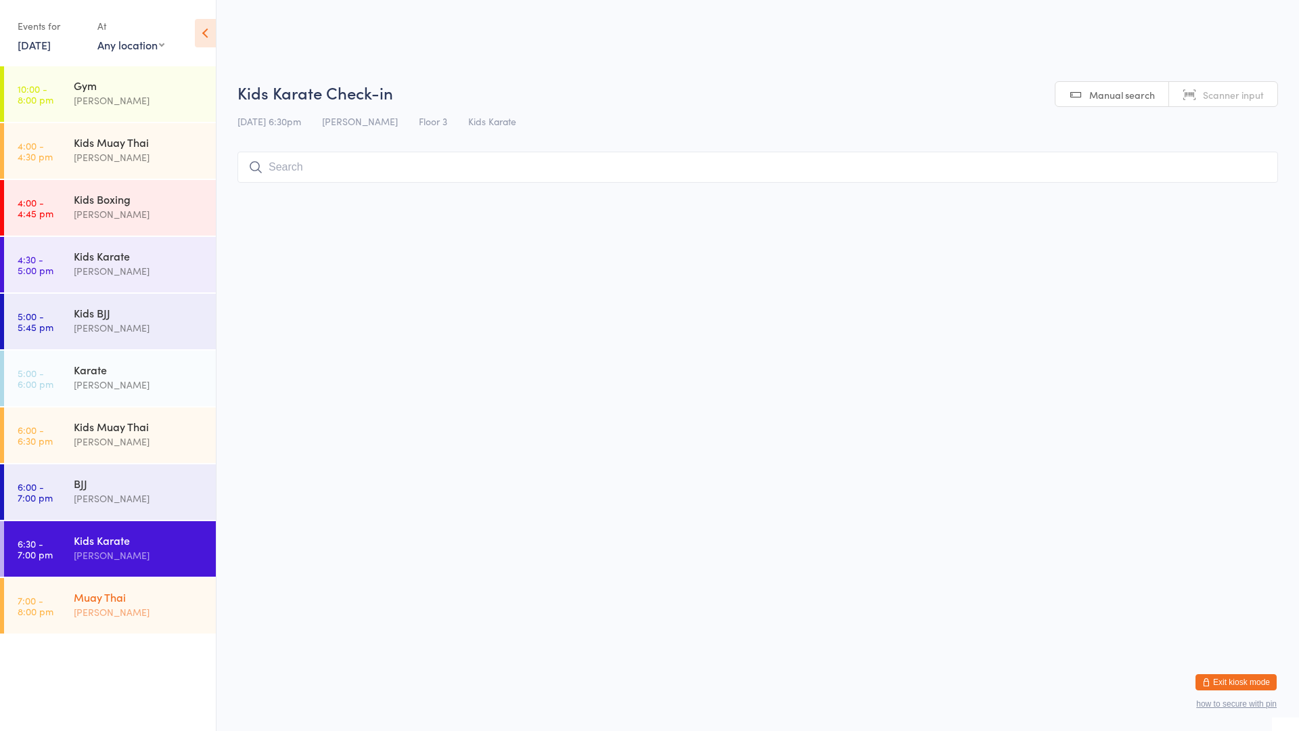
click at [87, 622] on div "Muay Thai [PERSON_NAME]" at bounding box center [145, 604] width 142 height 53
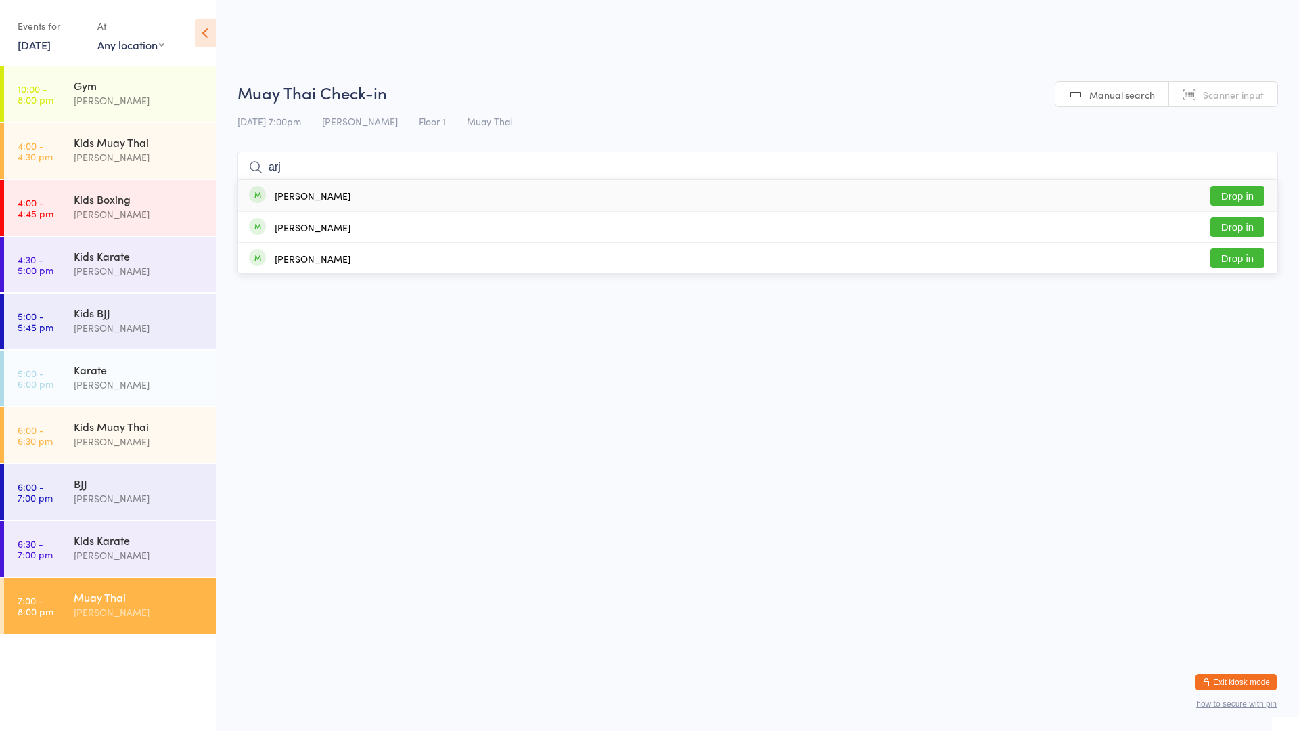
type input "arj"
click at [340, 200] on div "[PERSON_NAME] Drop in" at bounding box center [757, 195] width 1039 height 31
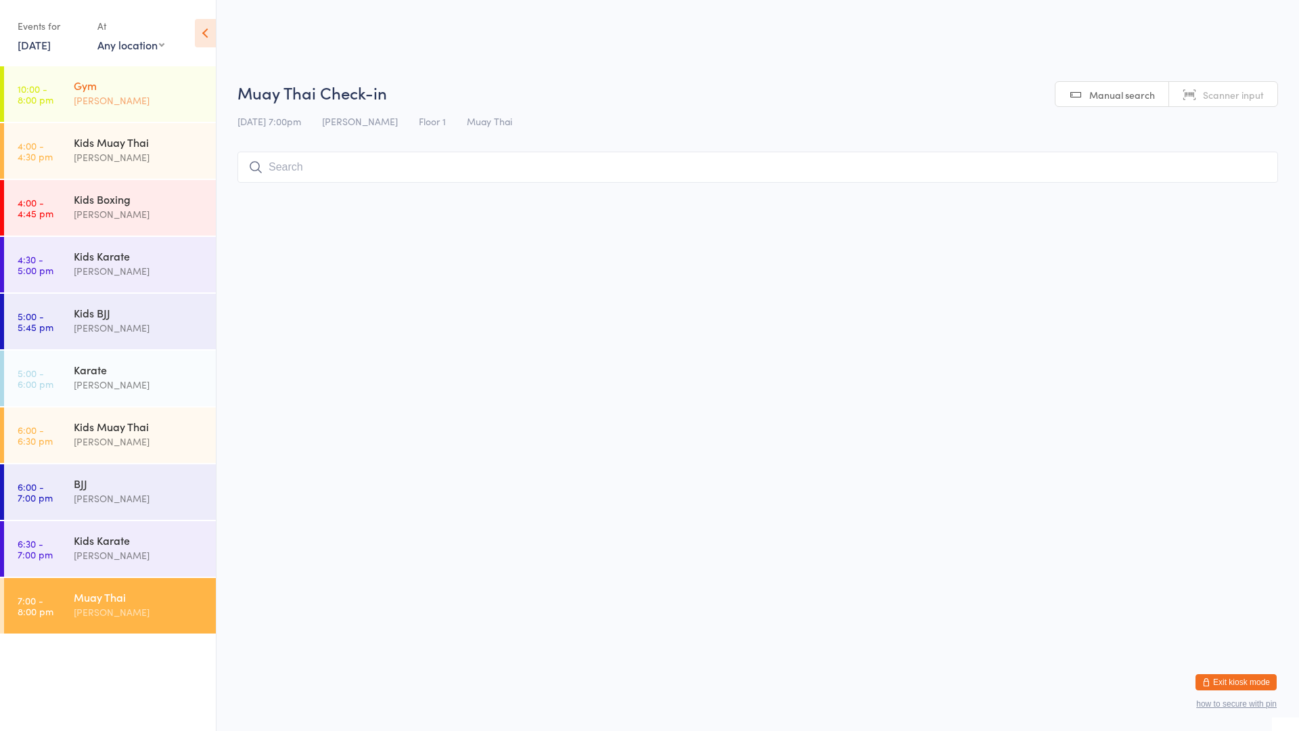
click at [161, 87] on div "Gym" at bounding box center [139, 85] width 131 height 15
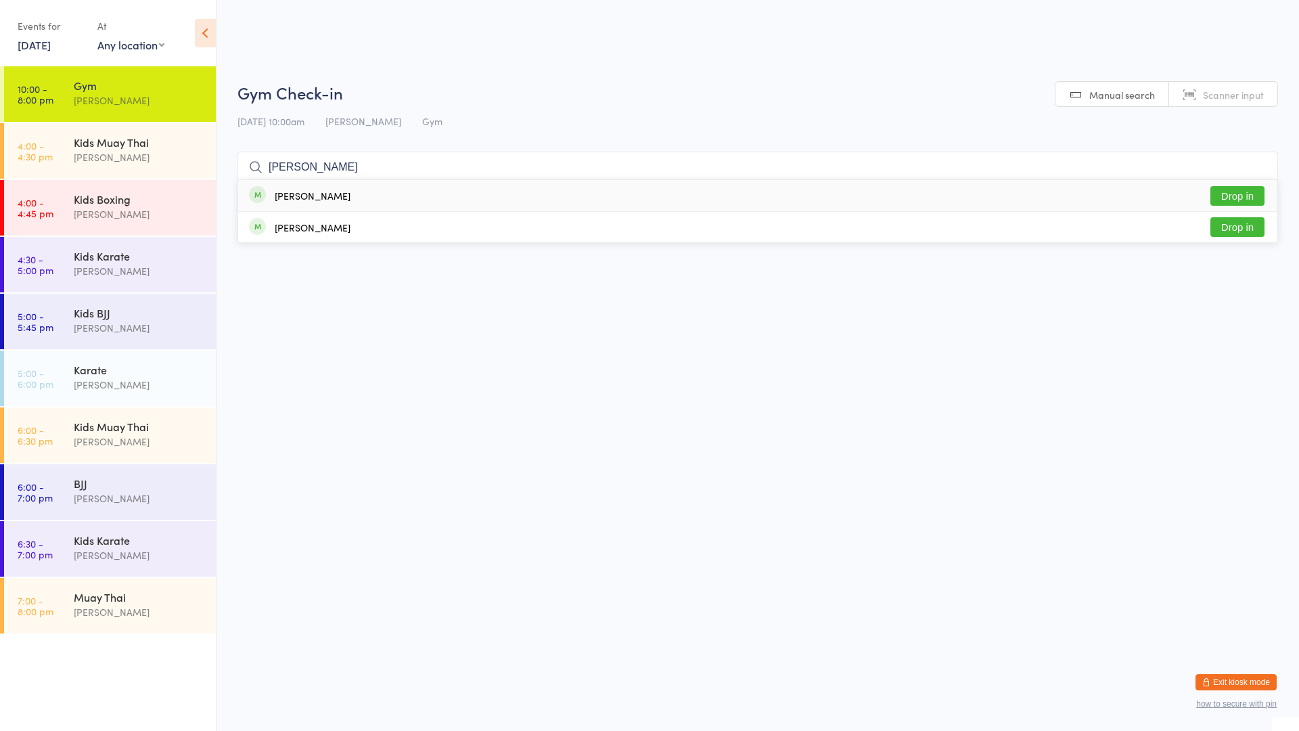
type input "[PERSON_NAME]"
click at [294, 185] on div "[PERSON_NAME] Drop in" at bounding box center [757, 195] width 1039 height 31
click at [93, 607] on div "[PERSON_NAME]" at bounding box center [139, 612] width 131 height 16
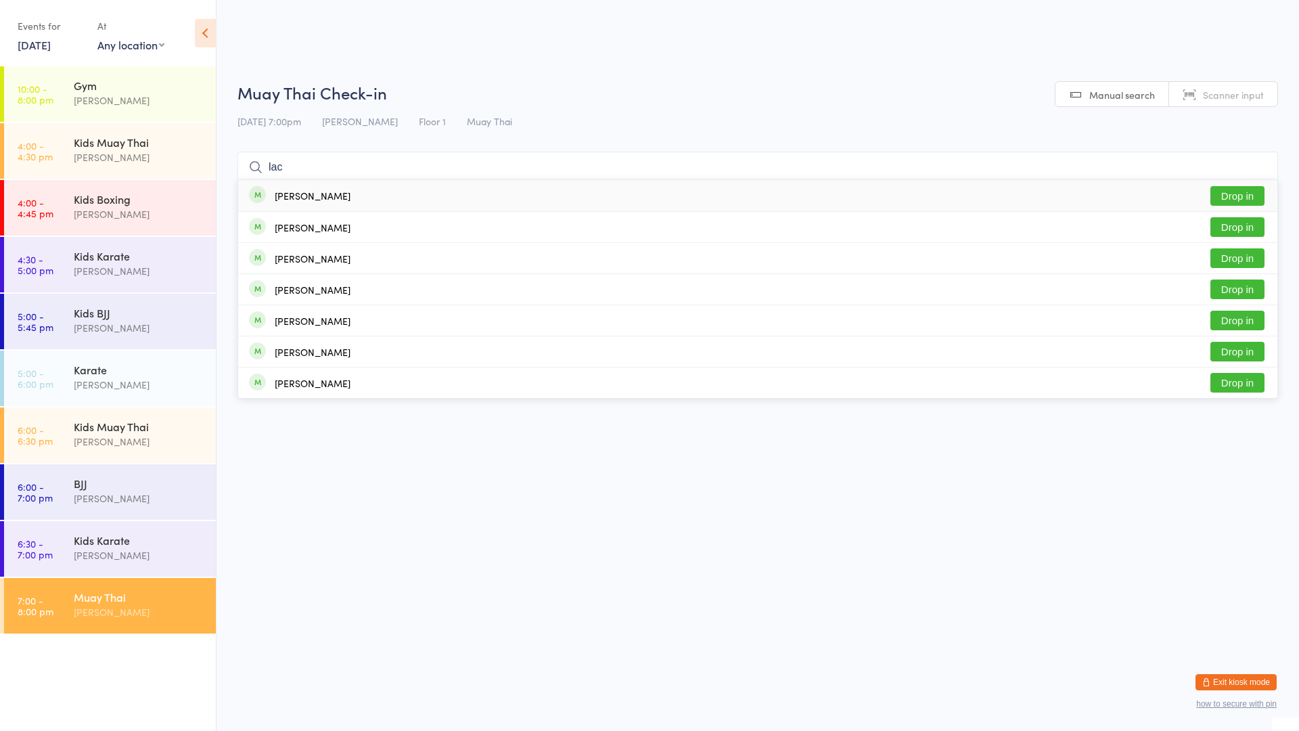
type input "lac"
click at [1217, 196] on button "Drop in" at bounding box center [1237, 196] width 54 height 20
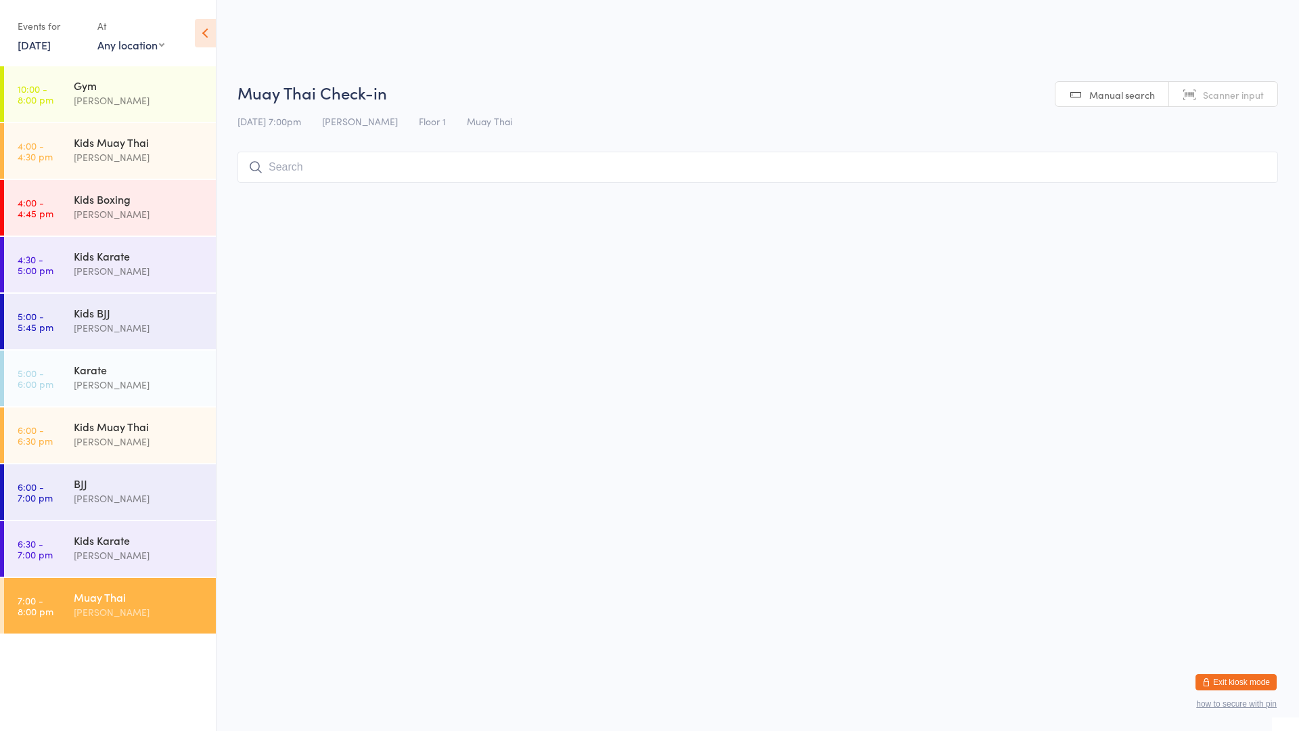
click at [127, 595] on div "Muay Thai" at bounding box center [139, 596] width 131 height 15
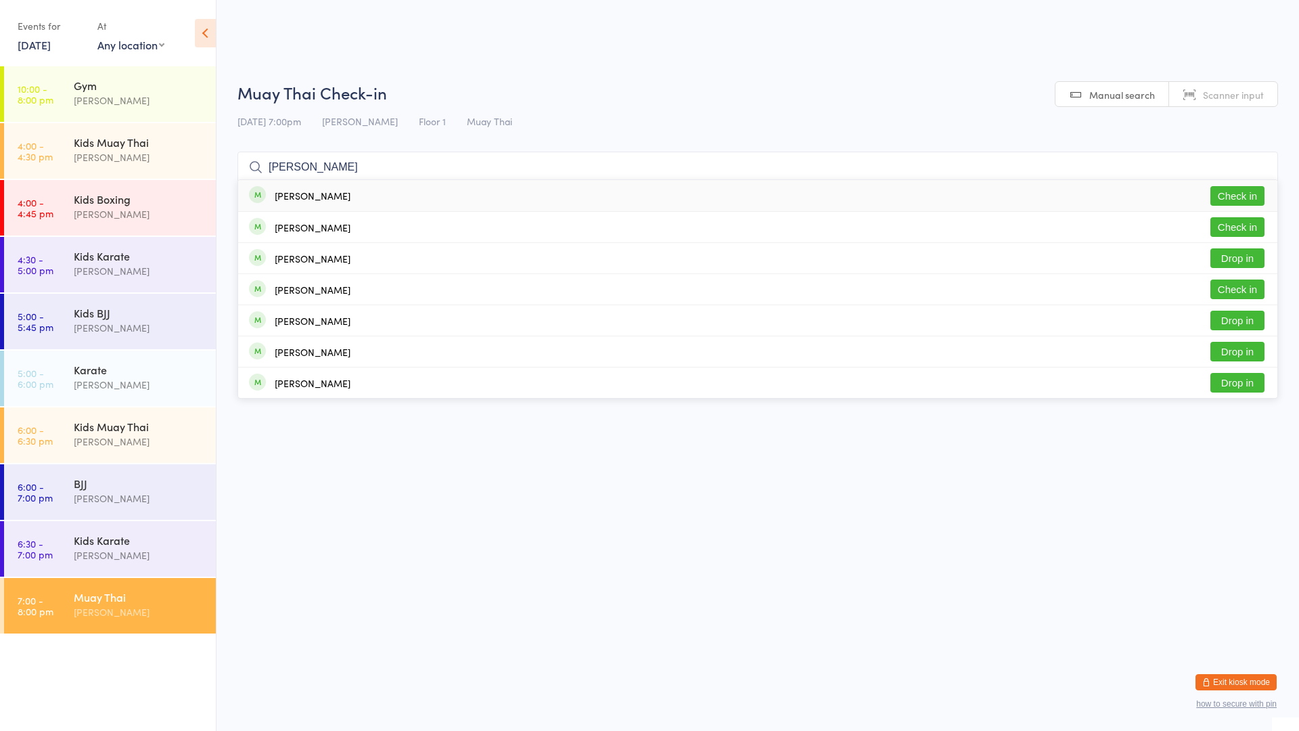
type input "[PERSON_NAME]"
click at [1233, 191] on button "Check in" at bounding box center [1237, 196] width 54 height 20
type input "[PERSON_NAME]"
click at [1223, 221] on button "Check in" at bounding box center [1237, 227] width 54 height 20
type input "[PERSON_NAME]"
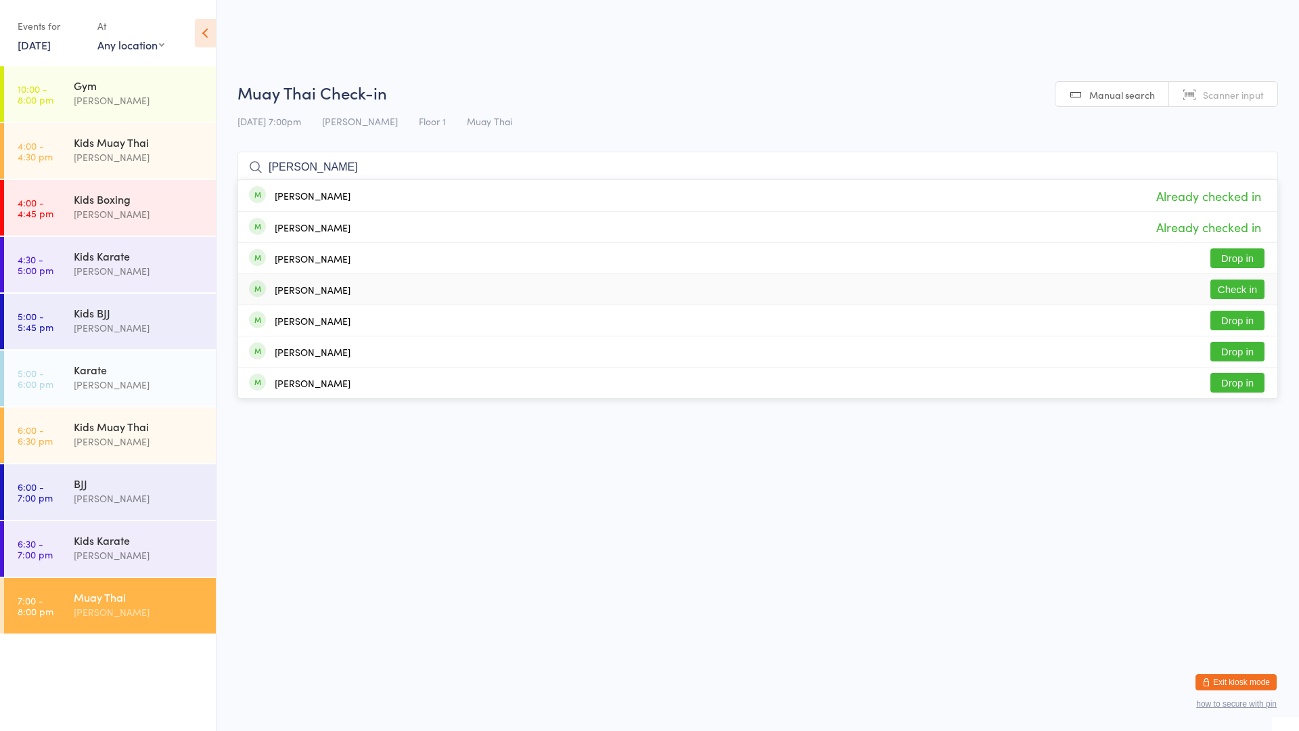
click at [1240, 284] on button "Check in" at bounding box center [1237, 289] width 54 height 20
click at [997, 463] on html "You have now entered Kiosk Mode. Members will be able to check themselves in us…" at bounding box center [649, 365] width 1299 height 731
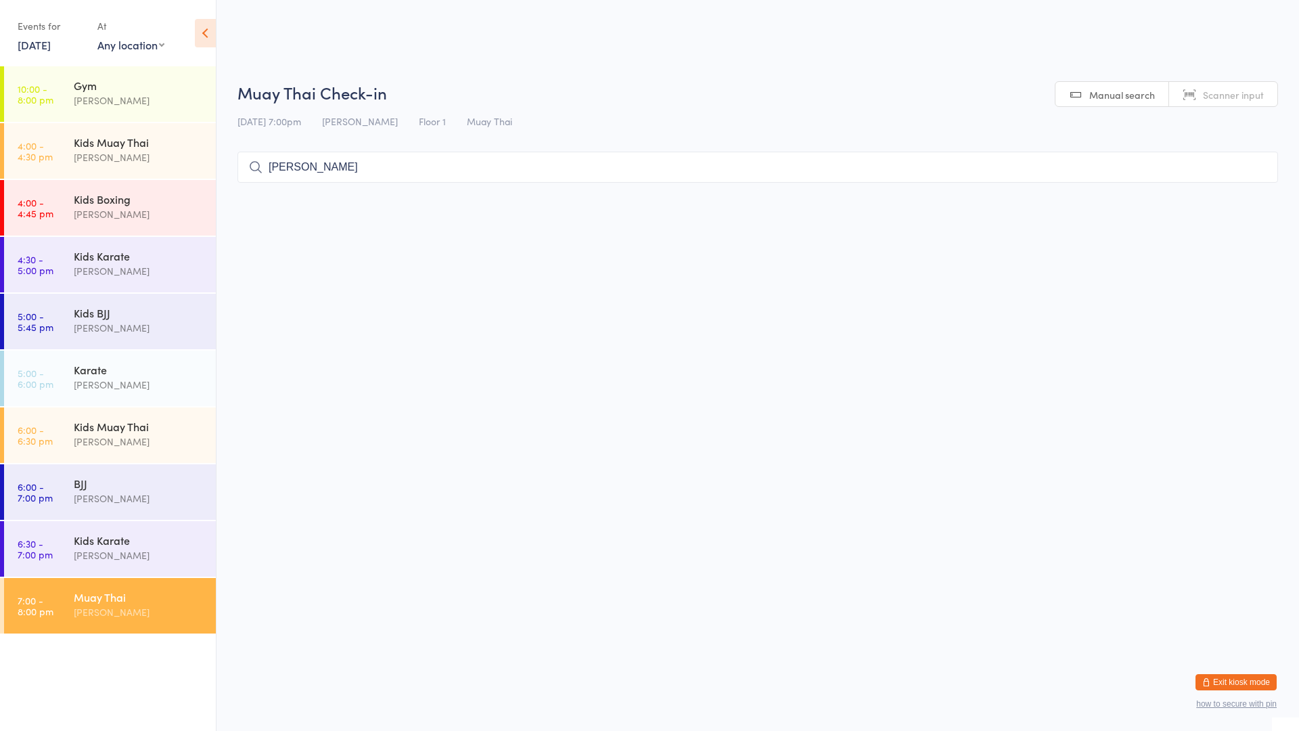
click at [620, 170] on input "[PERSON_NAME]" at bounding box center [757, 167] width 1041 height 31
type input "j"
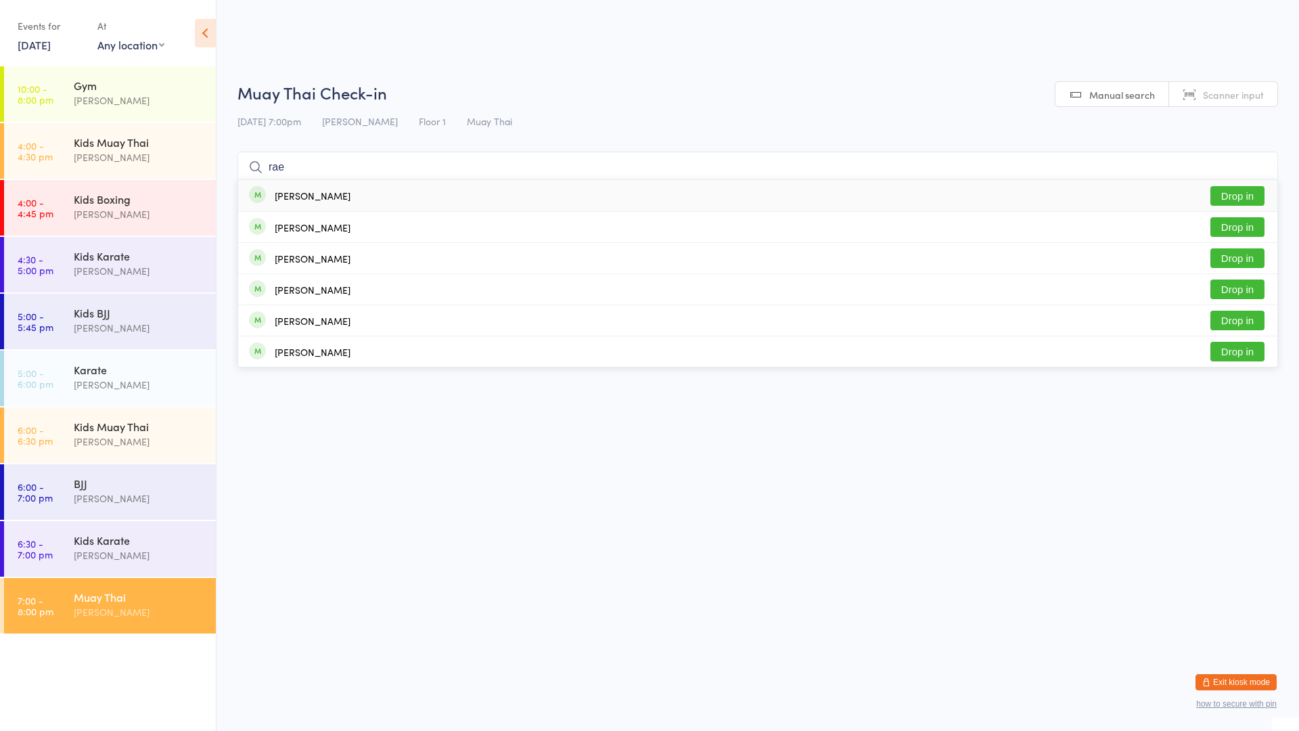
type input "rae"
click at [1227, 195] on button "Drop in" at bounding box center [1237, 196] width 54 height 20
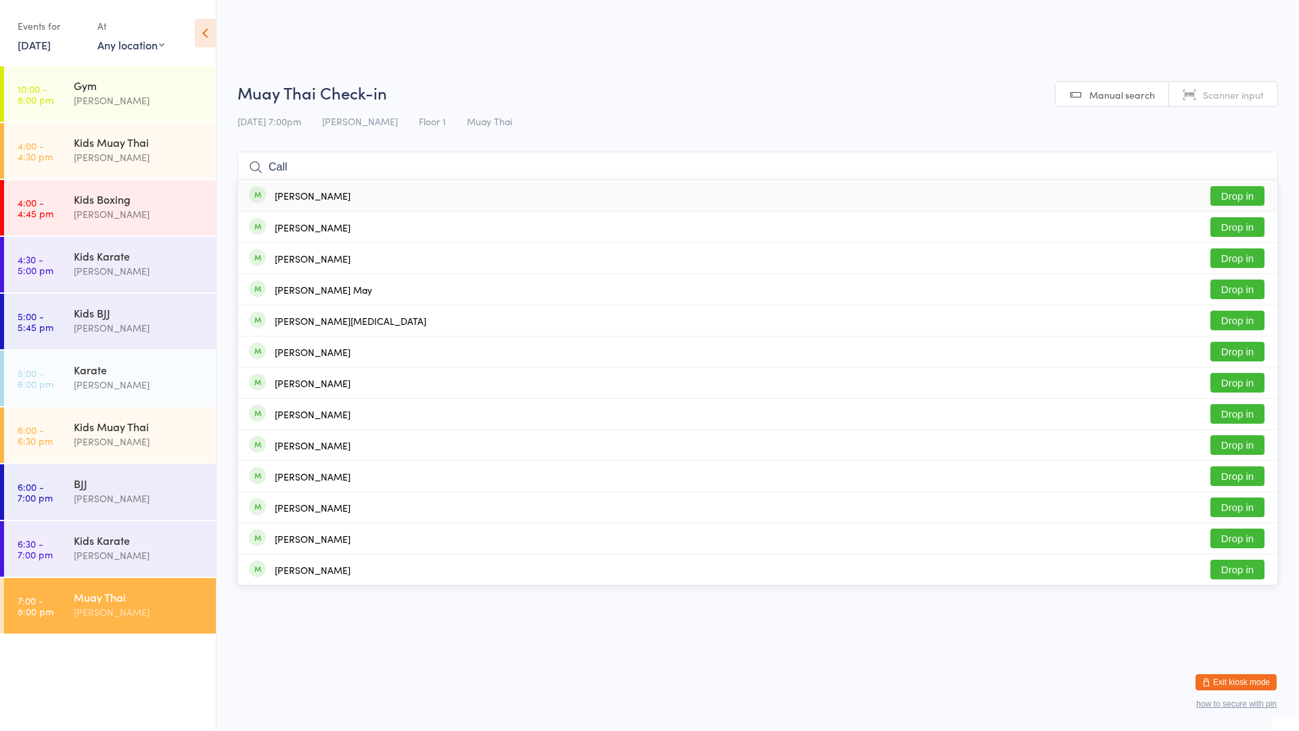
type input "Call"
click at [738, 202] on div "[PERSON_NAME] Drop in" at bounding box center [757, 195] width 1039 height 31
type input "[PERSON_NAME]"
click at [415, 262] on div "[PERSON_NAME] Drop in" at bounding box center [757, 258] width 1039 height 30
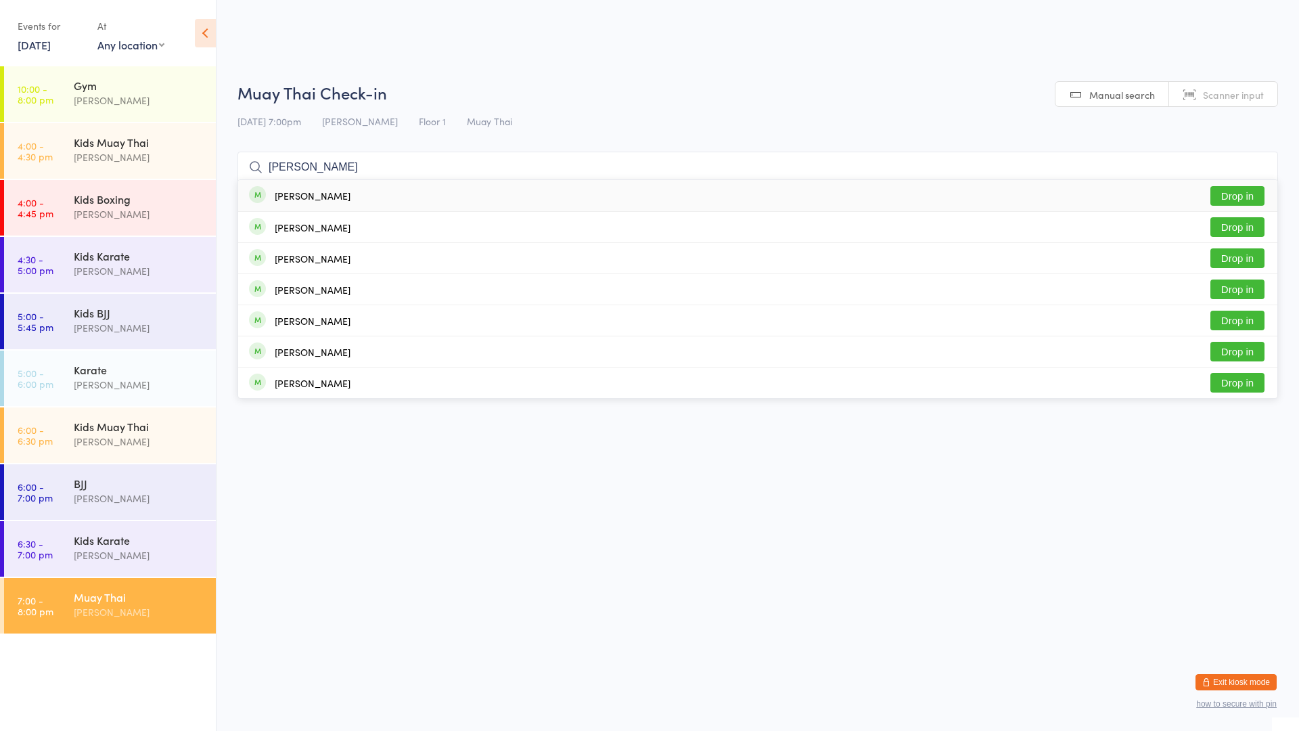
type input "[PERSON_NAME]"
click at [319, 201] on div "[PERSON_NAME]" at bounding box center [313, 195] width 76 height 11
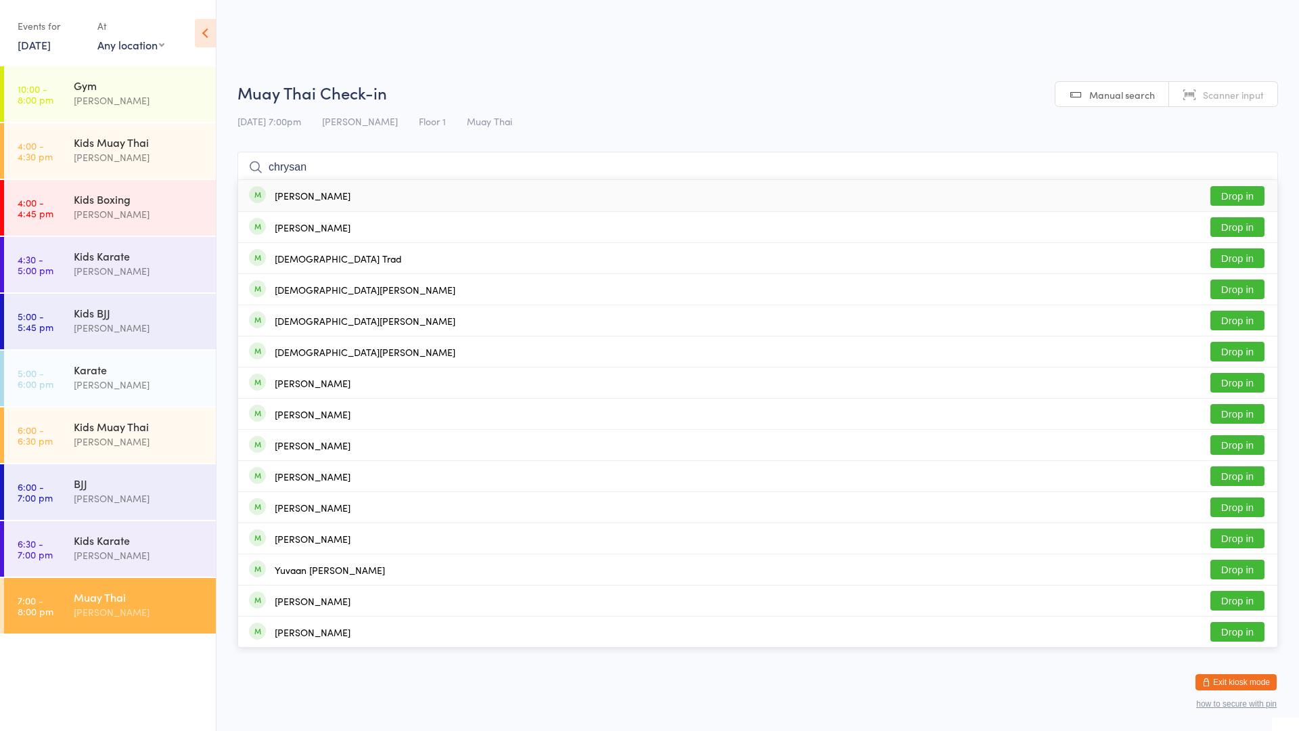
type input "chrysan"
click at [353, 195] on div "[PERSON_NAME] Drop in" at bounding box center [757, 195] width 1039 height 31
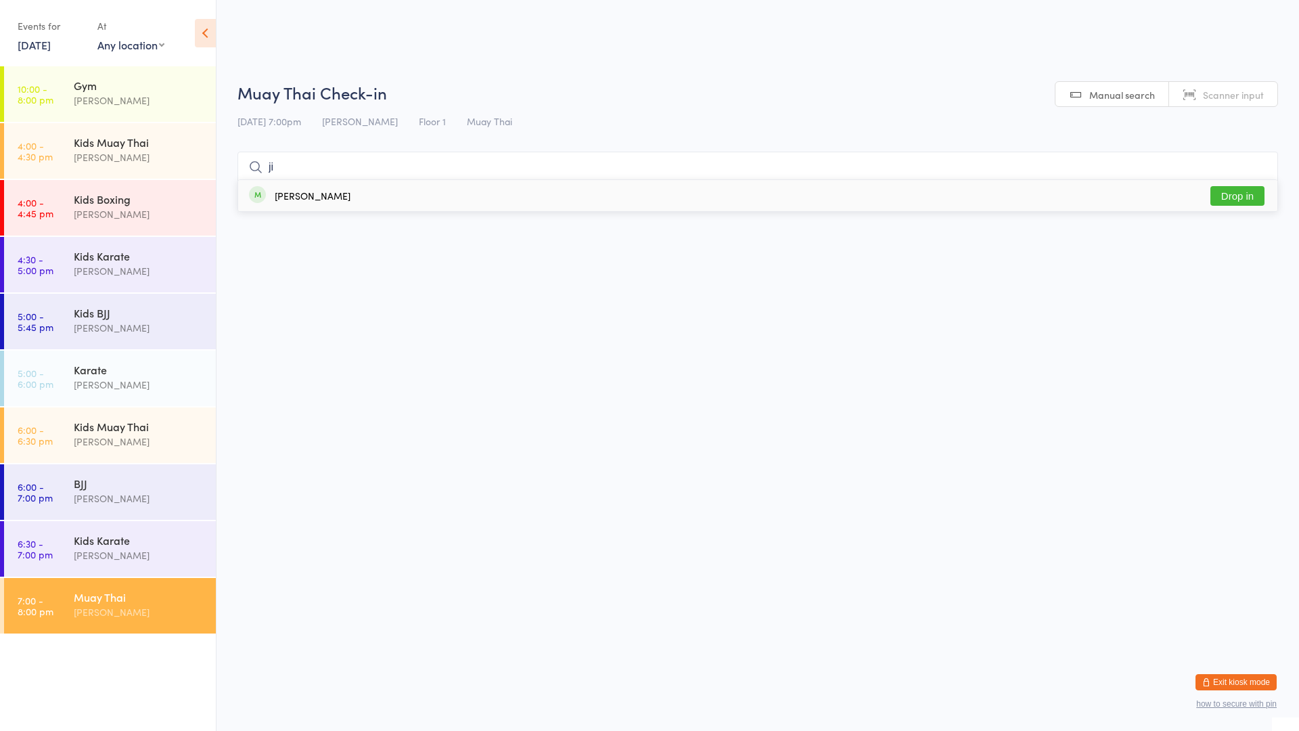
type input "j"
type input "eymen"
click at [1227, 195] on button "Drop in" at bounding box center [1237, 196] width 54 height 20
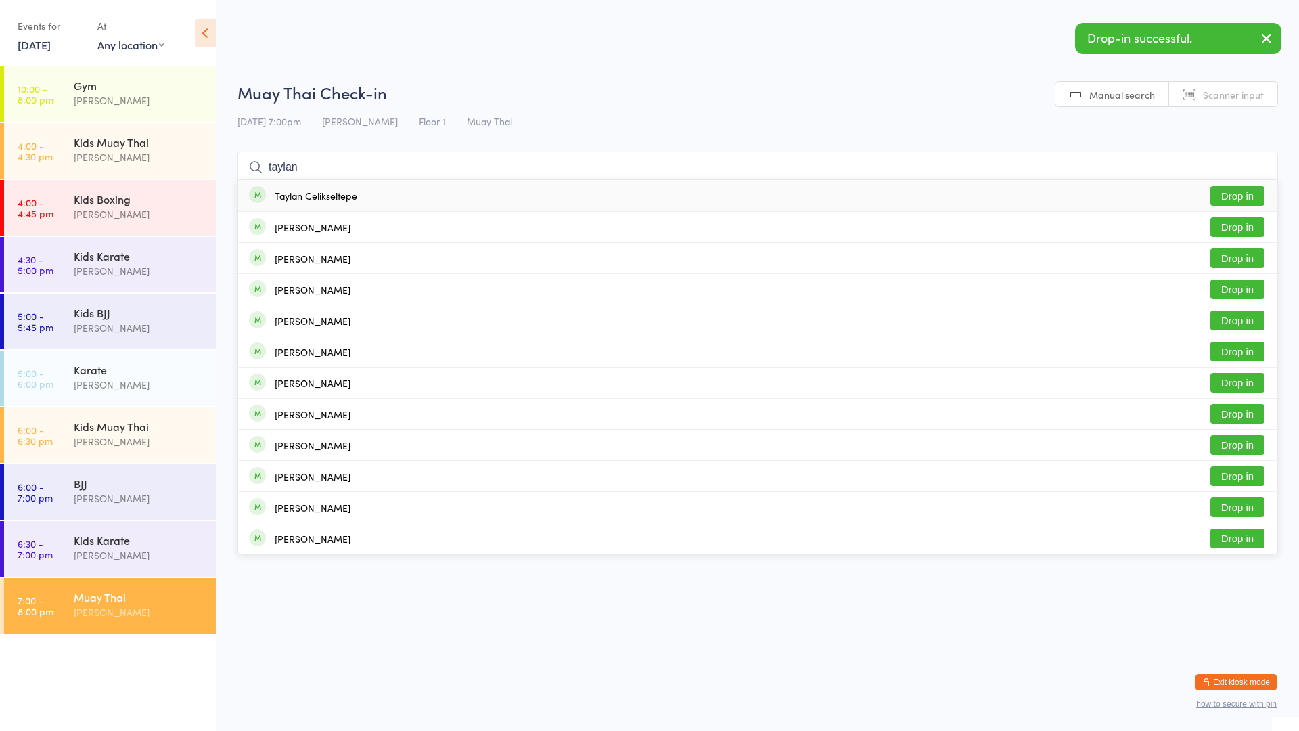
type input "taylan"
click at [1223, 198] on button "Drop in" at bounding box center [1237, 196] width 54 height 20
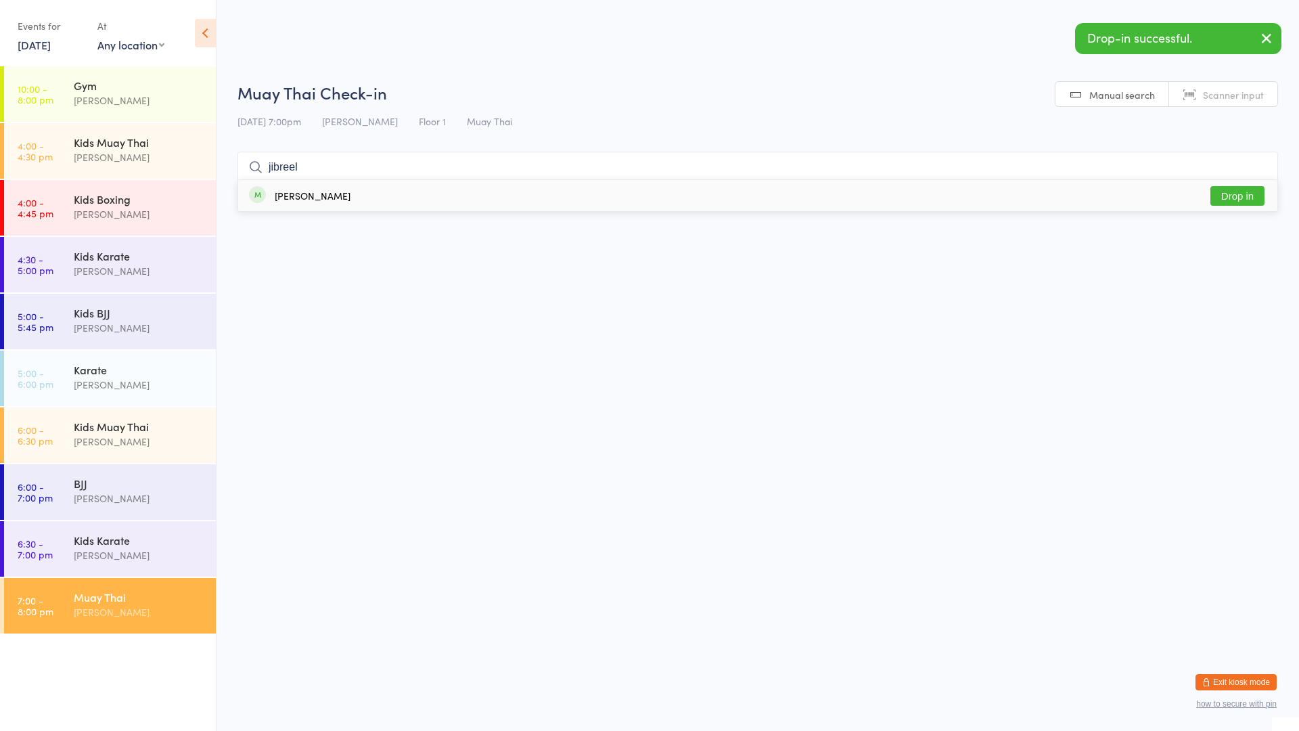
type input "jibreel"
click at [1236, 192] on button "Drop in" at bounding box center [1237, 196] width 54 height 20
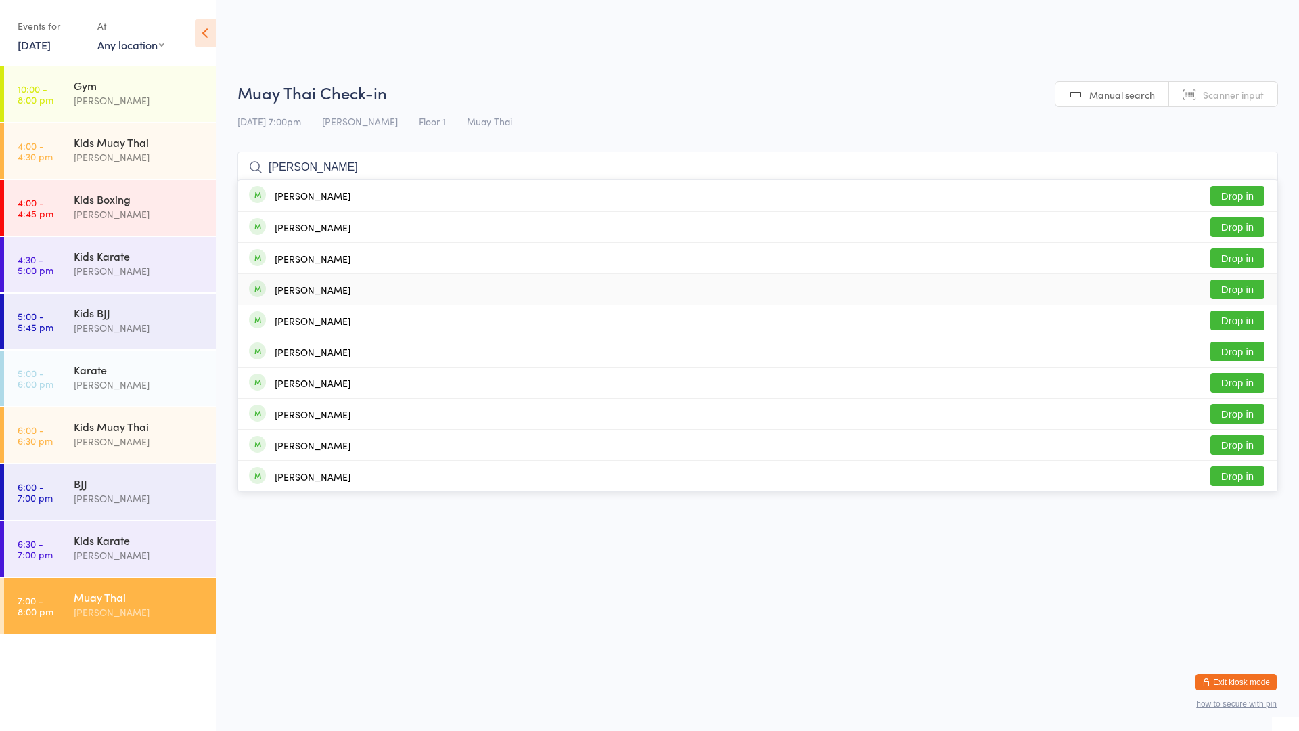
type input "[PERSON_NAME]"
click at [1241, 287] on button "Drop in" at bounding box center [1237, 289] width 54 height 20
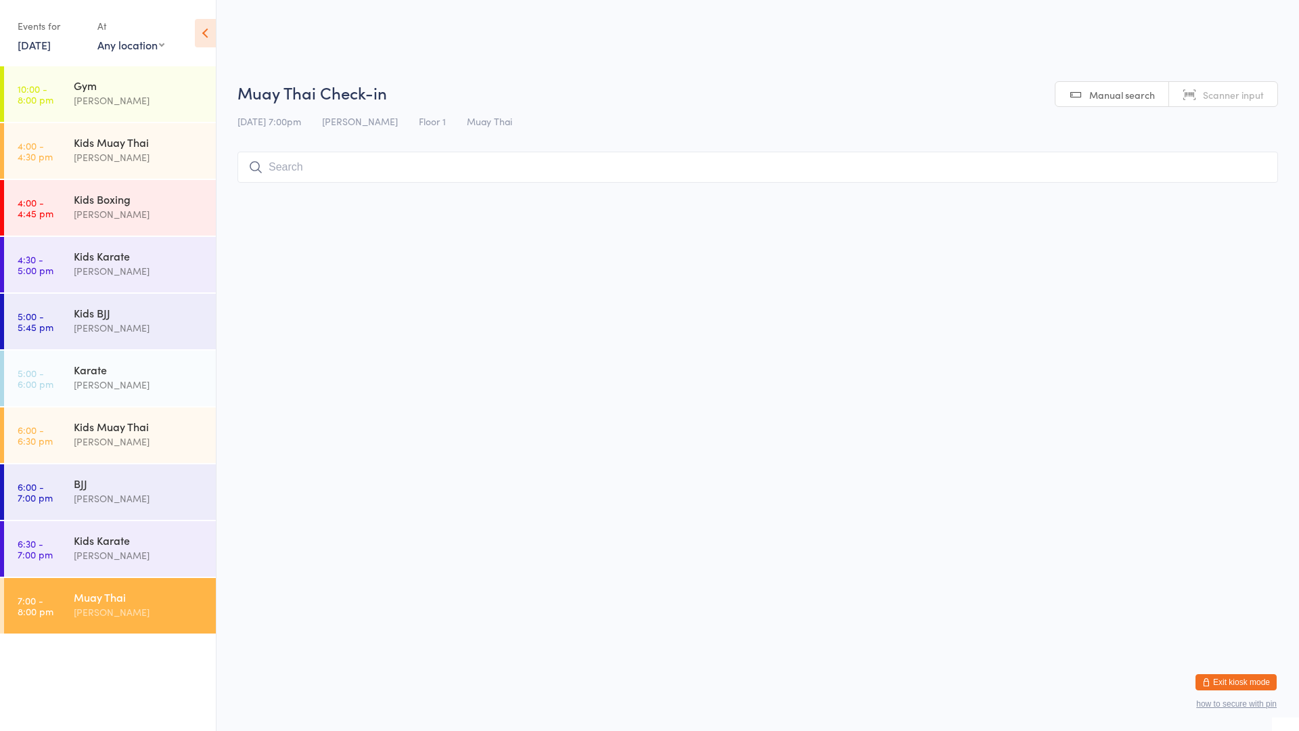
click at [158, 600] on div "Muay Thai" at bounding box center [139, 596] width 131 height 15
click at [335, 181] on input "search" at bounding box center [757, 167] width 1041 height 31
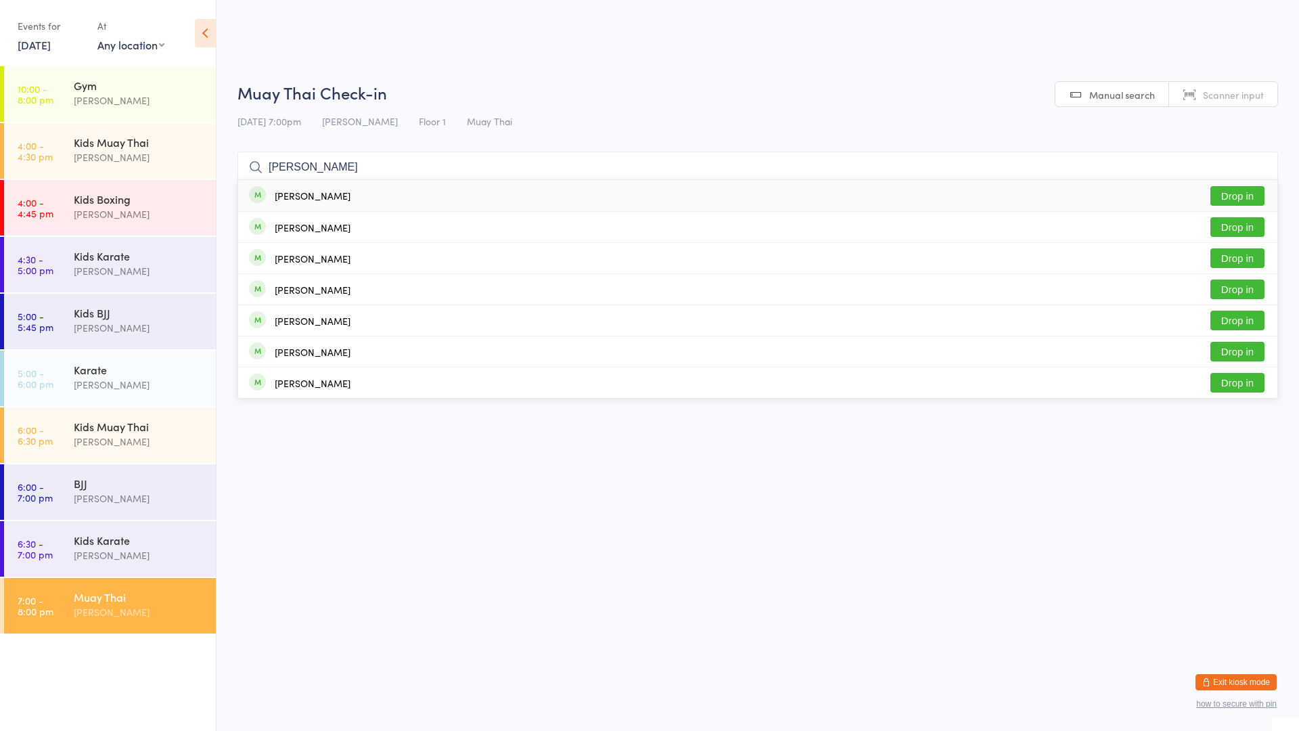
type input "[PERSON_NAME]"
click at [509, 196] on div "[PERSON_NAME] Drop in" at bounding box center [757, 195] width 1039 height 31
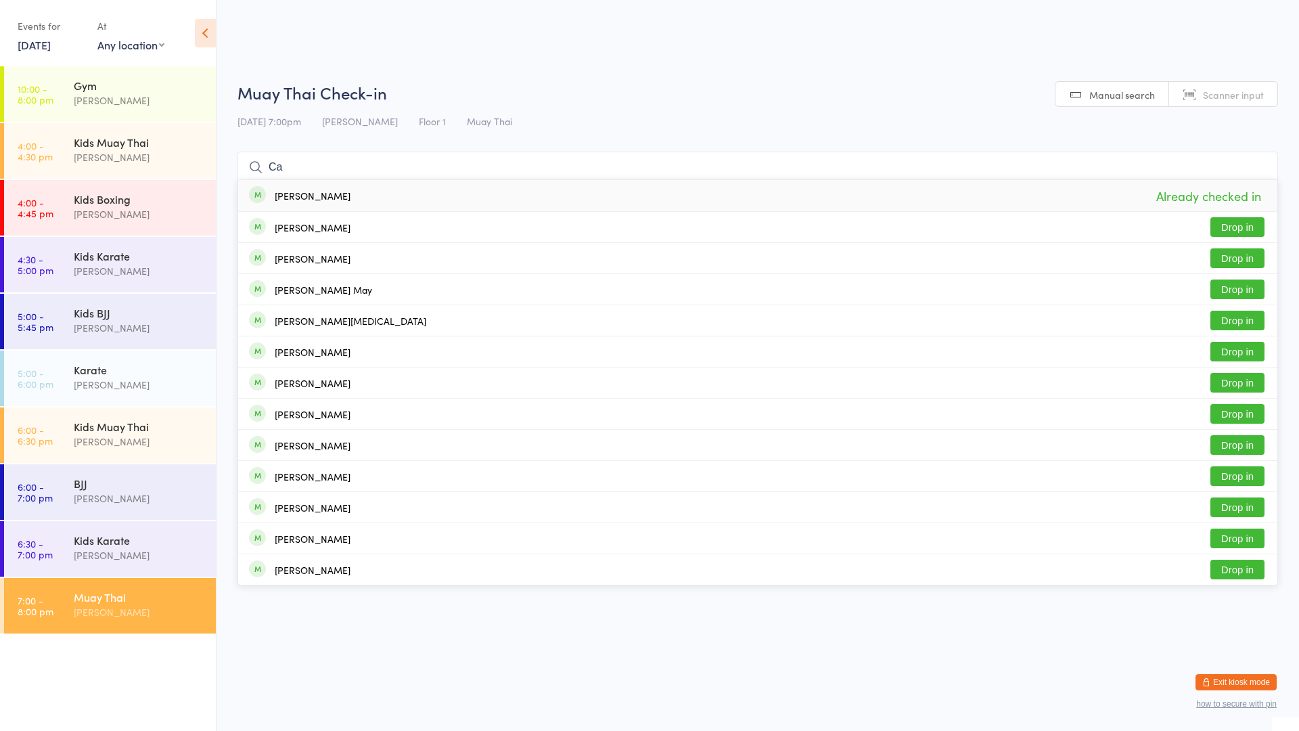
type input "C"
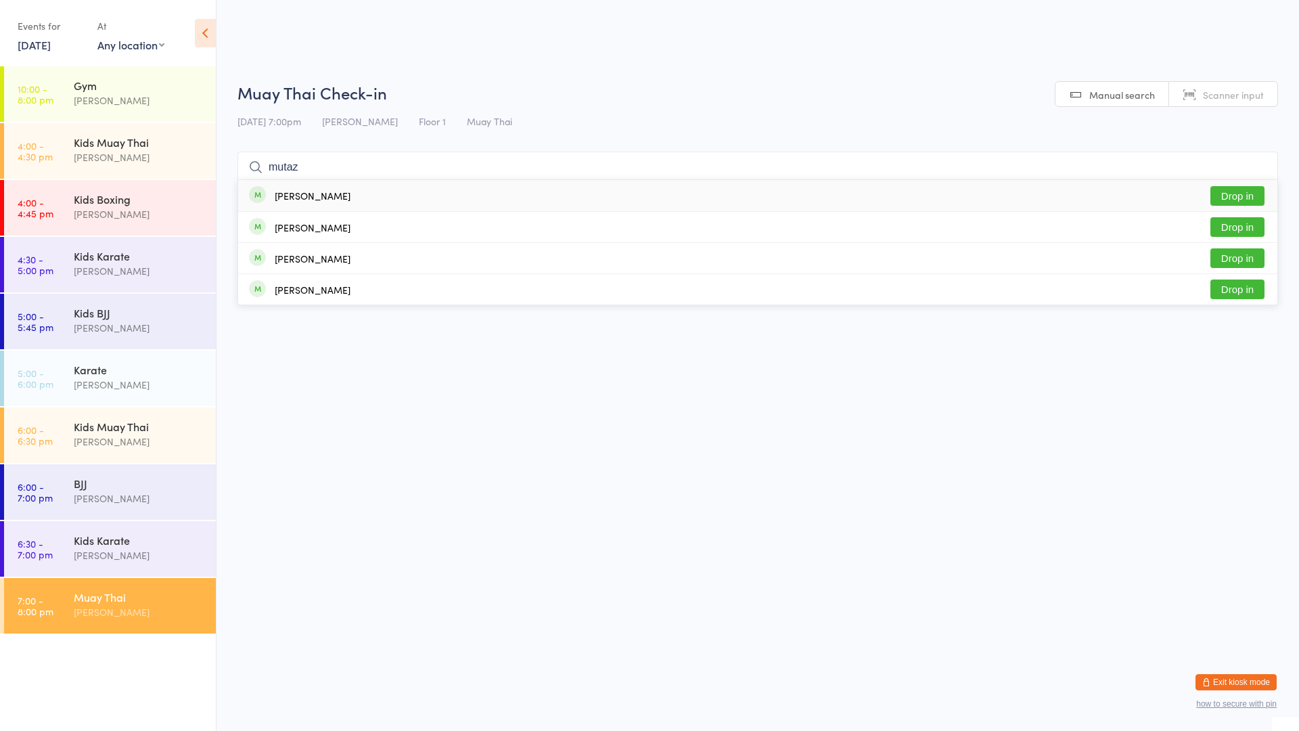
type input "mutaz"
click at [1233, 196] on button "Drop in" at bounding box center [1237, 196] width 54 height 20
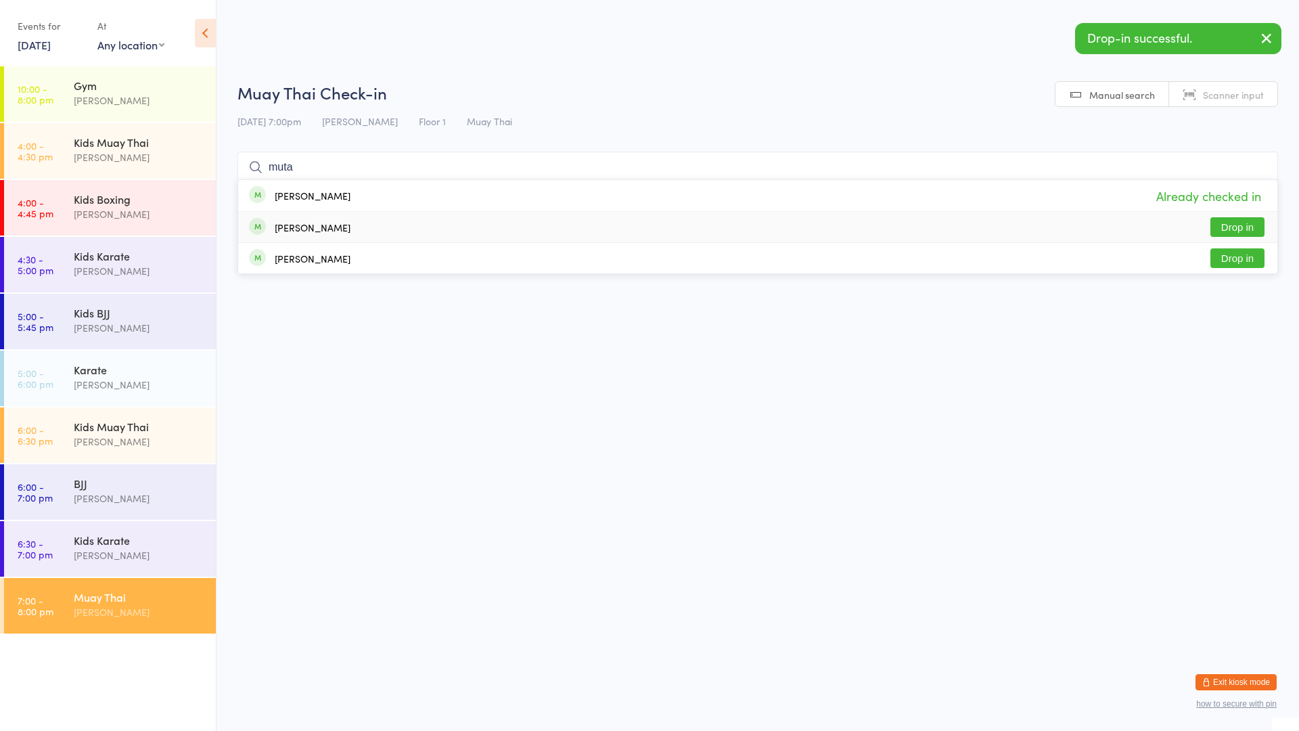
type input "muta"
click at [1233, 218] on button "Drop in" at bounding box center [1237, 227] width 54 height 20
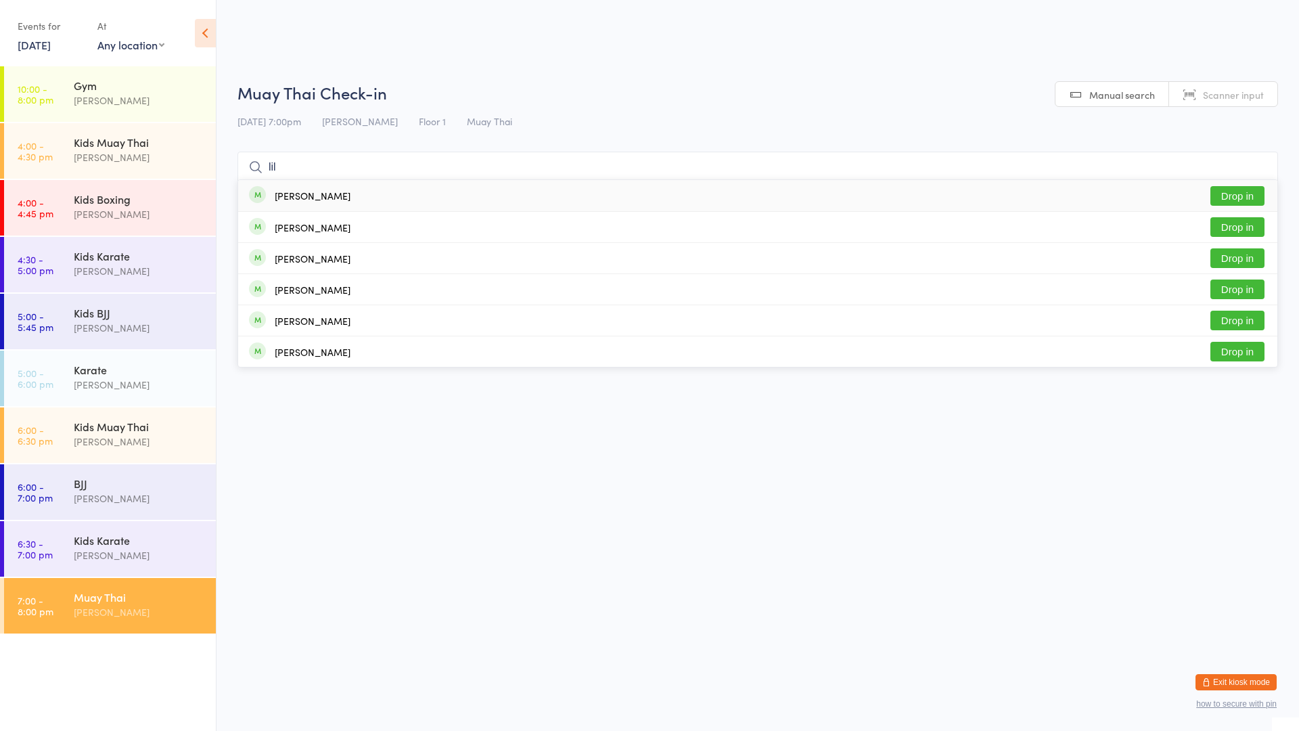
type input "lil"
click at [1229, 196] on button "Drop in" at bounding box center [1237, 196] width 54 height 20
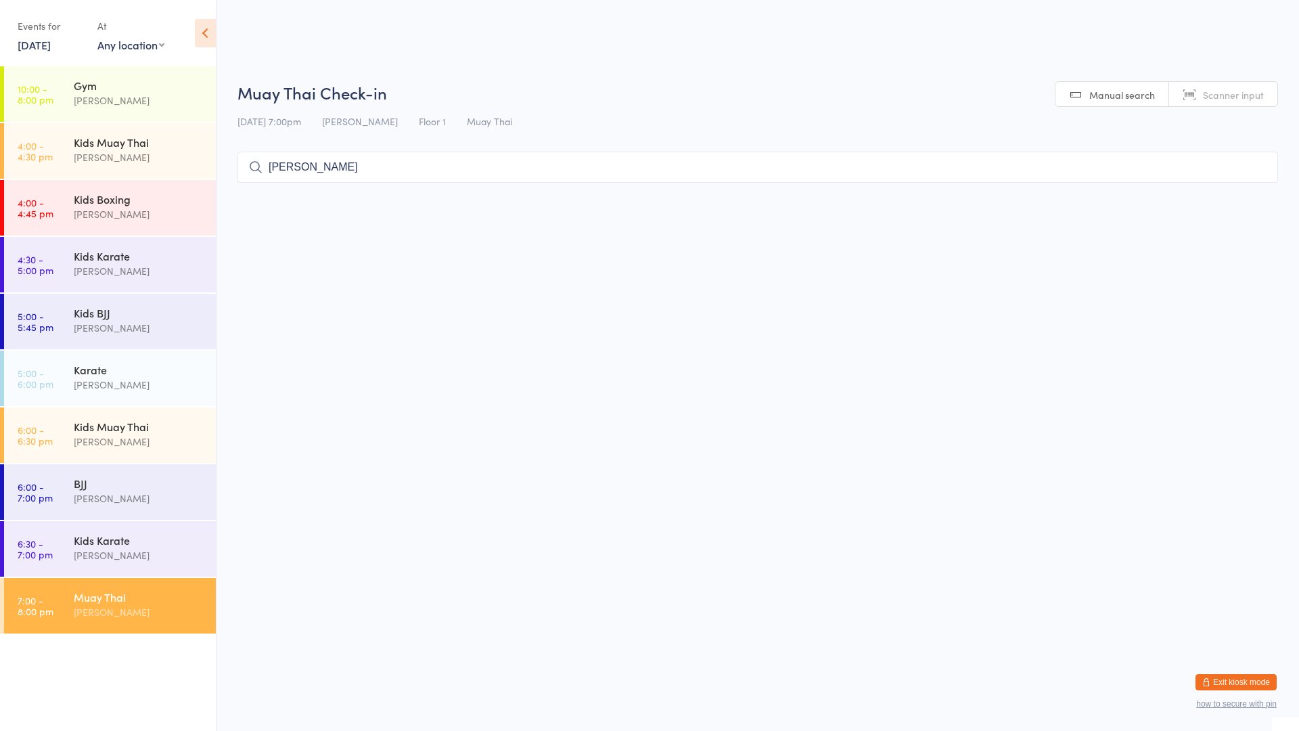
type input "[PERSON_NAME]"
click at [708, 173] on input "search" at bounding box center [757, 167] width 1041 height 31
type input "[PERSON_NAME]"
drag, startPoint x: 1221, startPoint y: 198, endPoint x: 1256, endPoint y: 246, distance: 58.6
click at [1256, 246] on html "You have now entered Kiosk Mode. Members will be able to check themselves in us…" at bounding box center [649, 365] width 1299 height 731
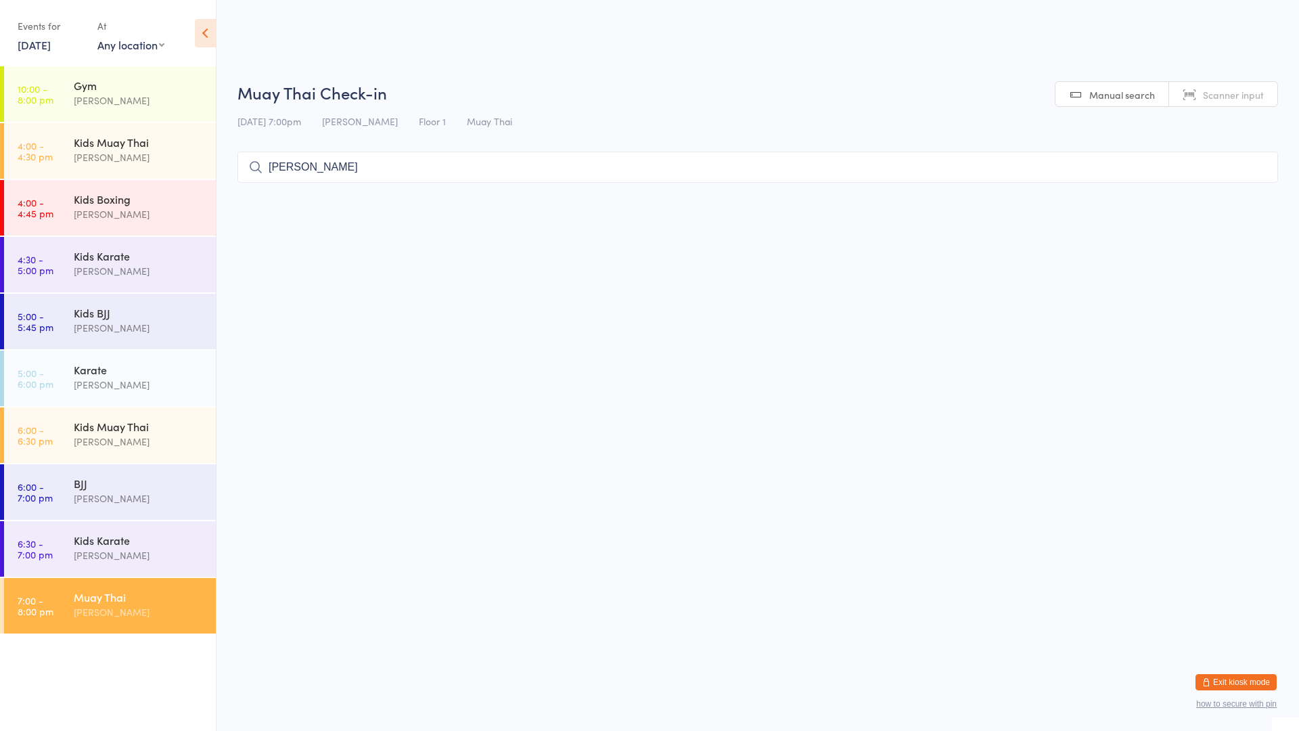
click at [112, 604] on div "Muay Thai" at bounding box center [139, 596] width 131 height 15
type input "osk"
click at [1252, 193] on button "Drop in" at bounding box center [1237, 196] width 54 height 20
click at [189, 480] on div "BJJ" at bounding box center [139, 483] width 131 height 15
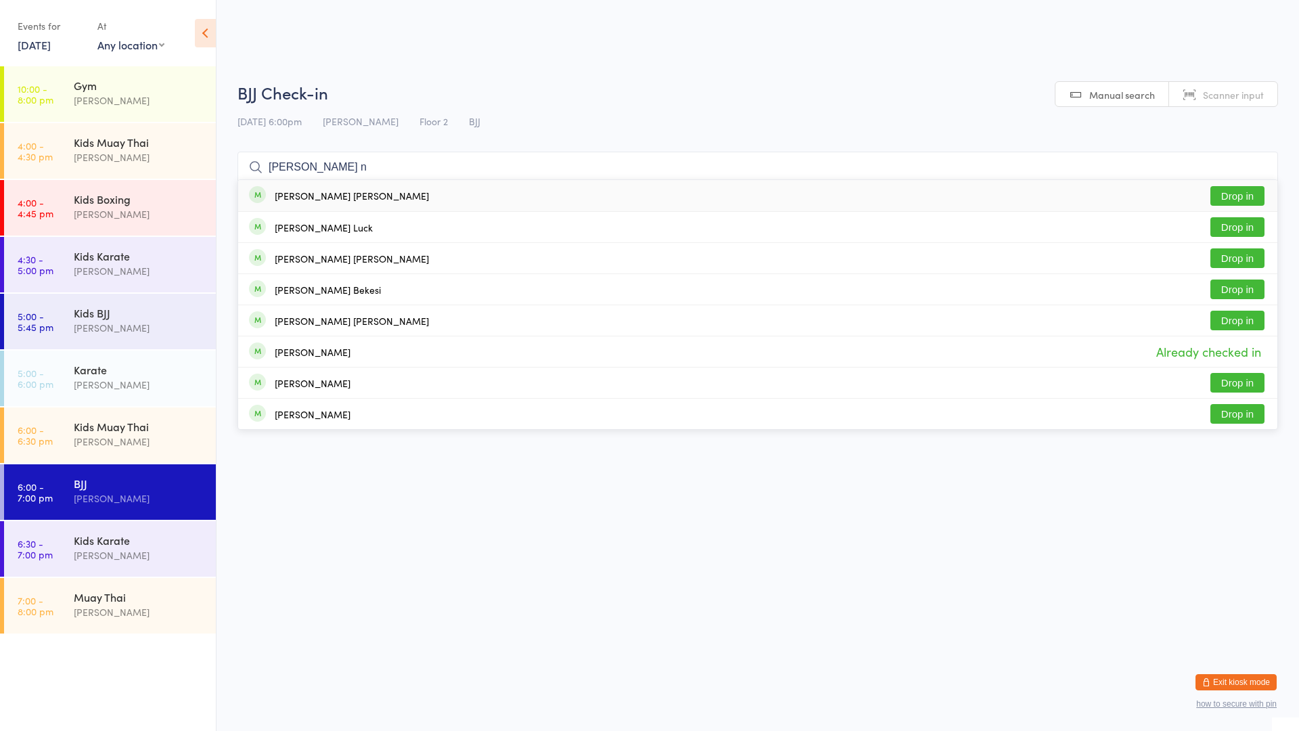
type input "[PERSON_NAME] n"
click at [1241, 191] on button "Drop in" at bounding box center [1237, 196] width 54 height 20
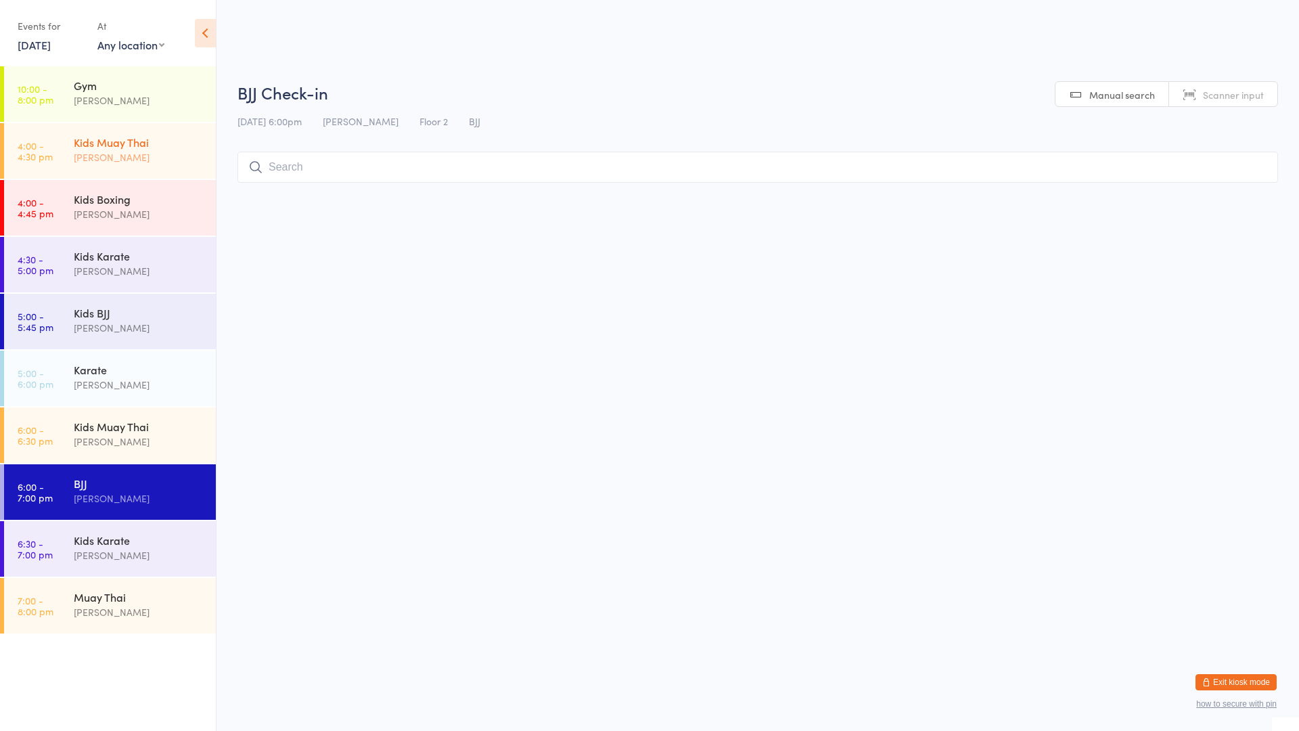
click at [160, 160] on div "[PERSON_NAME]" at bounding box center [139, 158] width 131 height 16
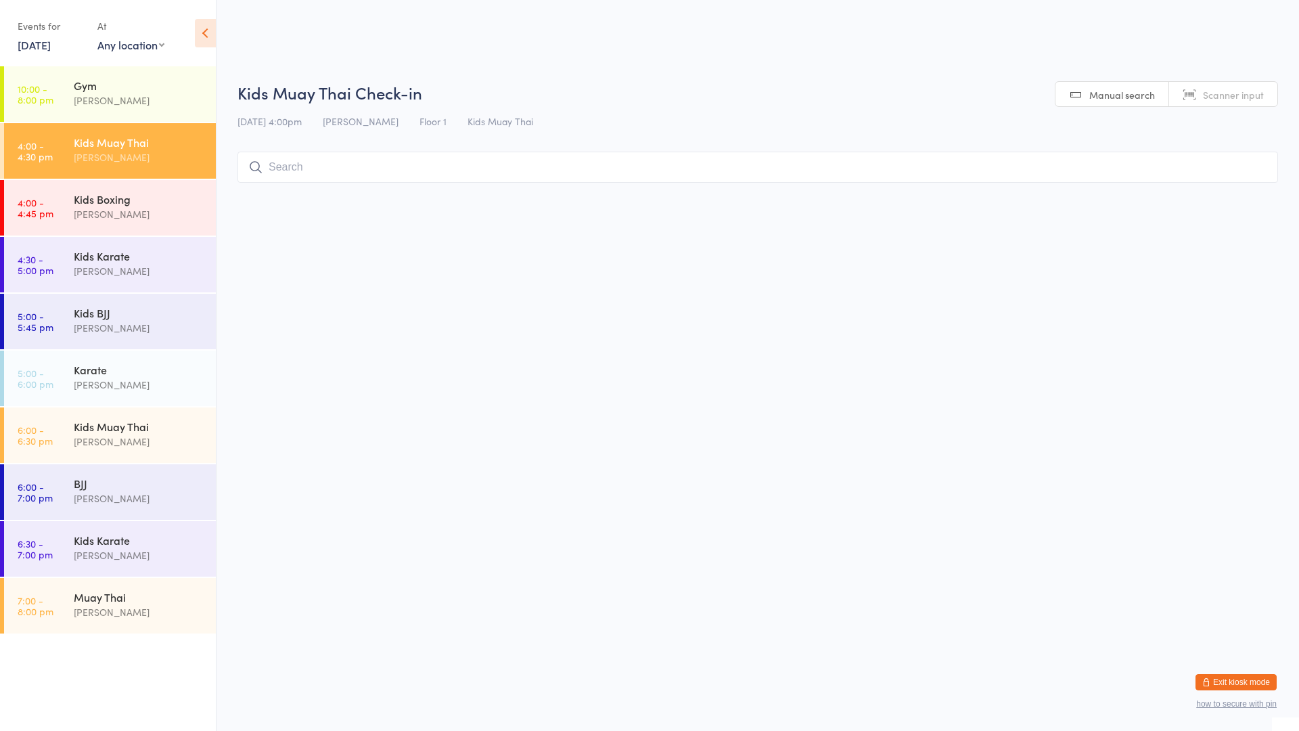
type input "9"
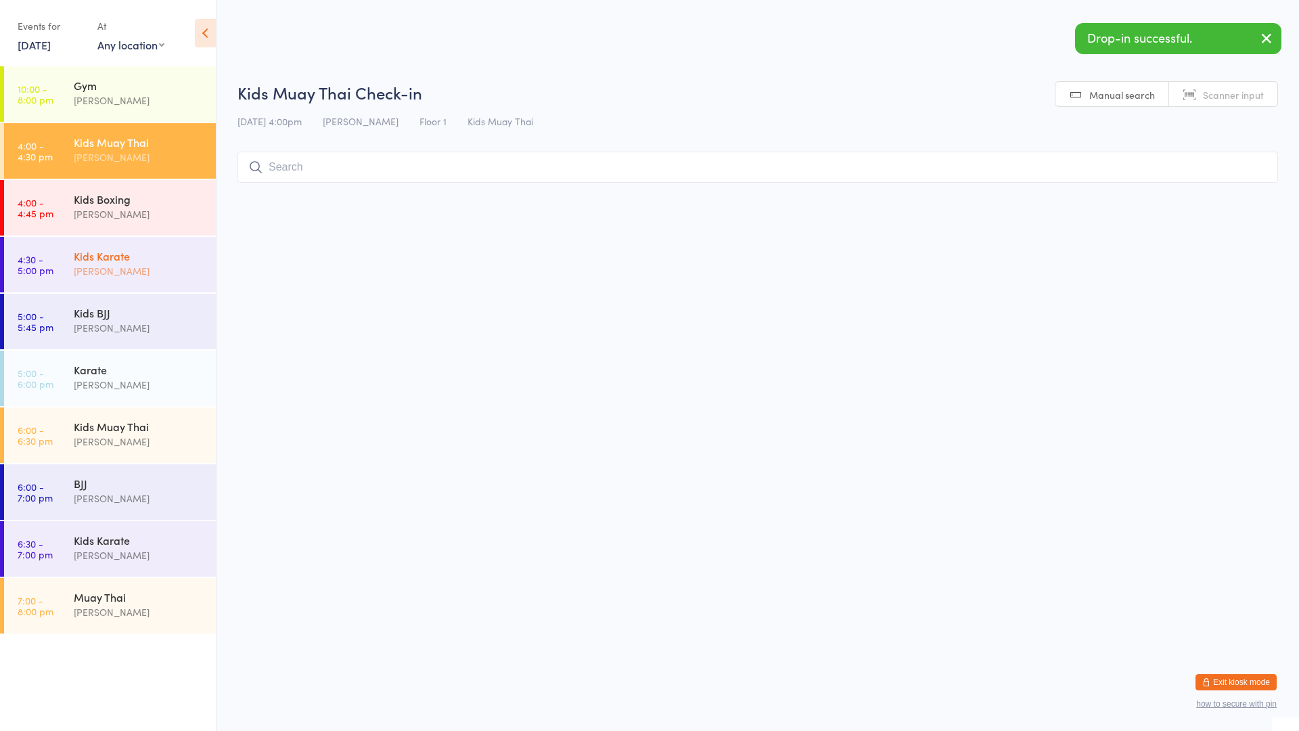
click at [132, 251] on div "Kids Karate" at bounding box center [139, 255] width 131 height 15
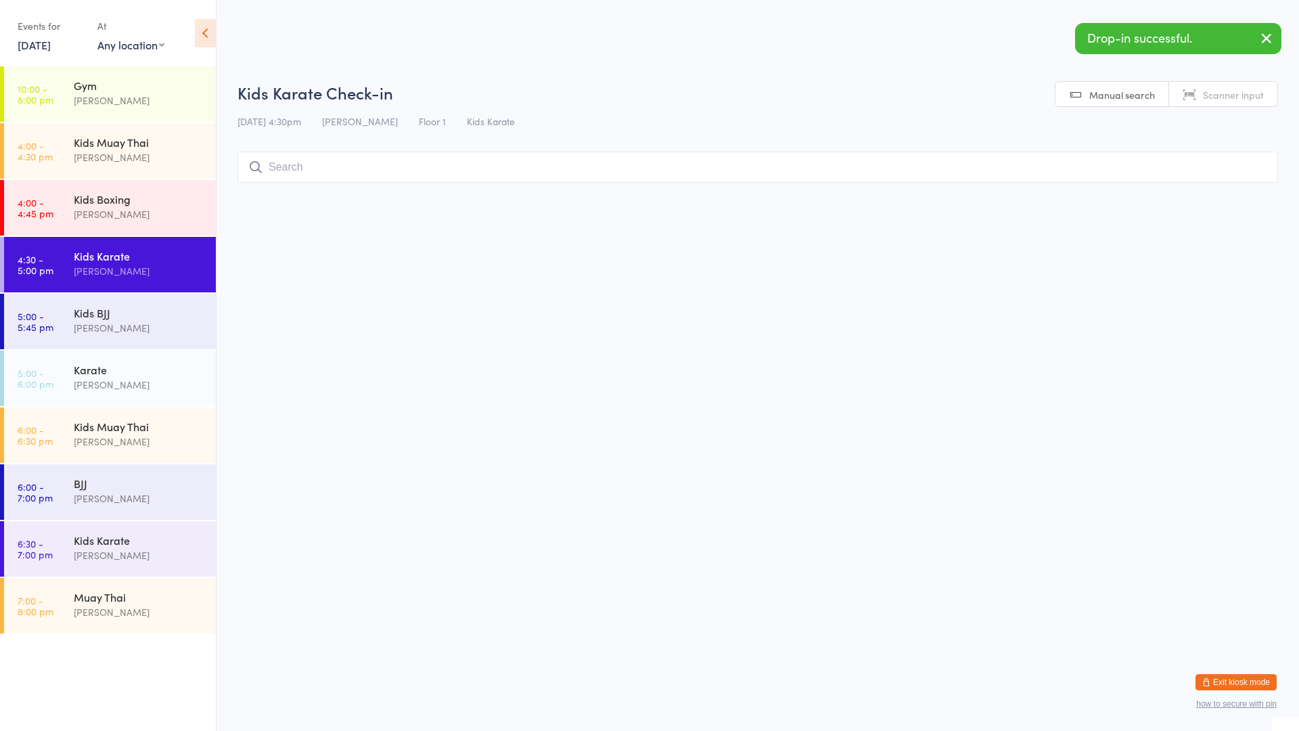
type input "9"
click at [162, 363] on div "Karate" at bounding box center [139, 369] width 131 height 15
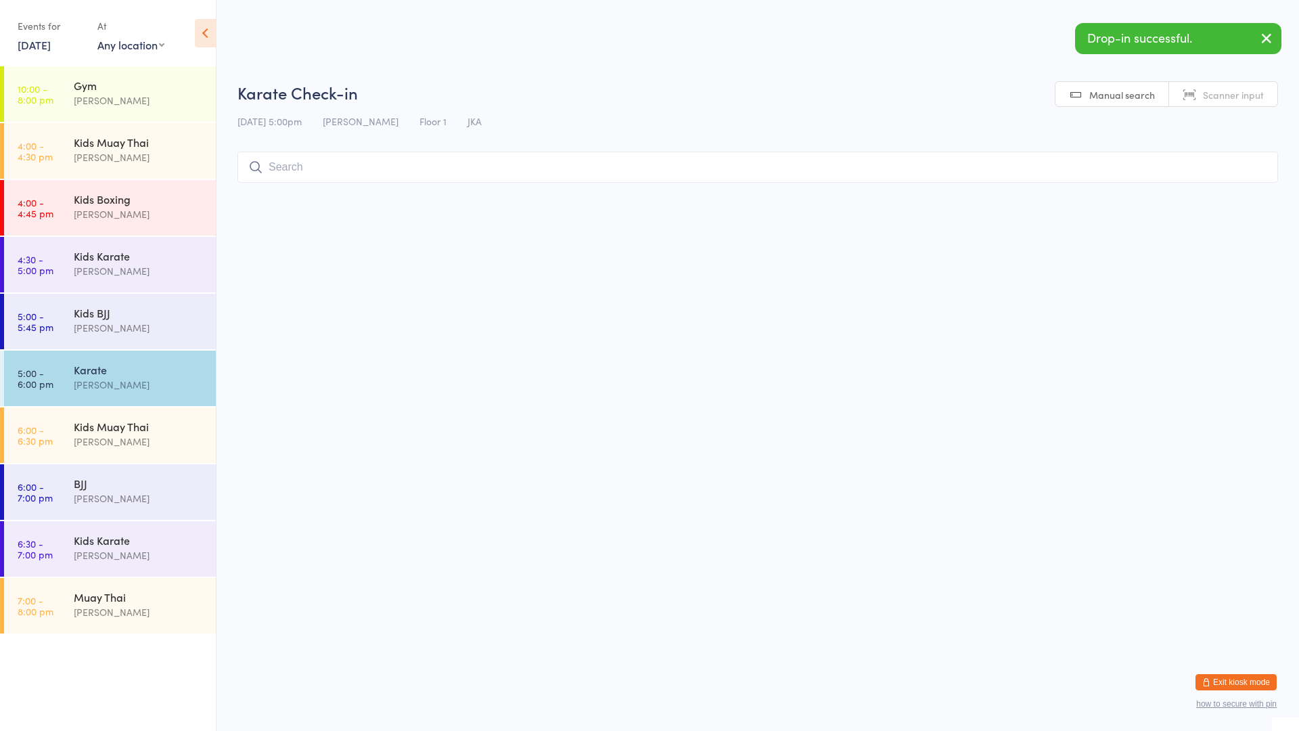
type input "9"
click at [154, 443] on div "[PERSON_NAME]" at bounding box center [139, 442] width 131 height 16
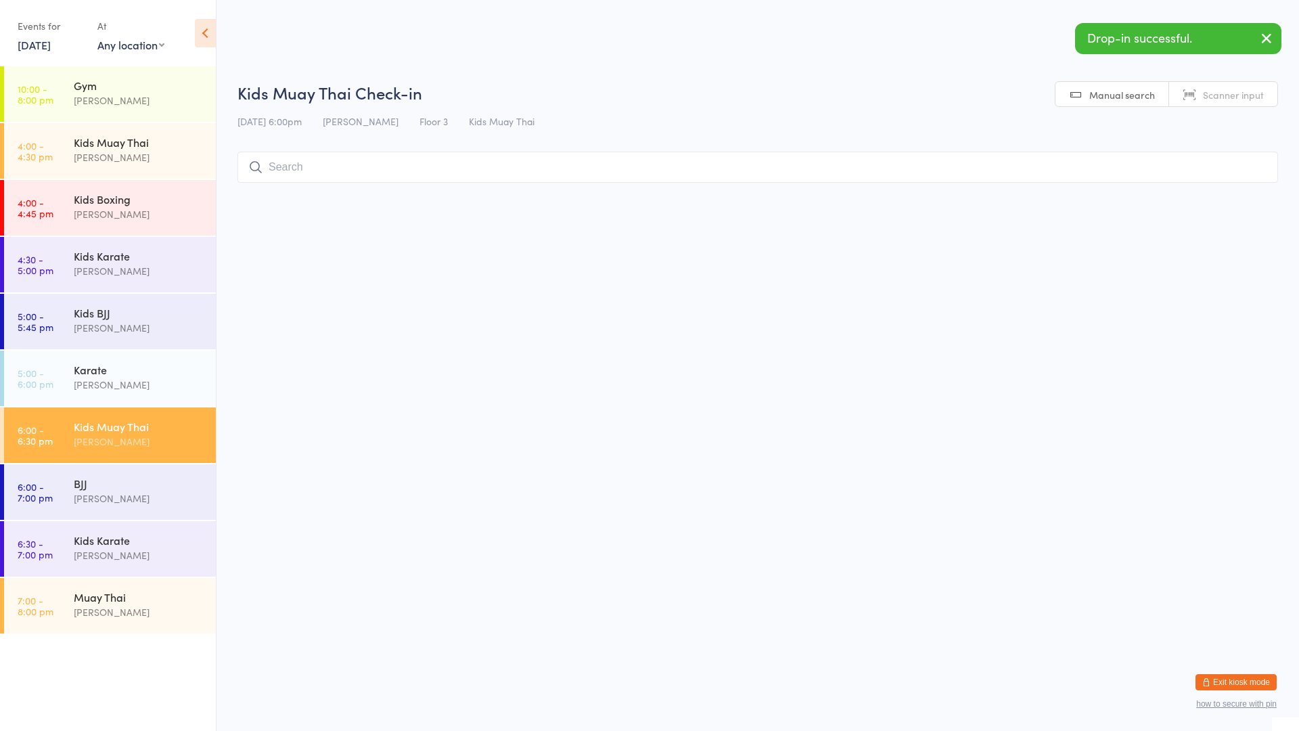
type input "9"
click at [134, 529] on div "Kids Karate [PERSON_NAME]" at bounding box center [145, 547] width 142 height 53
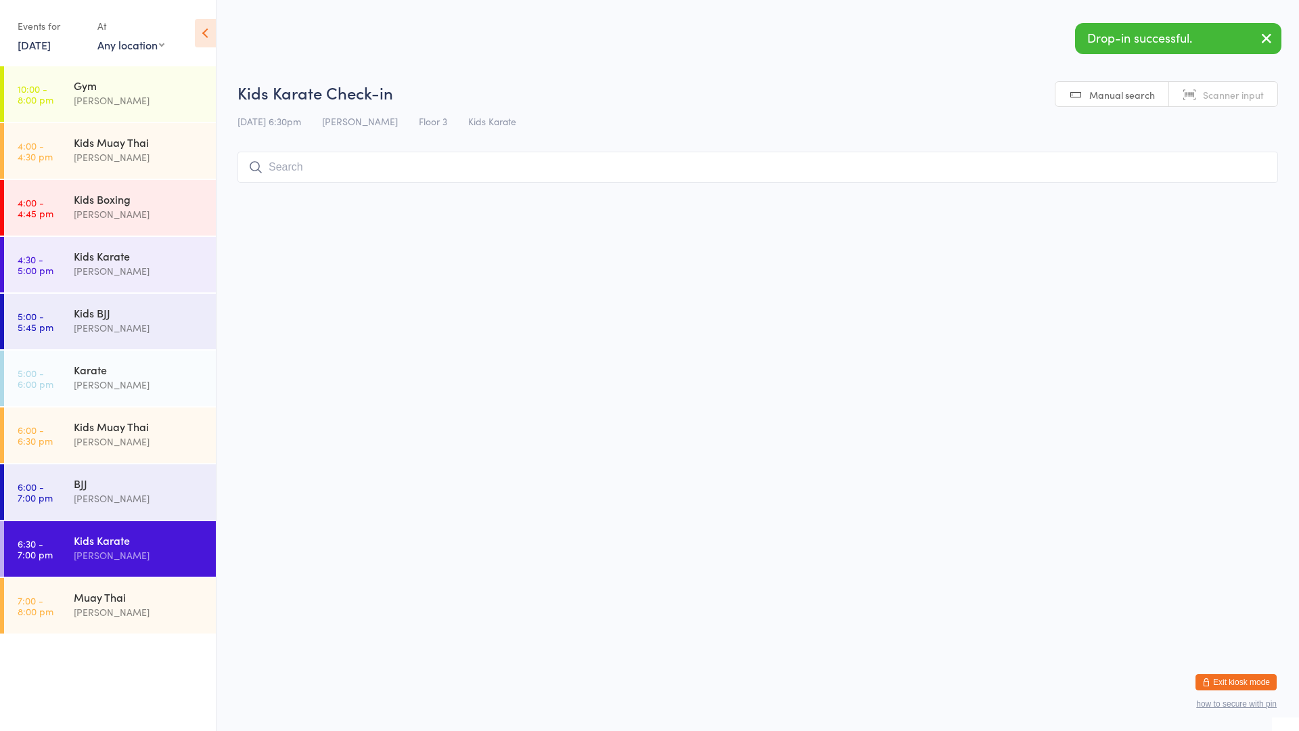
type input "9"
